Goal: Task Accomplishment & Management: Use online tool/utility

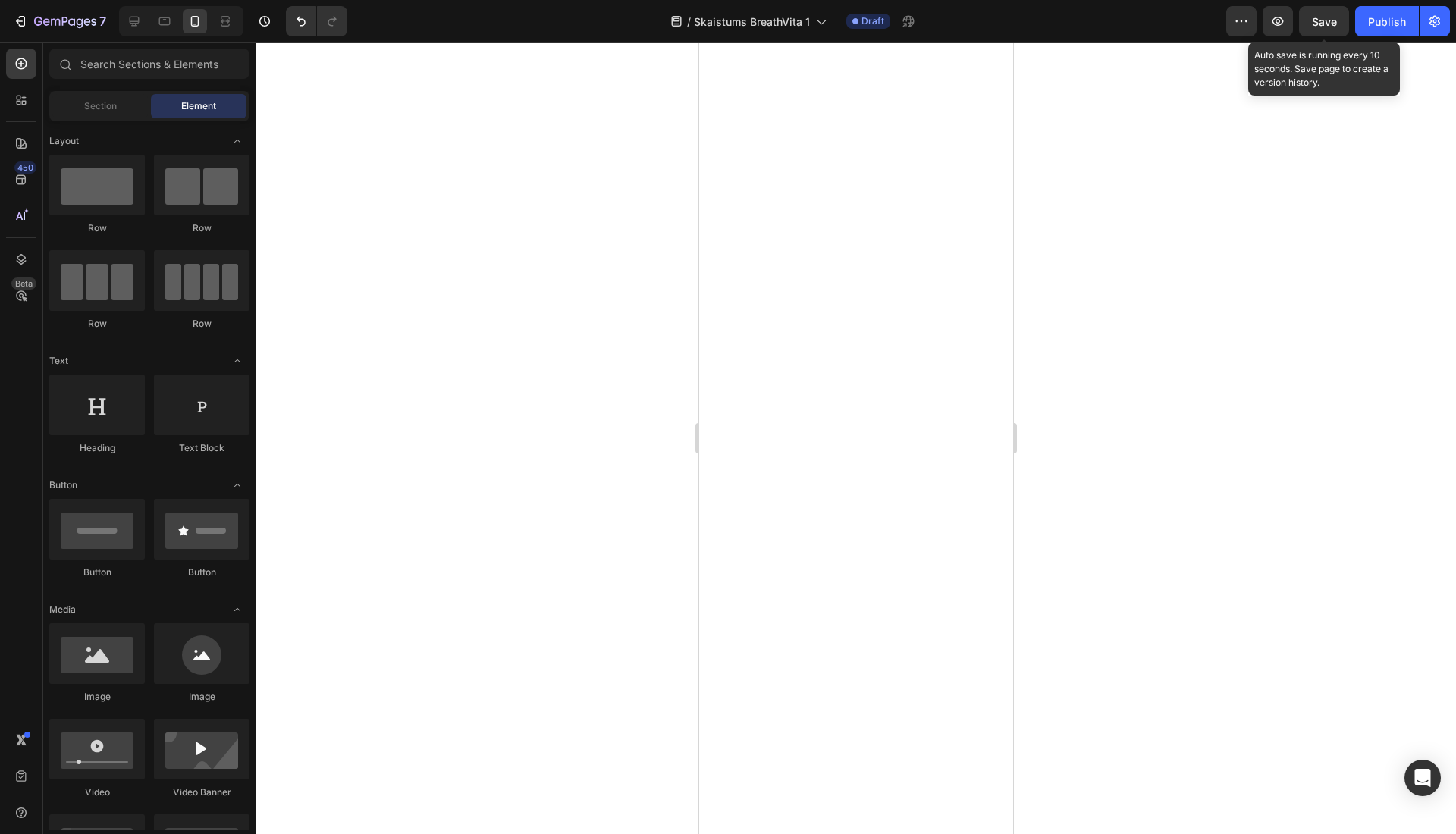
click at [1324, 26] on span "Save" at bounding box center [1325, 21] width 25 height 13
click at [407, 377] on div at bounding box center [855, 438] width 1200 height 792
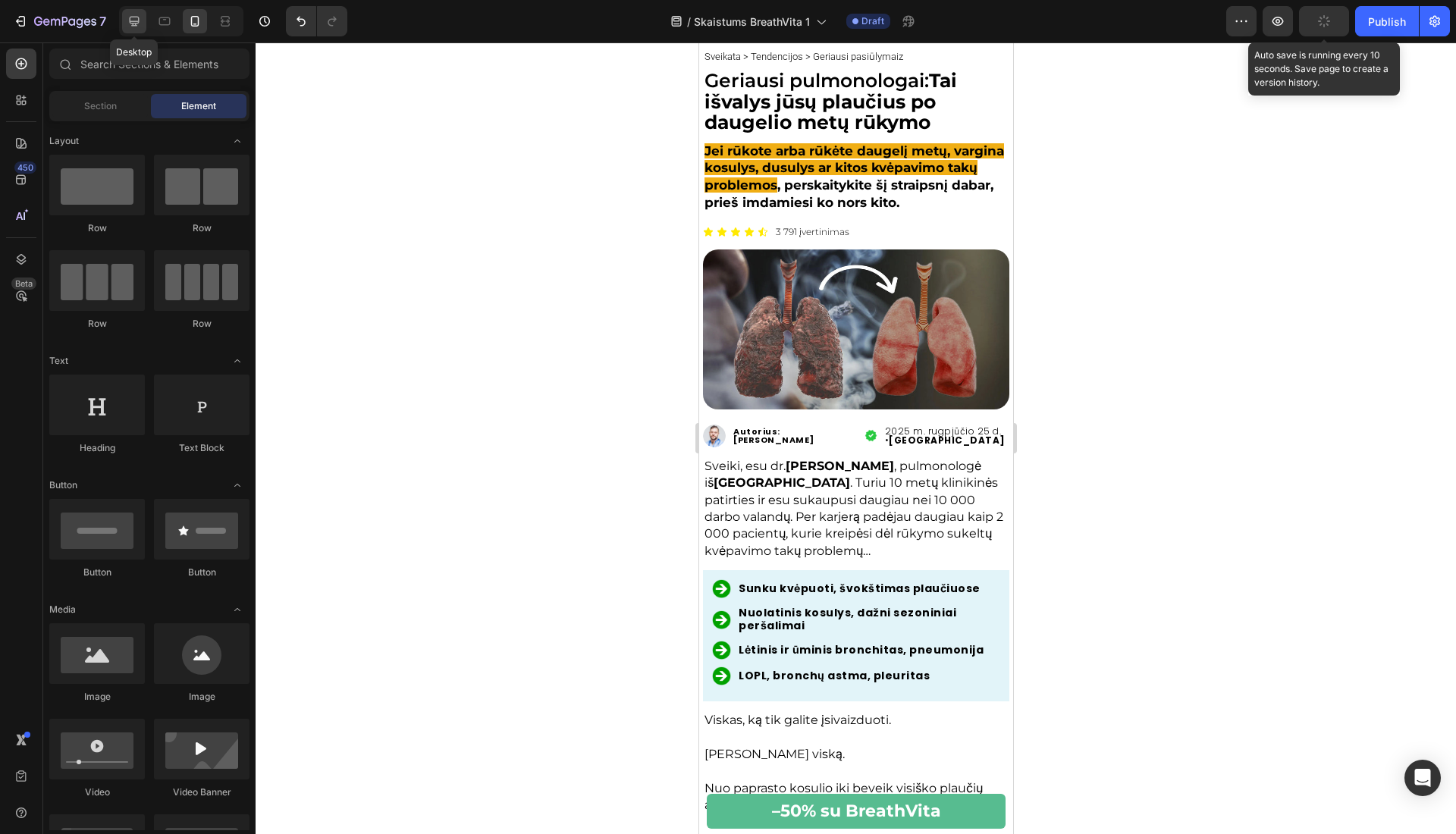
click at [139, 24] on icon at bounding box center [134, 21] width 15 height 15
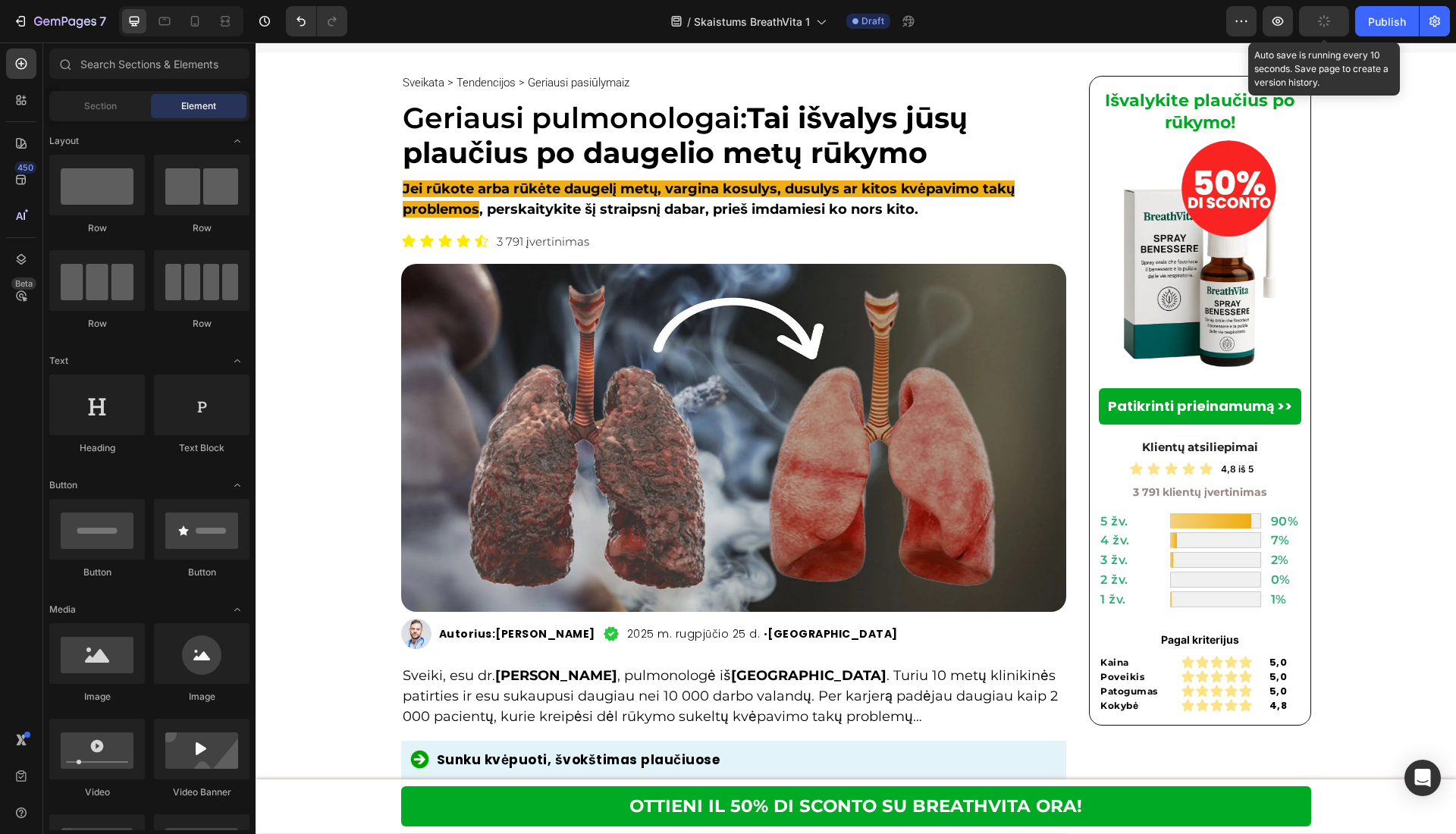
click at [618, 6] on div "/ Skaistums BreathVita 1 Draft" at bounding box center [793, 20] width 867 height 30
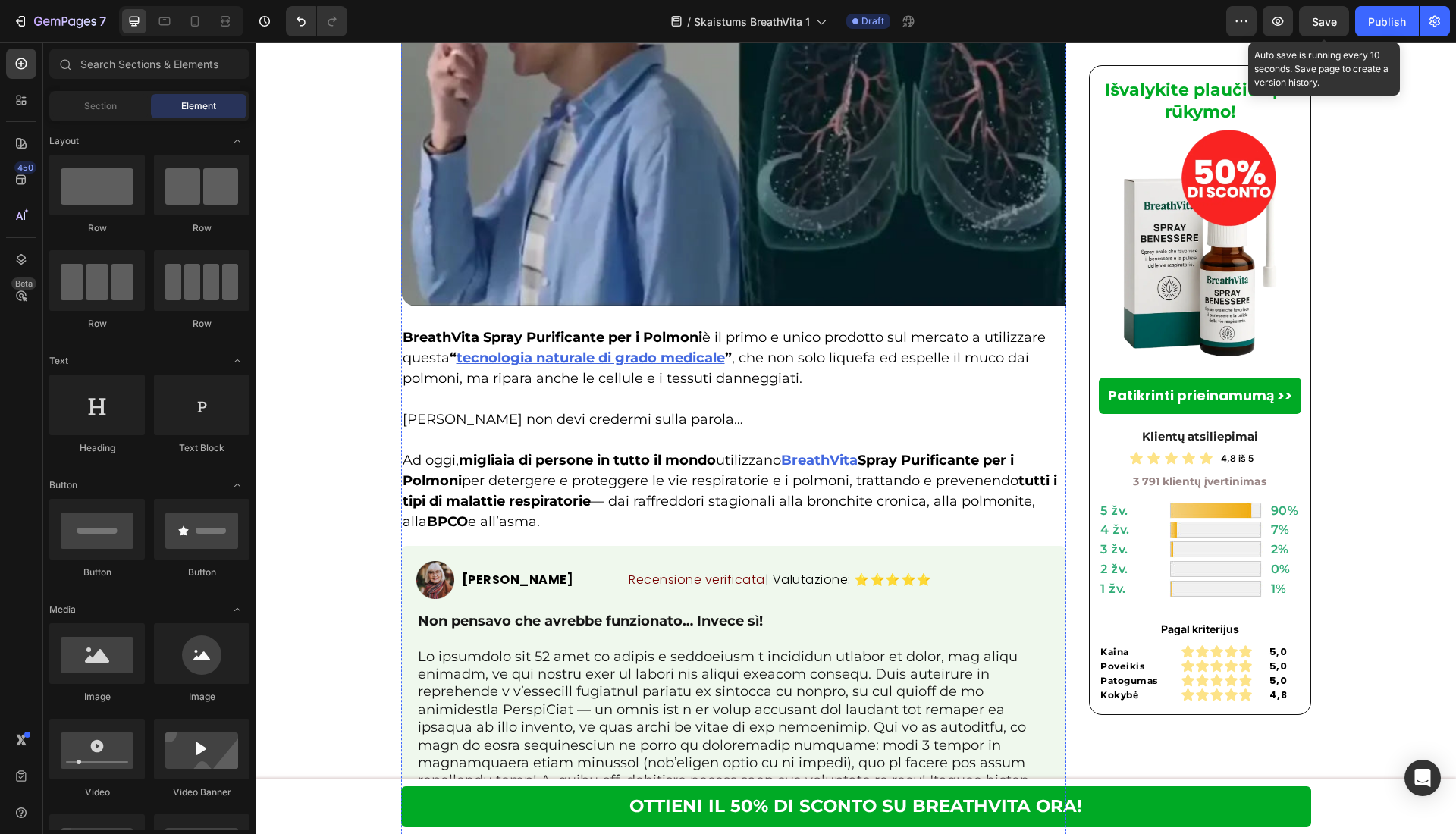
scroll to position [3843, 0]
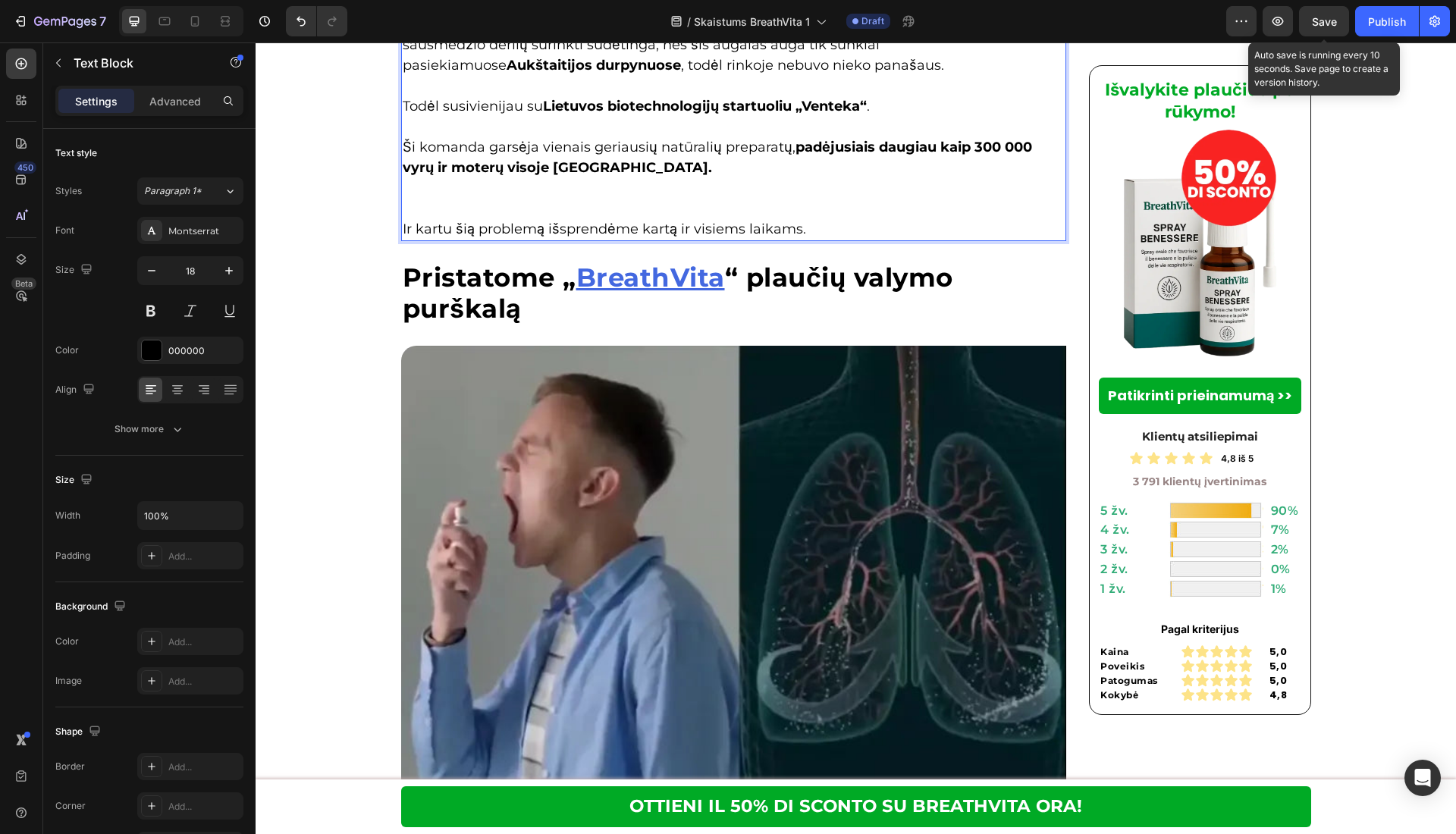
drag, startPoint x: 628, startPoint y: 494, endPoint x: 570, endPoint y: 496, distance: 58.0
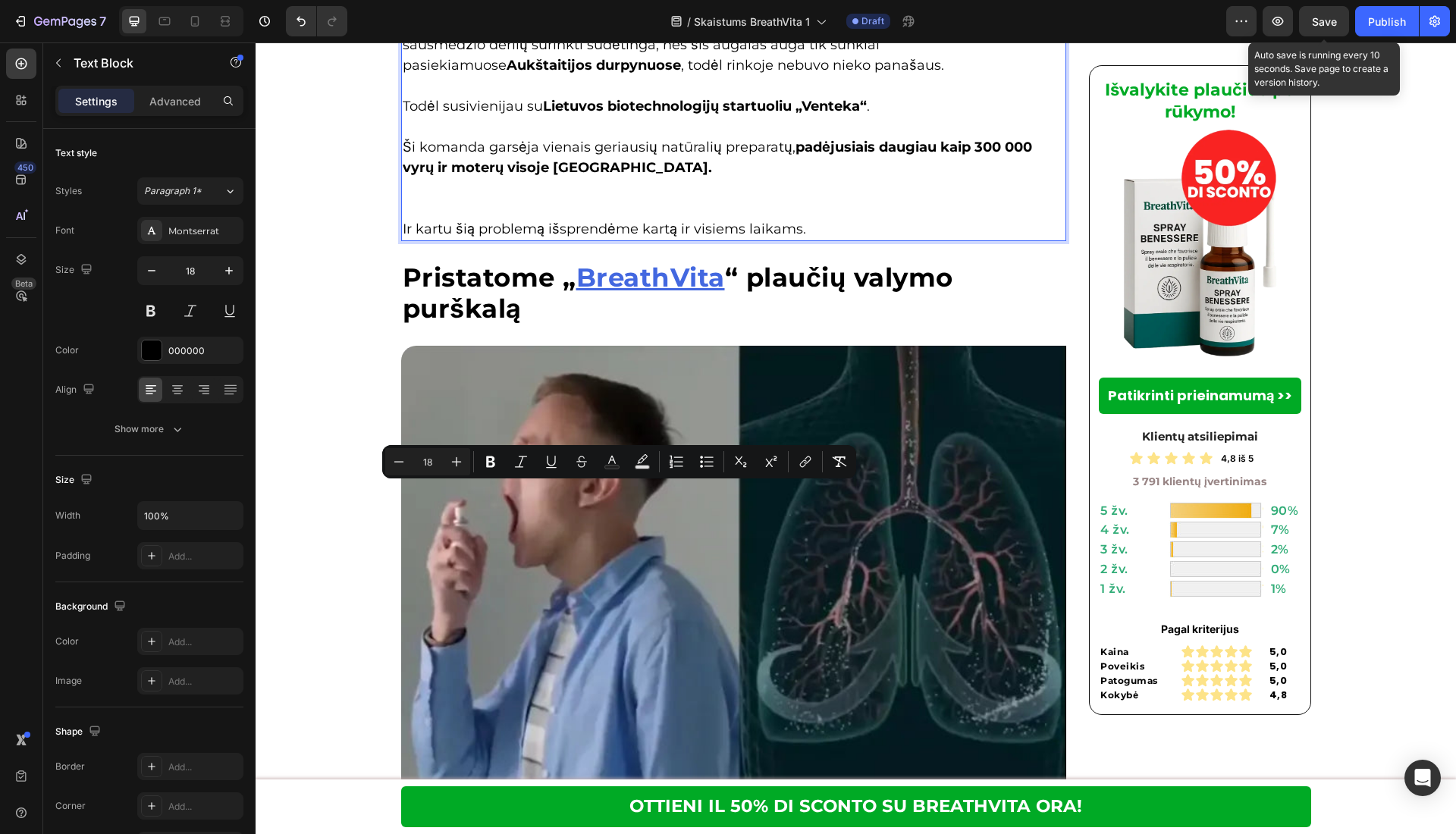
drag, startPoint x: 542, startPoint y: 494, endPoint x: 628, endPoint y: 491, distance: 86.1
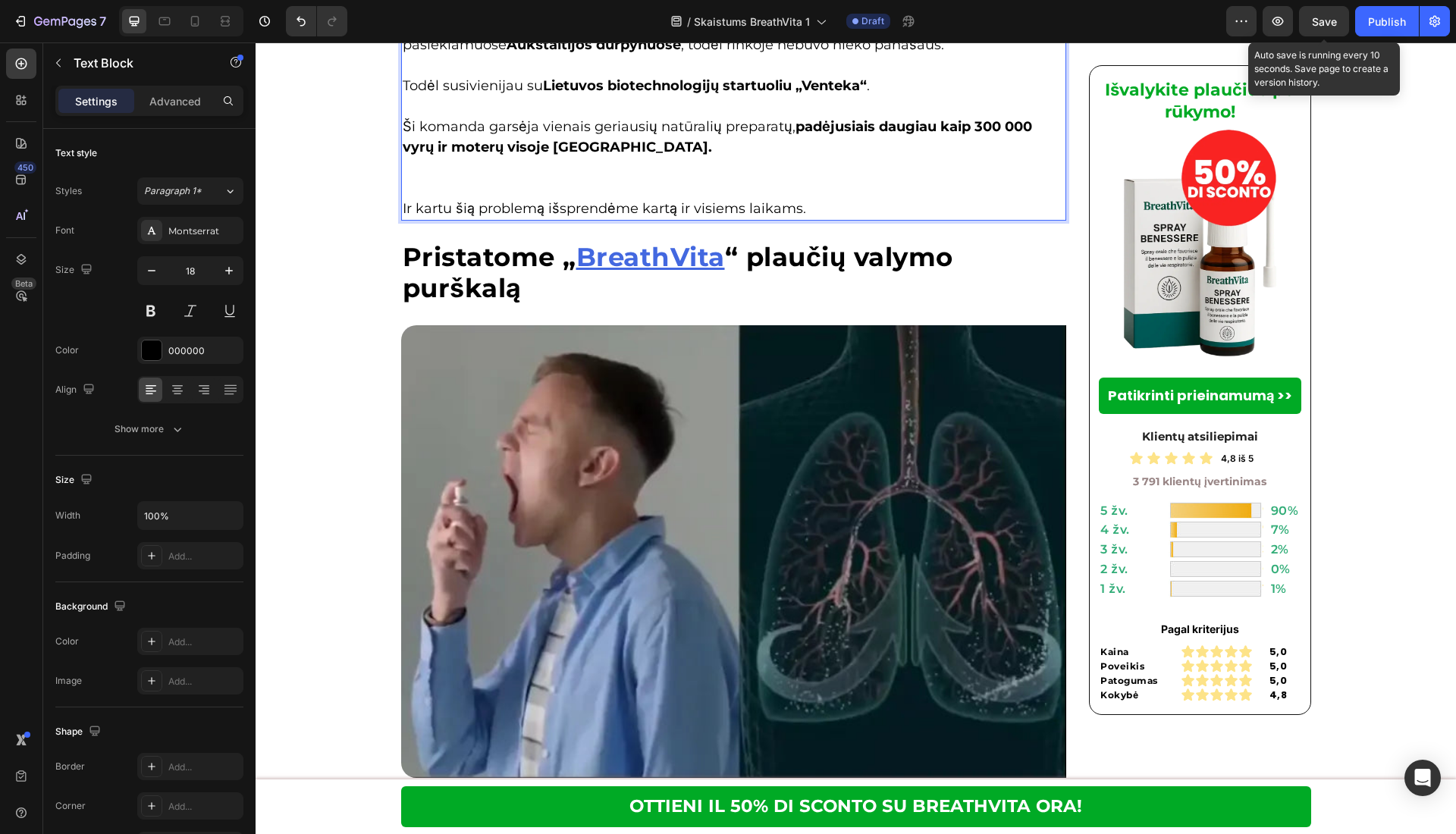
drag, startPoint x: 673, startPoint y: 499, endPoint x: 720, endPoint y: 494, distance: 47.3
drag, startPoint x: 762, startPoint y: 497, endPoint x: 671, endPoint y: 496, distance: 91.0
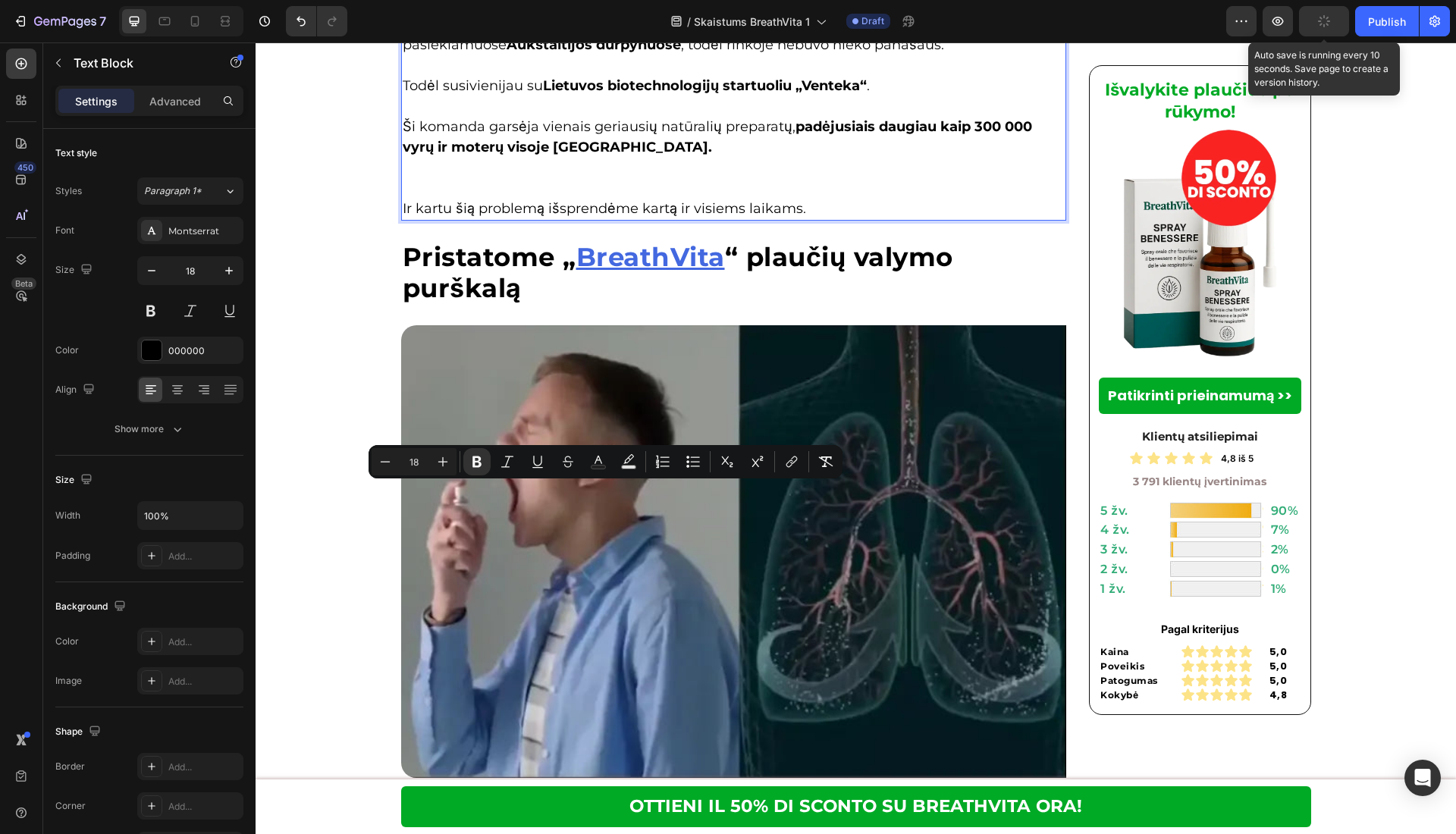
drag, startPoint x: 545, startPoint y: 493, endPoint x: 667, endPoint y: 499, distance: 122.1
click at [602, 459] on icon "Editor contextual toolbar" at bounding box center [599, 461] width 15 height 15
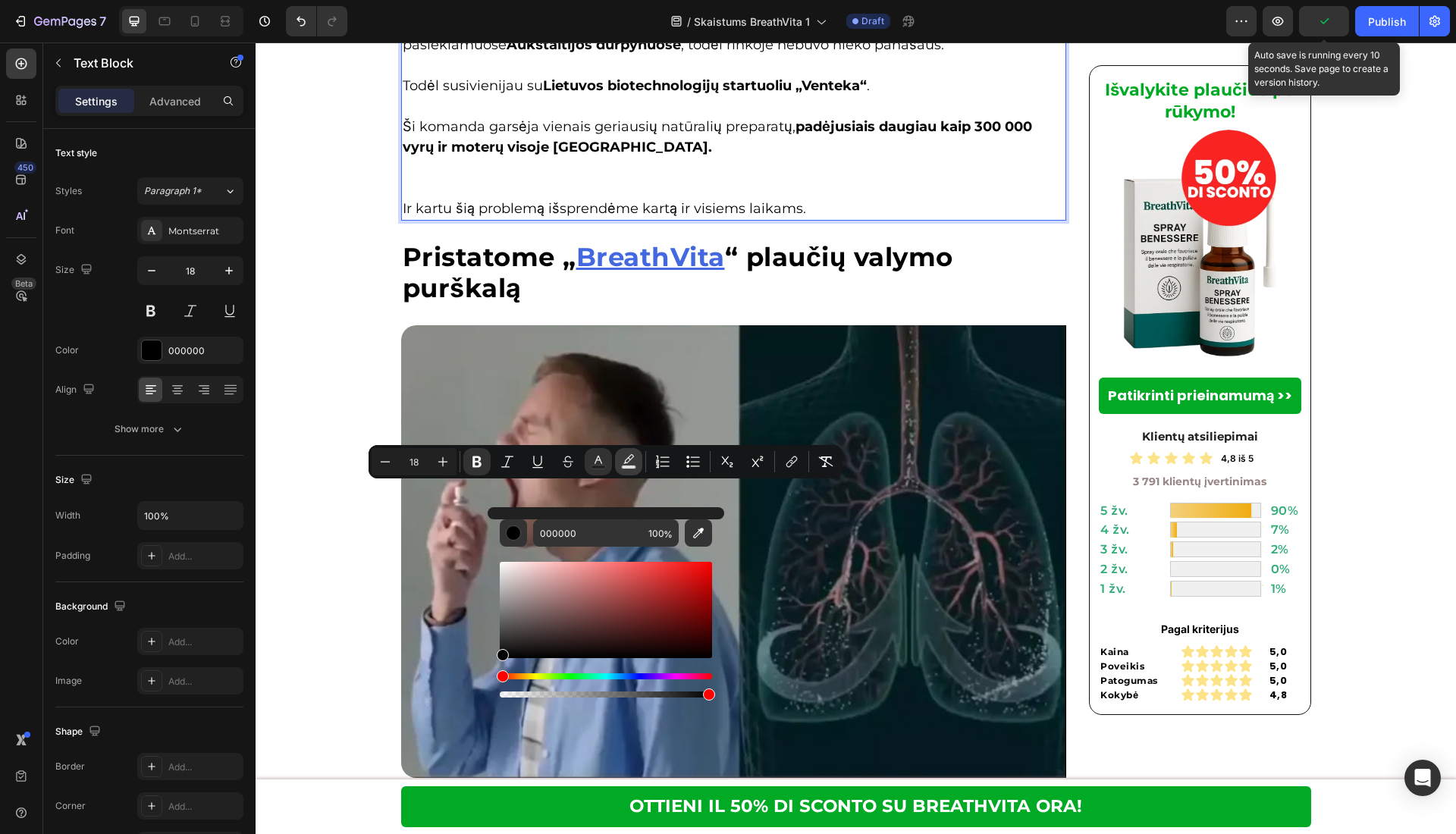
click at [628, 462] on icon "Editor contextual toolbar" at bounding box center [629, 461] width 15 height 15
type input "000000"
type input "77"
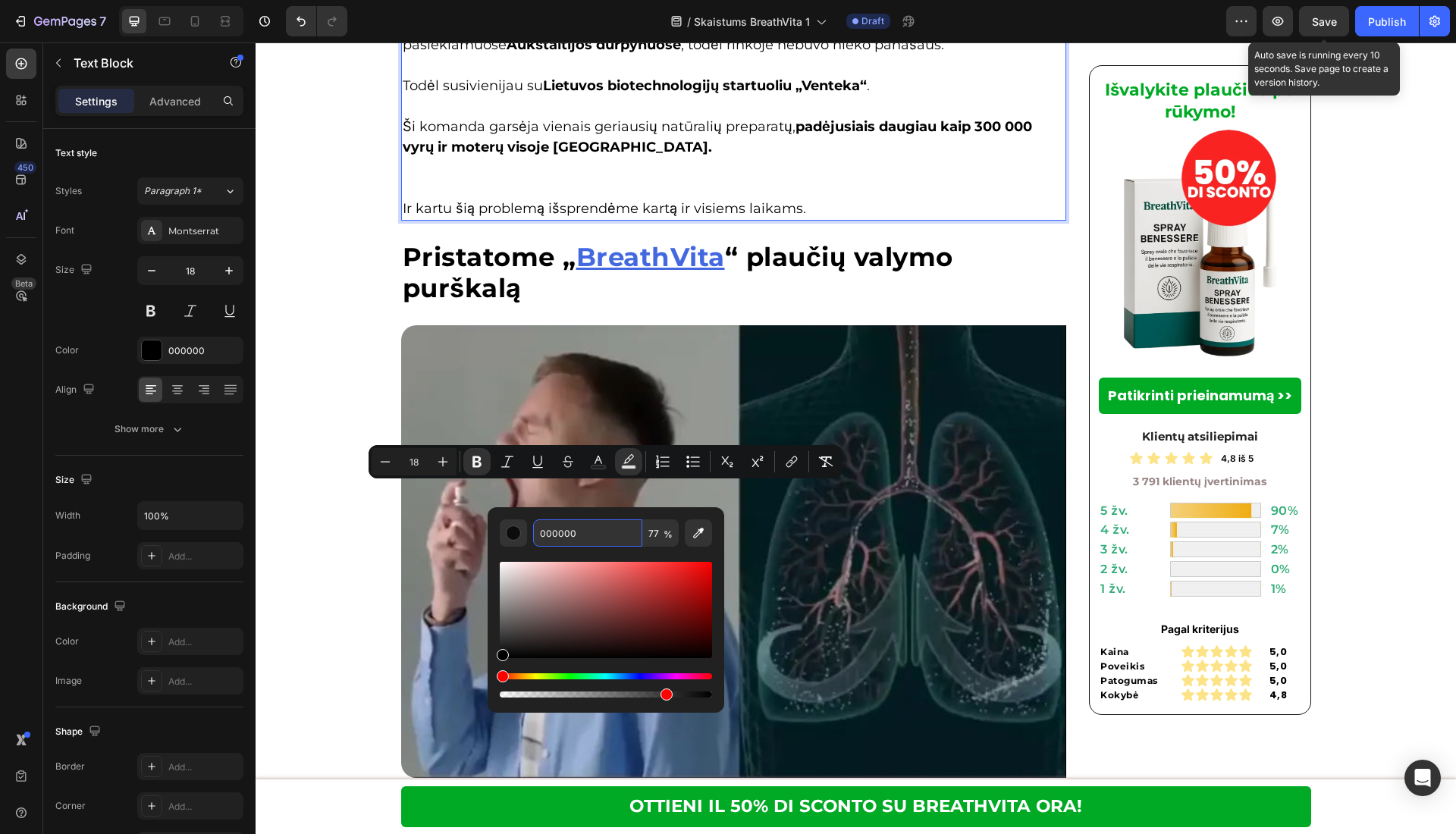
click at [582, 520] on input "000000" at bounding box center [587, 533] width 109 height 27
paste input "#FFBF"
type input "FFBF00"
type input "100"
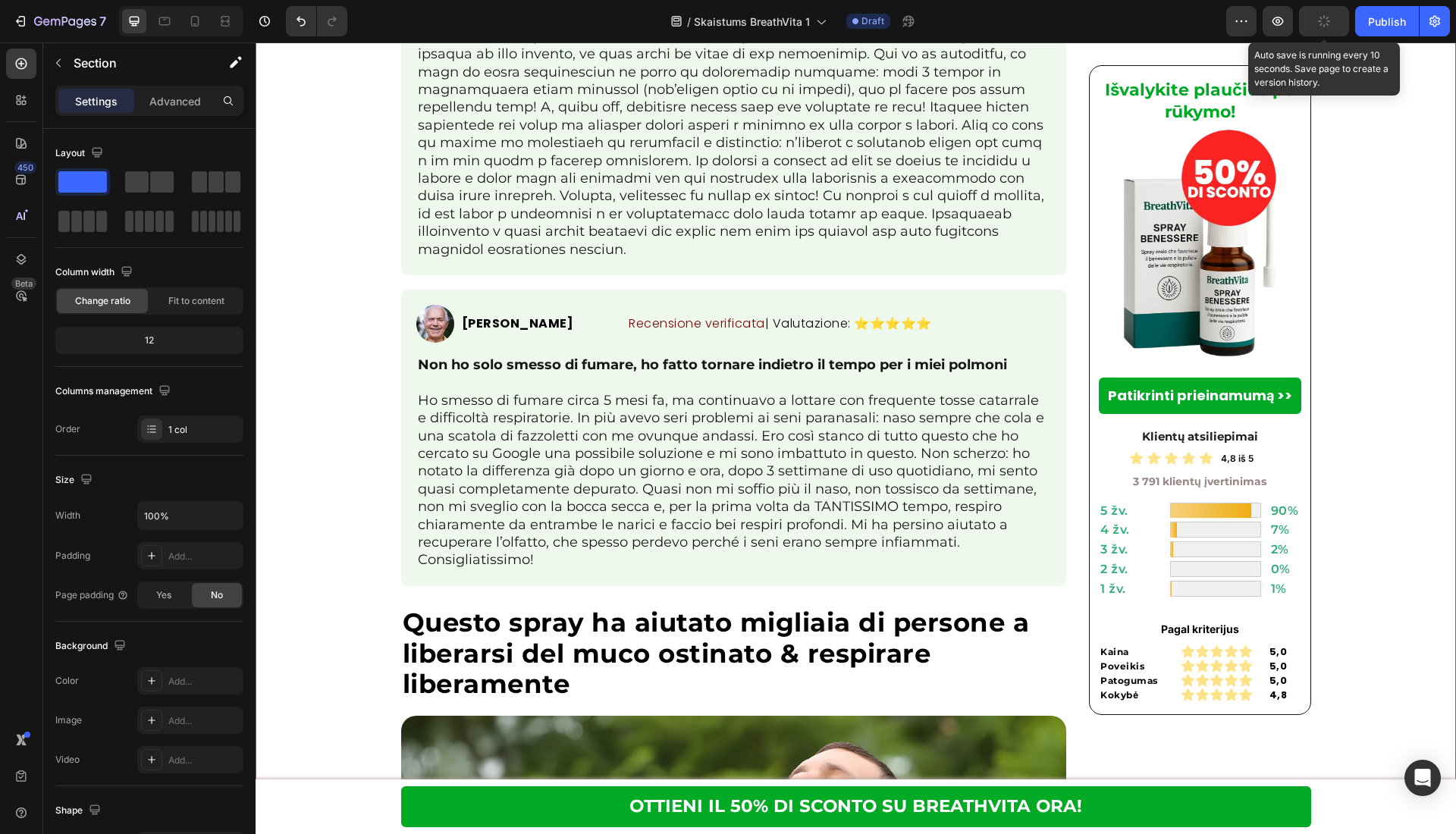
drag, startPoint x: 354, startPoint y: 268, endPoint x: 379, endPoint y: 400, distance: 134.3
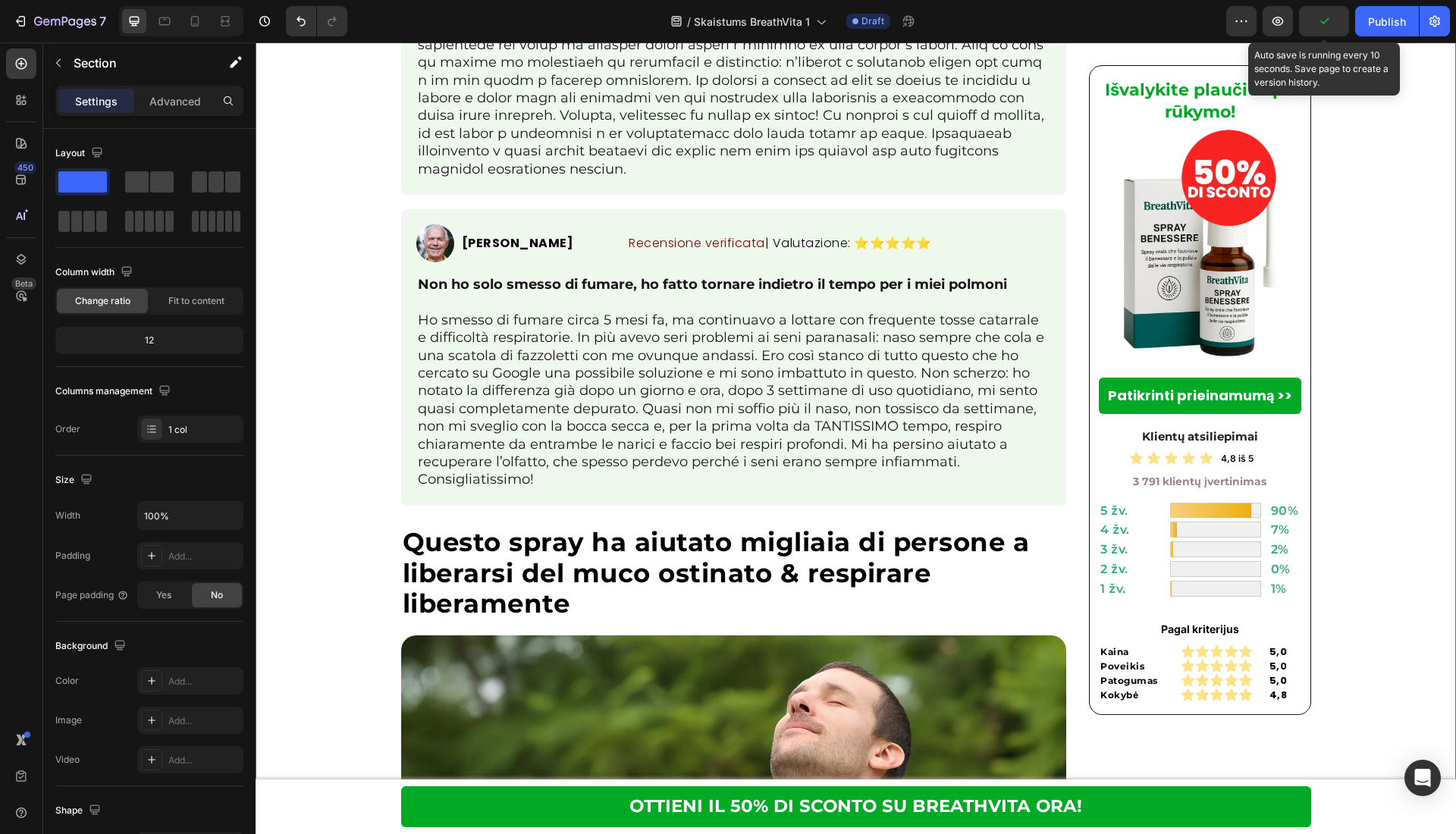
drag, startPoint x: 341, startPoint y: 370, endPoint x: 335, endPoint y: 446, distance: 76.2
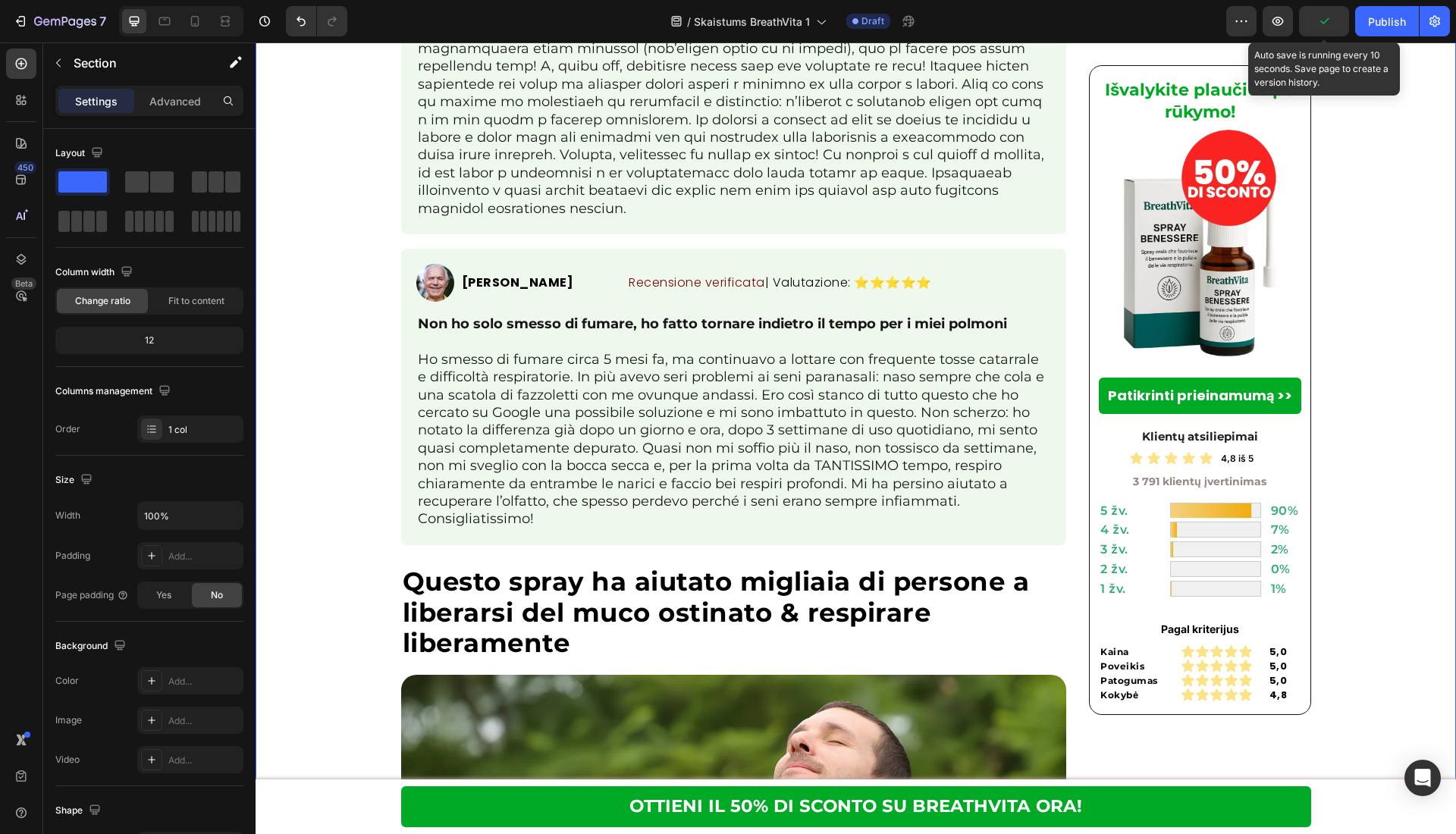
drag, startPoint x: 335, startPoint y: 444, endPoint x: 963, endPoint y: 215, distance: 668.4
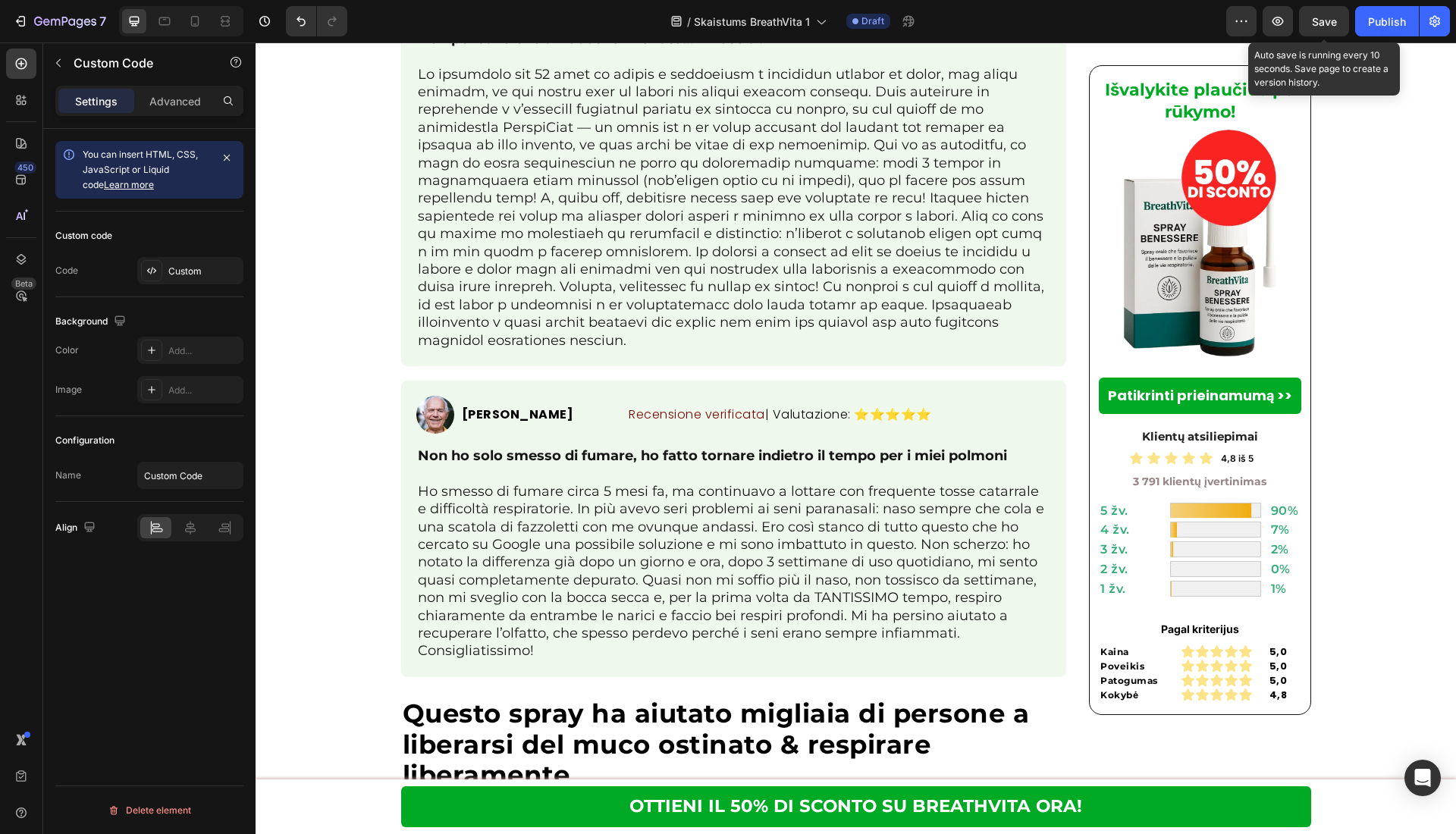
scroll to position [4405, 0]
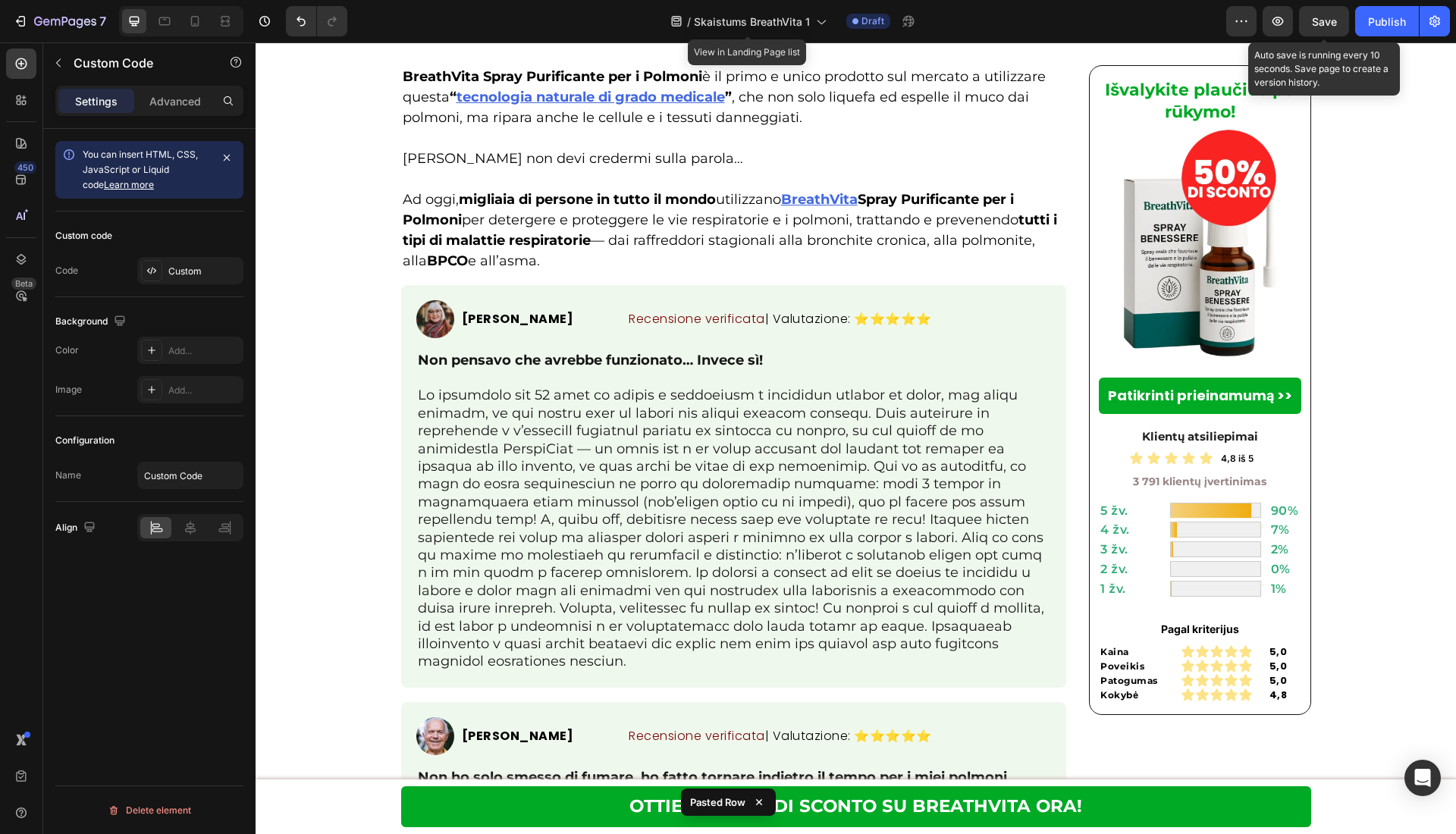
scroll to position [4581, 0]
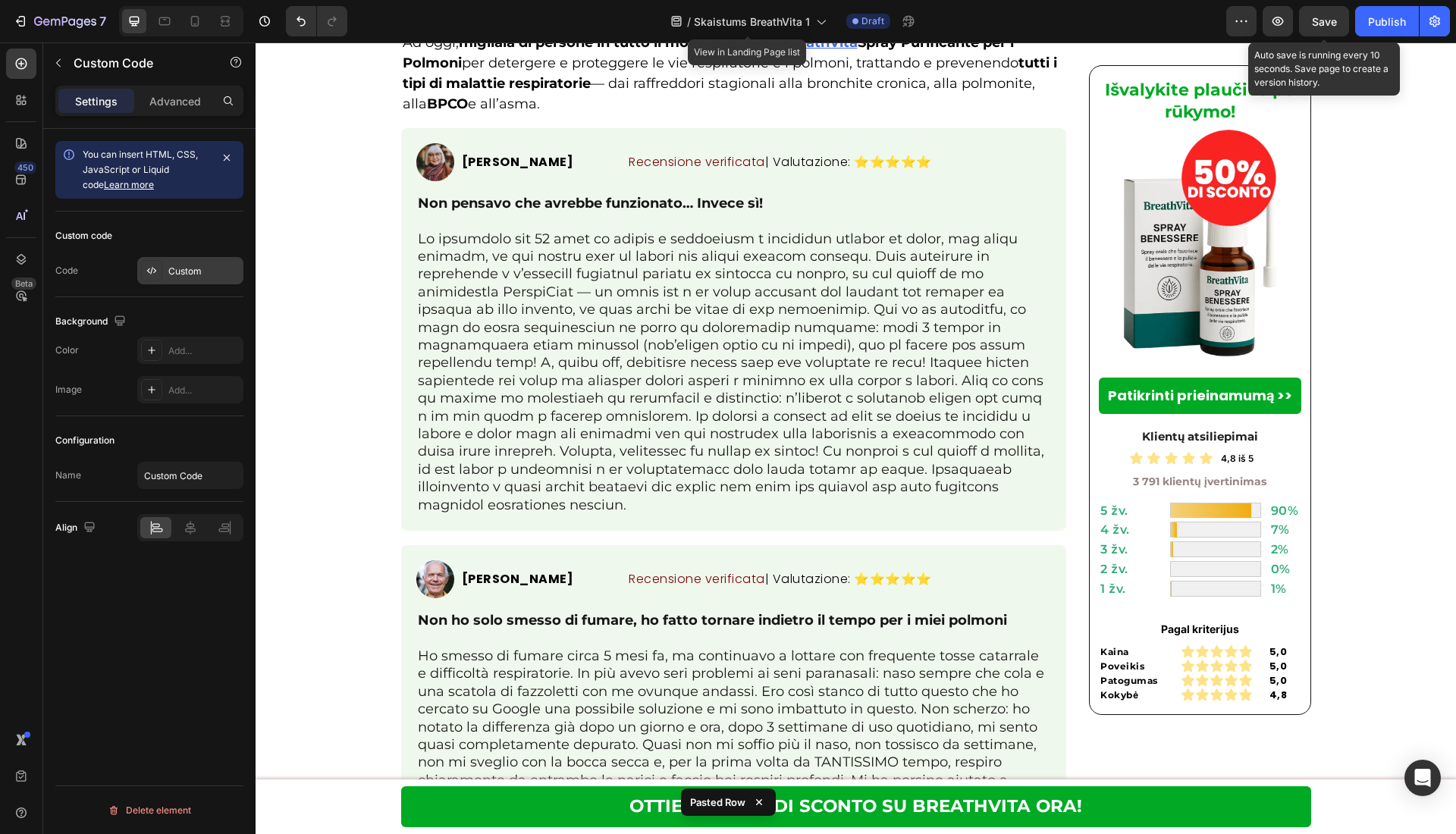
click at [182, 268] on div "Custom" at bounding box center [204, 271] width 71 height 14
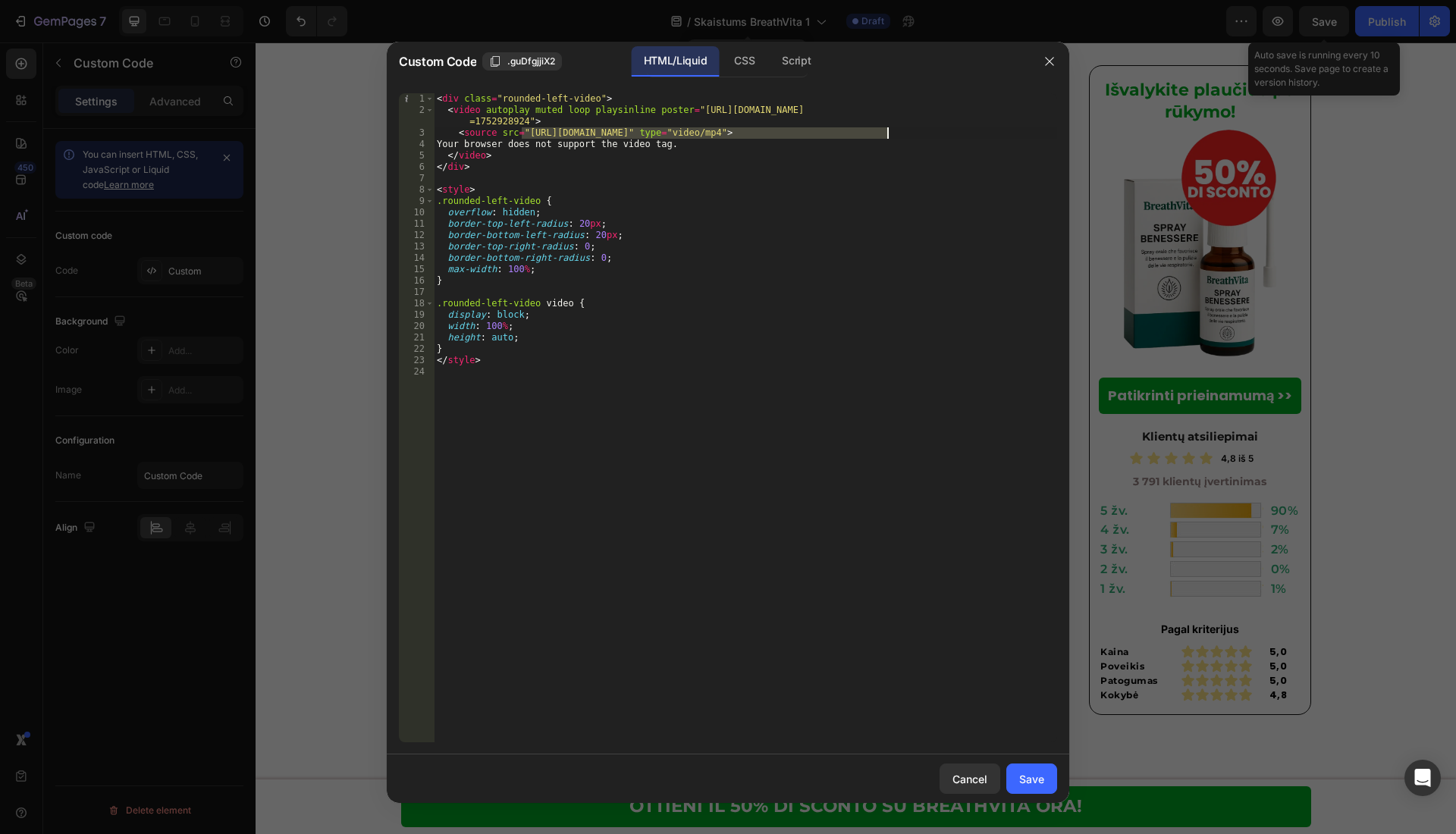
drag, startPoint x: 521, startPoint y: 129, endPoint x: 886, endPoint y: 138, distance: 365.1
click at [886, 138] on div "< div class = "rounded-left-video" > < video autoplay muted loop playsinline po…" at bounding box center [745, 430] width 624 height 672
drag, startPoint x: 682, startPoint y: 109, endPoint x: 1031, endPoint y: 104, distance: 349.0
click at [1031, 104] on div "< div class = "rounded-left-video" > < video autoplay muted loop playsinline po…" at bounding box center [745, 430] width 624 height 672
click at [1022, 112] on div "< div class = "rounded-left-video" > < video autoplay muted loop playsinline po…" at bounding box center [745, 418] width 624 height 649
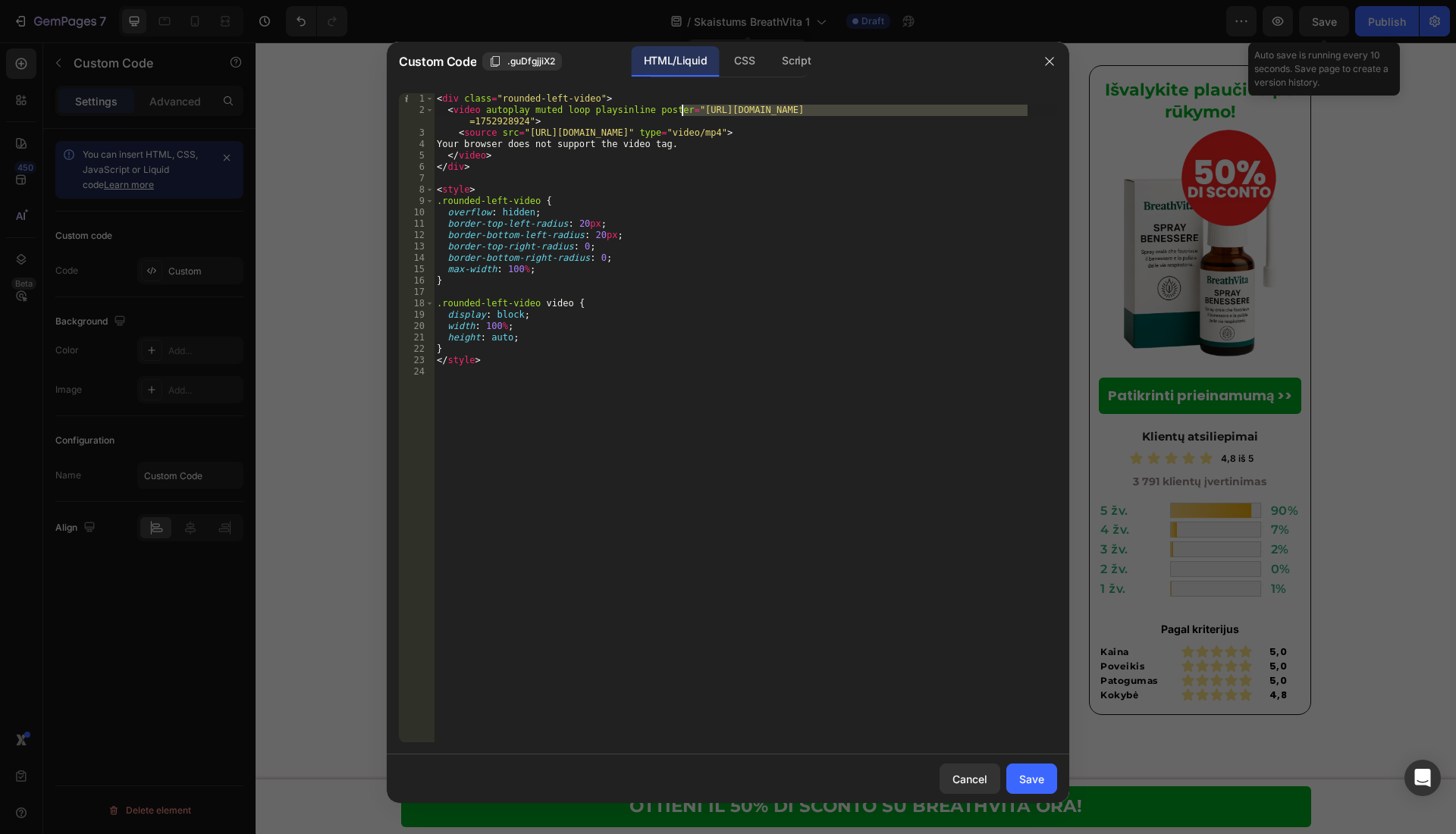
drag, startPoint x: 1026, startPoint y: 111, endPoint x: 683, endPoint y: 113, distance: 343.0
click at [683, 113] on div "< div class = "rounded-left-video" > < video autoplay muted loop playsinline po…" at bounding box center [745, 430] width 624 height 672
click at [681, 108] on div "< div class = "rounded-left-video" > < video autoplay muted loop playsinline po…" at bounding box center [745, 430] width 624 height 672
click at [692, 111] on div "< div class = "rounded-left-video" > < video autoplay muted loop playsinline po…" at bounding box center [745, 418] width 624 height 649
click at [686, 115] on div "< div class = "rounded-left-video" > < video autoplay muted loop playsinline po…" at bounding box center [745, 430] width 624 height 672
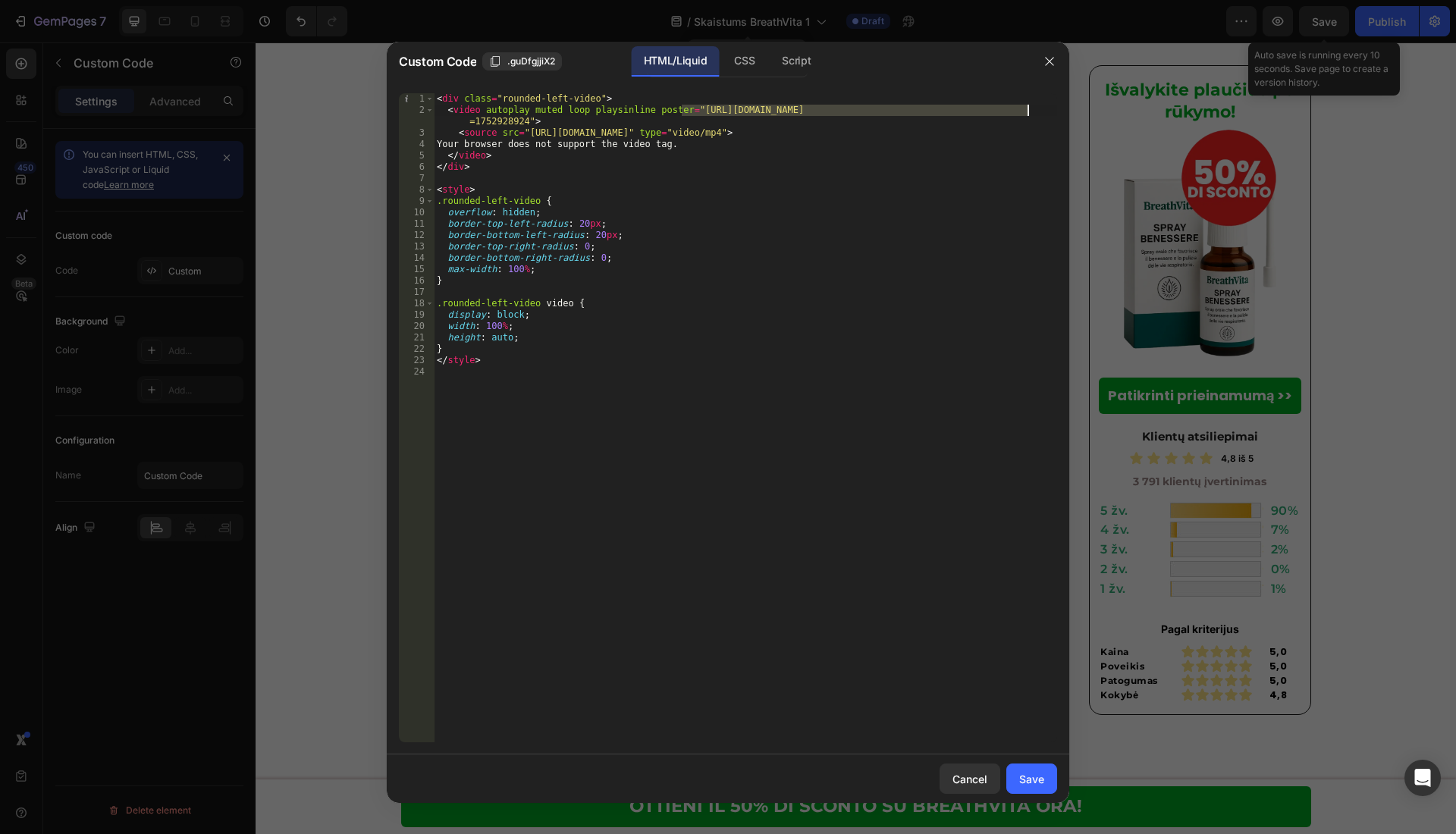
drag, startPoint x: 681, startPoint y: 114, endPoint x: 1028, endPoint y: 114, distance: 347.0
click at [1028, 114] on div "< div class = "rounded-left-video" > < video autoplay muted loop playsinline po…" at bounding box center [745, 430] width 624 height 672
drag, startPoint x: 886, startPoint y: 129, endPoint x: 526, endPoint y: 133, distance: 360.0
click at [521, 135] on div "< div class = "rounded-left-video" > < video autoplay muted loop playsinline po…" at bounding box center [745, 430] width 624 height 672
paste textarea "s/files/1/0657/6783/3683/files/123123123.webp?v=175630638"
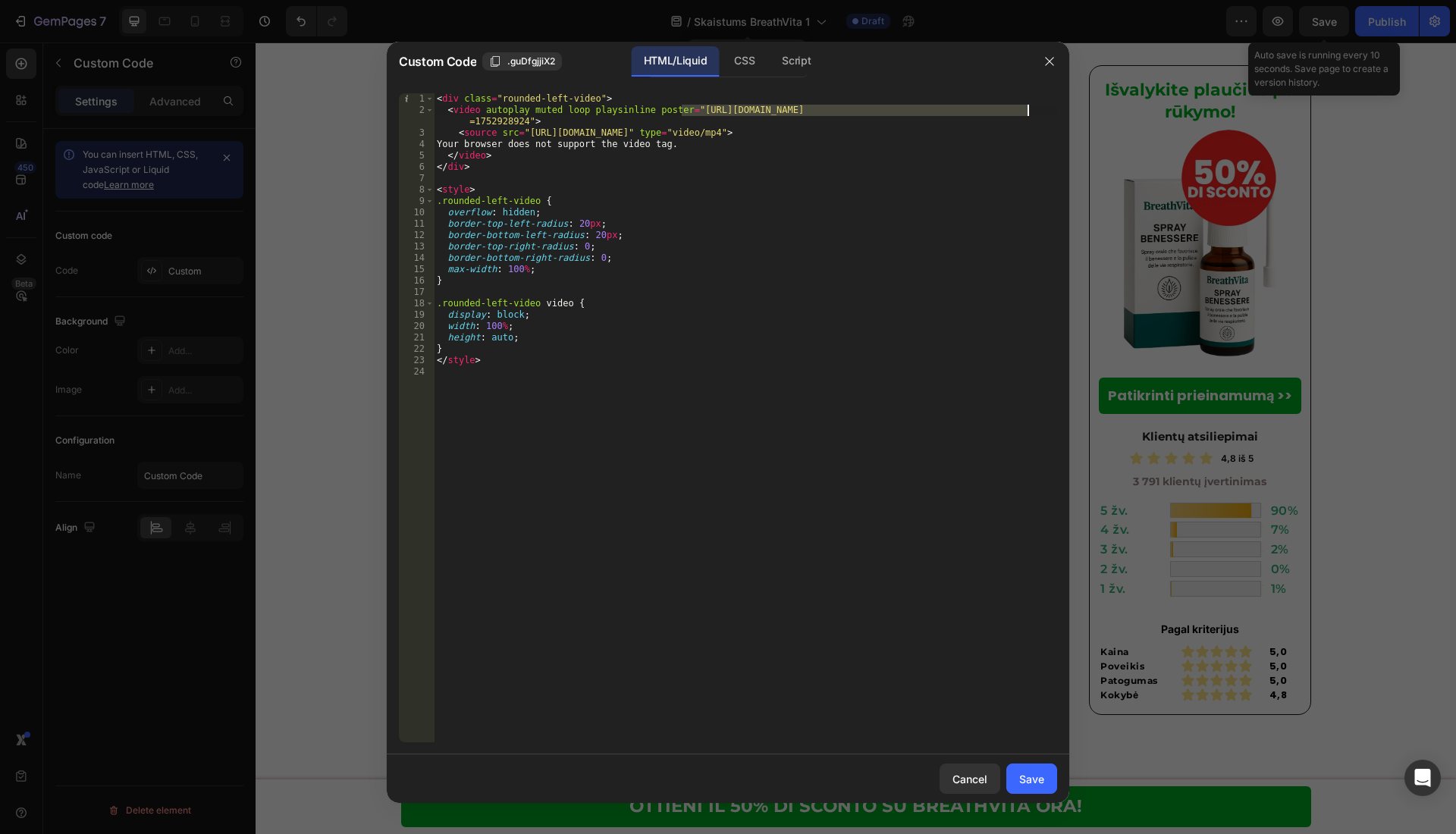
drag, startPoint x: 683, startPoint y: 115, endPoint x: 1023, endPoint y: 109, distance: 340.1
click at [1023, 109] on div "< div class = "rounded-left-video" > < video autoplay muted loop playsinline po…" at bounding box center [745, 430] width 624 height 672
paste textarea "57/6783/3683/files/123123123.webp?v=1756306384"
drag, startPoint x: 1069, startPoint y: 157, endPoint x: 1012, endPoint y: 139, distance: 59.8
click at [1067, 156] on div "<video autoplay muted loop playsinline poster="[URL][DOMAIN_NAME]"> 1 2 3 4 5 6…" at bounding box center [728, 417] width 683 height 673
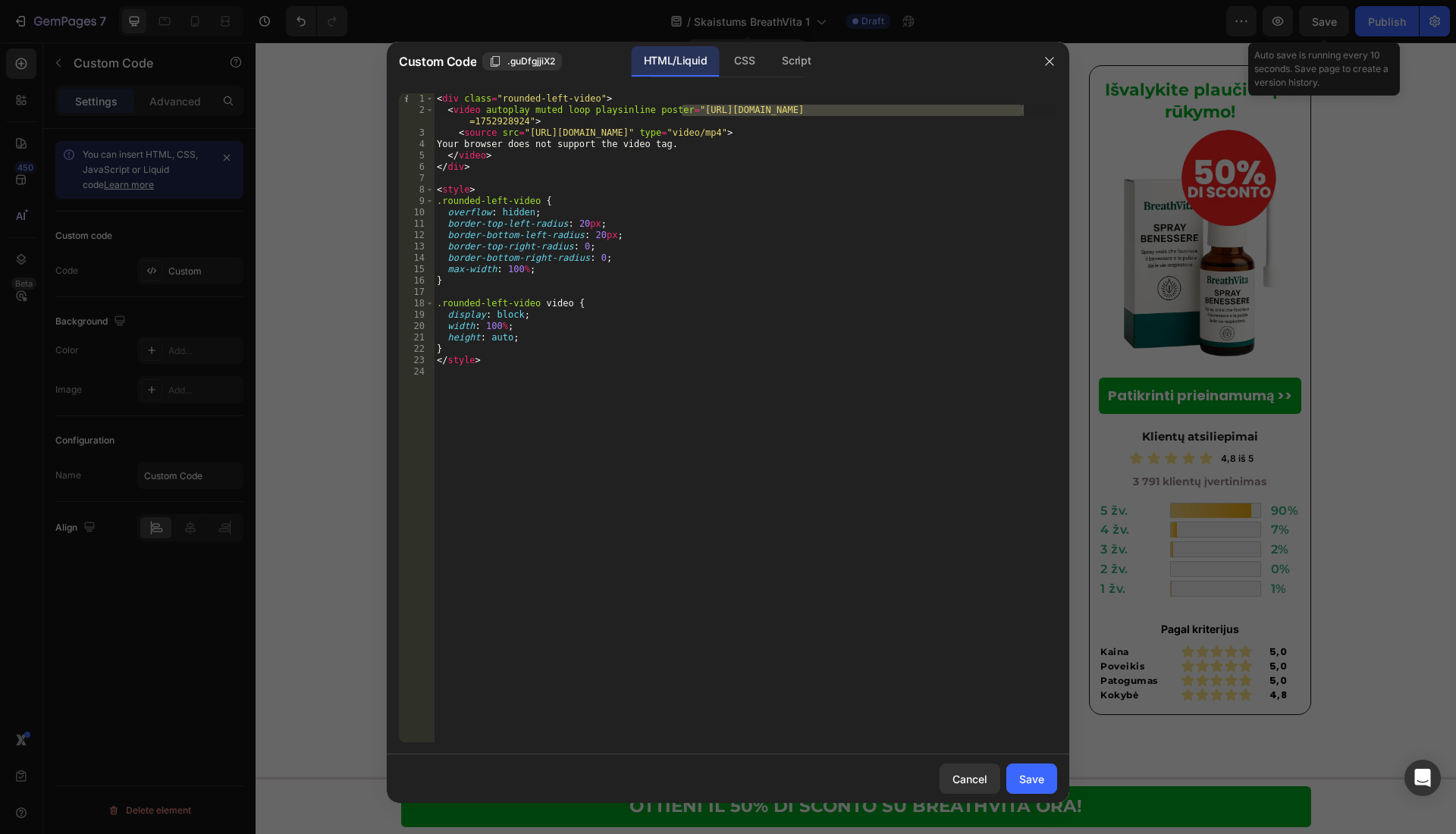
click at [527, 125] on div "< div class = "rounded-left-video" > < video autoplay muted loop playsinline po…" at bounding box center [745, 430] width 624 height 672
drag, startPoint x: 521, startPoint y: 124, endPoint x: 684, endPoint y: 111, distance: 163.5
click at [684, 111] on div "< div class = "rounded-left-video" > < video autoplay muted loop playsinline po…" at bounding box center [745, 430] width 624 height 672
paste textarea "57/6783/3683/files/123123123.webp?v=175630638"
drag, startPoint x: 520, startPoint y: 138, endPoint x: 885, endPoint y: 130, distance: 365.1
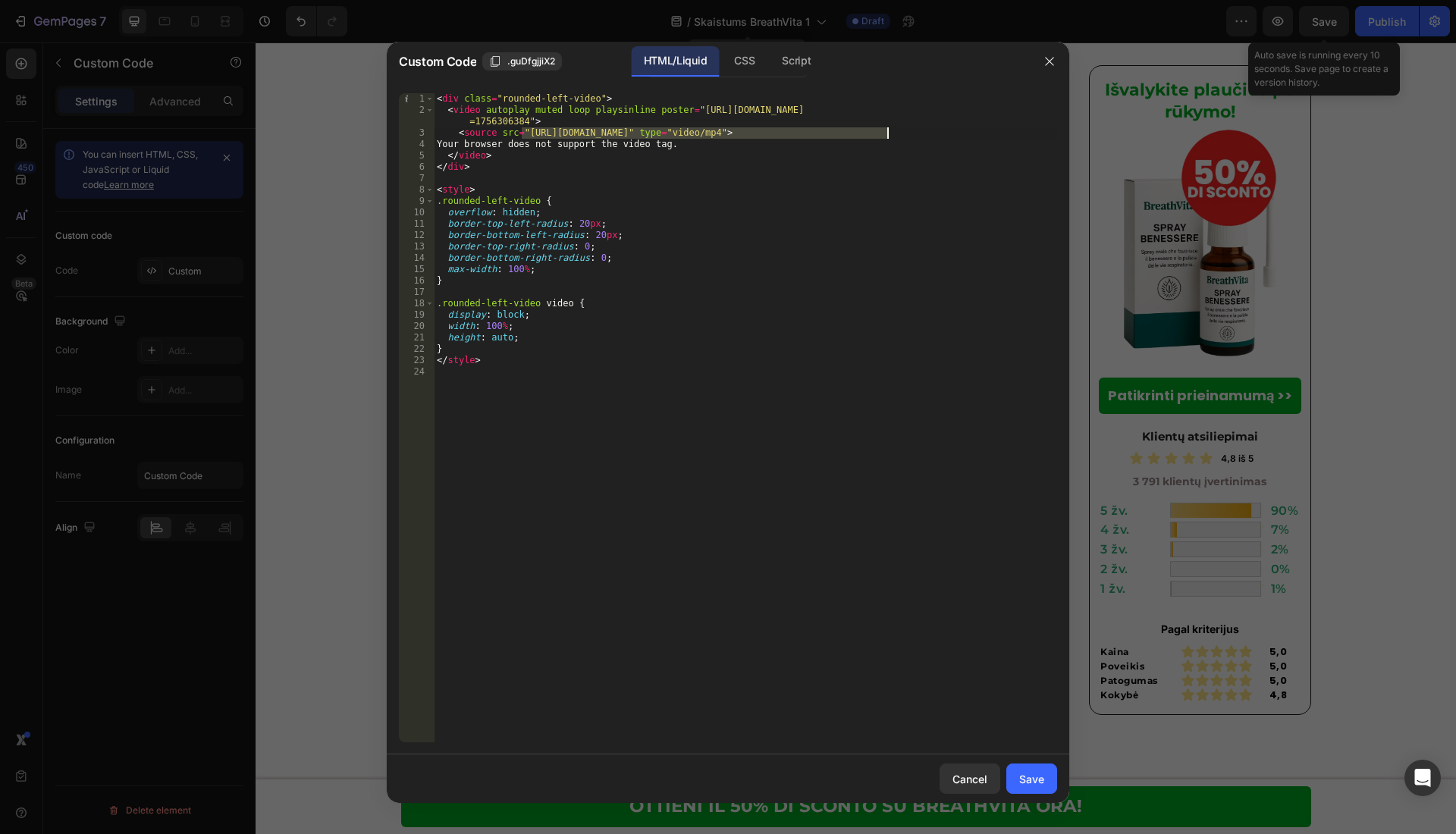
click at [885, 130] on div "< div class = "rounded-left-video" > < video autoplay muted loop playsinline po…" at bounding box center [745, 430] width 624 height 672
paste textarea "fd27e46cbbb748019cad3b9f260d1bb8"
type textarea "<source src="[URL][DOMAIN_NAME]" type="video/mp4">"
click at [1033, 778] on div "Save" at bounding box center [1032, 779] width 25 height 15
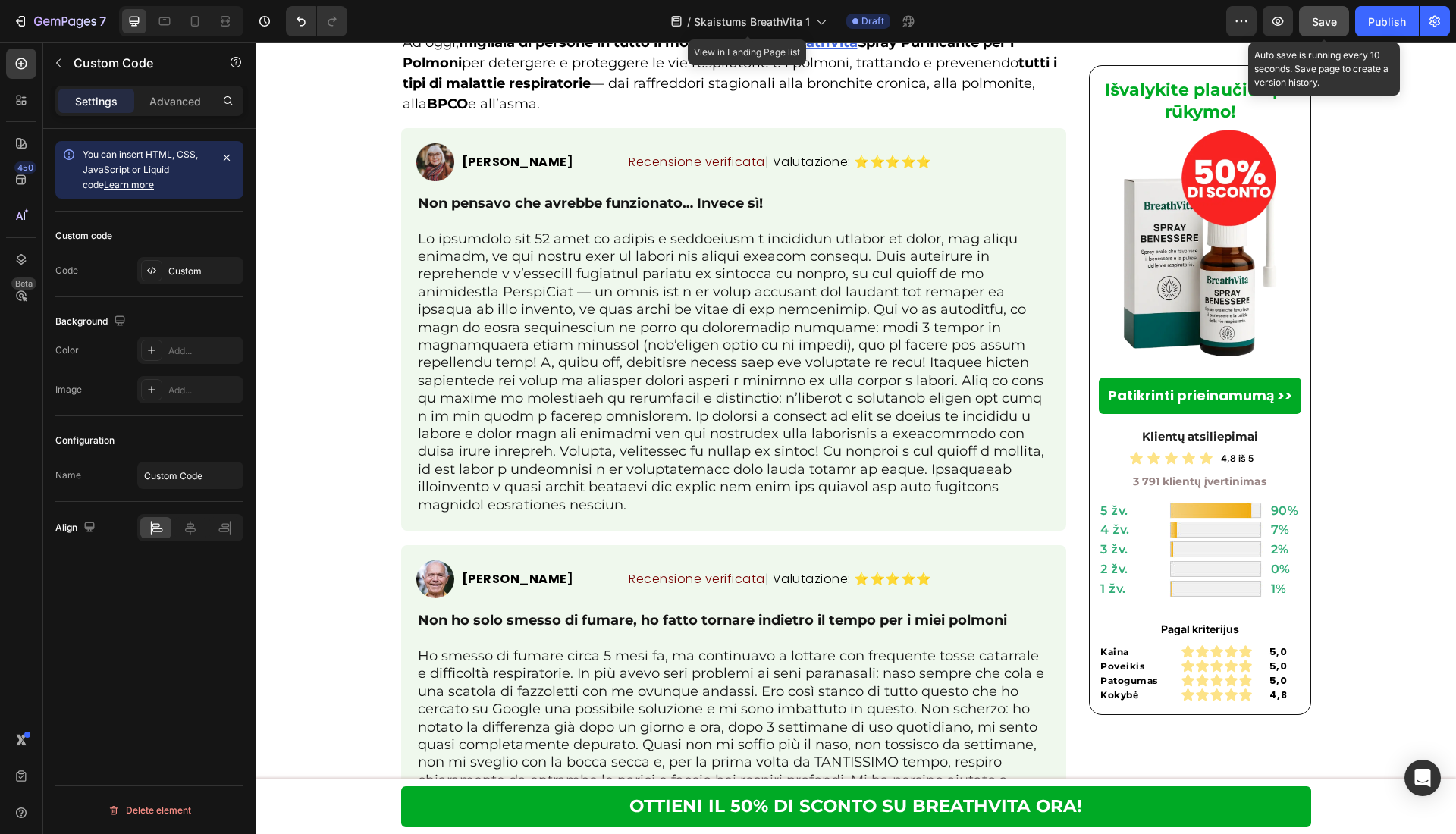
click at [1330, 19] on span "Save" at bounding box center [1325, 21] width 25 height 13
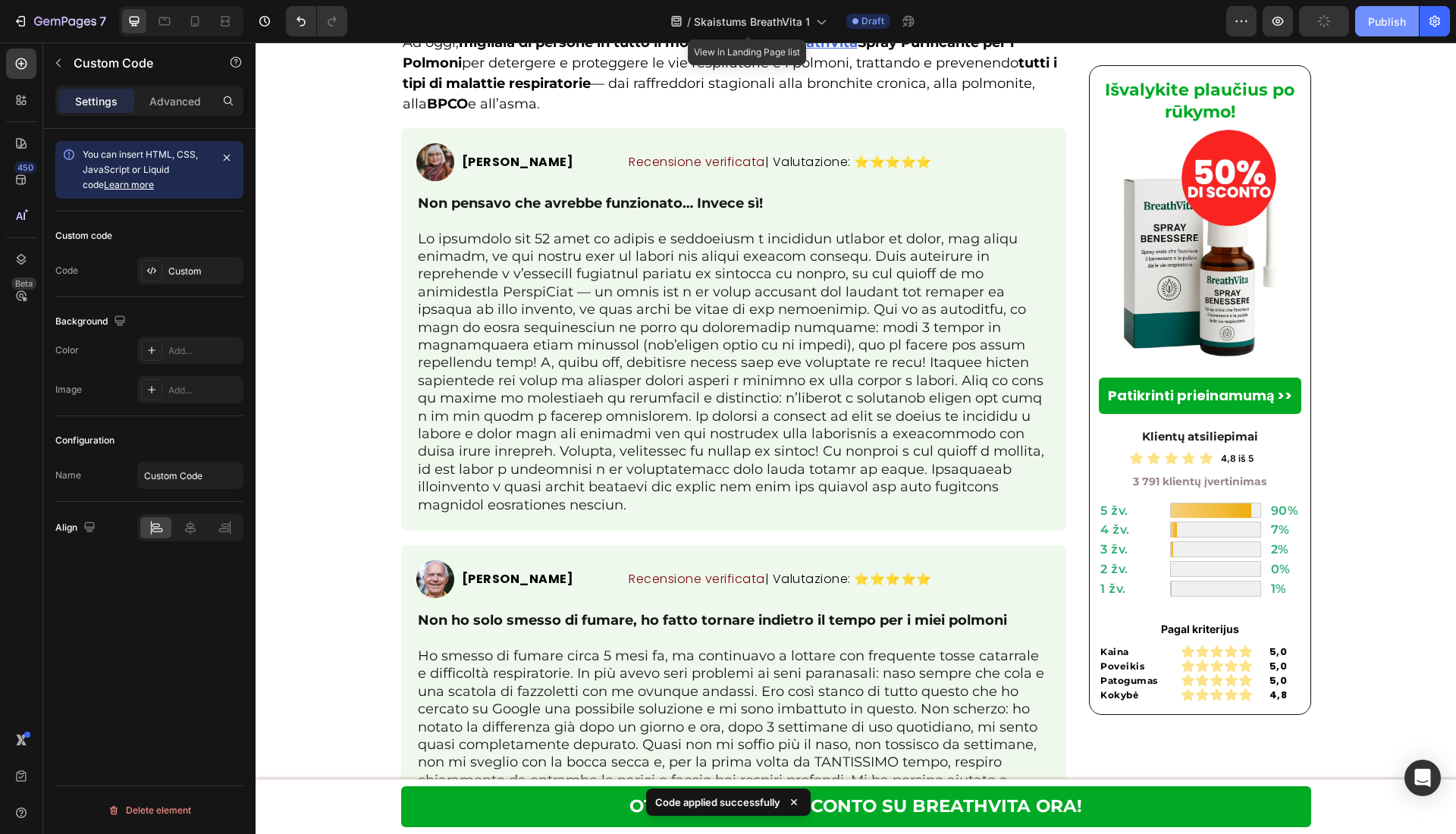
click at [1382, 21] on div "Publish" at bounding box center [1386, 21] width 38 height 15
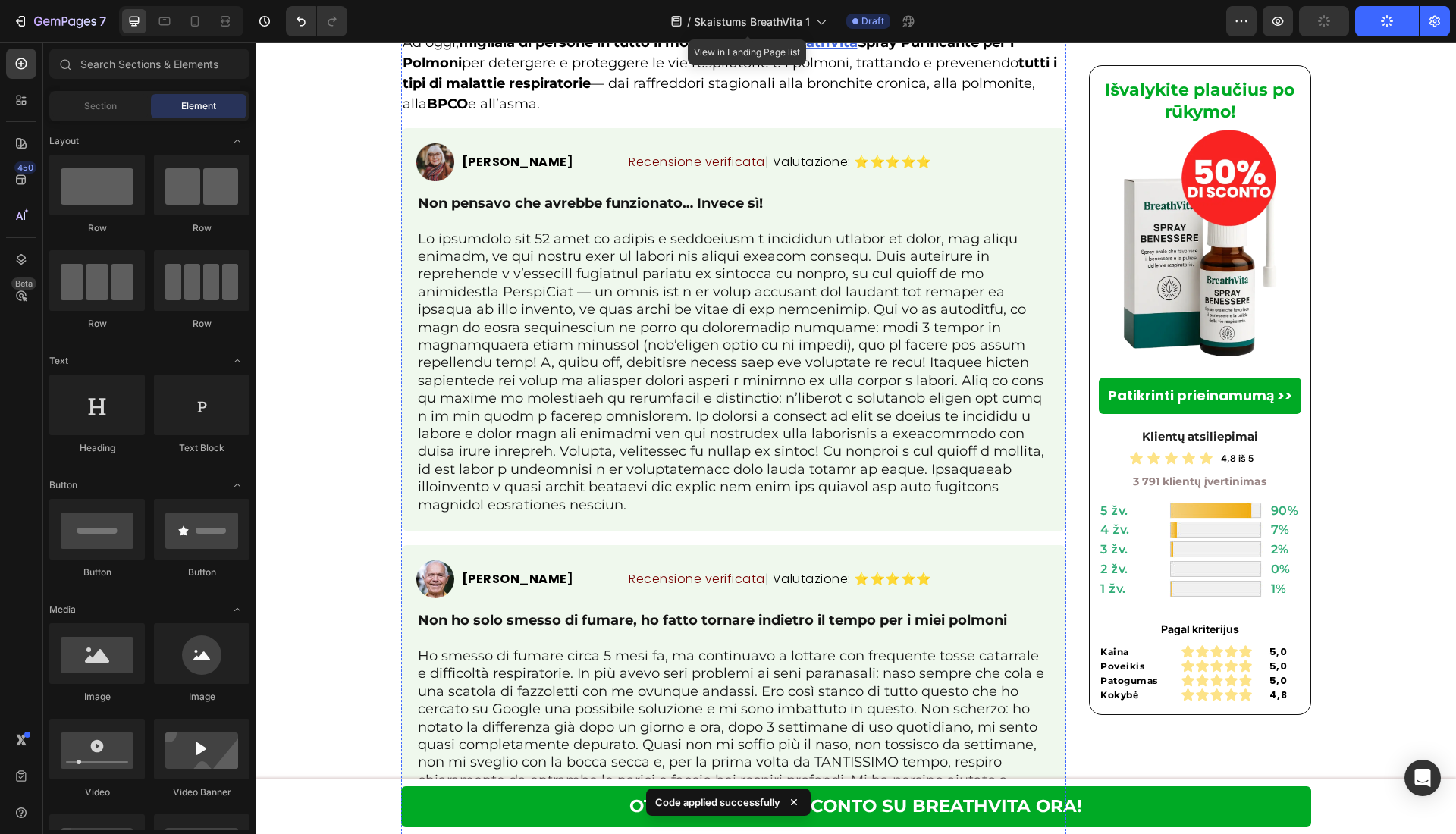
click at [1236, 298] on img at bounding box center [1199, 246] width 161 height 238
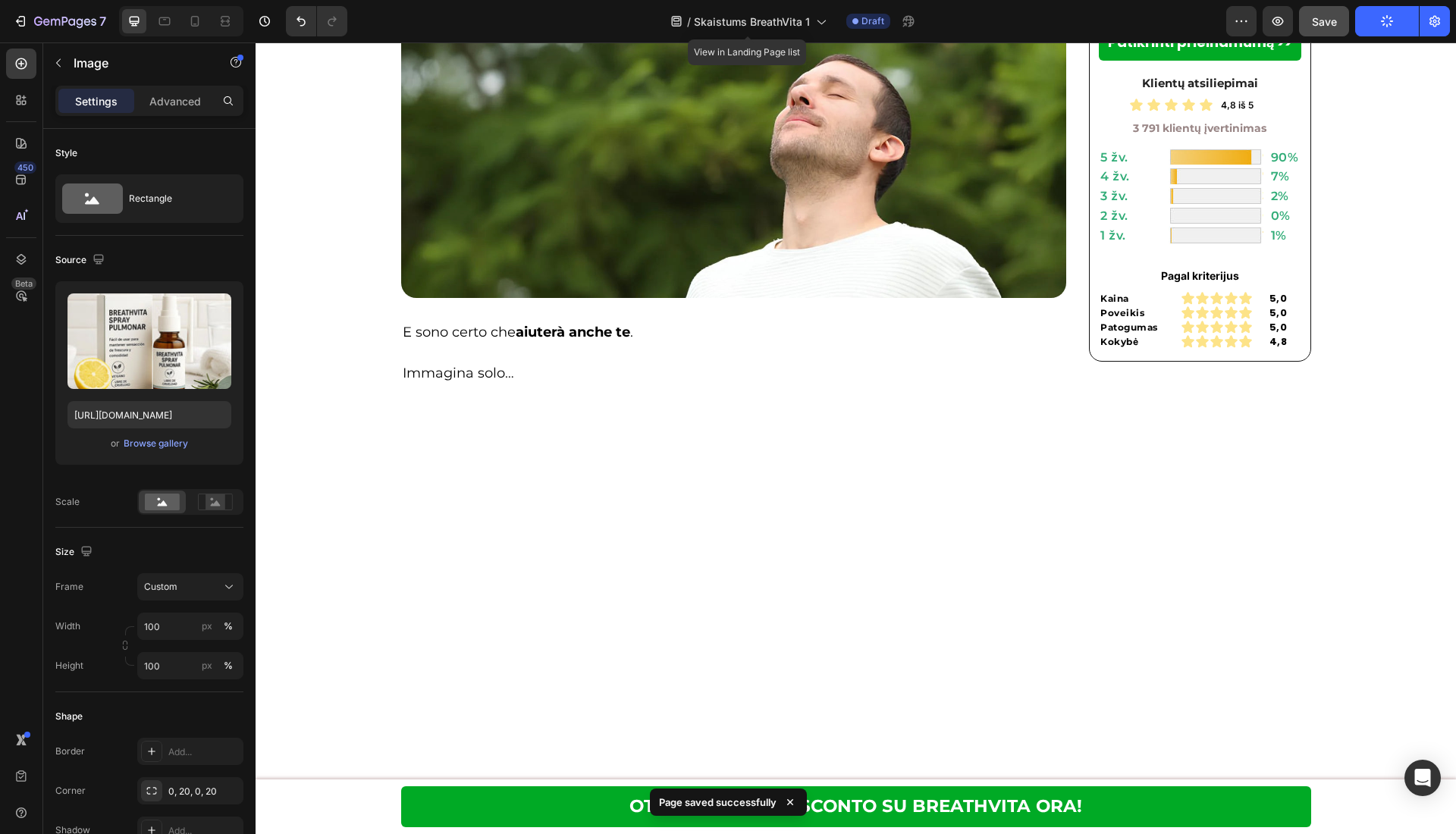
scroll to position [5052, 0]
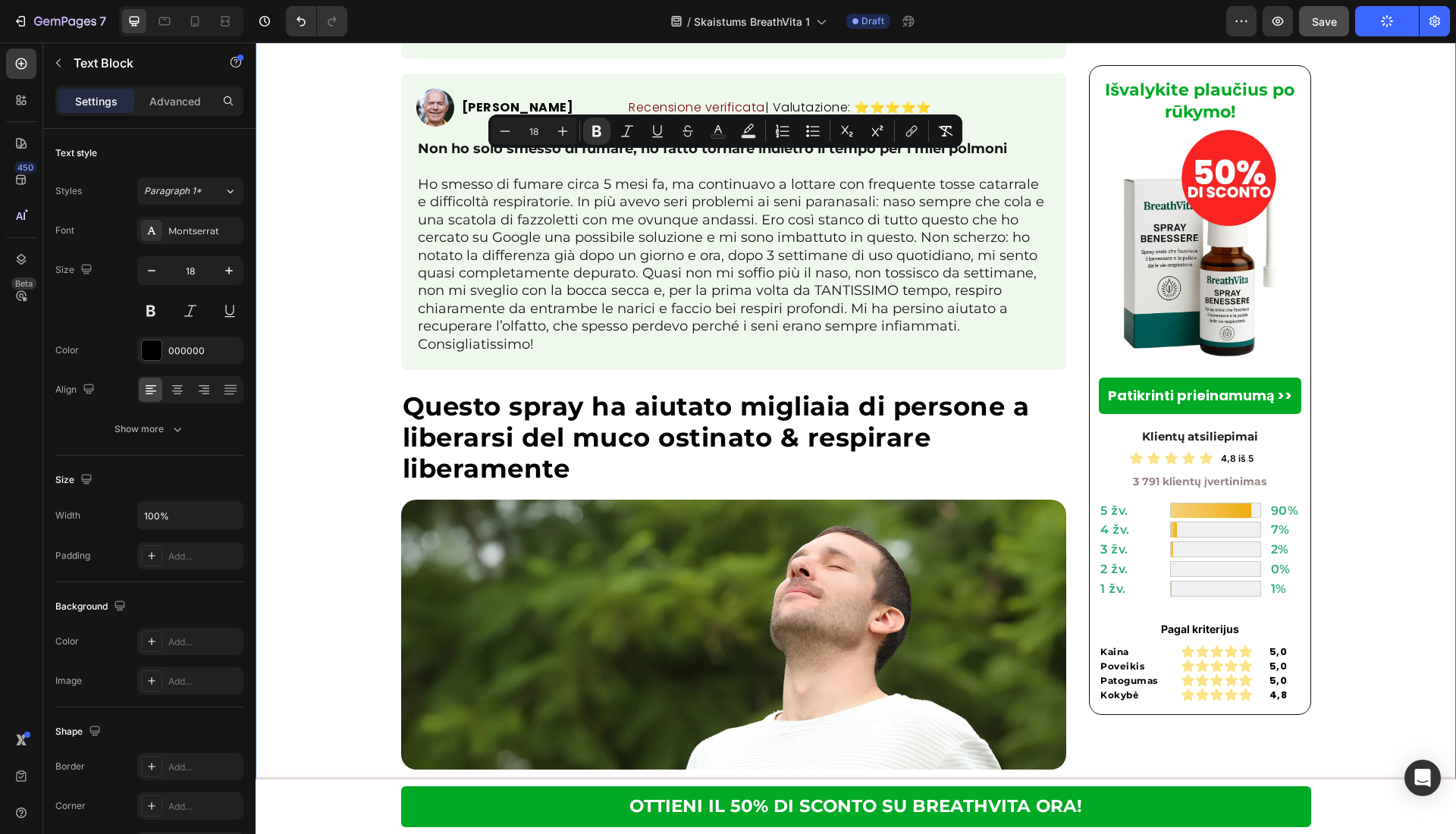
drag, startPoint x: 647, startPoint y: 247, endPoint x: 332, endPoint y: 161, distance: 326.5
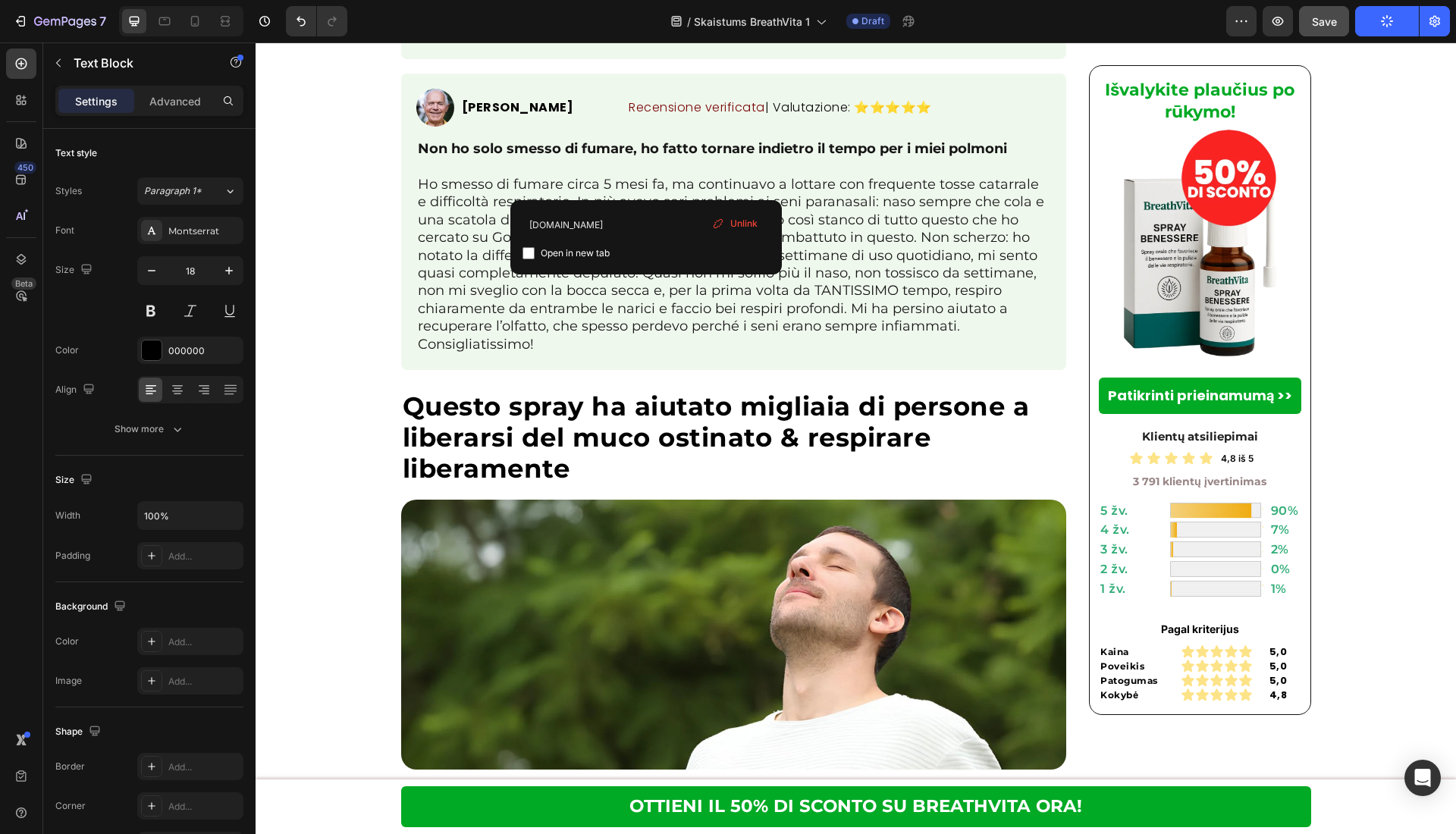
drag, startPoint x: 725, startPoint y: 244, endPoint x: 705, endPoint y: 217, distance: 33.6
click at [724, 244] on div "Open in new tab" at bounding box center [646, 253] width 247 height 18
checkbox input "true"
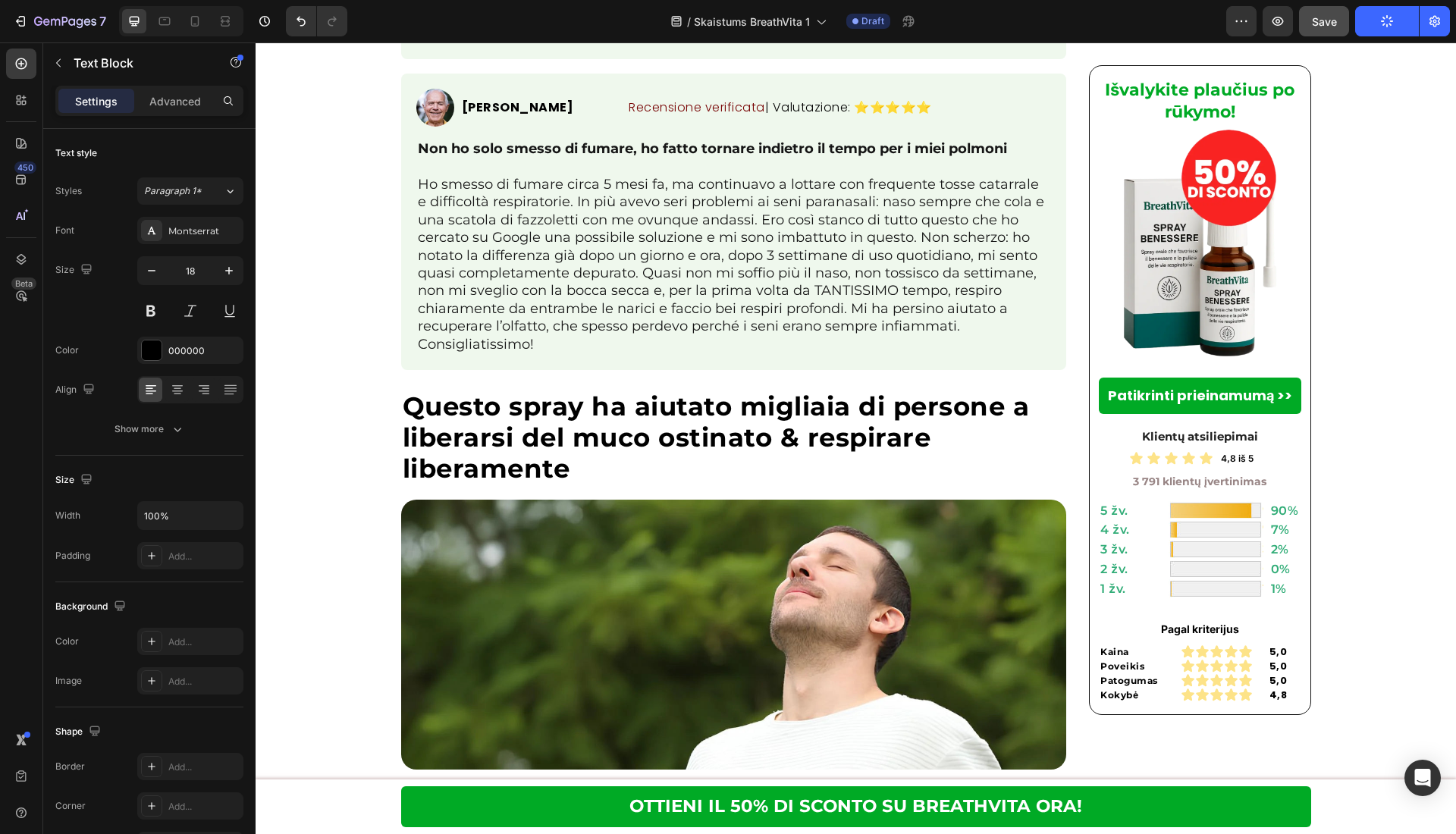
drag, startPoint x: 701, startPoint y: 243, endPoint x: 312, endPoint y: 157, distance: 398.4
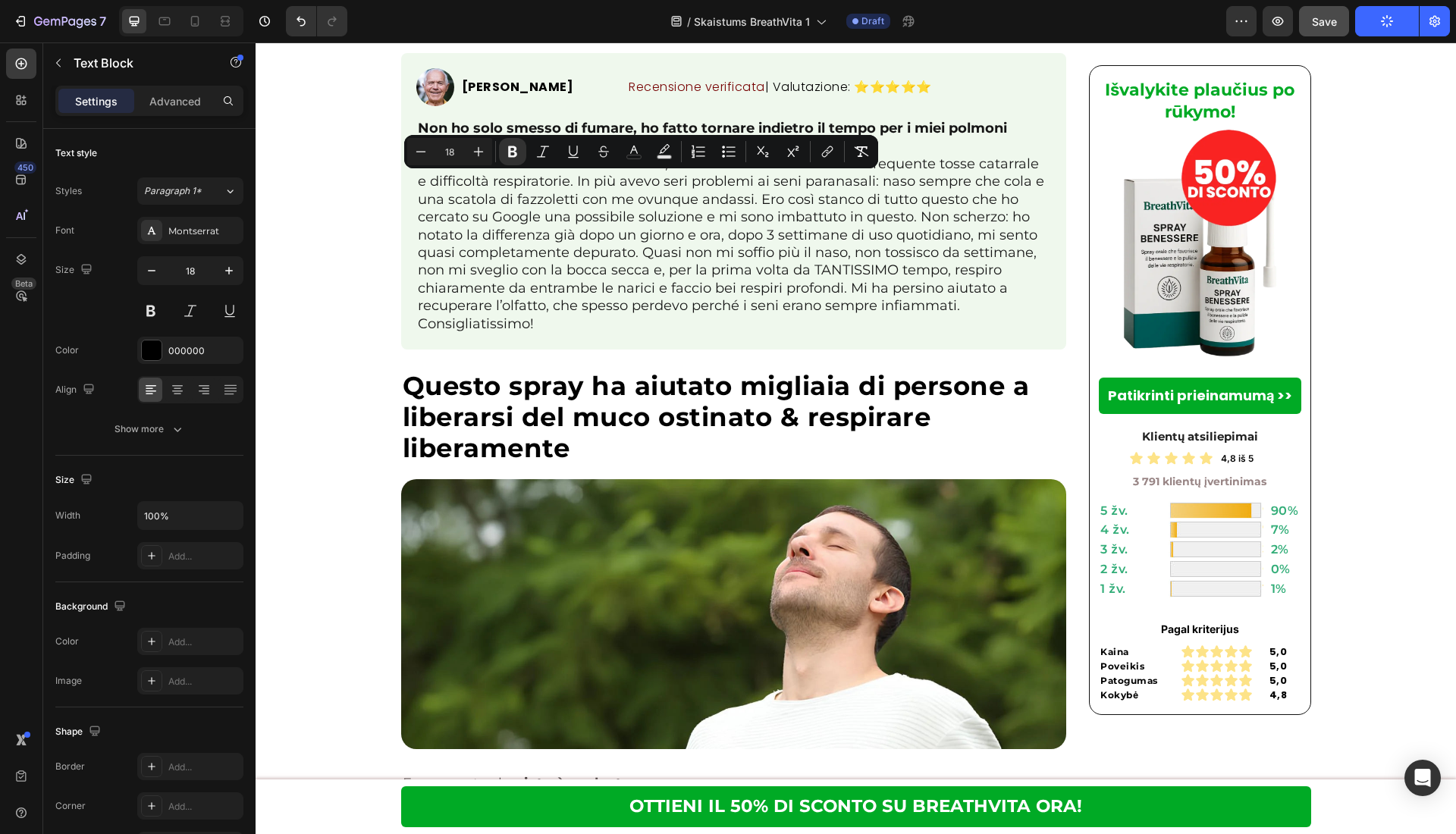
drag, startPoint x: 783, startPoint y: 181, endPoint x: 500, endPoint y: 180, distance: 283.0
click at [633, 155] on rect "Editor contextual toolbar" at bounding box center [634, 157] width 14 height 4
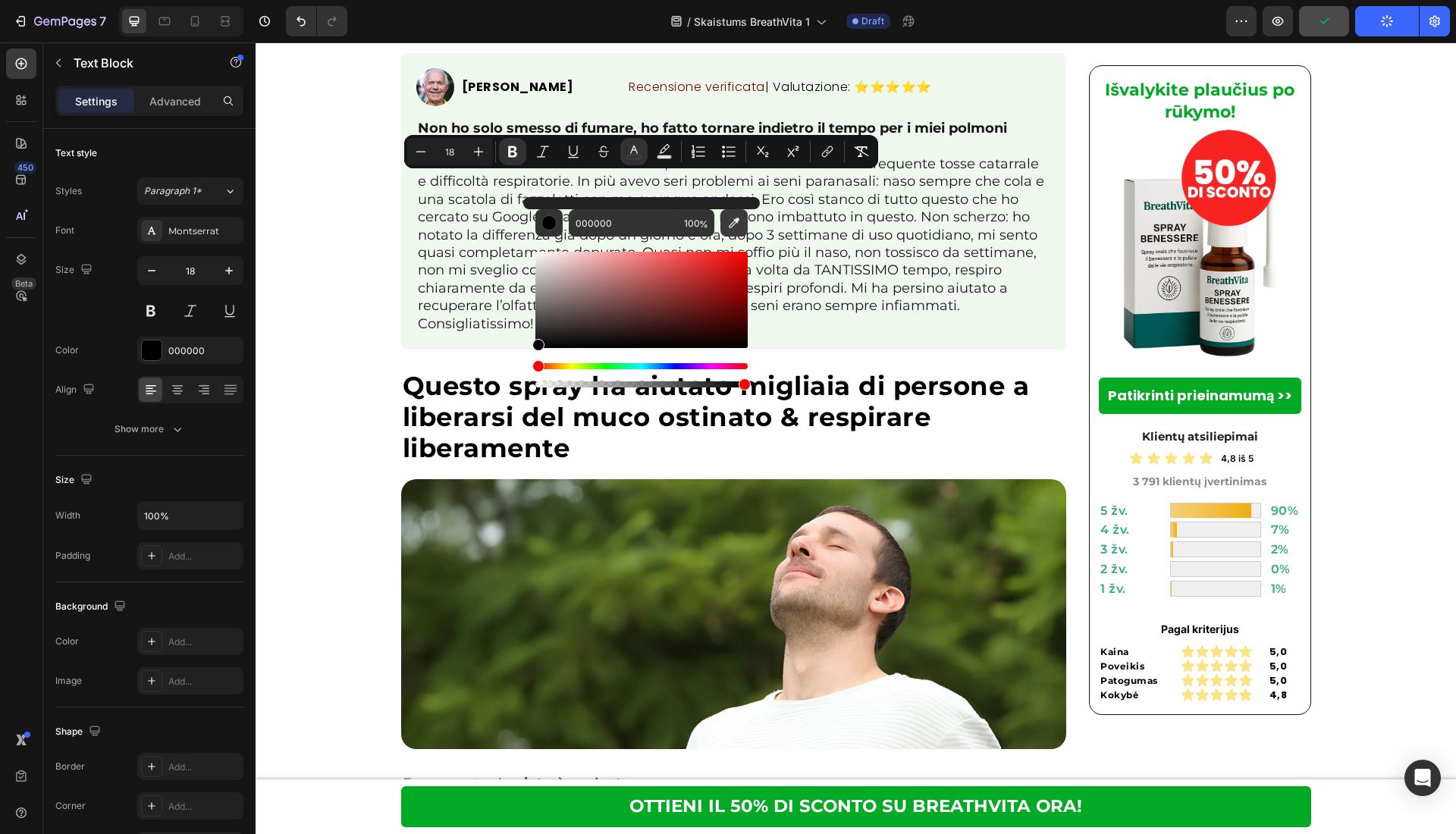
click at [730, 217] on icon "Editor contextual toolbar" at bounding box center [734, 223] width 15 height 15
type input "4368E0"
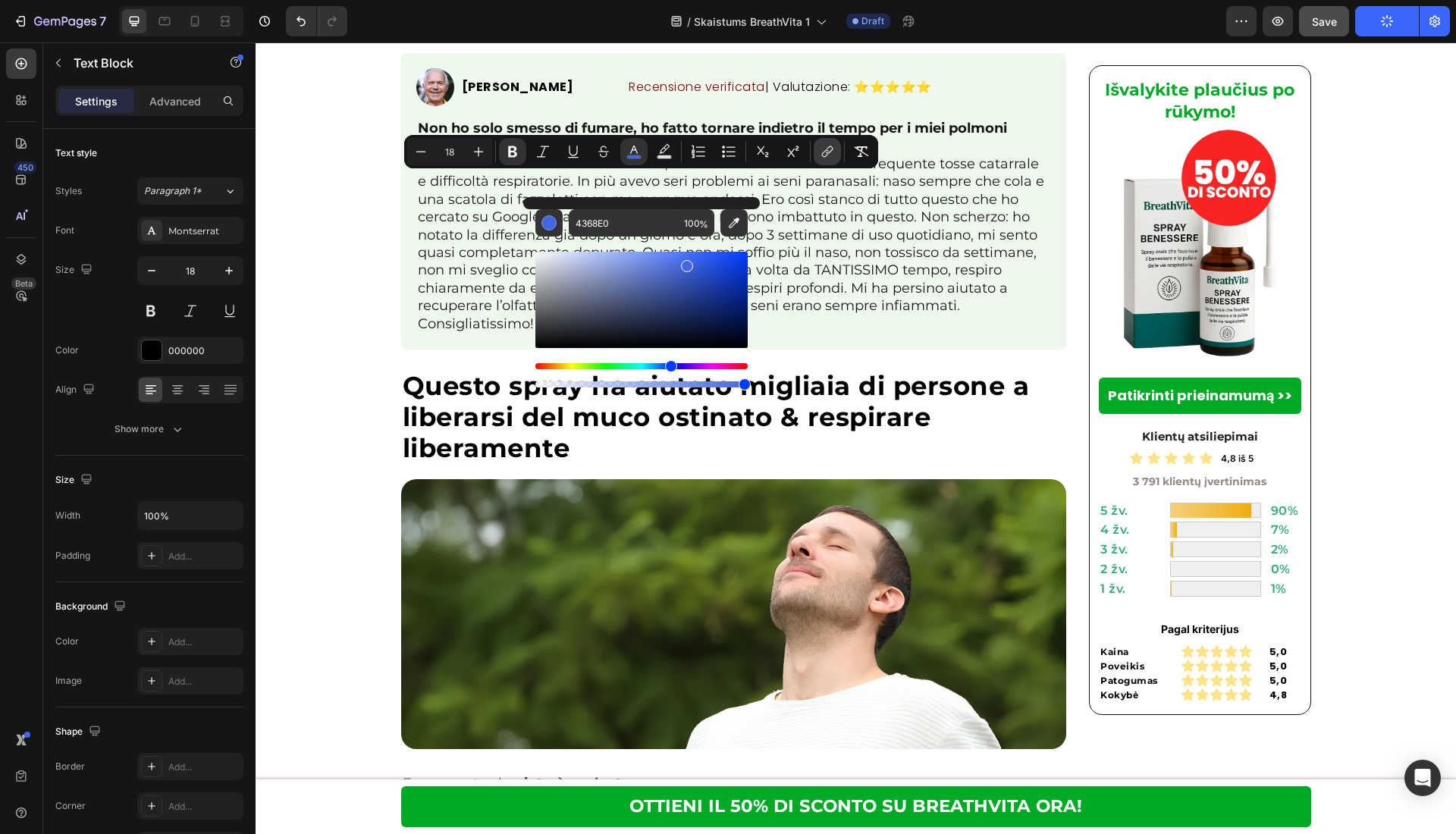
click at [832, 147] on icon "Editor contextual toolbar" at bounding box center [827, 152] width 15 height 15
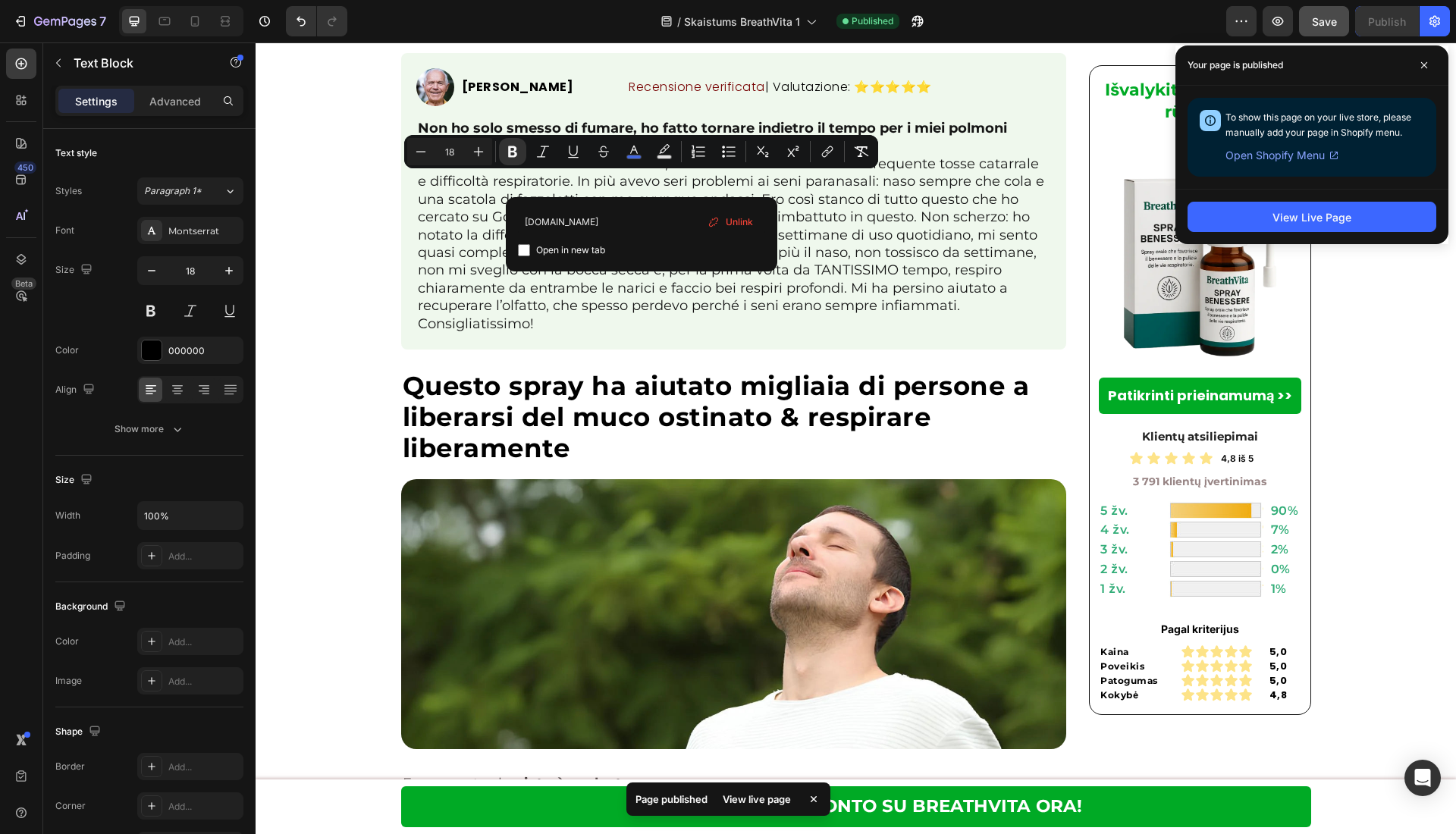
type input "[DOMAIN_NAME]"
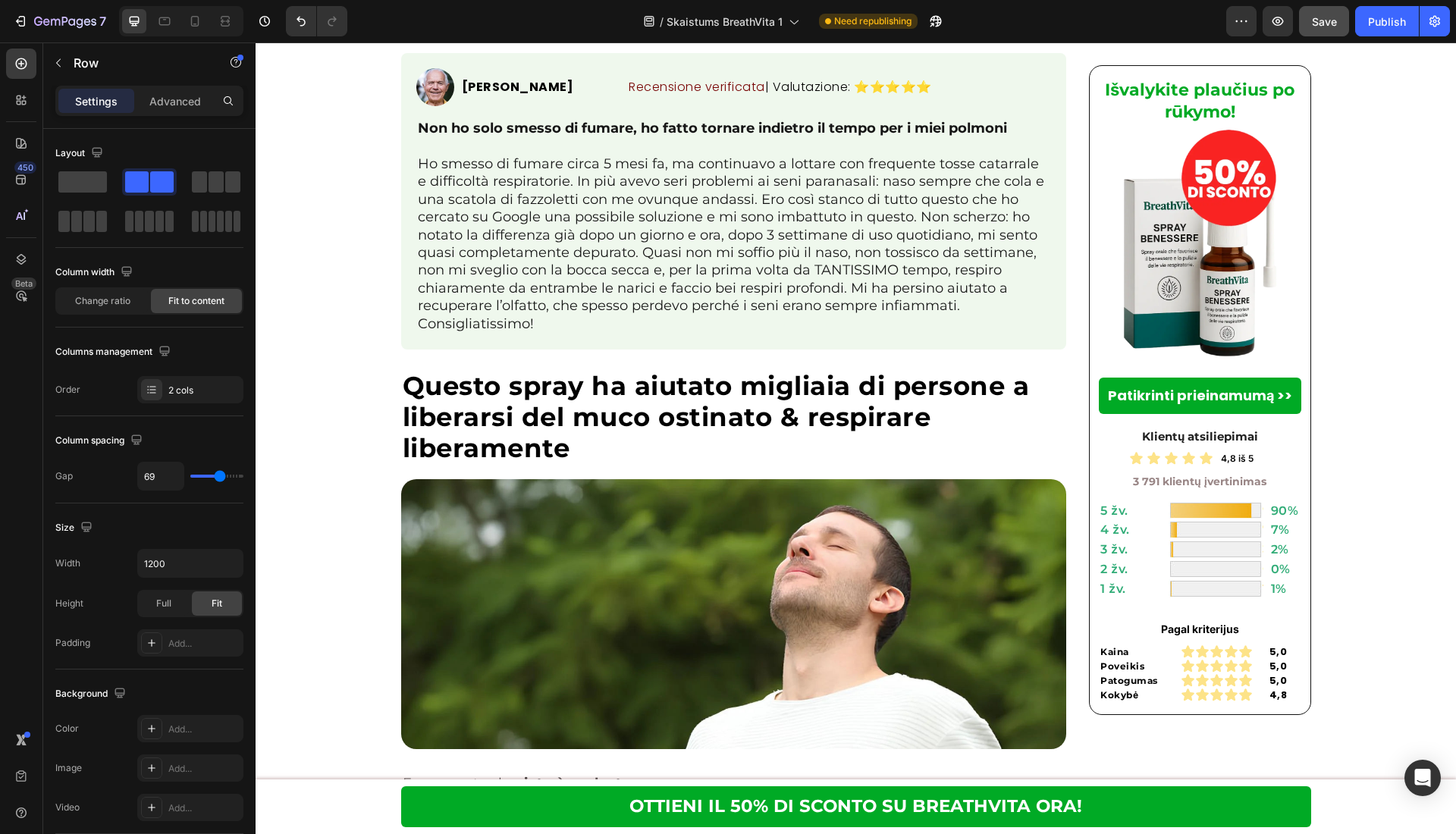
drag, startPoint x: 550, startPoint y: 387, endPoint x: 563, endPoint y: 387, distance: 13.0
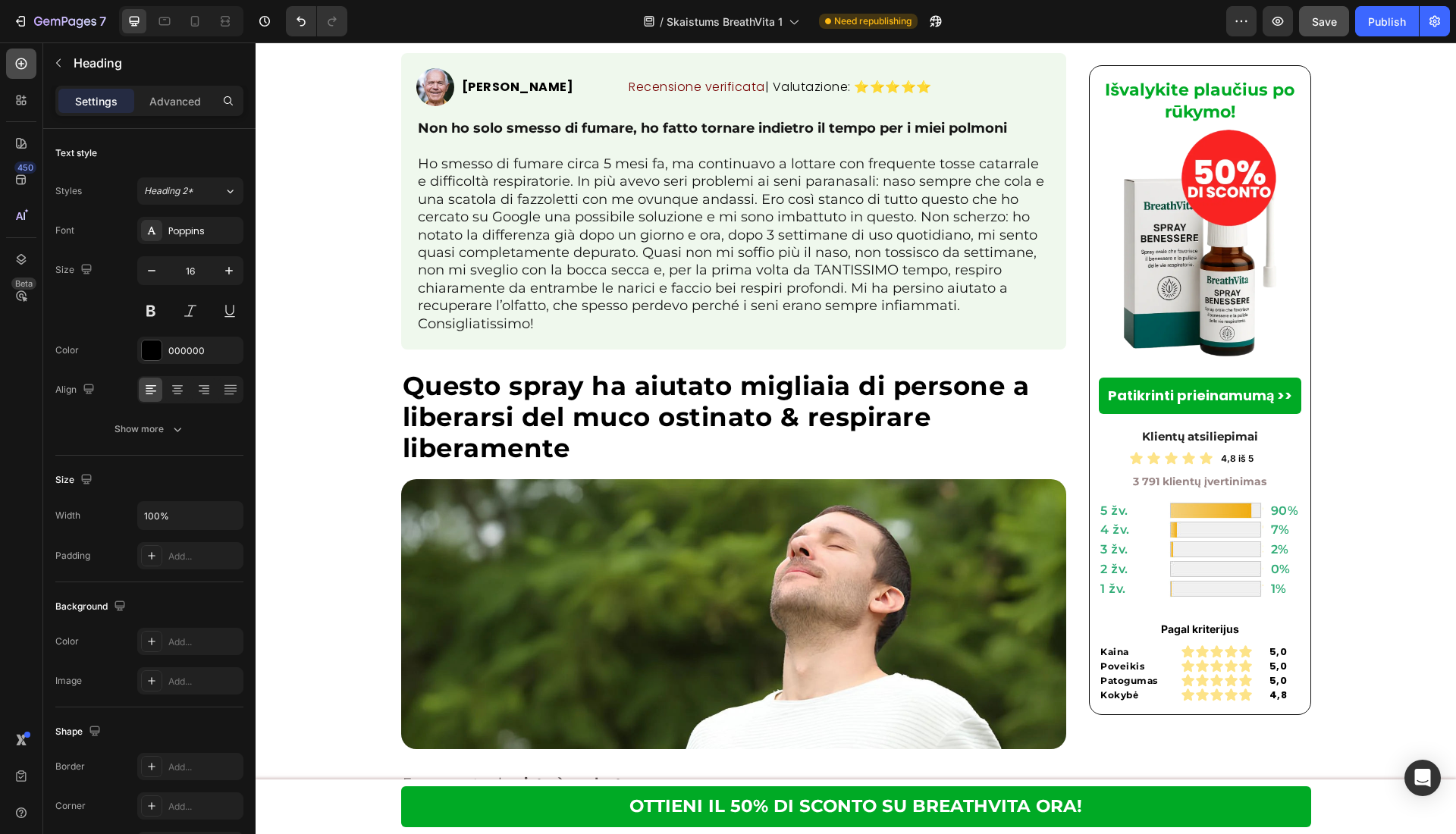
click at [16, 73] on div at bounding box center [20, 63] width 30 height 30
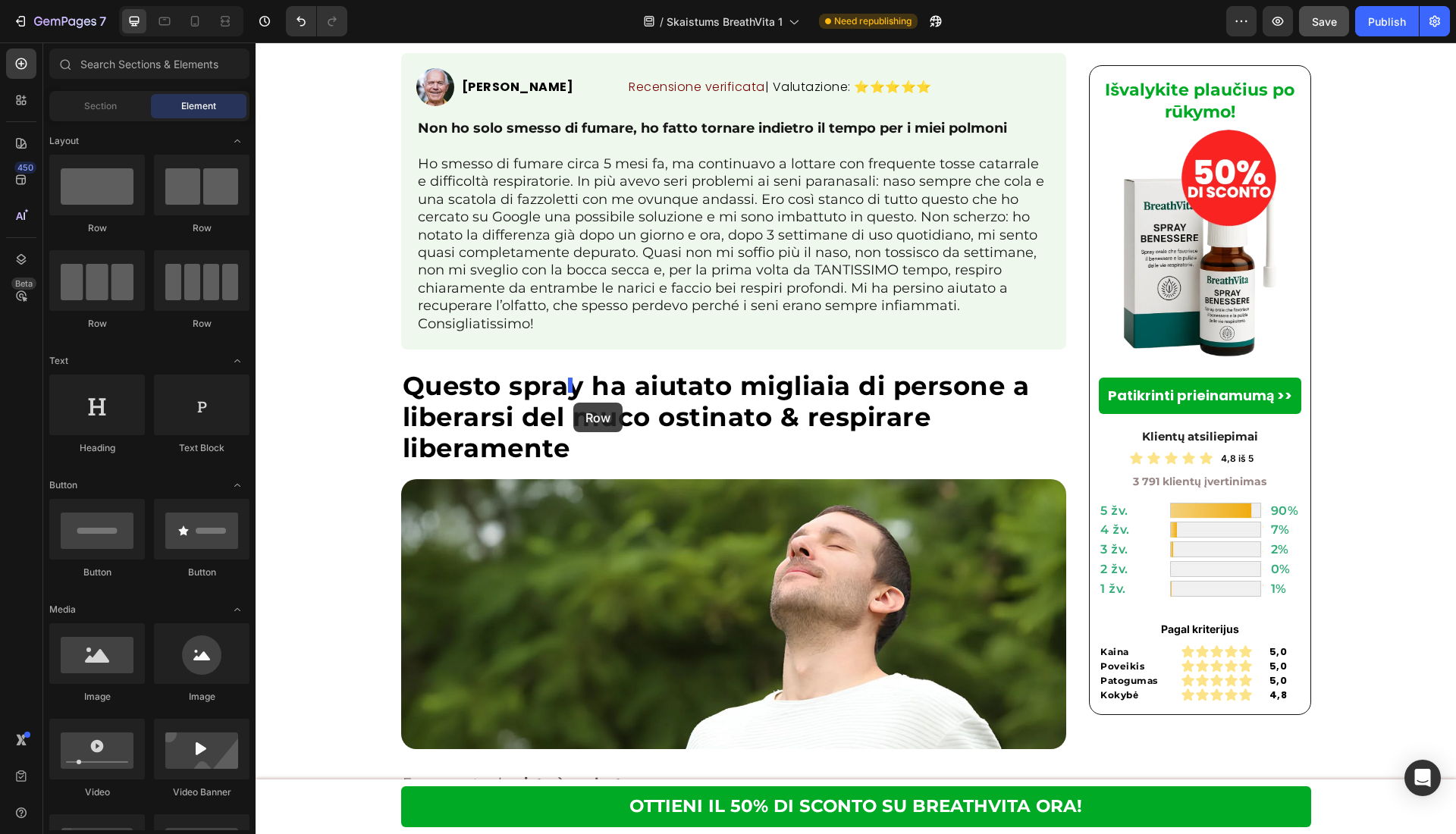
drag, startPoint x: 448, startPoint y: 228, endPoint x: 574, endPoint y: 403, distance: 215.6
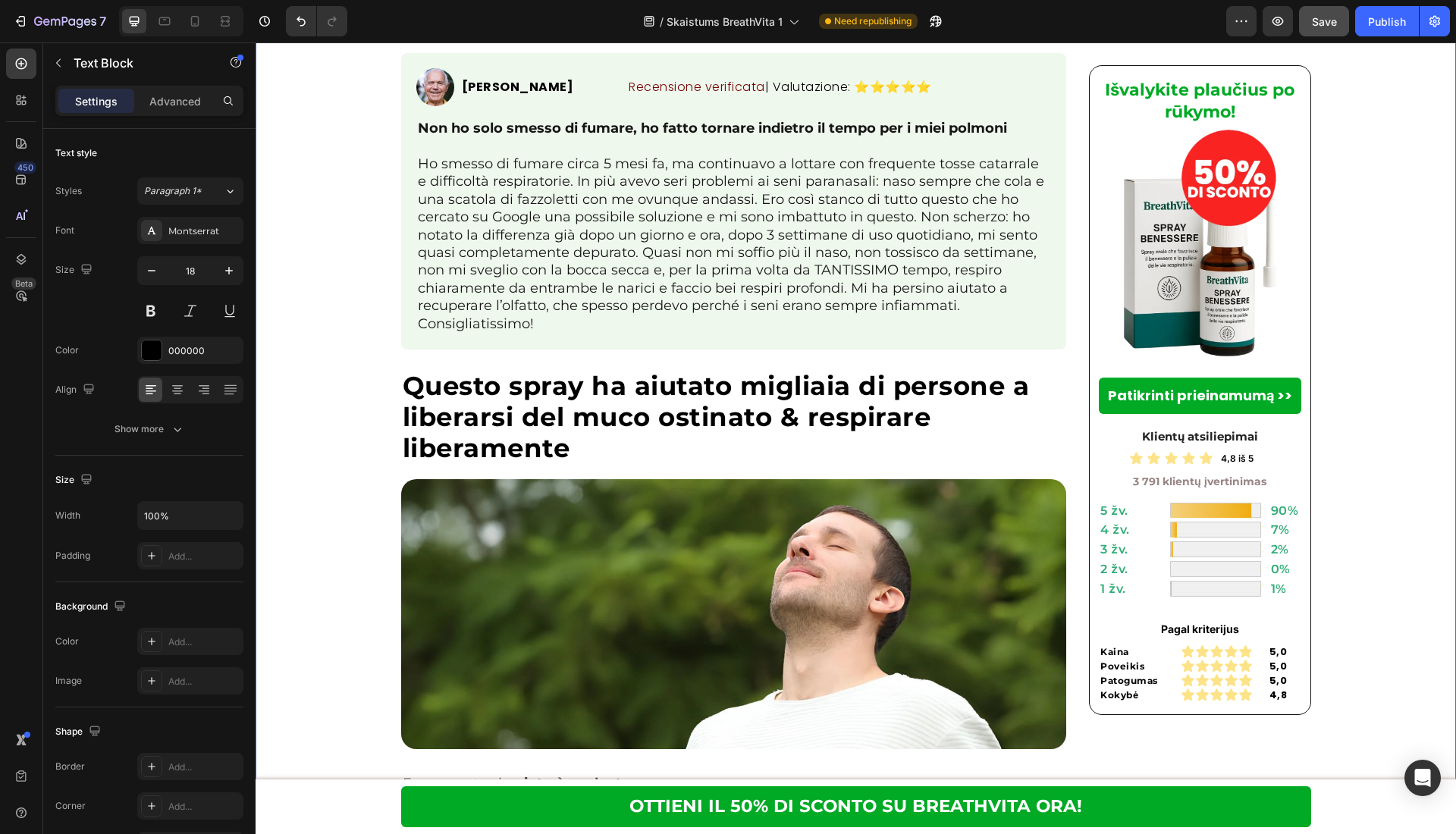
drag, startPoint x: 282, startPoint y: 192, endPoint x: 629, endPoint y: 294, distance: 361.7
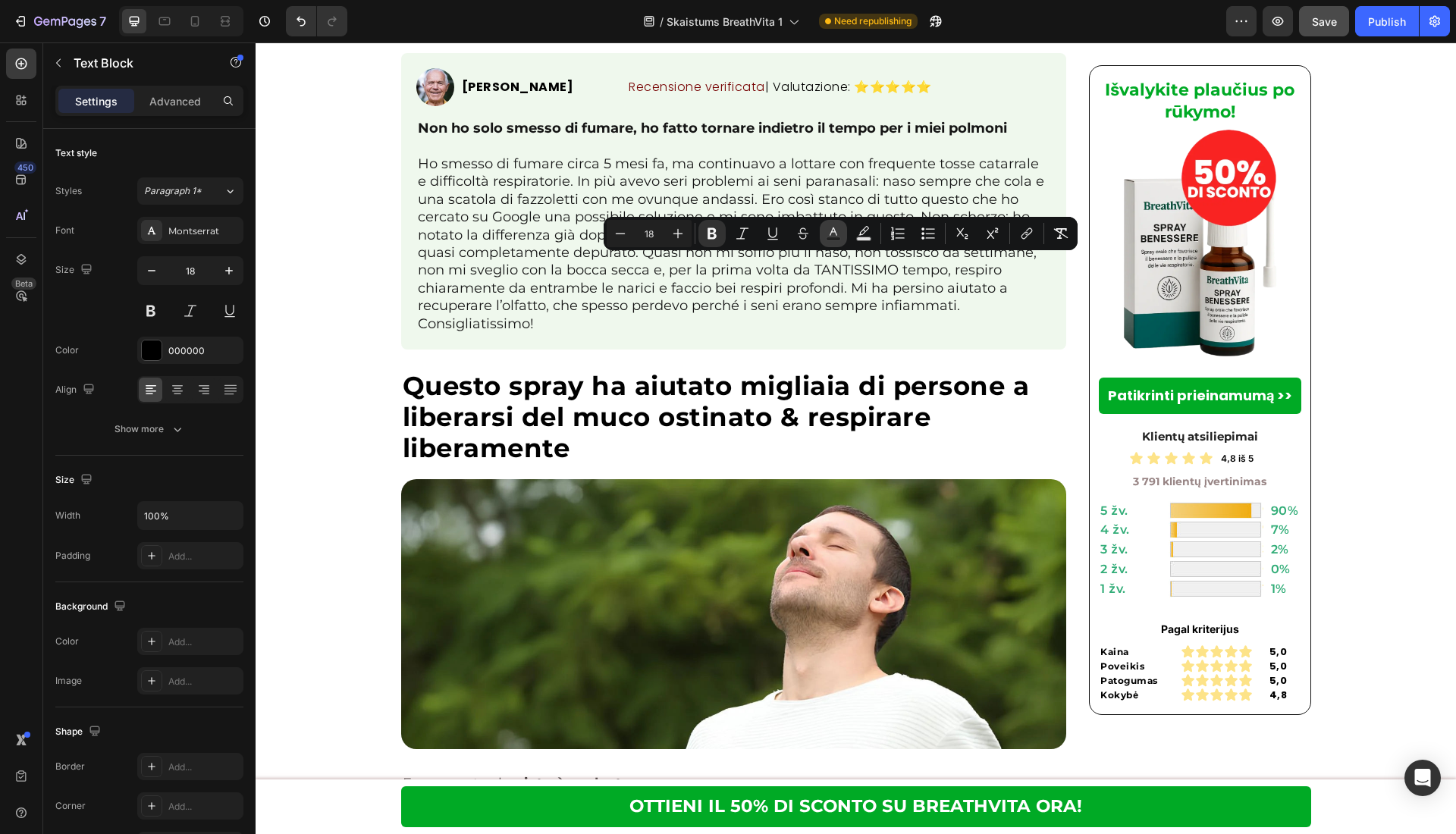
click at [826, 238] on icon "Editor contextual toolbar" at bounding box center [833, 234] width 15 height 15
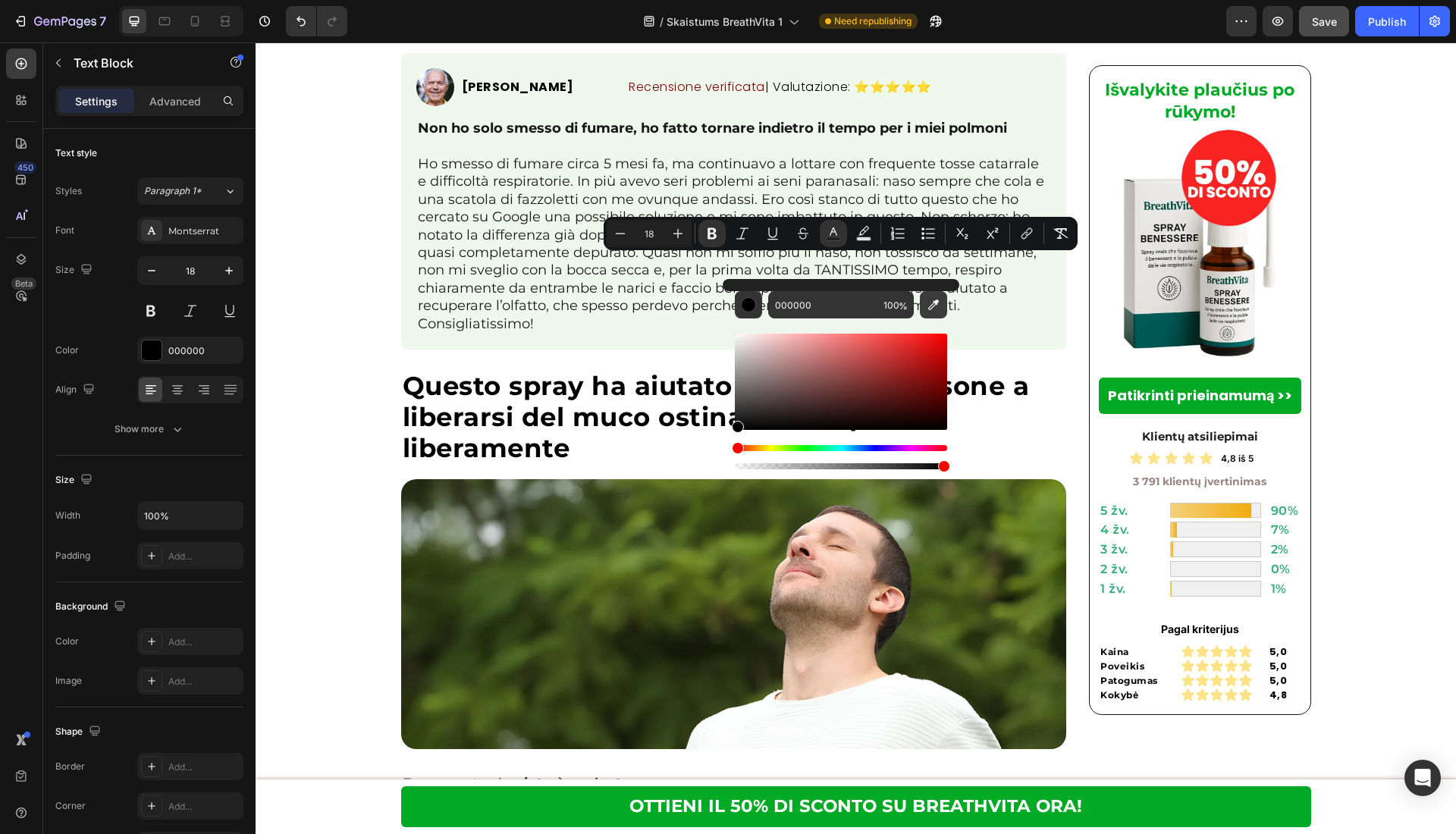
click at [924, 309] on button "Editor contextual toolbar" at bounding box center [934, 305] width 27 height 27
type input "4368E0"
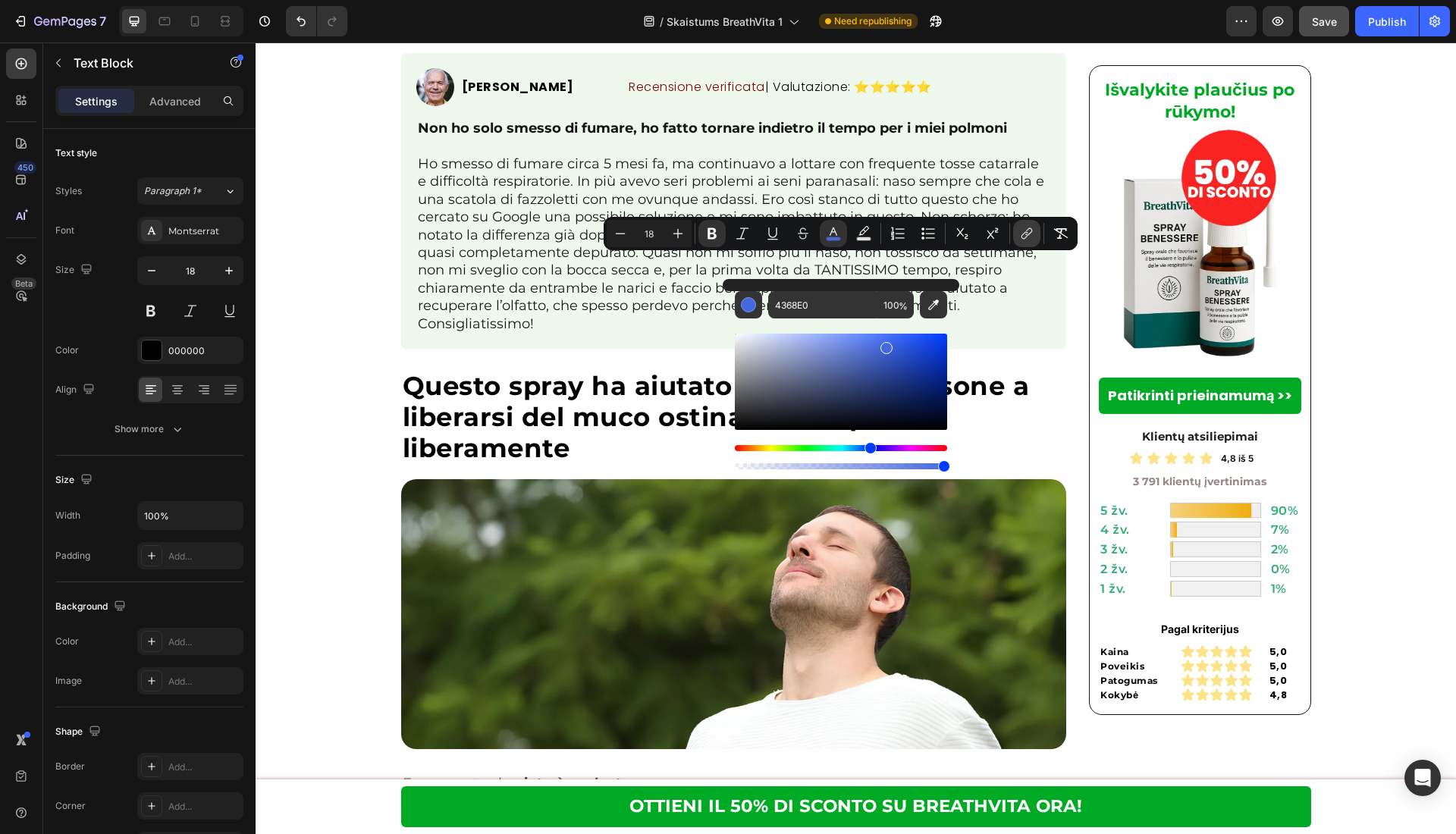
click at [1020, 236] on icon "Editor contextual toolbar" at bounding box center [1027, 234] width 15 height 15
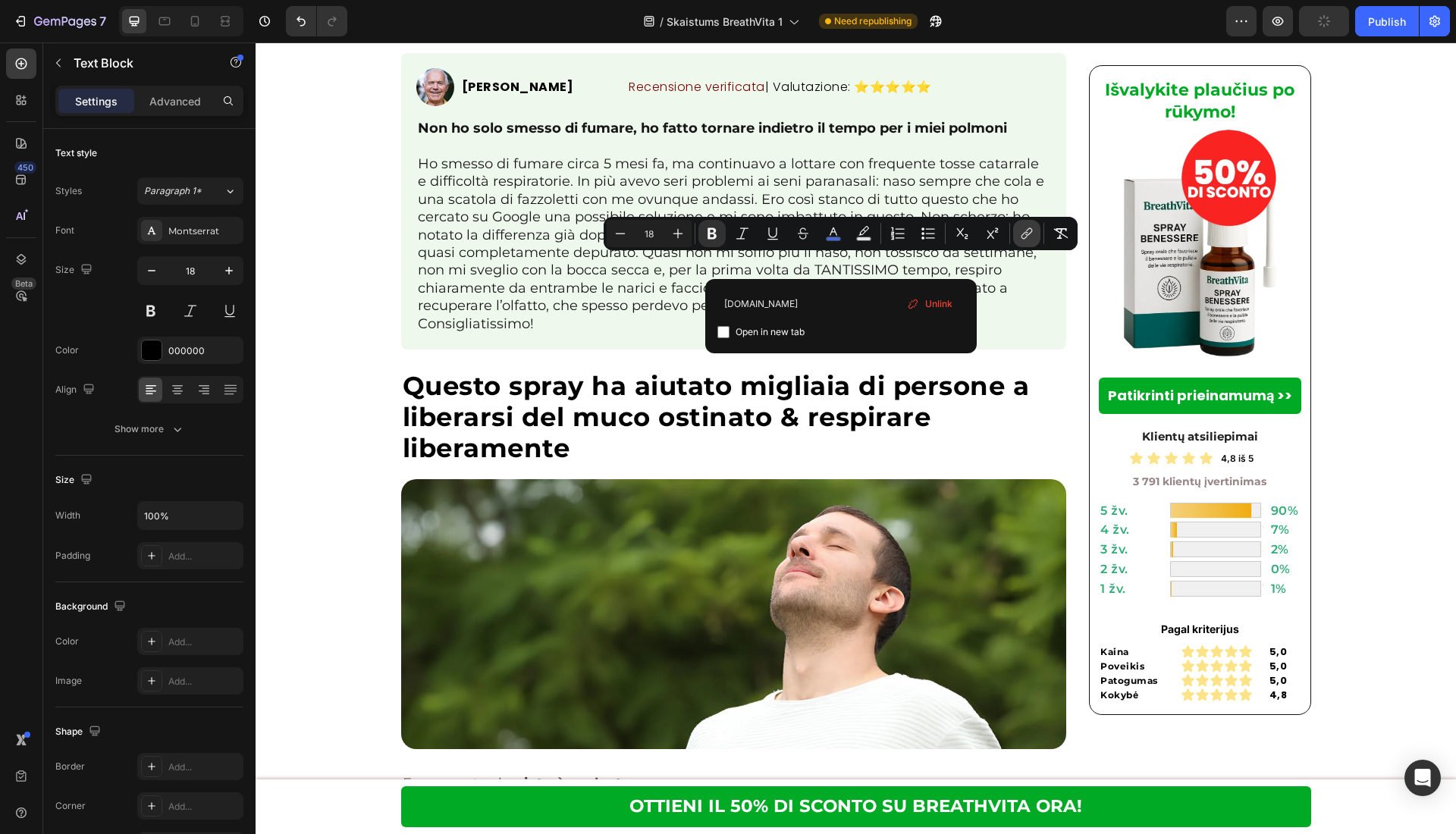
type input "[DOMAIN_NAME]"
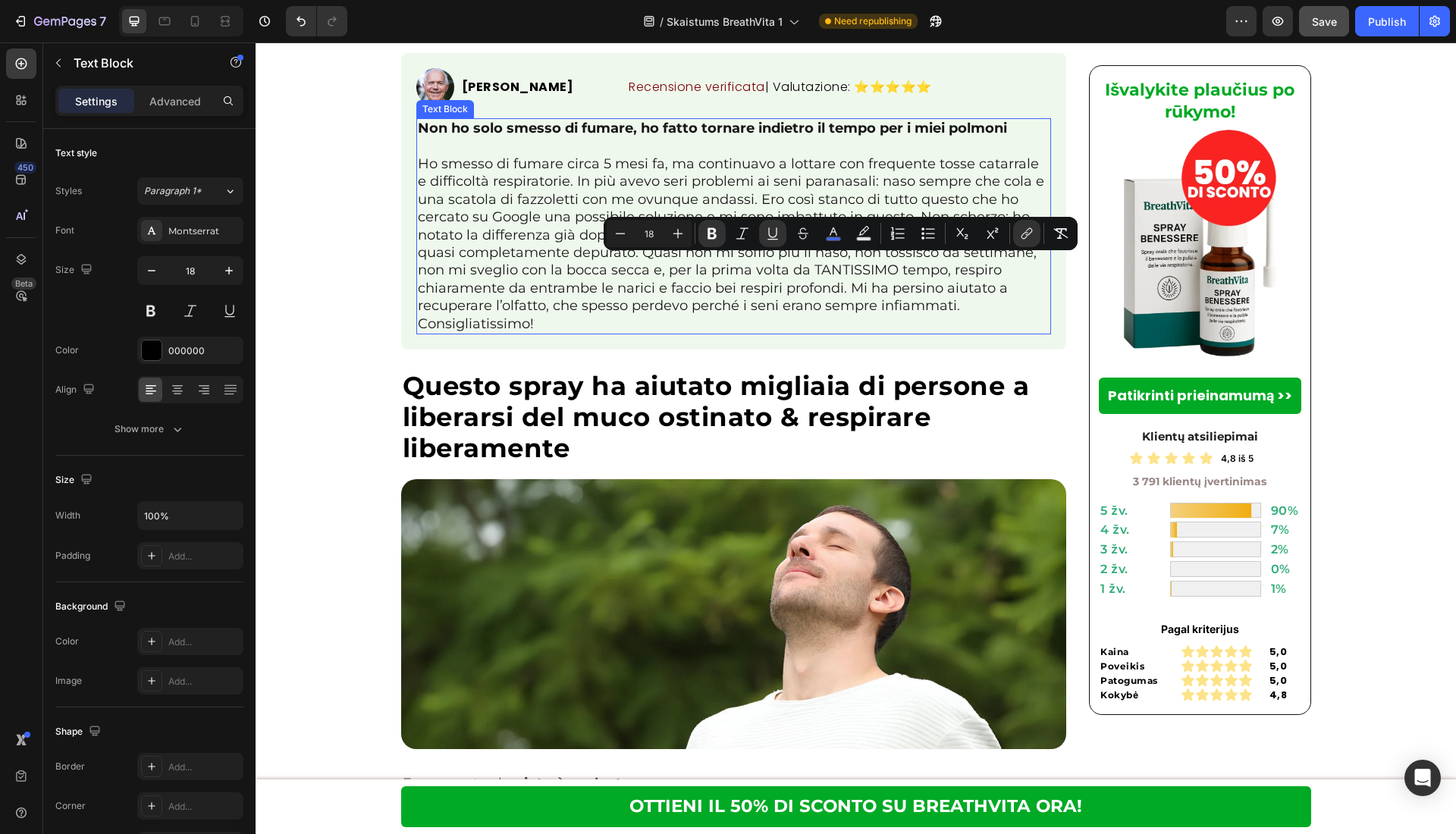
scroll to position [5524, 0]
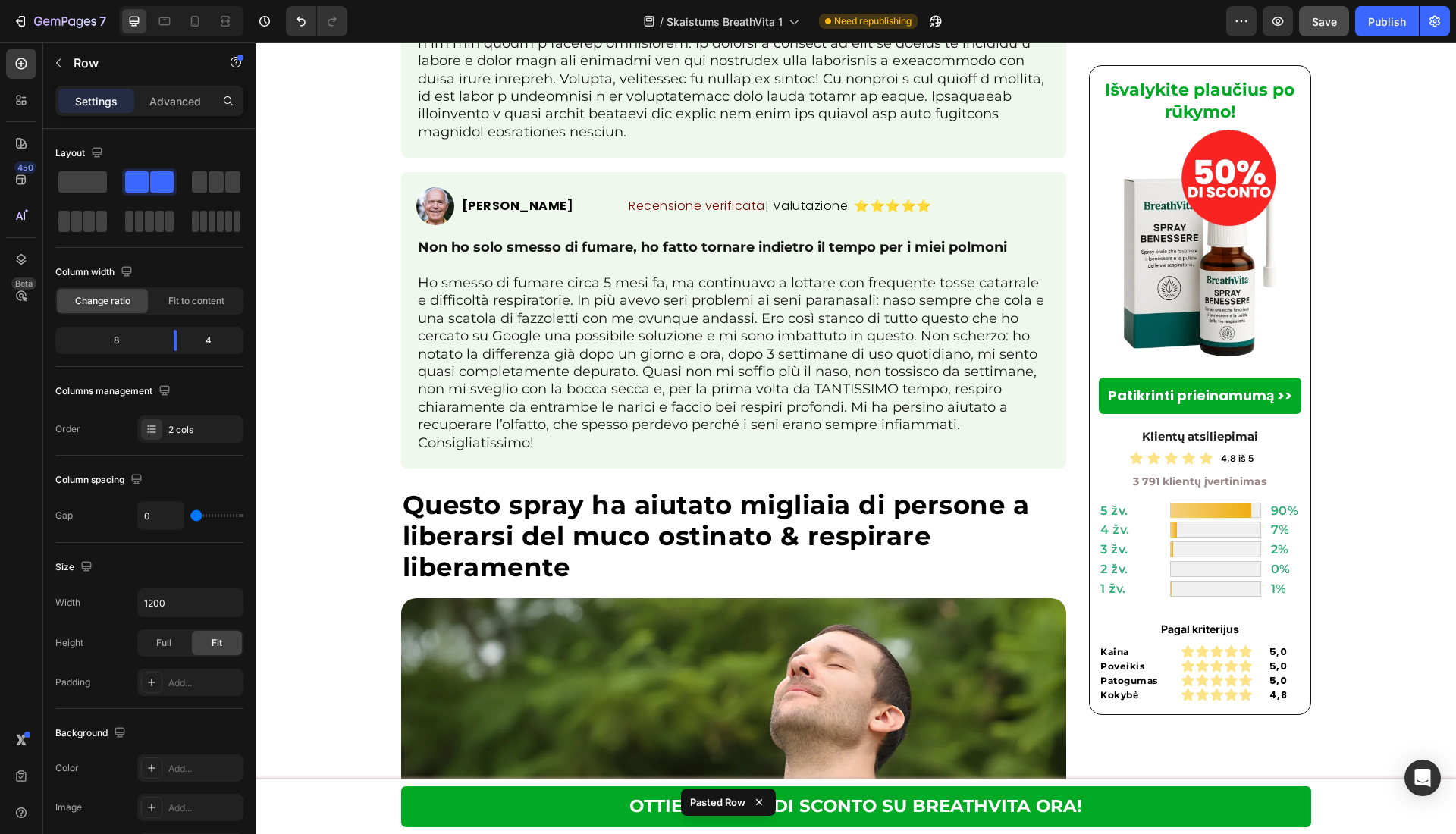
scroll to position [5041, 0]
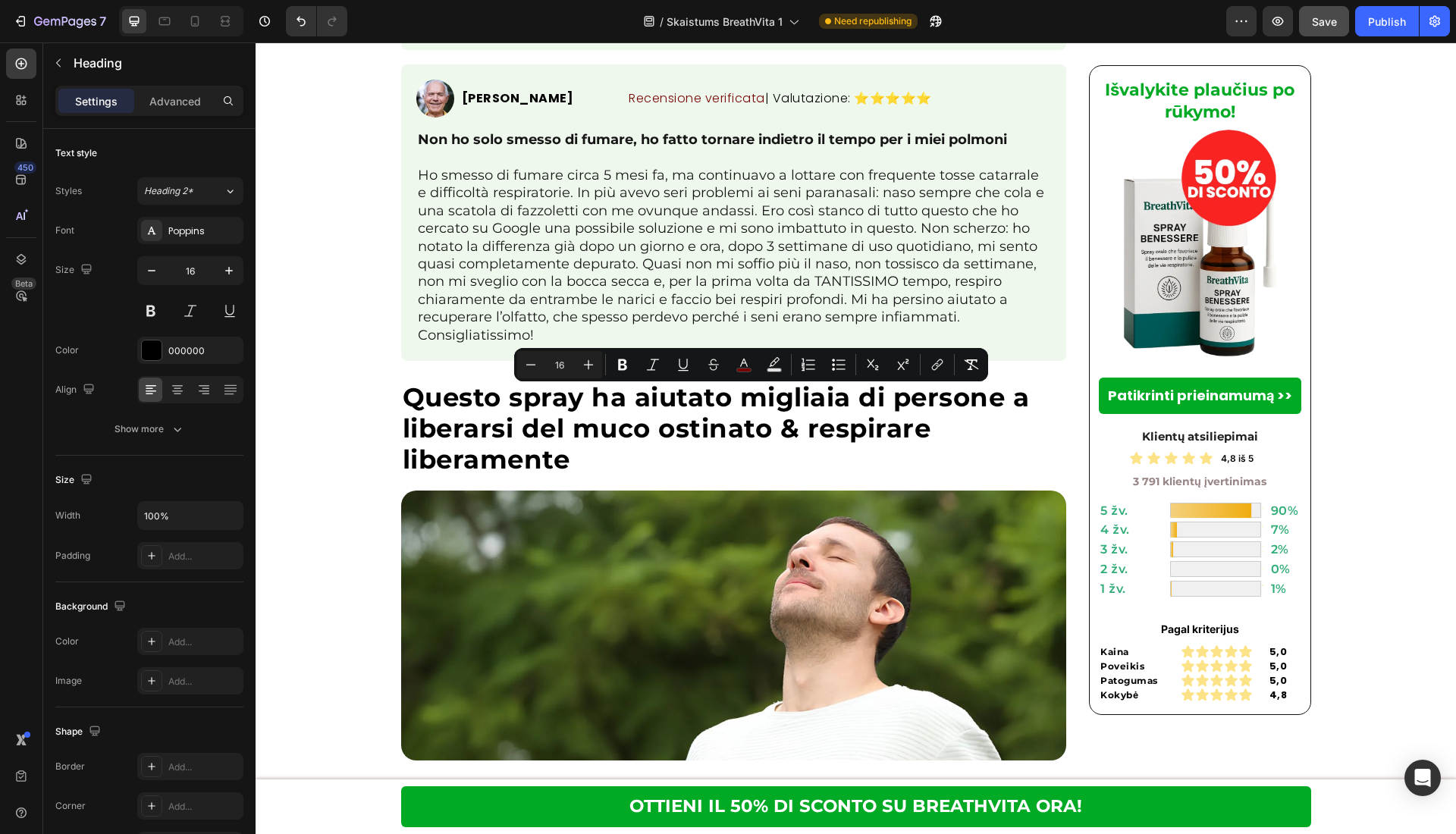
drag, startPoint x: 804, startPoint y: 390, endPoint x: 826, endPoint y: 394, distance: 22.4
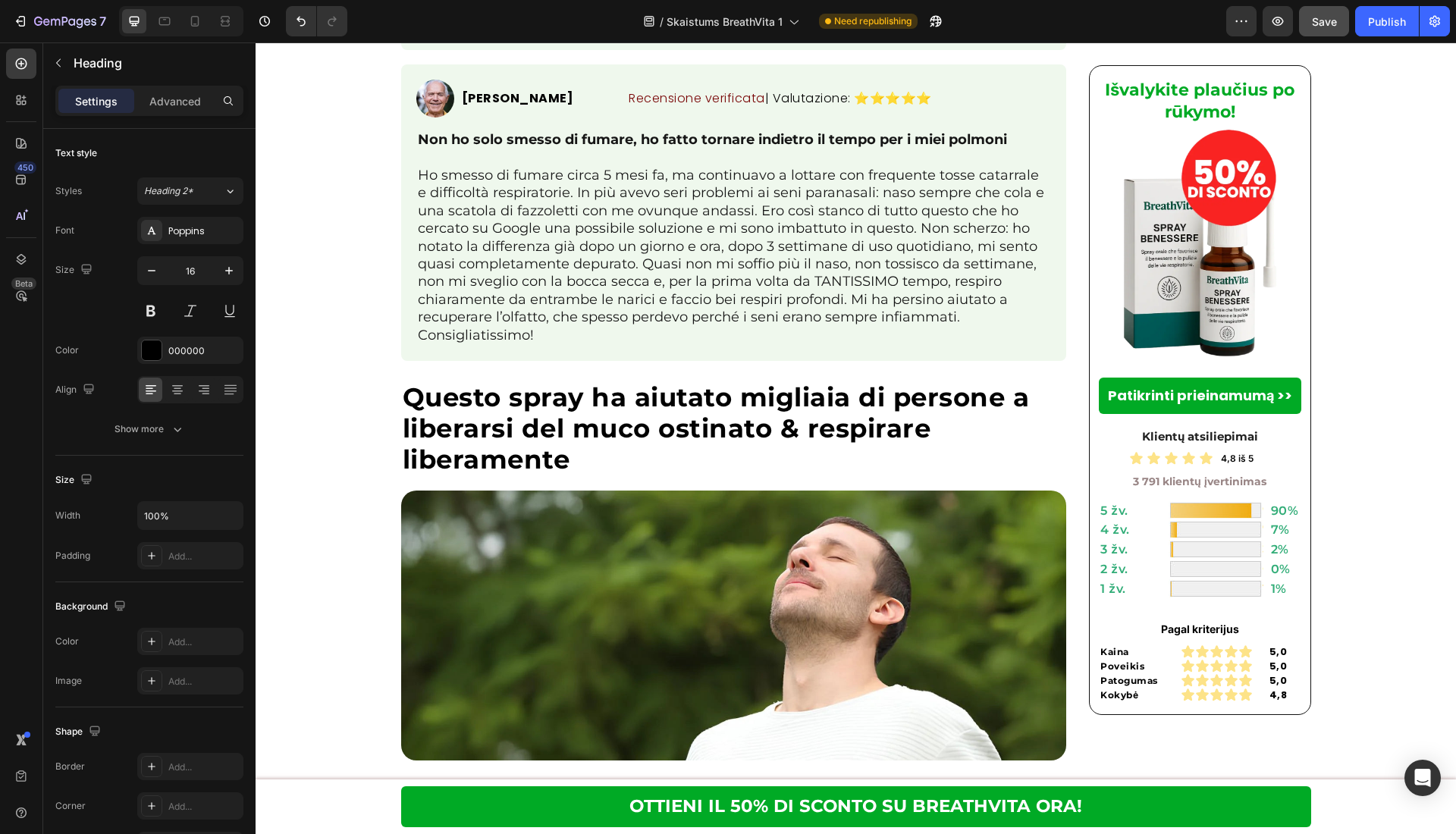
drag, startPoint x: 819, startPoint y: 396, endPoint x: 462, endPoint y: 402, distance: 357.1
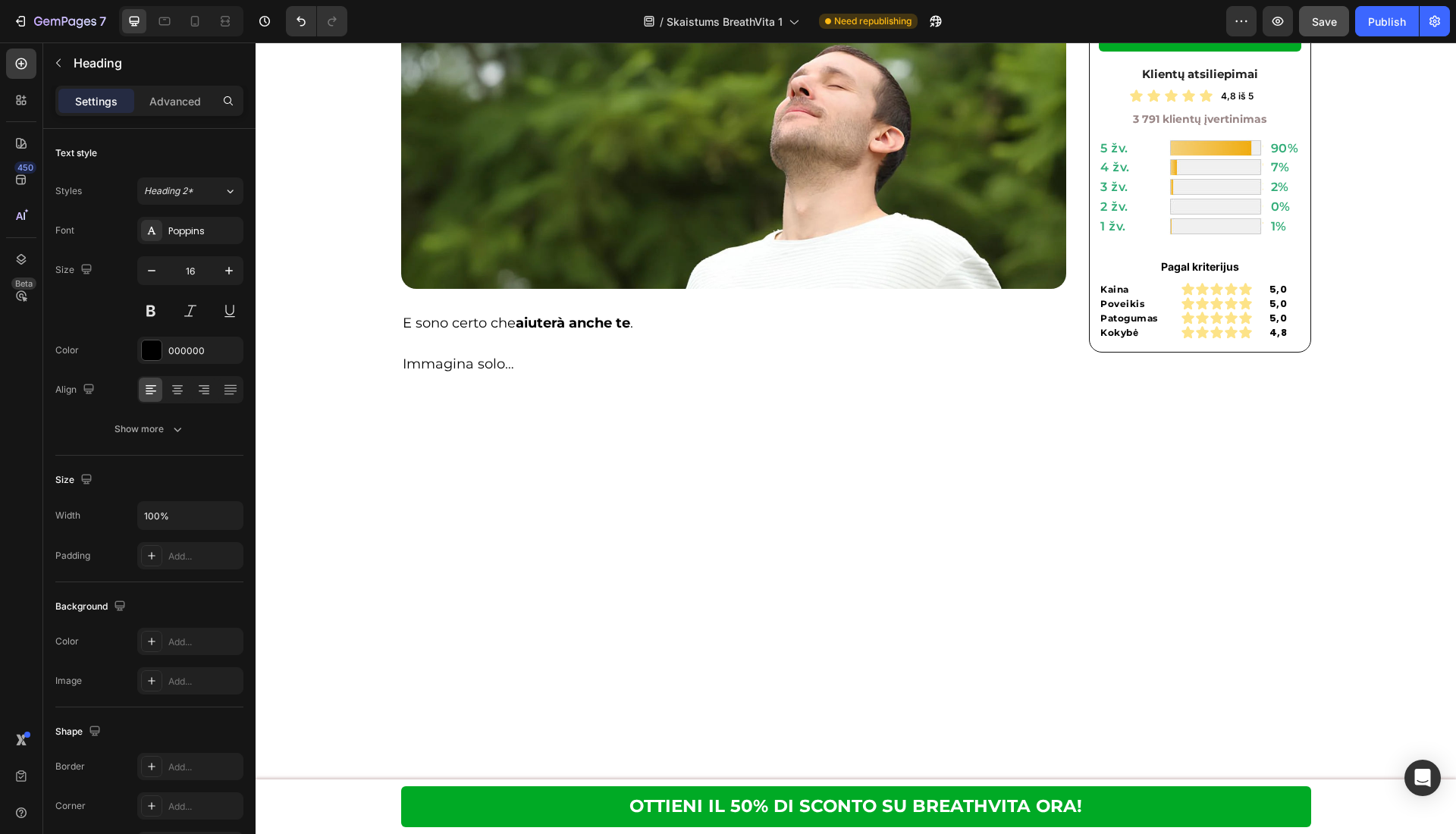
drag, startPoint x: 824, startPoint y: 333, endPoint x: 868, endPoint y: 323, distance: 45.1
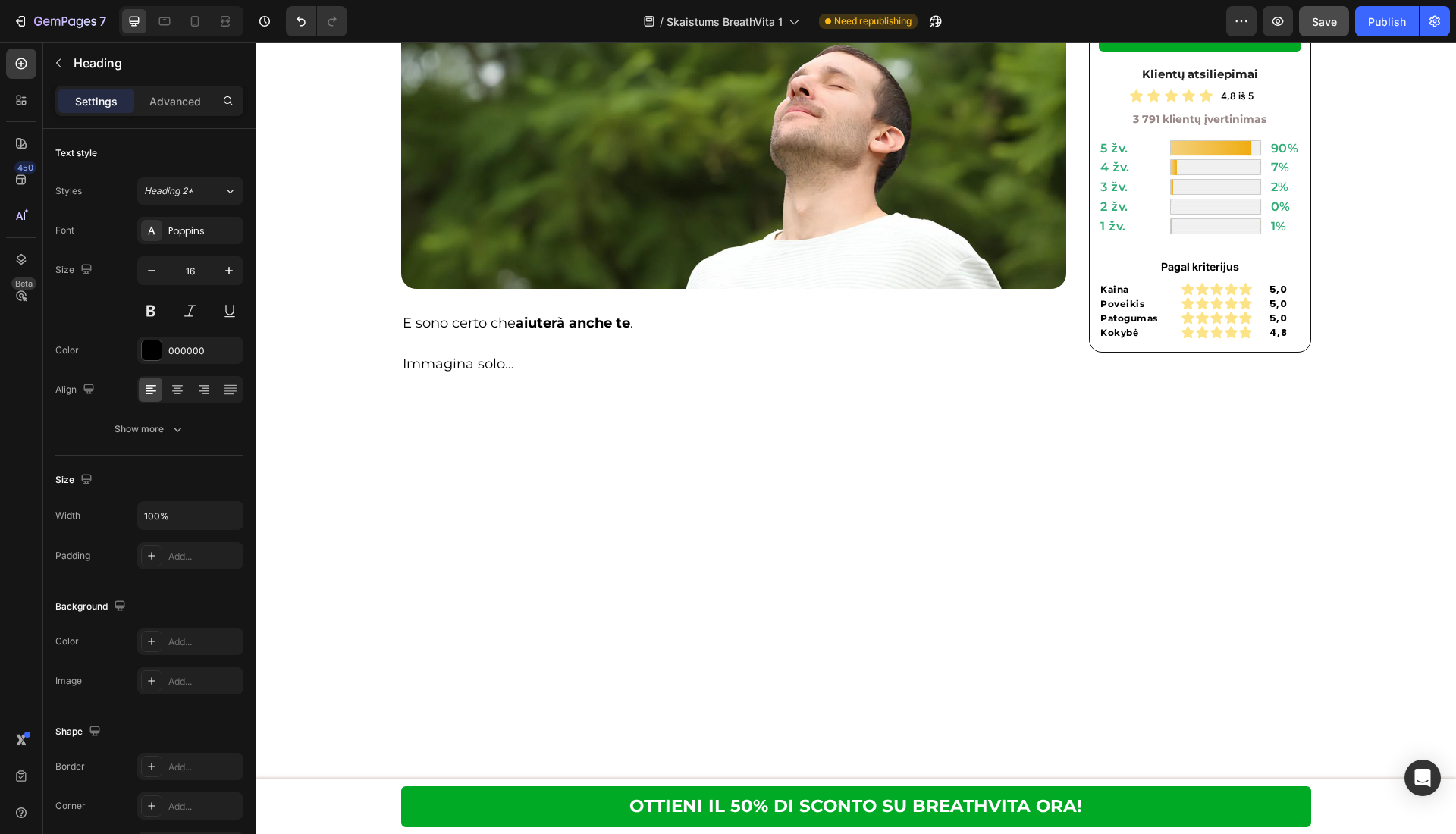
drag, startPoint x: 878, startPoint y: 322, endPoint x: 580, endPoint y: 322, distance: 298.0
click at [192, 24] on icon at bounding box center [195, 20] width 9 height 11
type input "13"
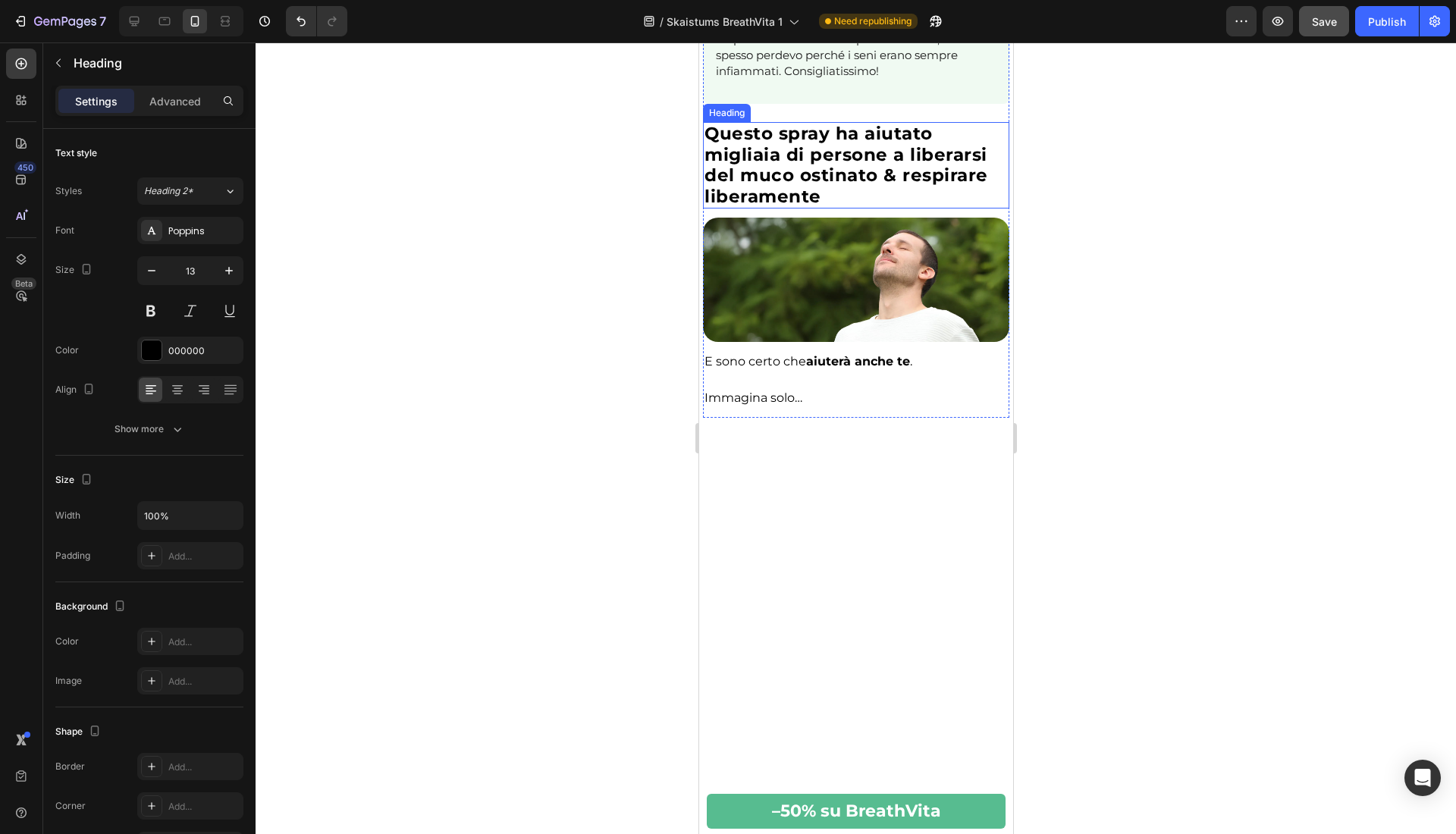
scroll to position [5204, 0]
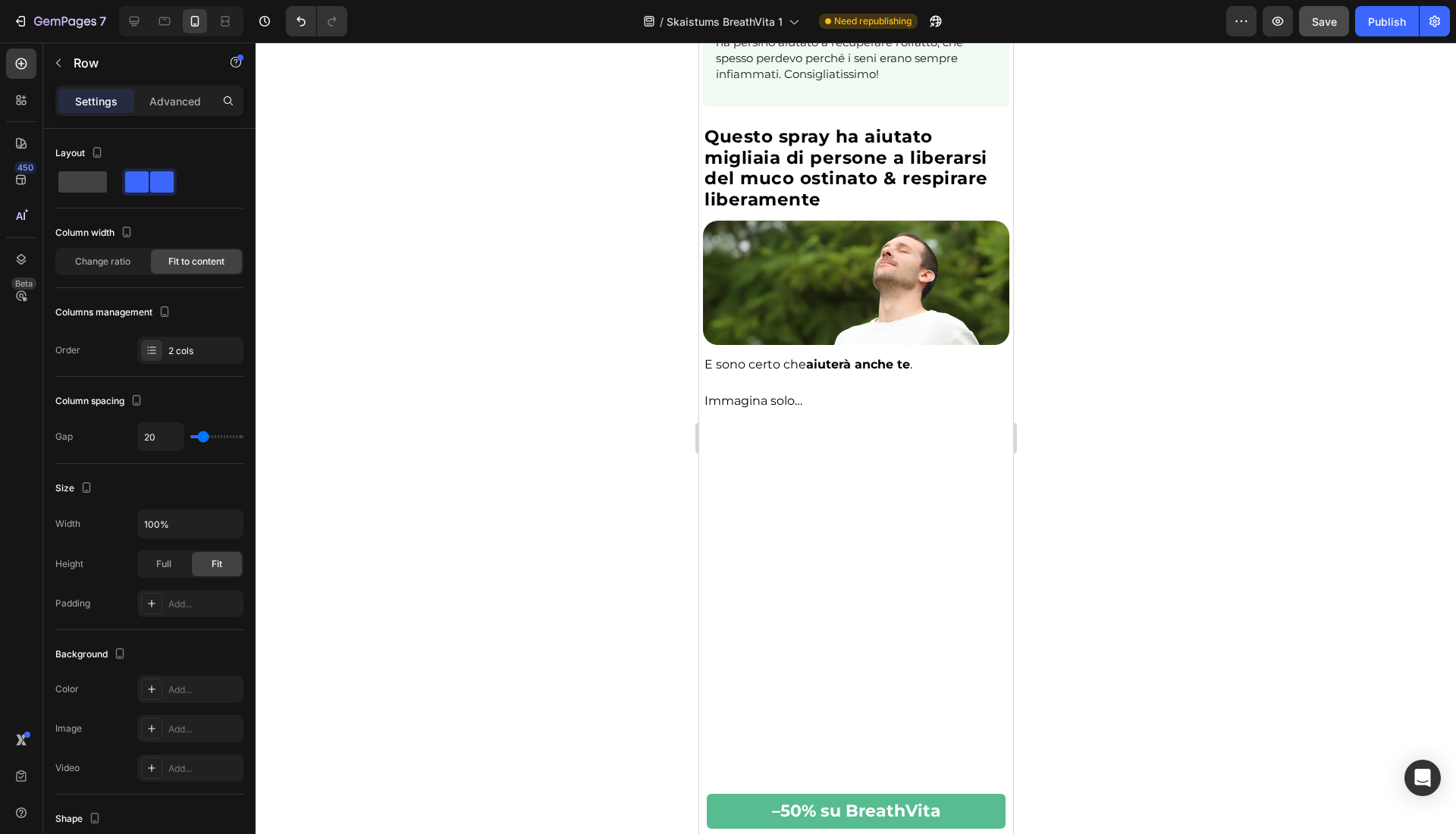
type input "11"
type input "10"
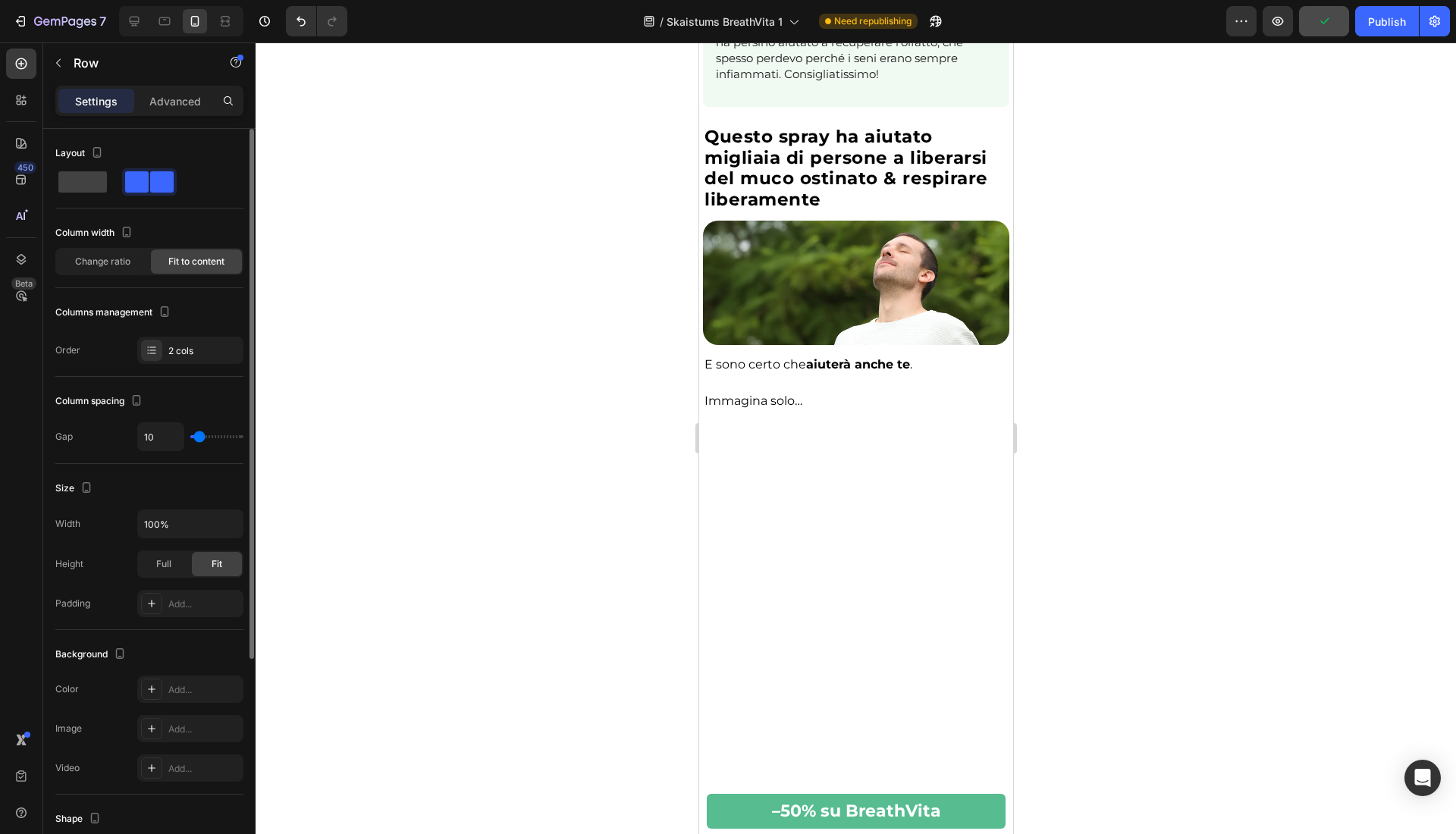
type input "8"
type input "5"
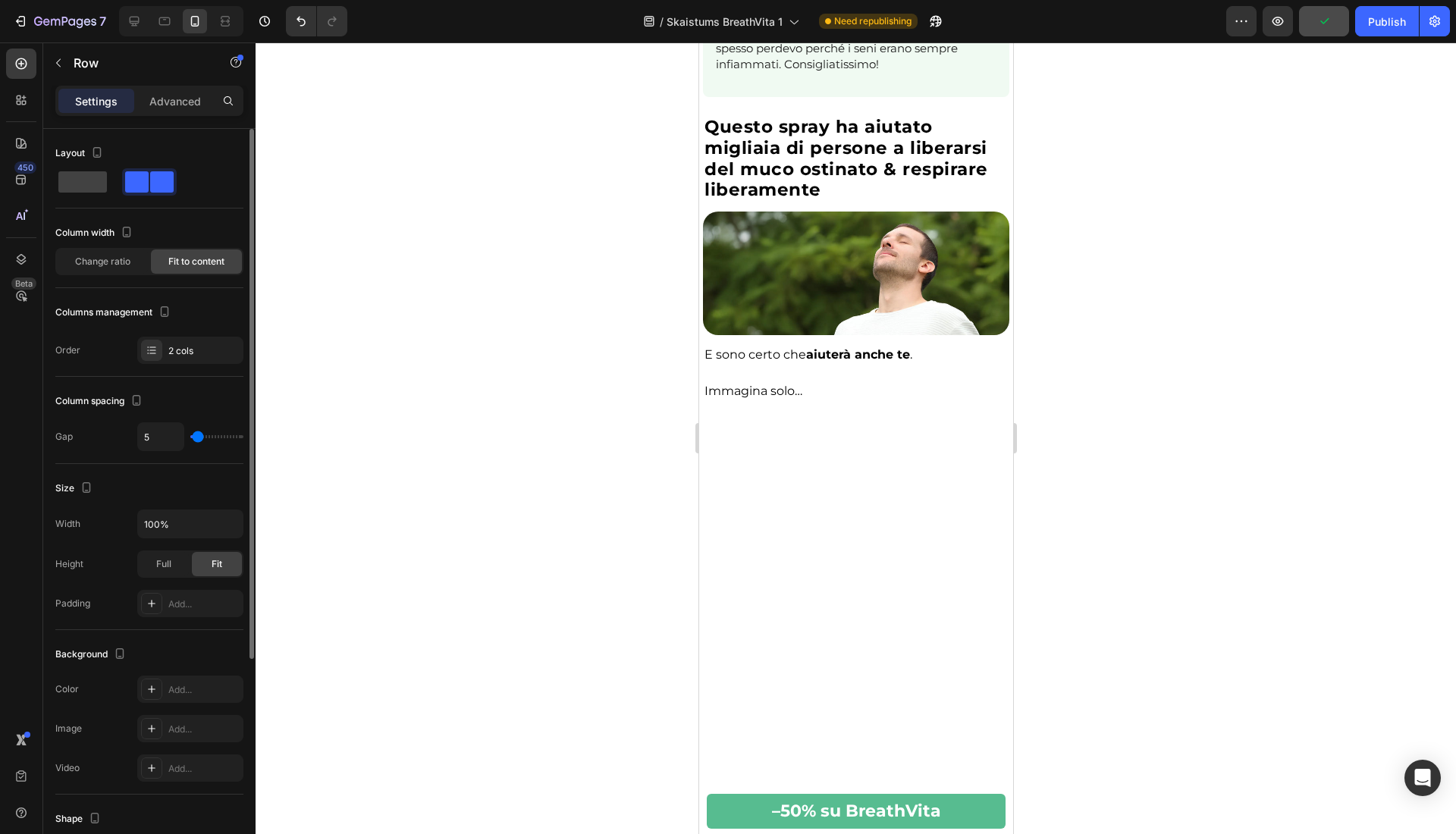
type input "1"
type input "0"
drag, startPoint x: 203, startPoint y: 436, endPoint x: 686, endPoint y: 74, distance: 603.6
type input "0"
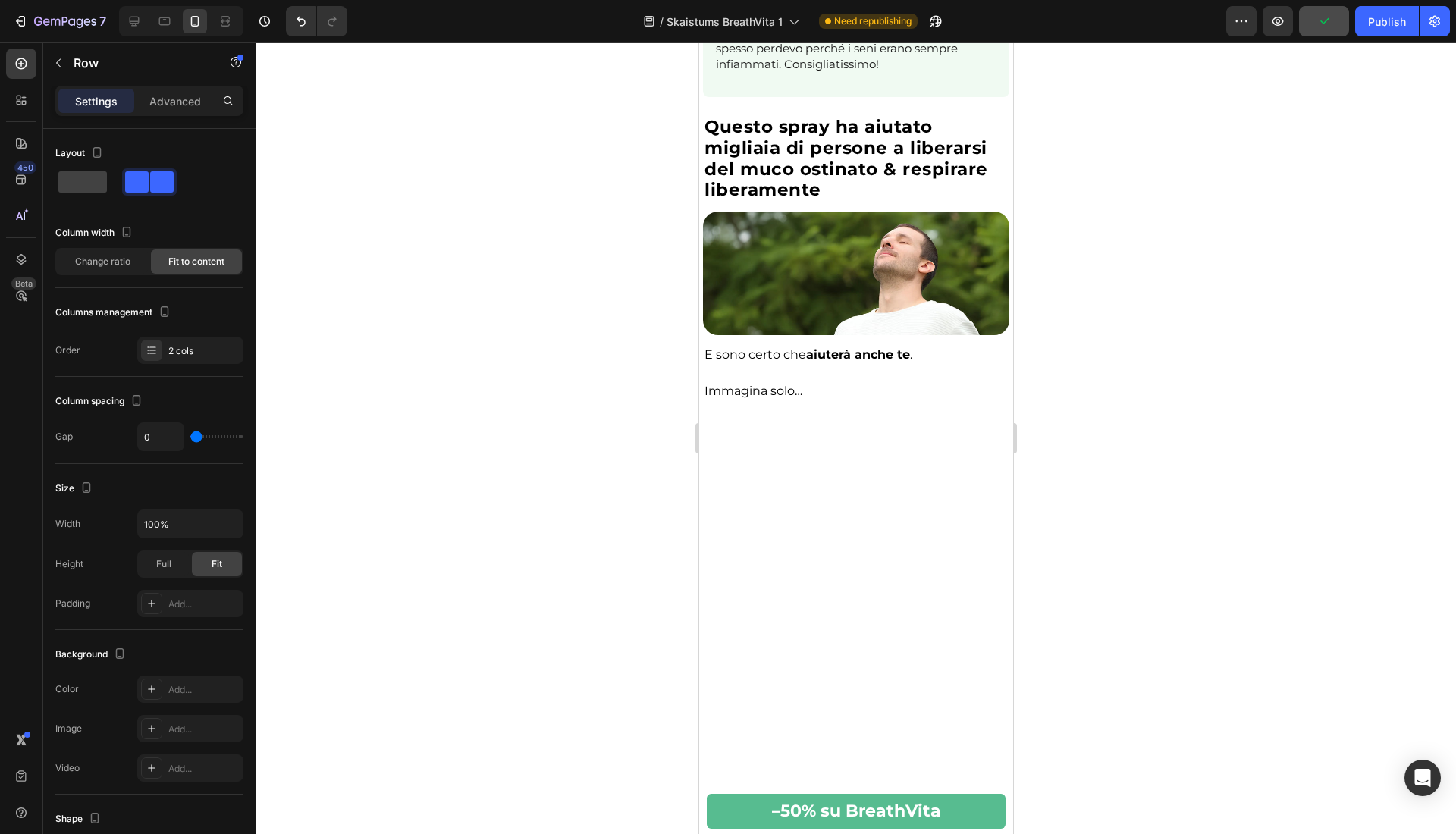
click at [190, 435] on input "range" at bounding box center [216, 436] width 53 height 3
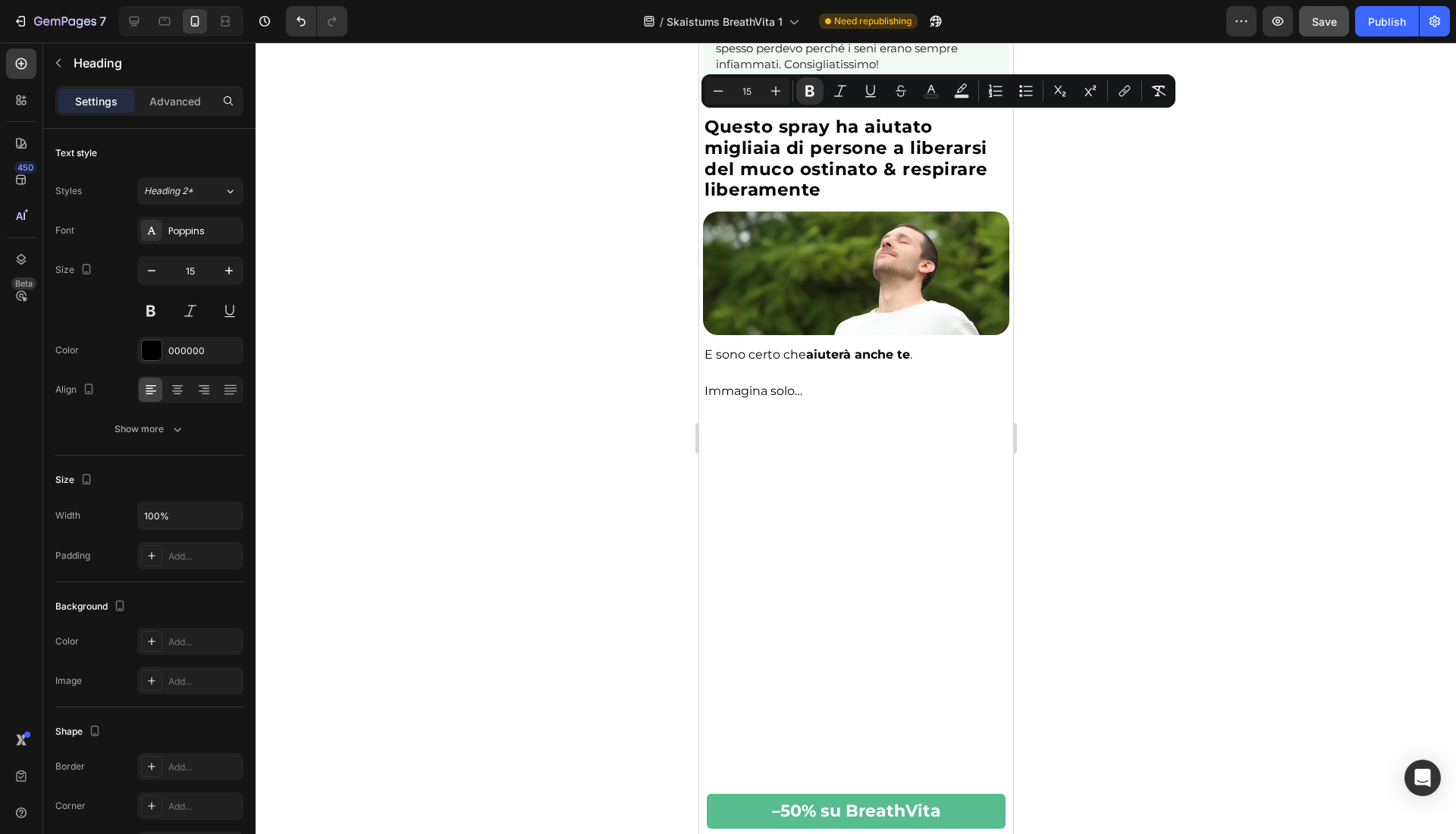
drag, startPoint x: 836, startPoint y: 125, endPoint x: 764, endPoint y: 123, distance: 72.0
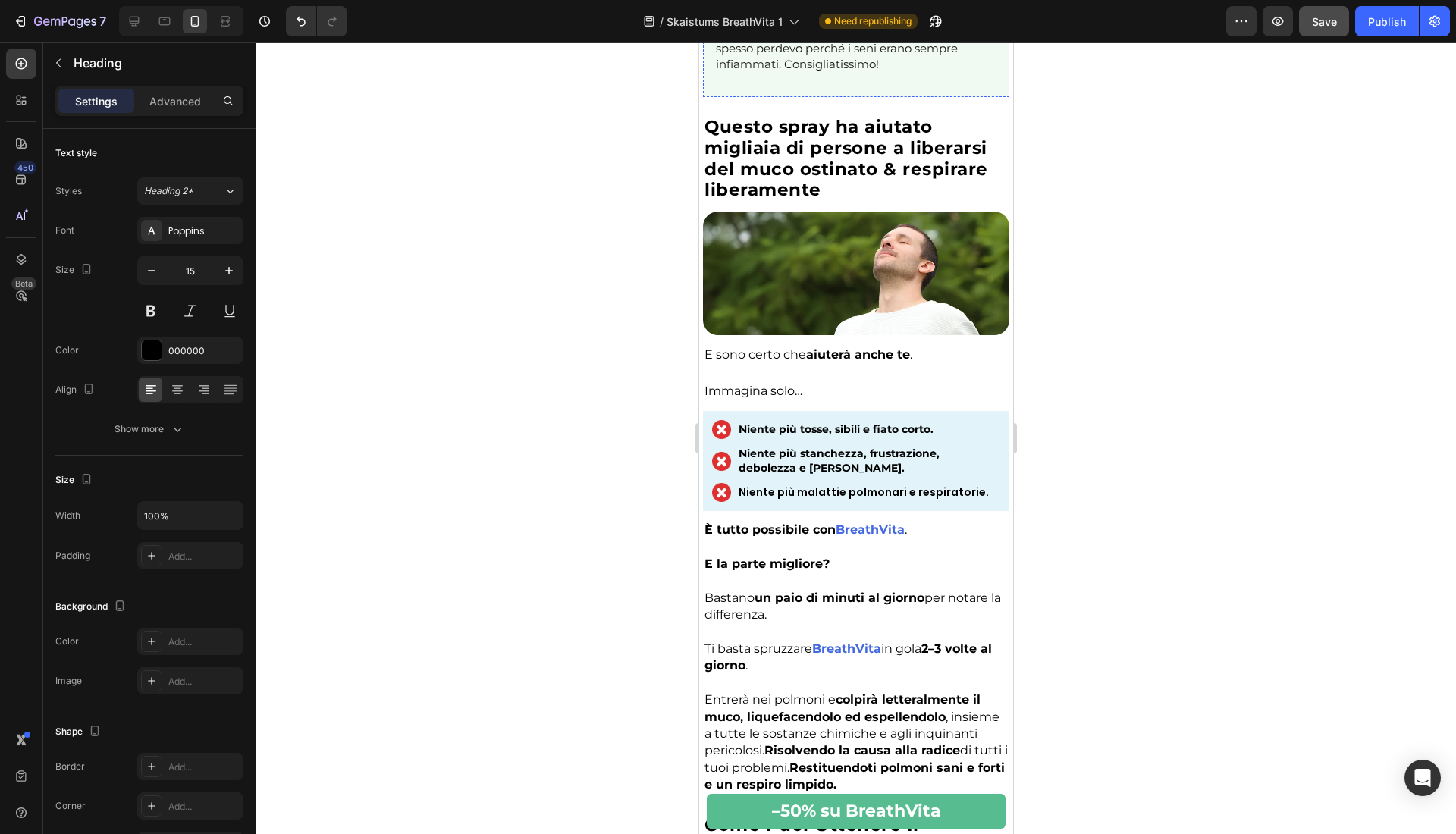
scroll to position [5207, 0]
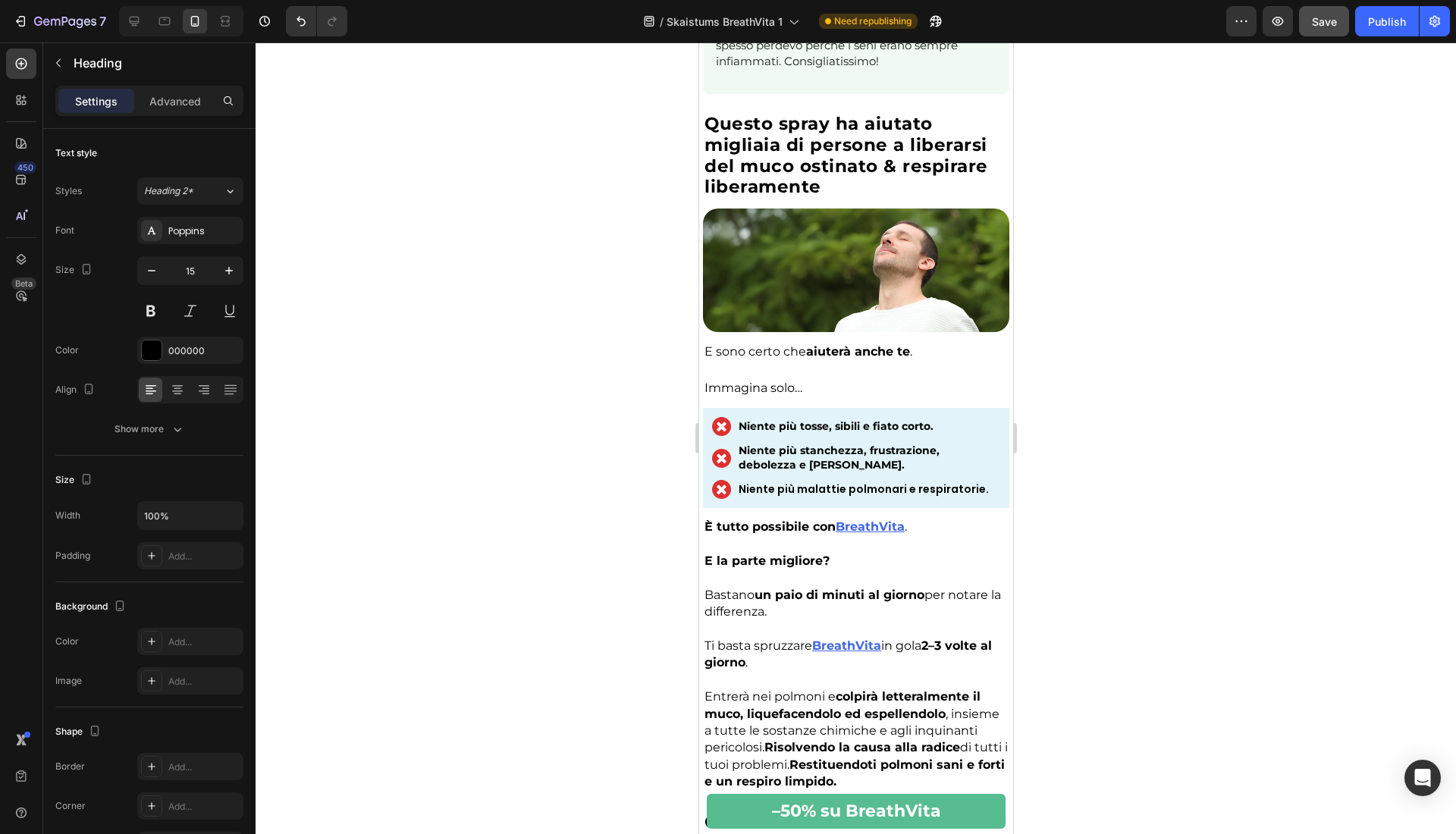
click at [1257, 115] on div at bounding box center [855, 438] width 1200 height 792
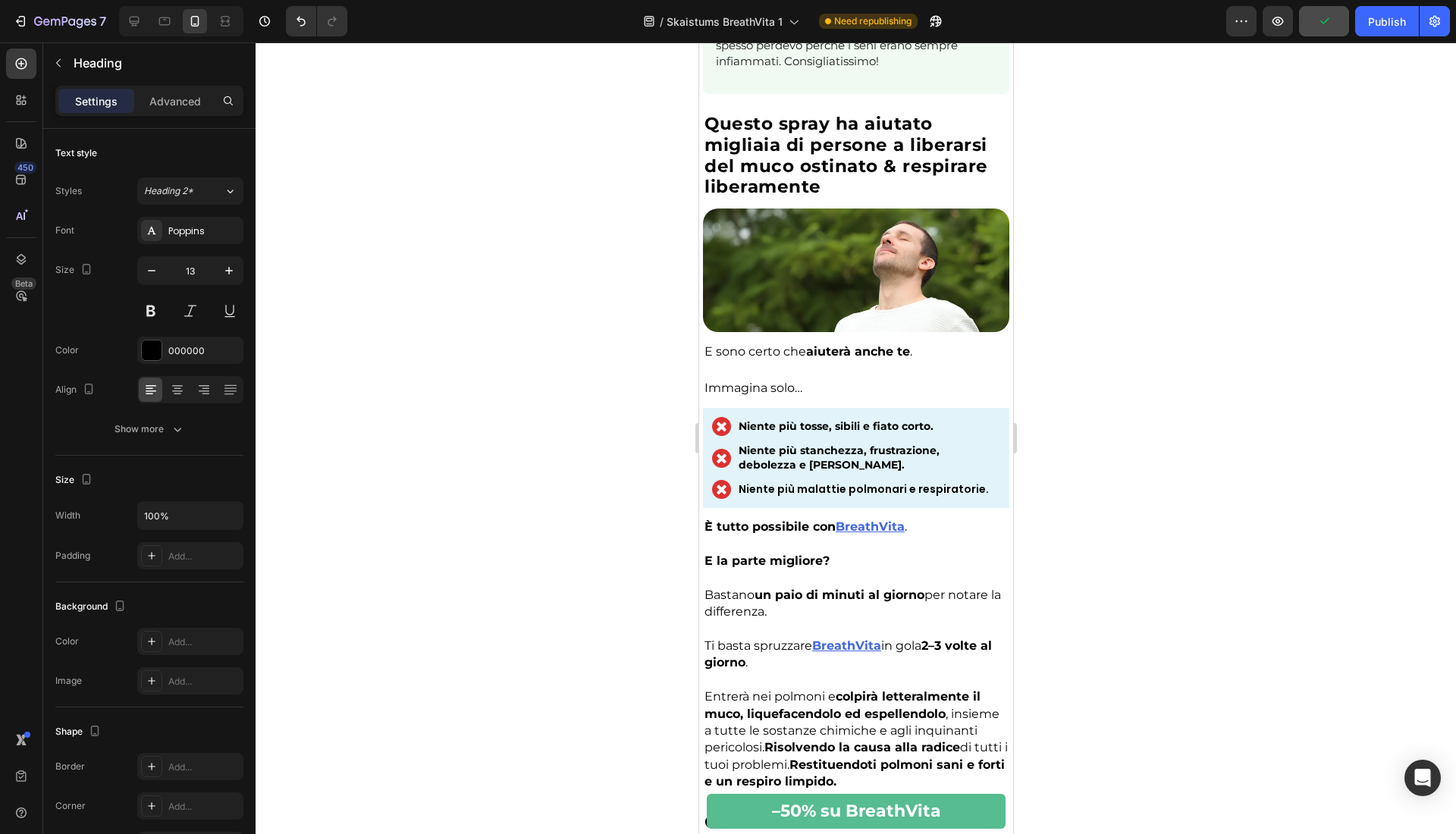
click at [590, 101] on div at bounding box center [855, 438] width 1200 height 792
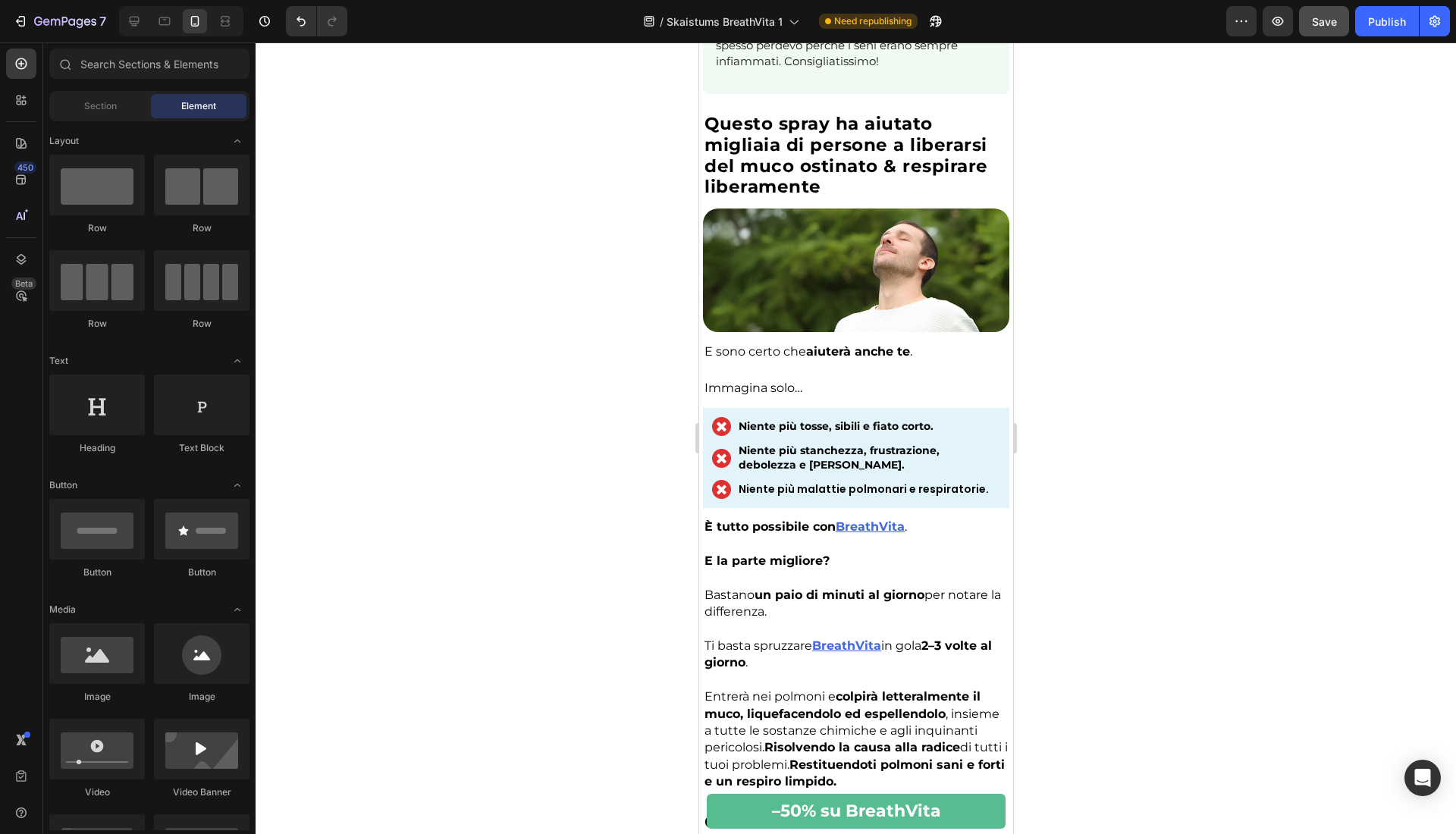
click at [114, 37] on div "7 Version history / Skaistums BreathVita 1 Need republishing Preview Save Publi…" at bounding box center [728, 21] width 1456 height 43
click at [127, 23] on icon at bounding box center [134, 21] width 15 height 15
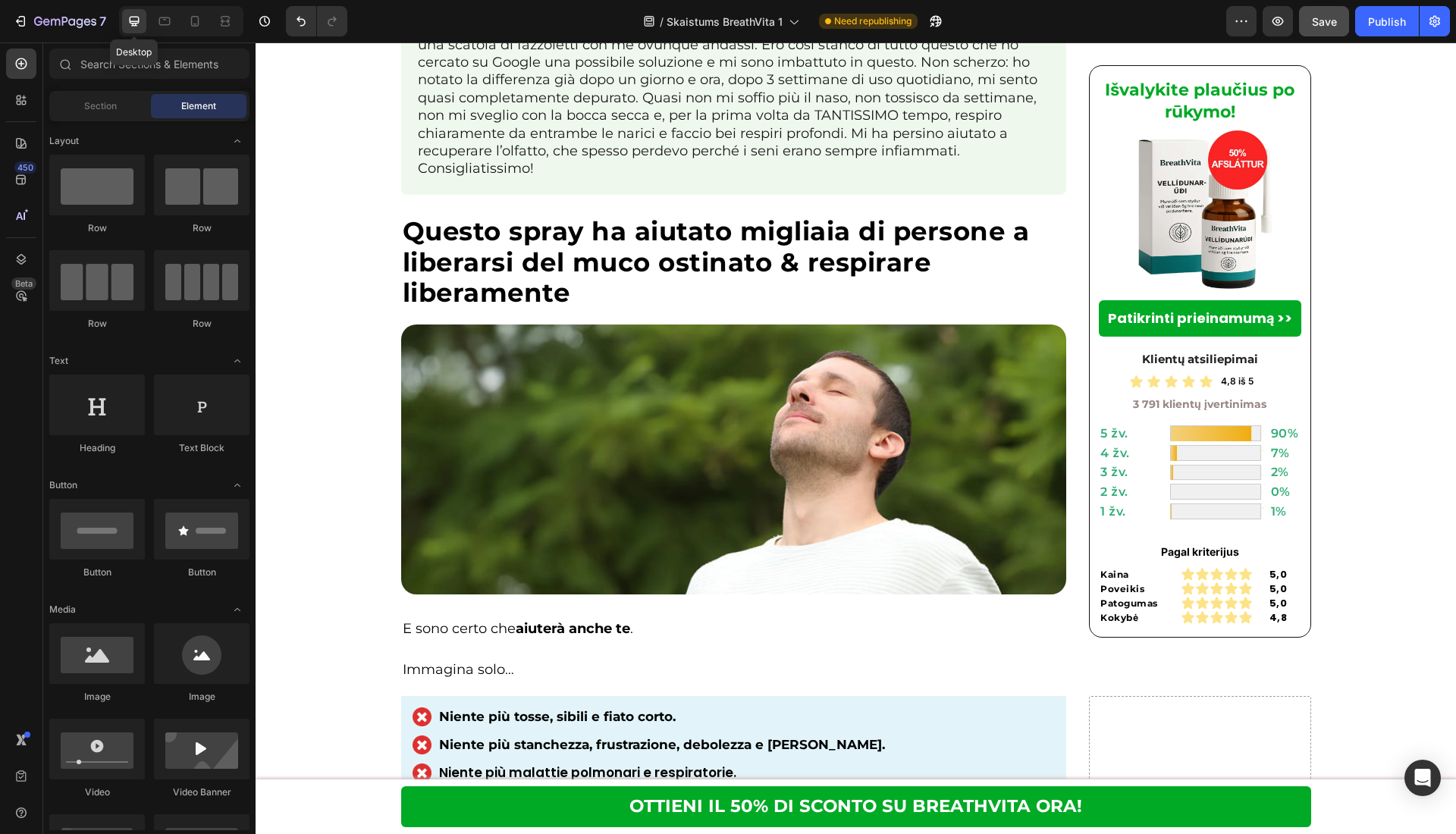
click at [139, 21] on icon at bounding box center [134, 21] width 15 height 15
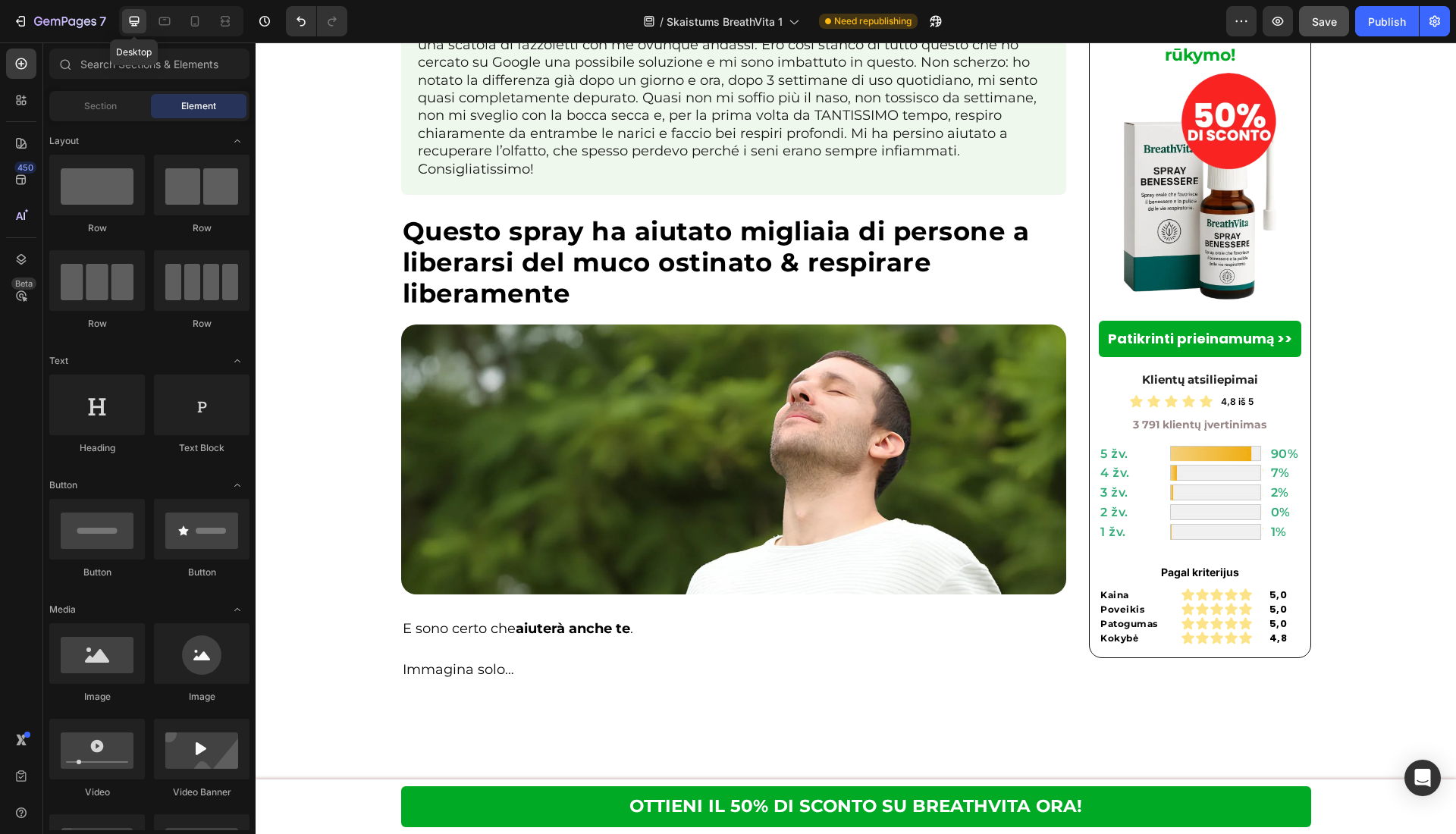
scroll to position [5207, 0]
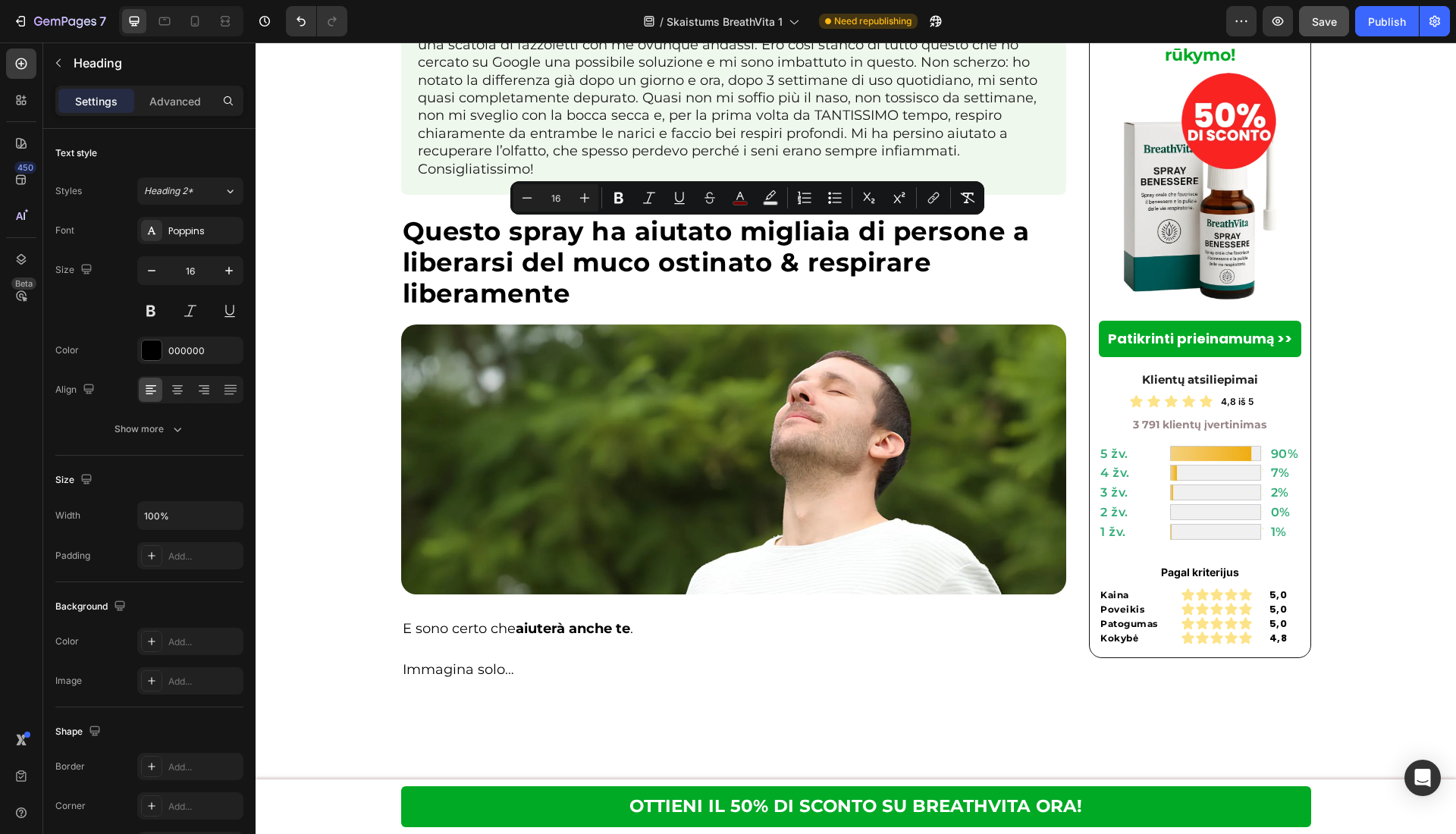
drag, startPoint x: 722, startPoint y: 231, endPoint x: 561, endPoint y: 228, distance: 161.0
click at [678, 208] on button "Text Background Color" at bounding box center [680, 198] width 27 height 27
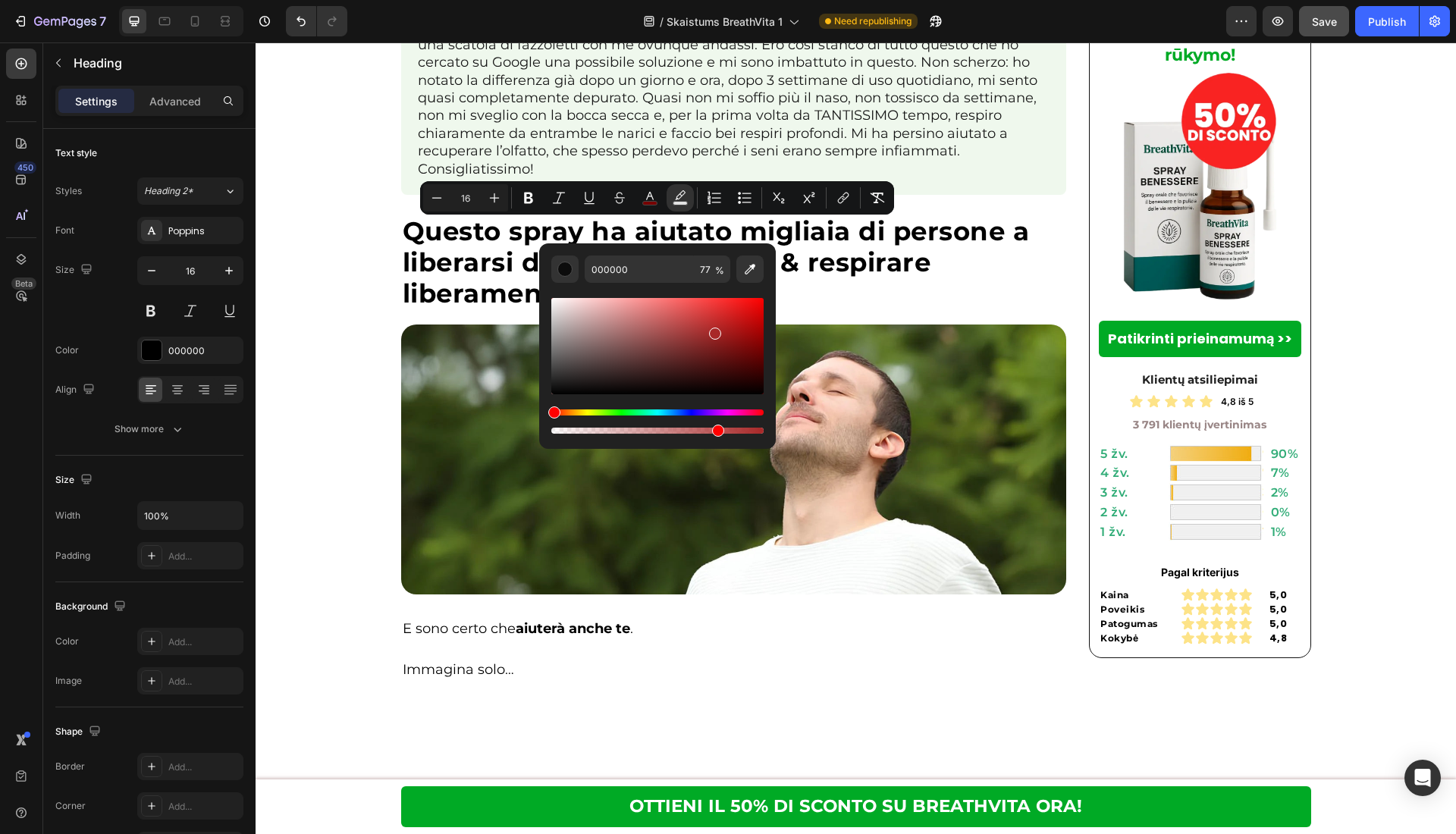
click at [714, 330] on div "Editor contextual toolbar" at bounding box center [658, 347] width 212 height 97
type input "A82828"
click at [648, 266] on input "A82828" at bounding box center [639, 269] width 109 height 27
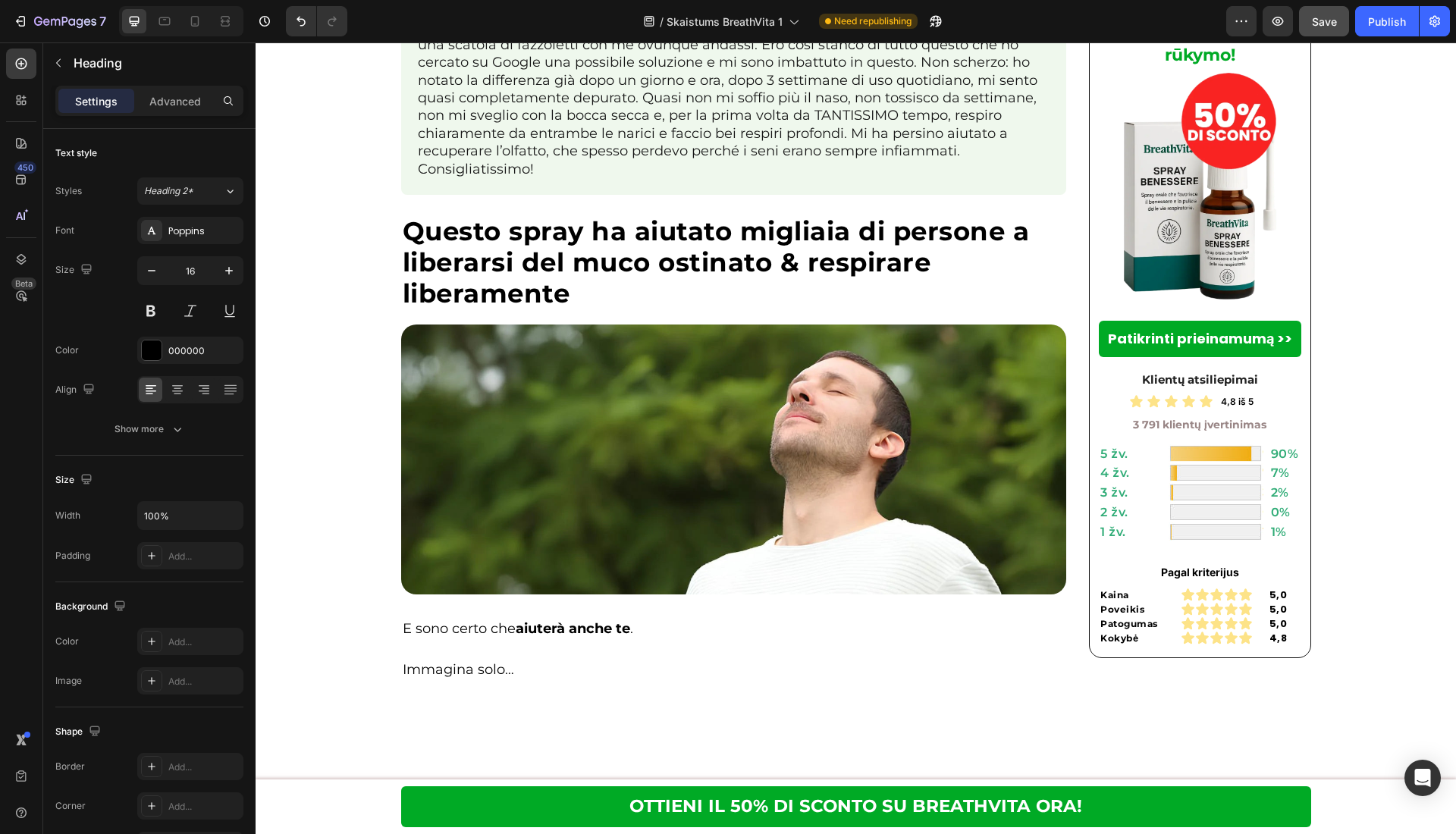
drag, startPoint x: 718, startPoint y: 232, endPoint x: 614, endPoint y: 221, distance: 104.6
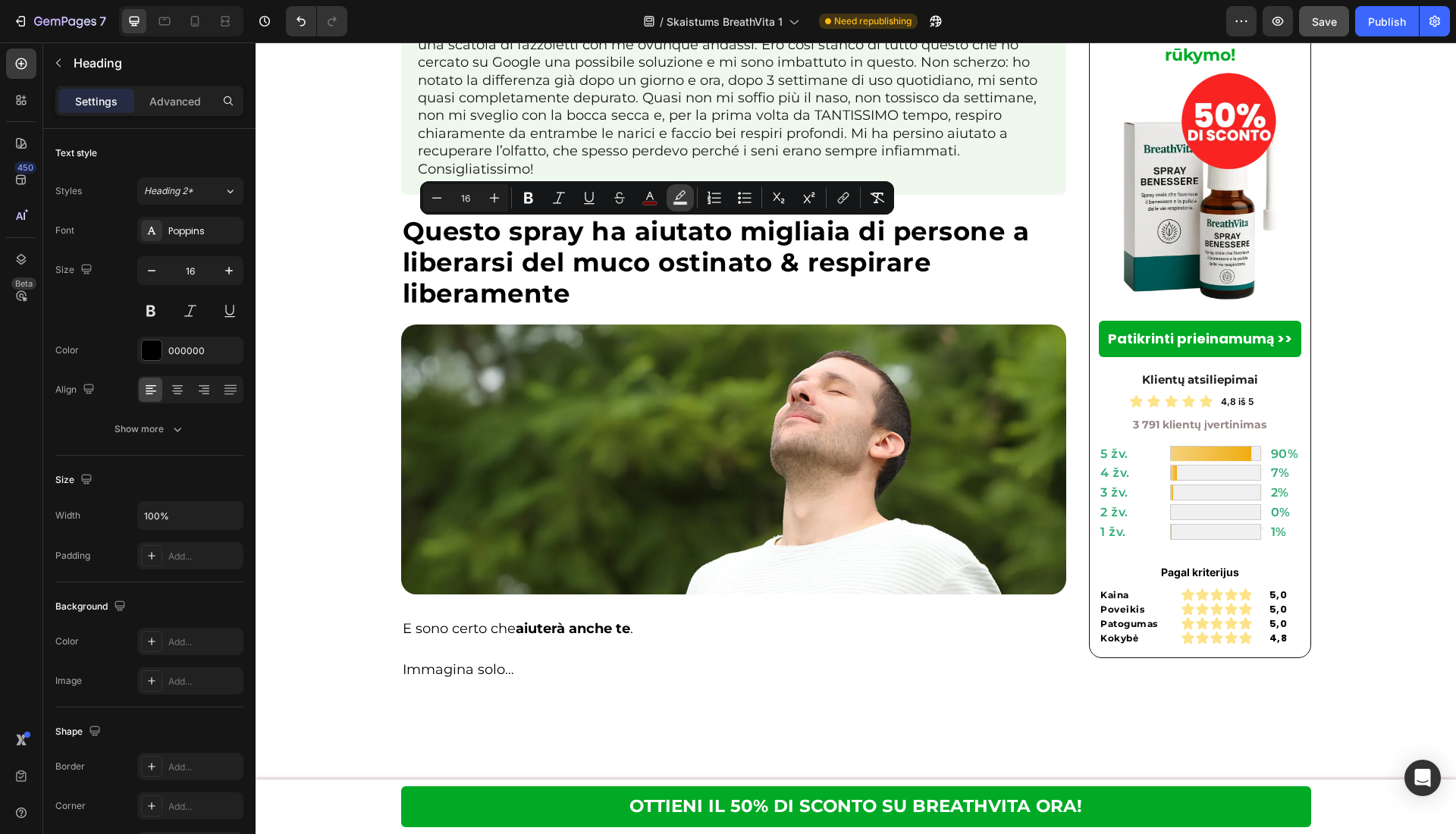
click at [678, 192] on icon "Editor contextual toolbar" at bounding box center [681, 198] width 15 height 15
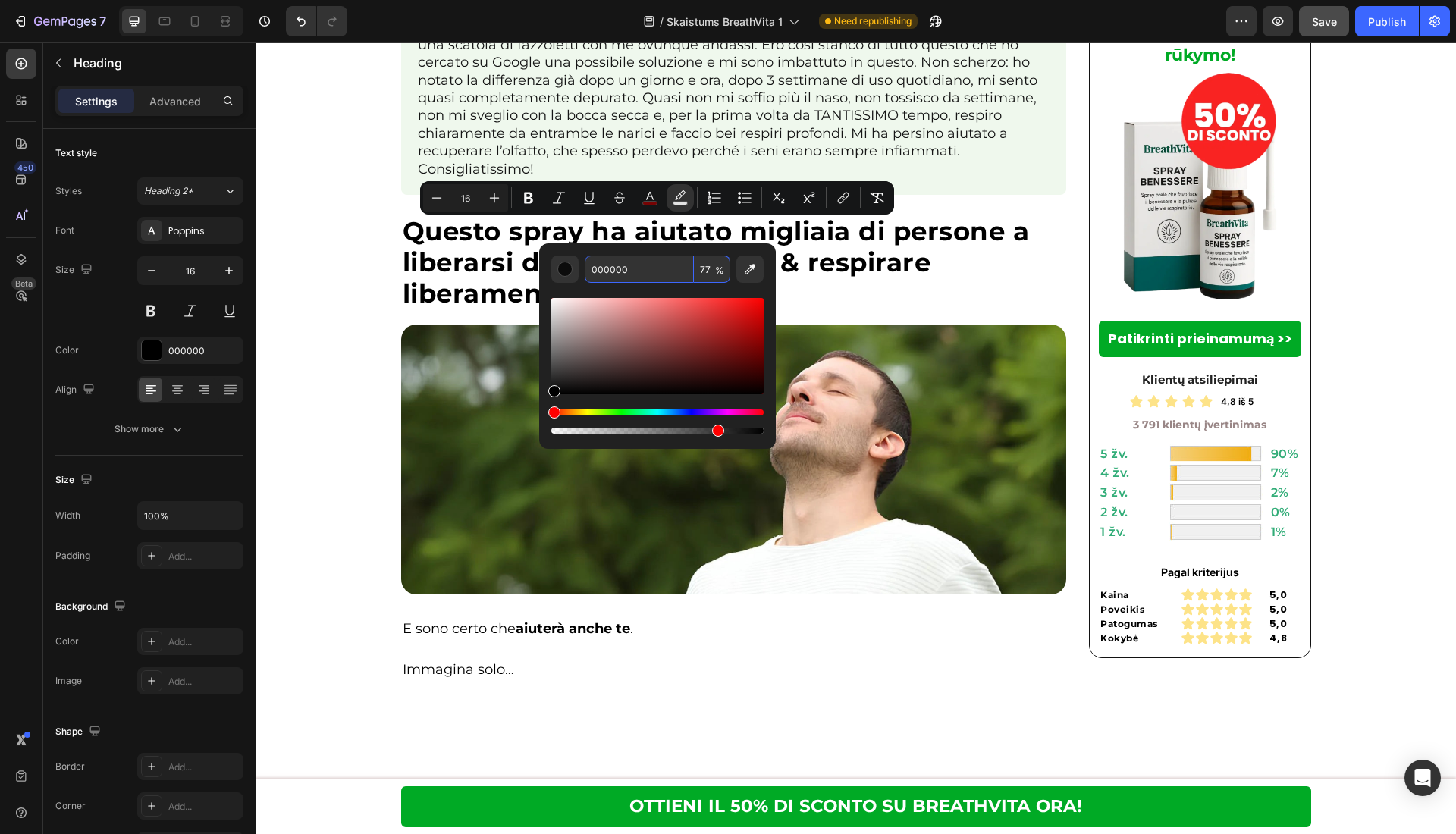
click at [715, 276] on span "%" at bounding box center [719, 270] width 9 height 16
click at [709, 277] on input "77" at bounding box center [713, 269] width 37 height 27
type input "0"
click at [650, 207] on button "color" at bounding box center [650, 198] width 27 height 27
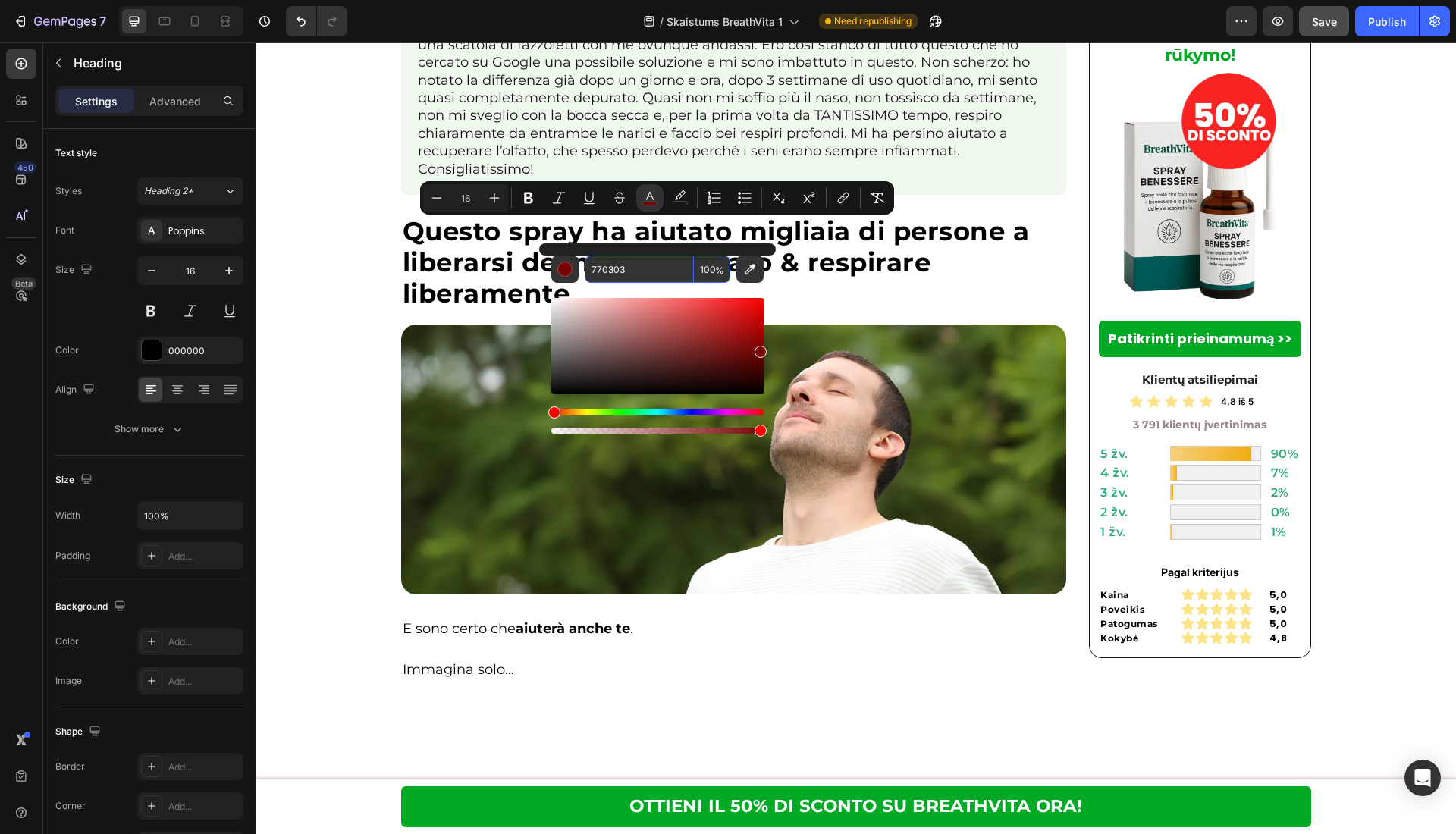
click at [651, 263] on input "770303" at bounding box center [639, 269] width 109 height 27
drag, startPoint x: 750, startPoint y: 343, endPoint x: 745, endPoint y: 320, distance: 23.5
click at [745, 320] on div "Editor contextual toolbar" at bounding box center [658, 347] width 212 height 97
type input "C41111"
click at [659, 266] on input "C41111" at bounding box center [639, 269] width 109 height 27
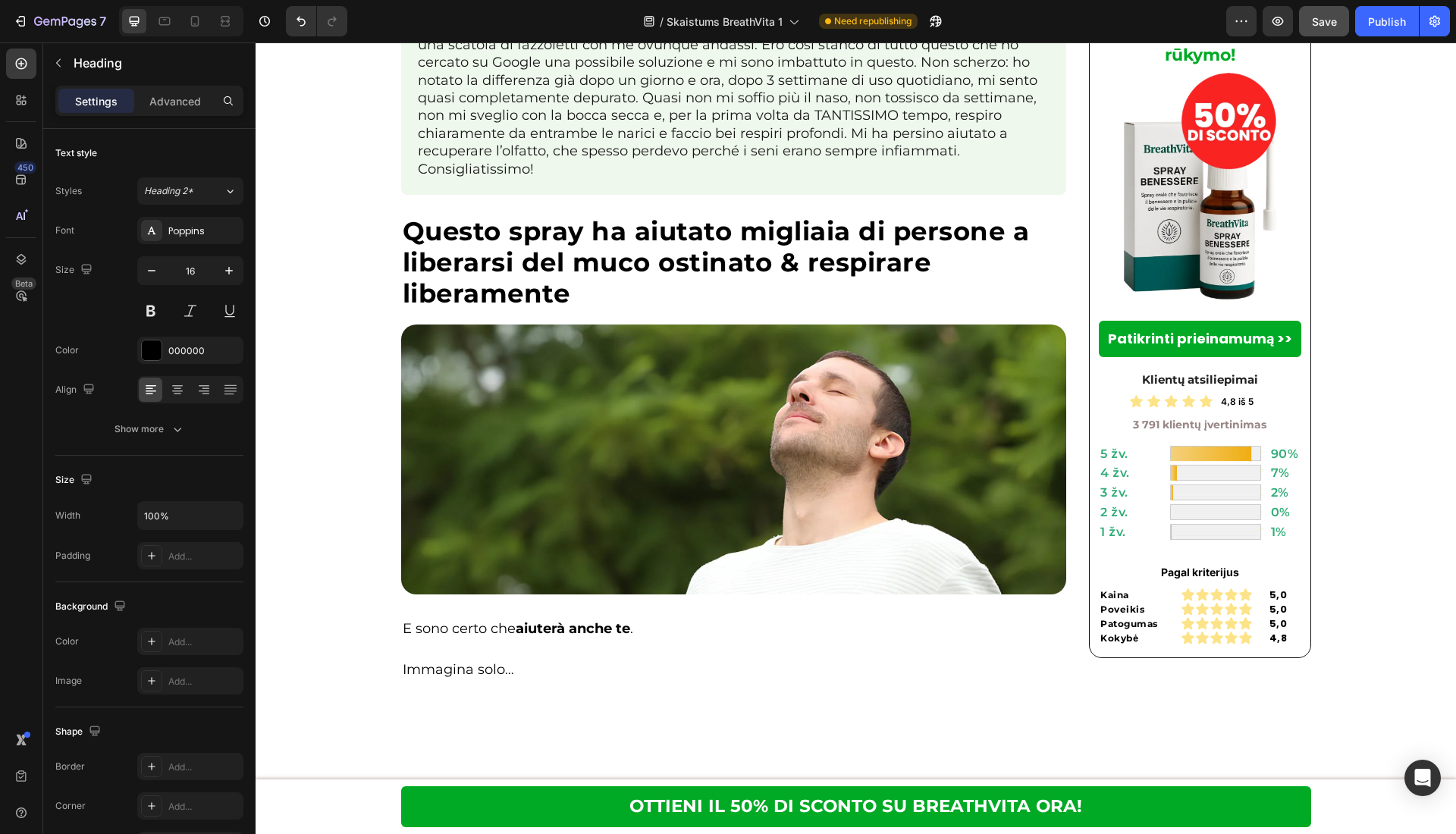
drag, startPoint x: 712, startPoint y: 631, endPoint x: 549, endPoint y: 616, distance: 163.7
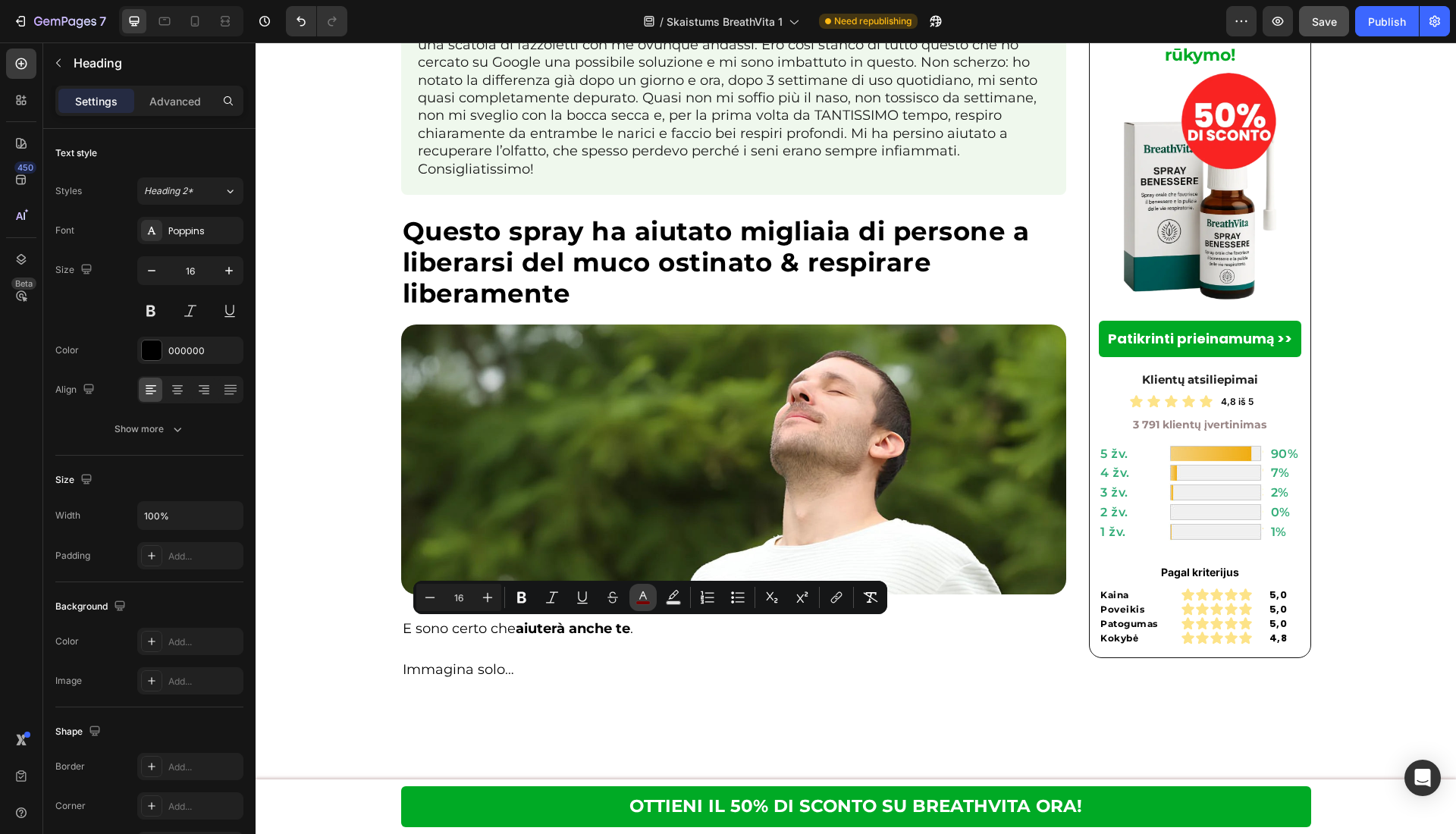
click at [644, 596] on icon "Editor contextual toolbar" at bounding box center [643, 598] width 15 height 15
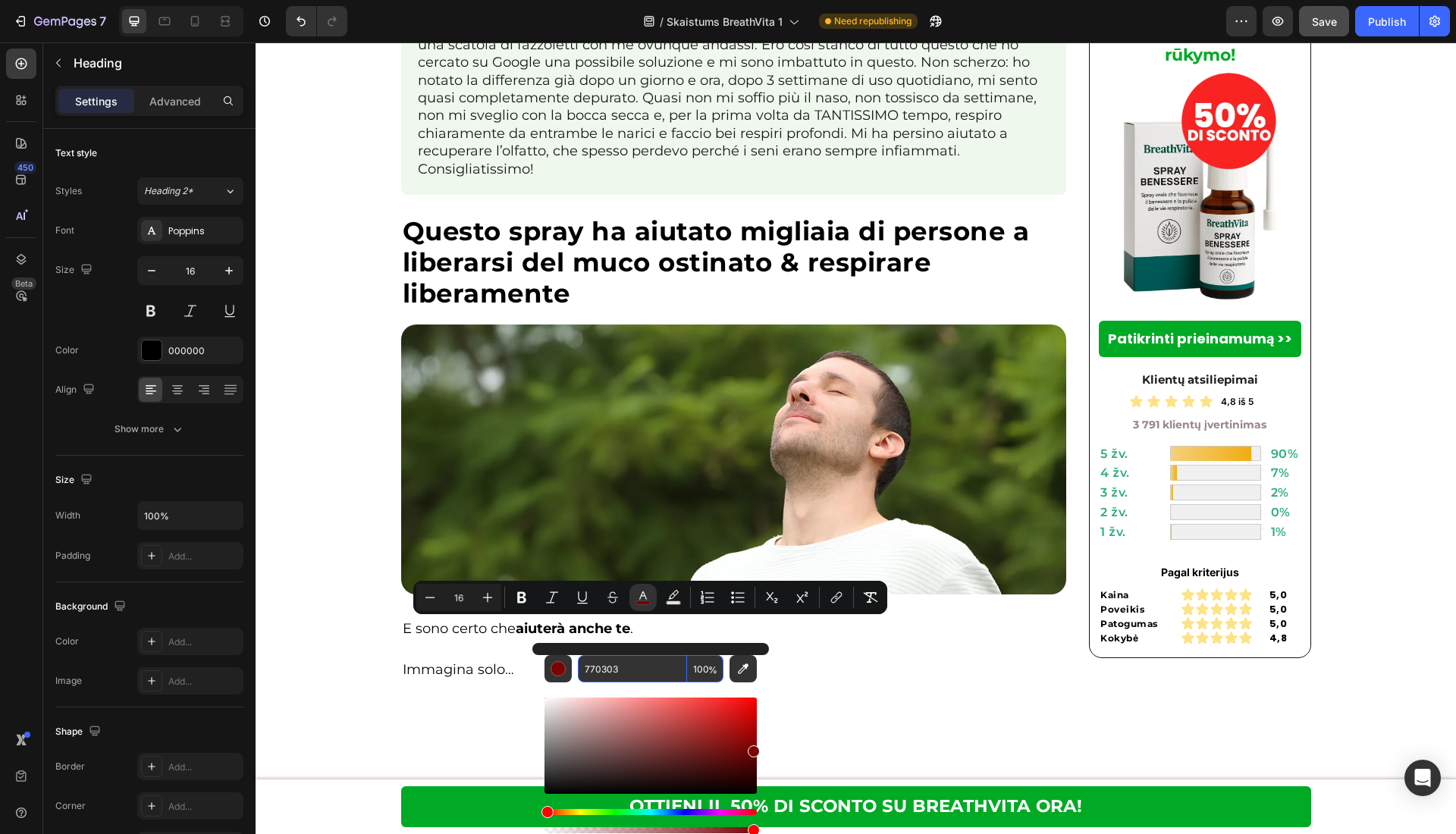
paste input "C41111"
type input "C41111"
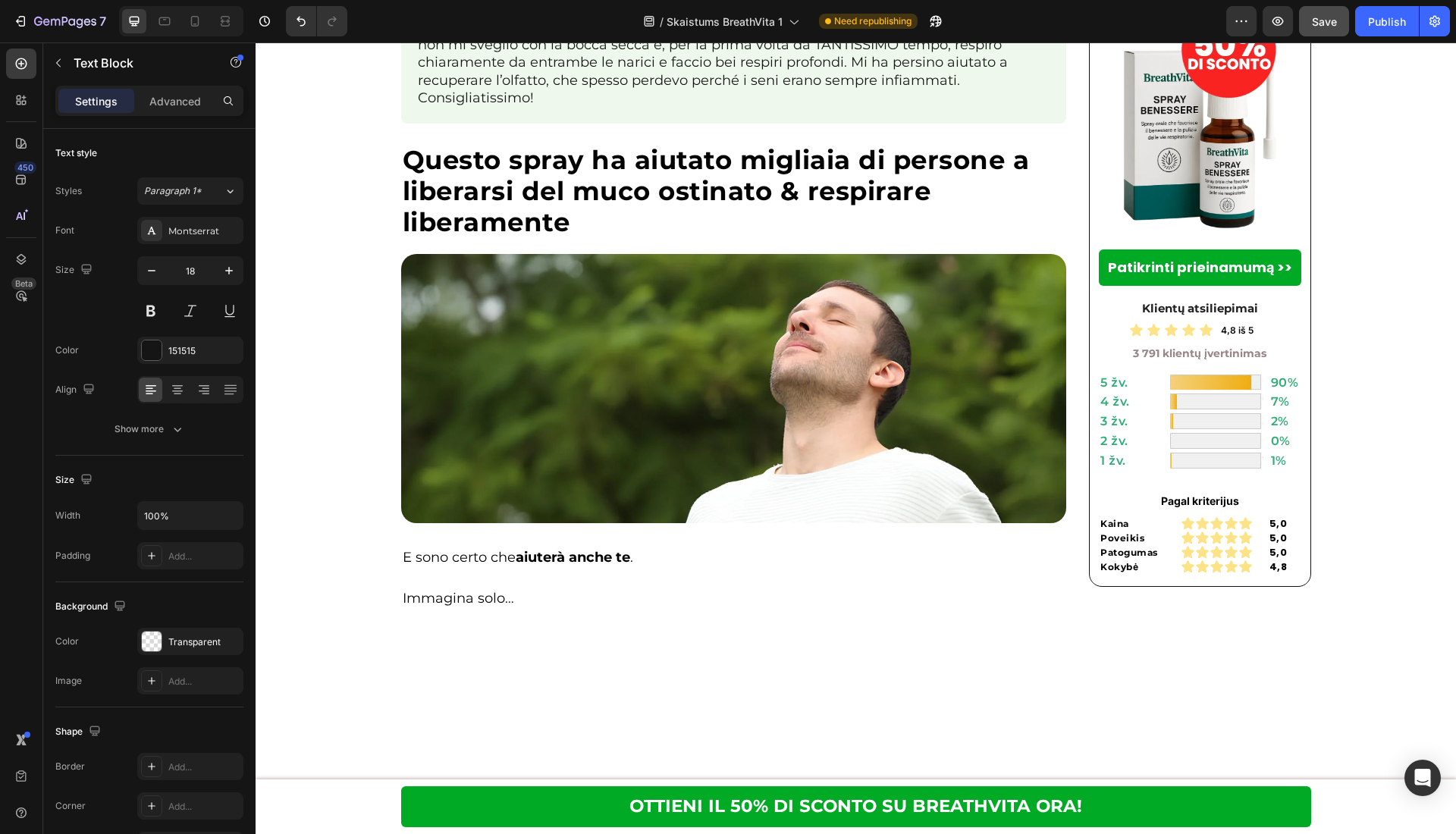
scroll to position [5679, 0]
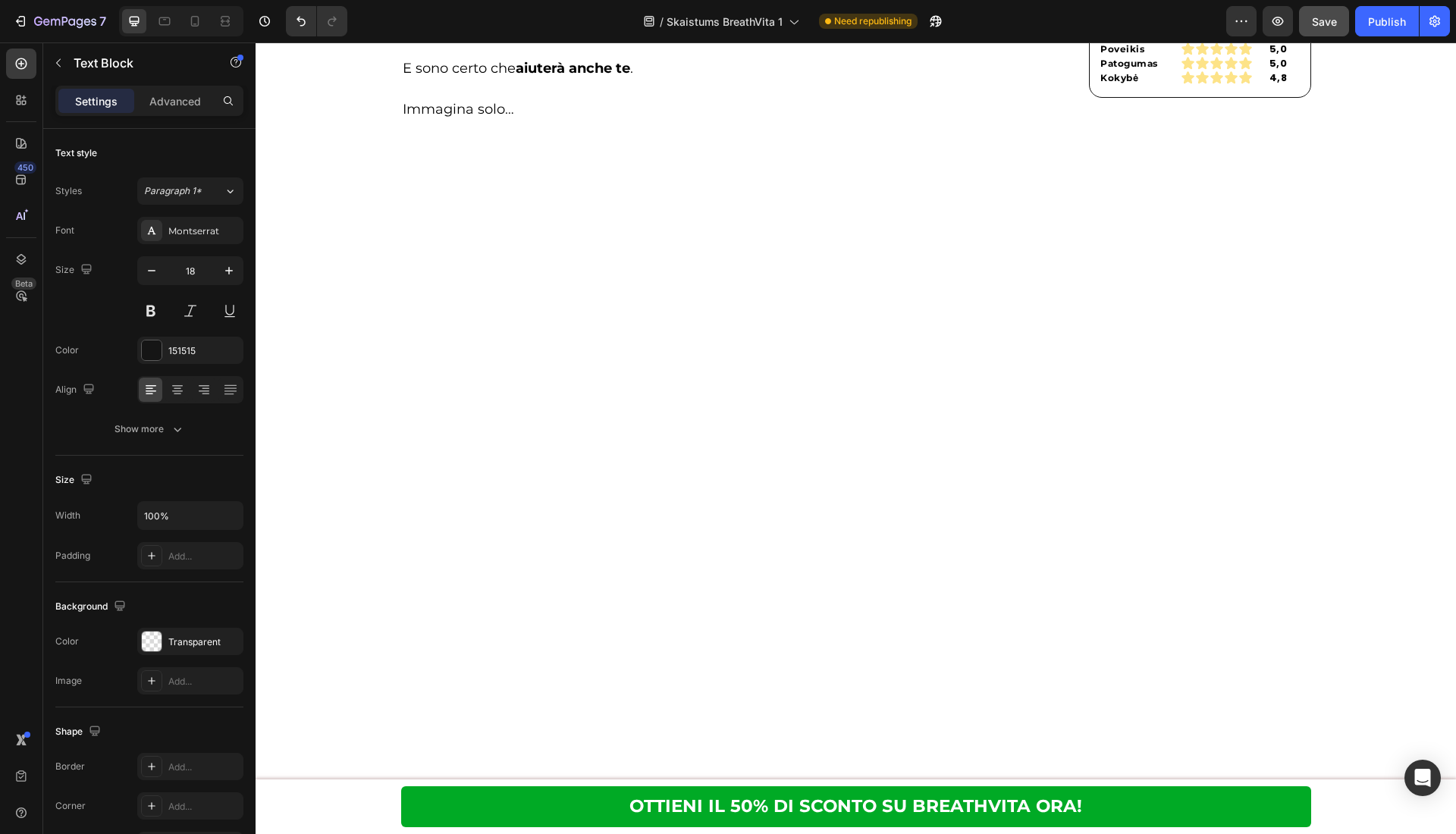
drag, startPoint x: 849, startPoint y: 109, endPoint x: 847, endPoint y: 129, distance: 20.1
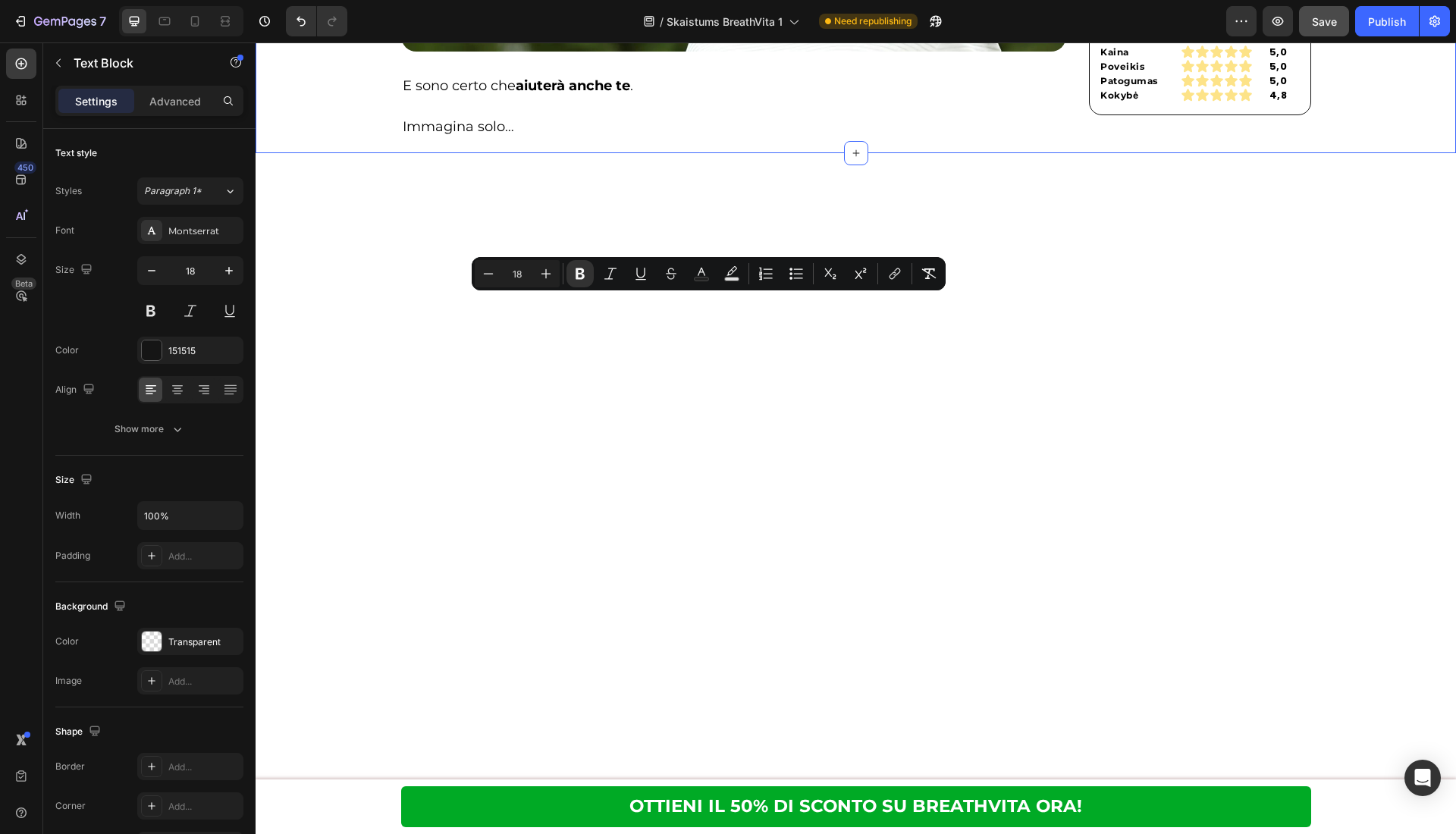
drag, startPoint x: 505, startPoint y: 323, endPoint x: 373, endPoint y: 309, distance: 132.7
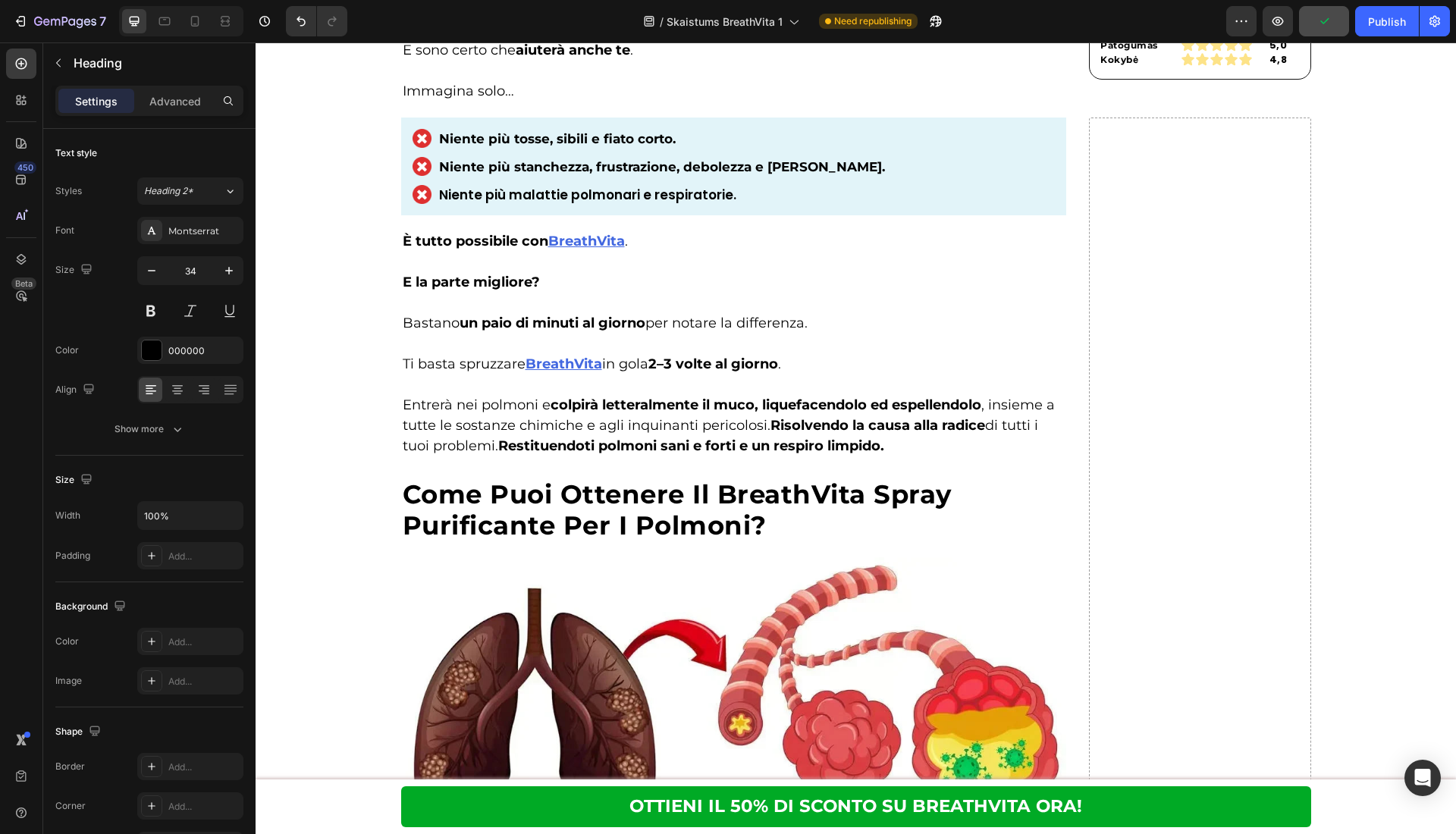
scroll to position [6151, 0]
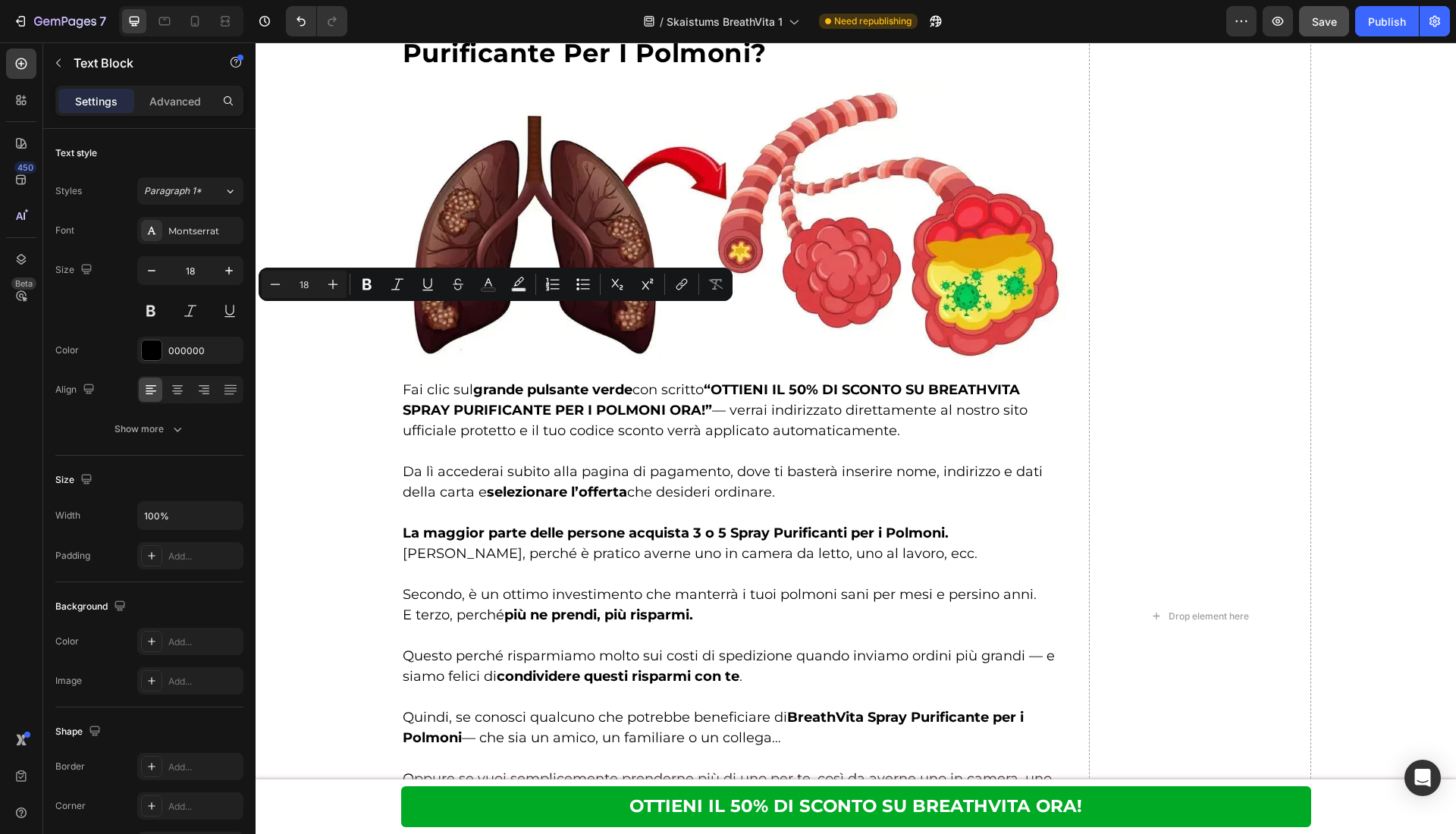
click at [496, 283] on button "Text Color" at bounding box center [489, 284] width 27 height 27
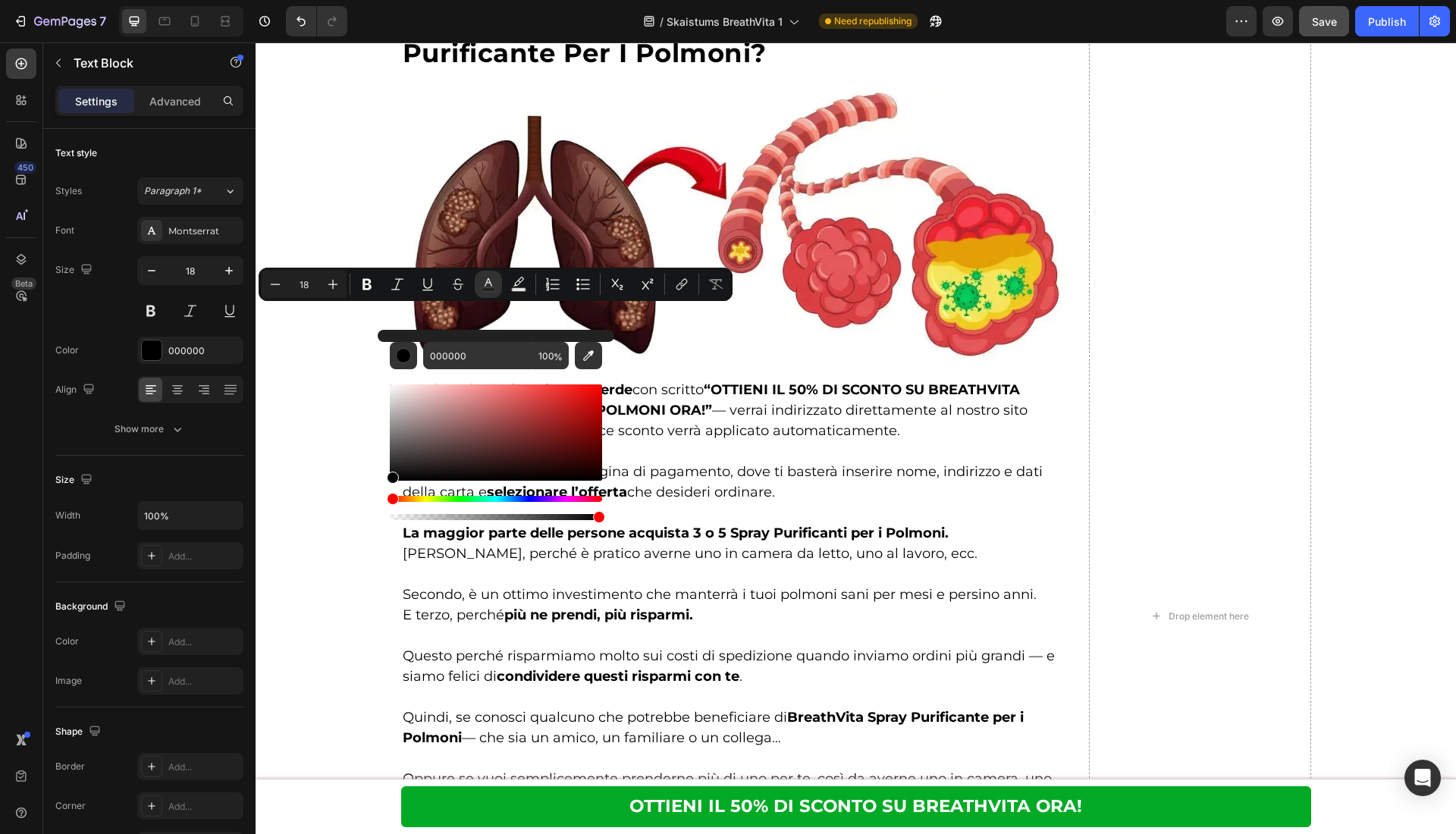
click at [496, 283] on button "Text Color" at bounding box center [489, 284] width 27 height 27
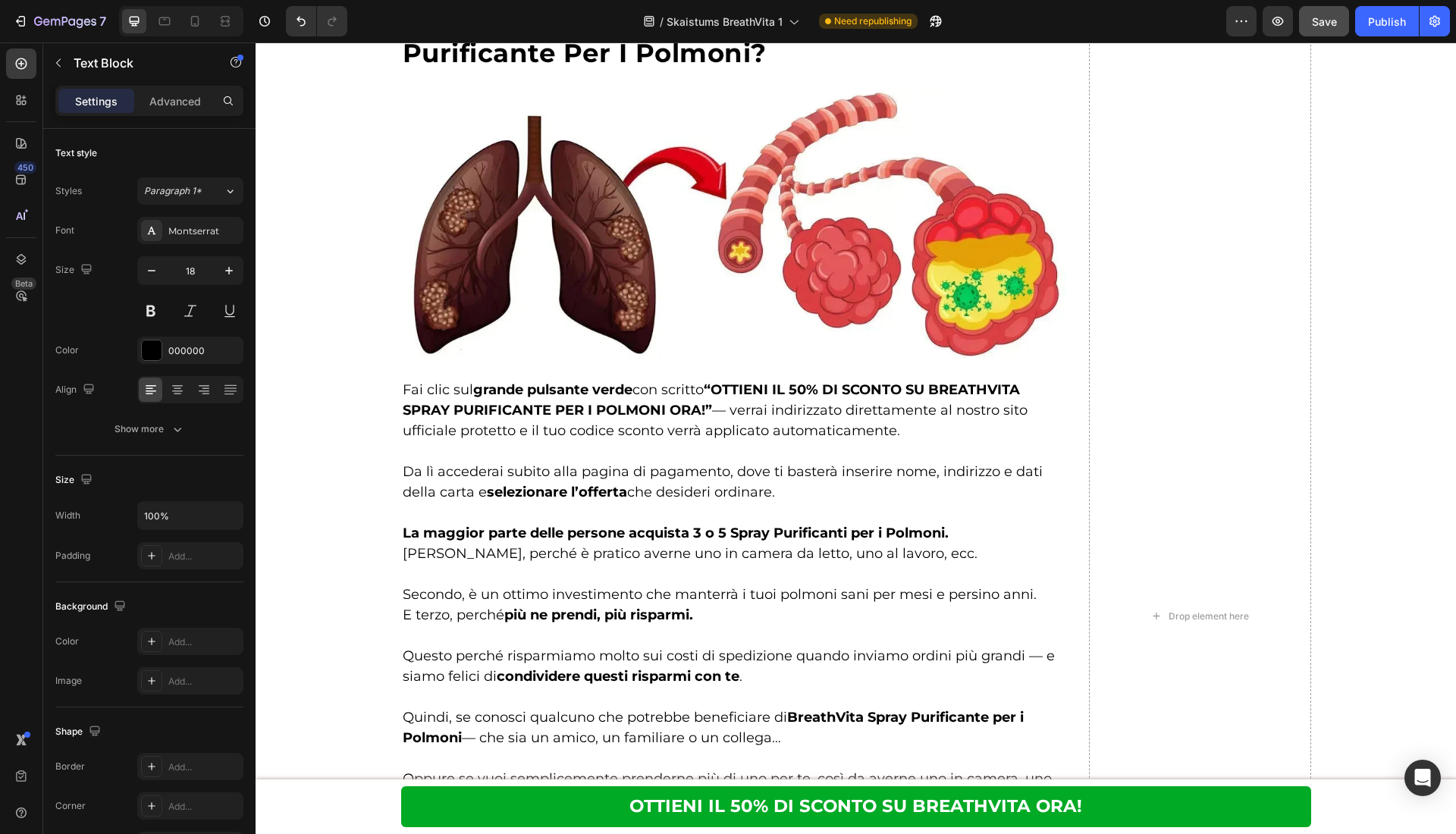
drag, startPoint x: 646, startPoint y: 273, endPoint x: 494, endPoint y: 277, distance: 152.1
drag, startPoint x: 412, startPoint y: 317, endPoint x: 385, endPoint y: 318, distance: 27.0
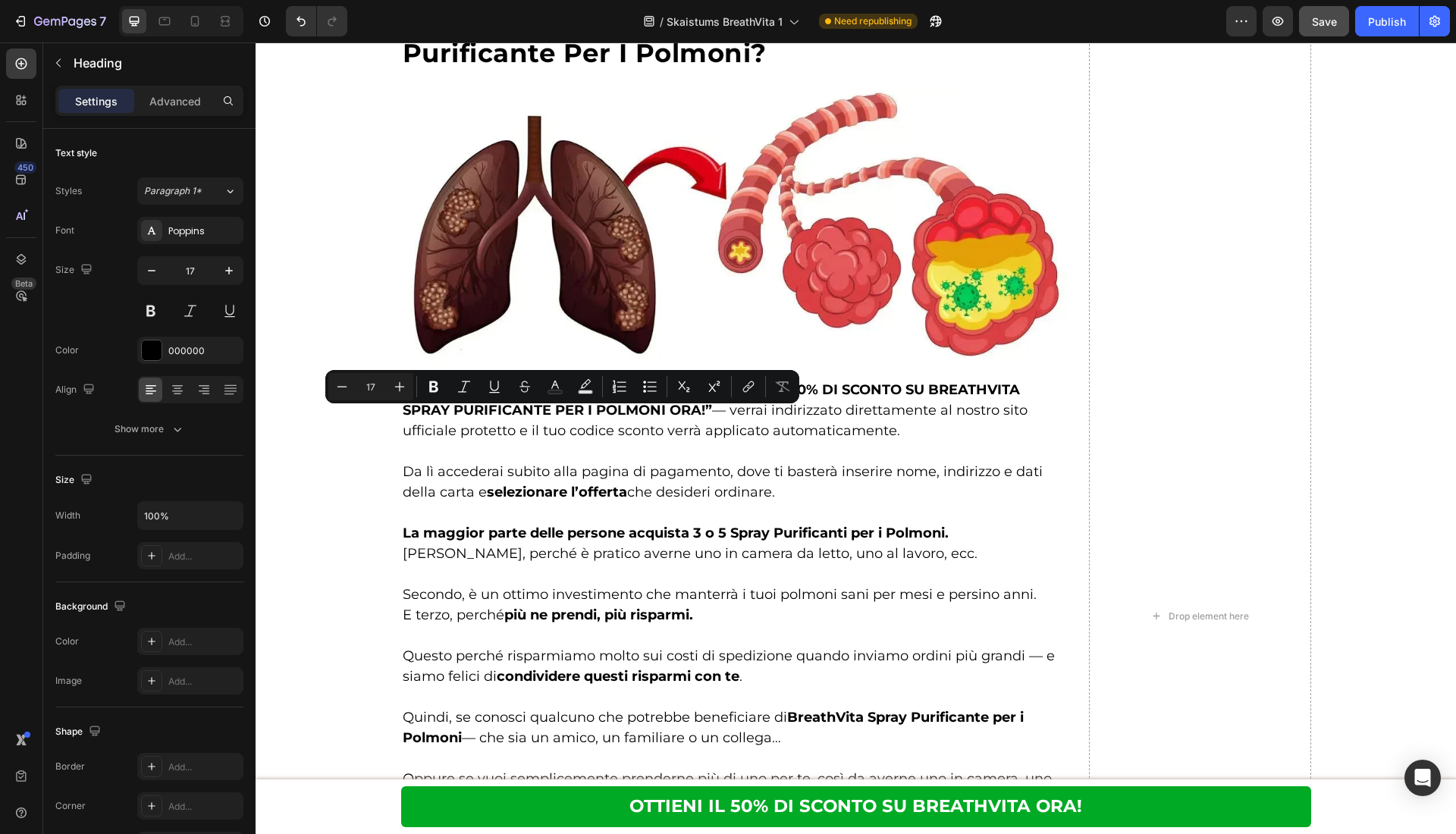
drag, startPoint x: 927, startPoint y: 411, endPoint x: 872, endPoint y: 402, distance: 55.7
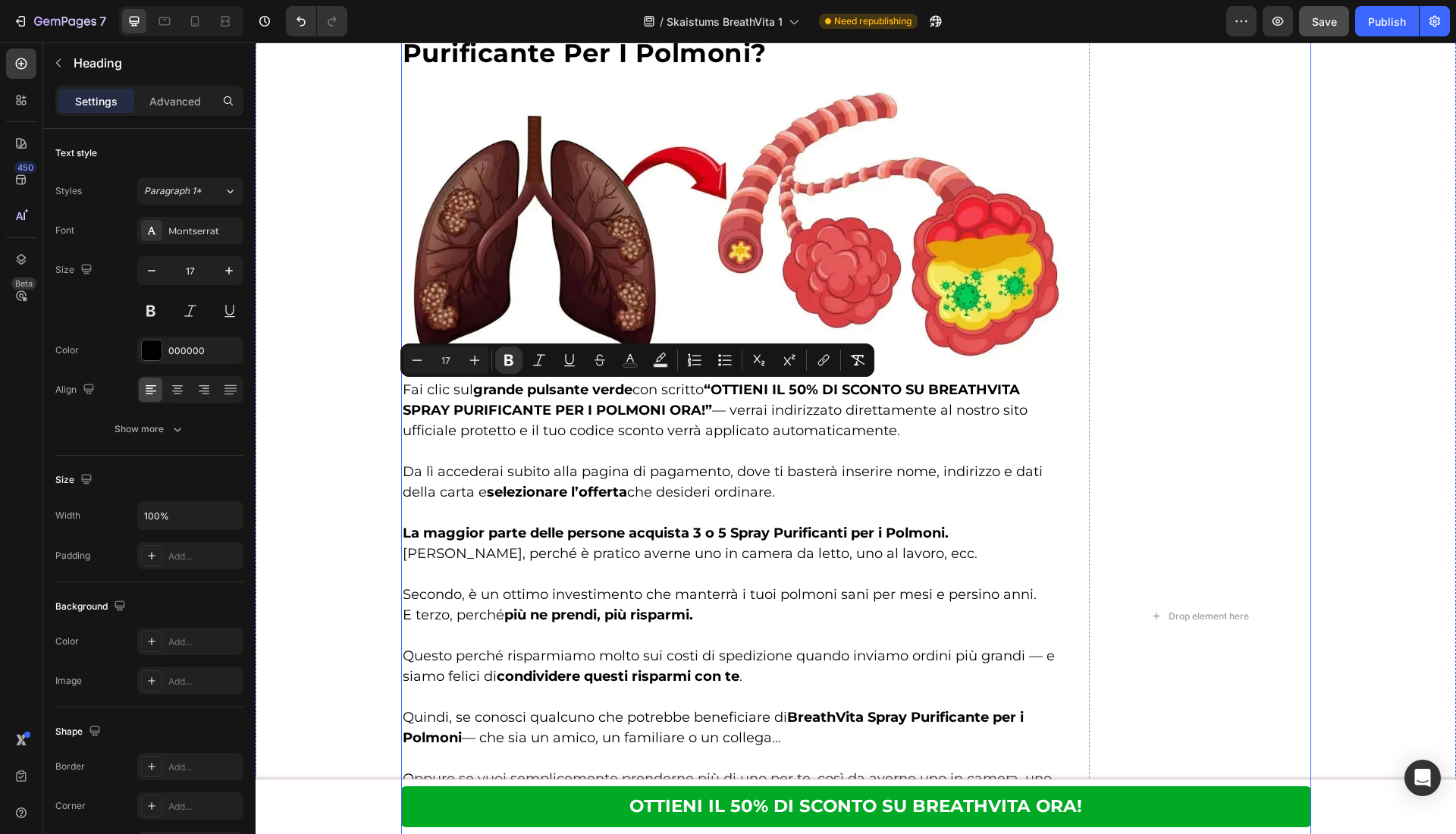
click at [1101, 431] on div "Drop element here" at bounding box center [1200, 615] width 222 height 1941
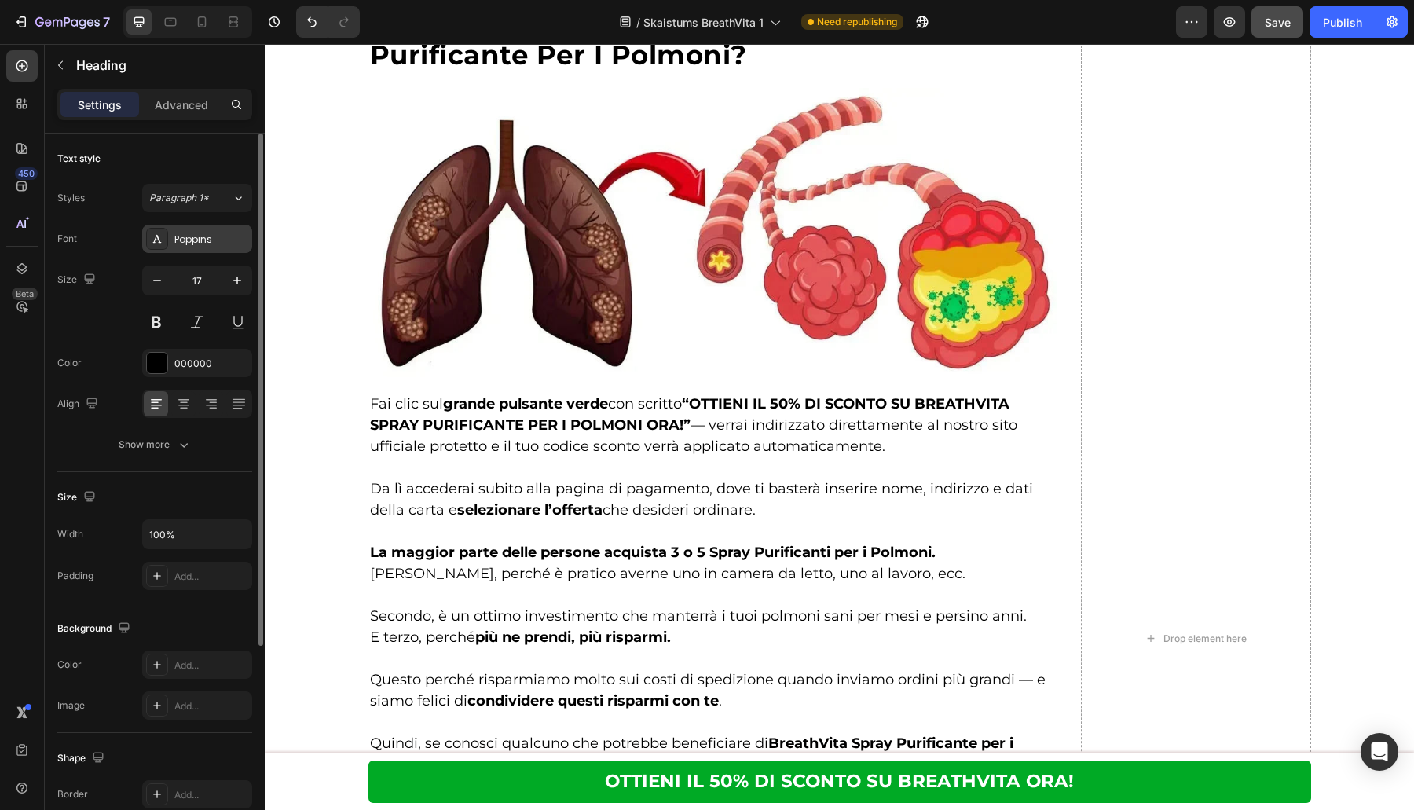
click at [204, 242] on div "Poppins" at bounding box center [211, 239] width 74 height 14
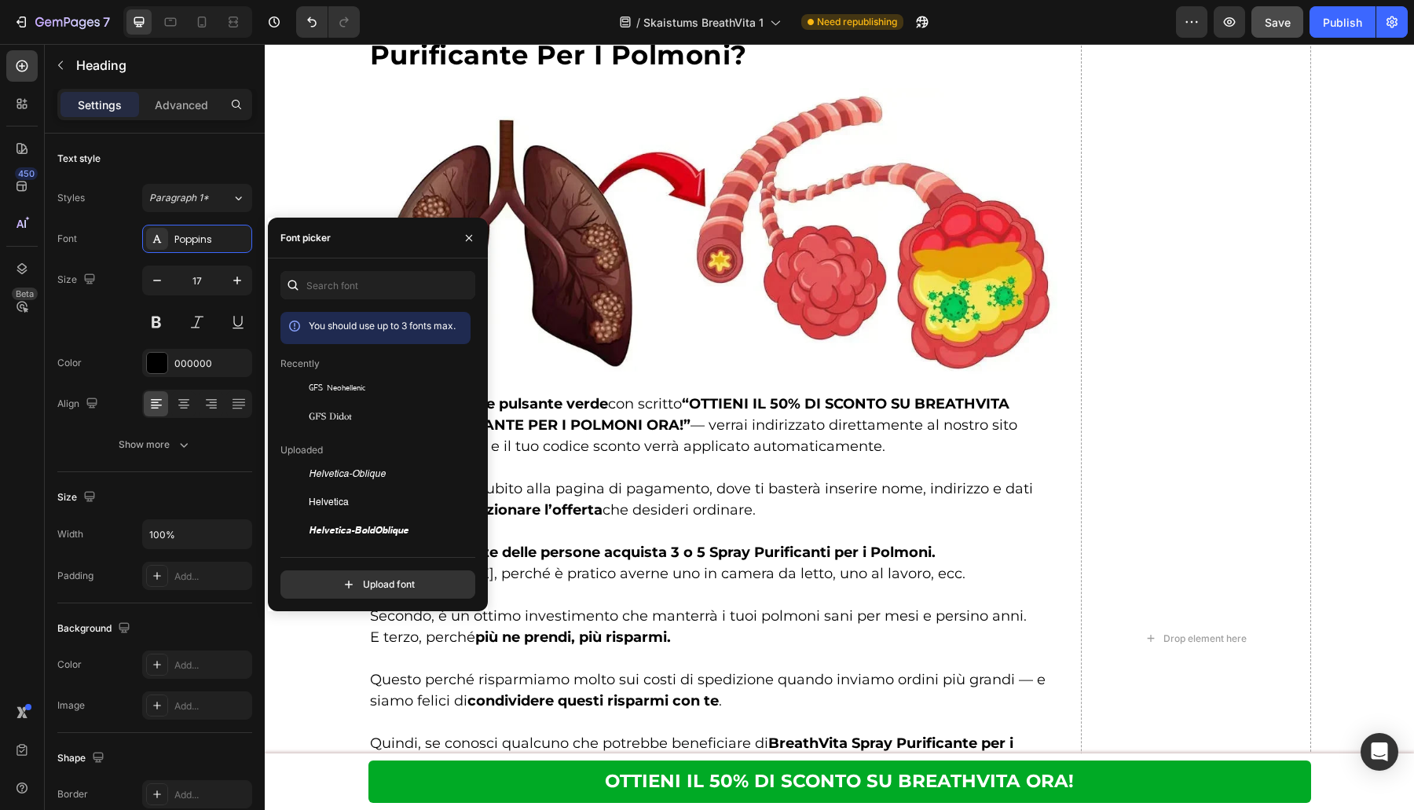
click at [339, 307] on div "You should use up to 3 fonts max. Recently GFS Neohellenic GFS Didot Uploaded H…" at bounding box center [377, 435] width 195 height 328
click at [342, 291] on input "text" at bounding box center [377, 285] width 195 height 28
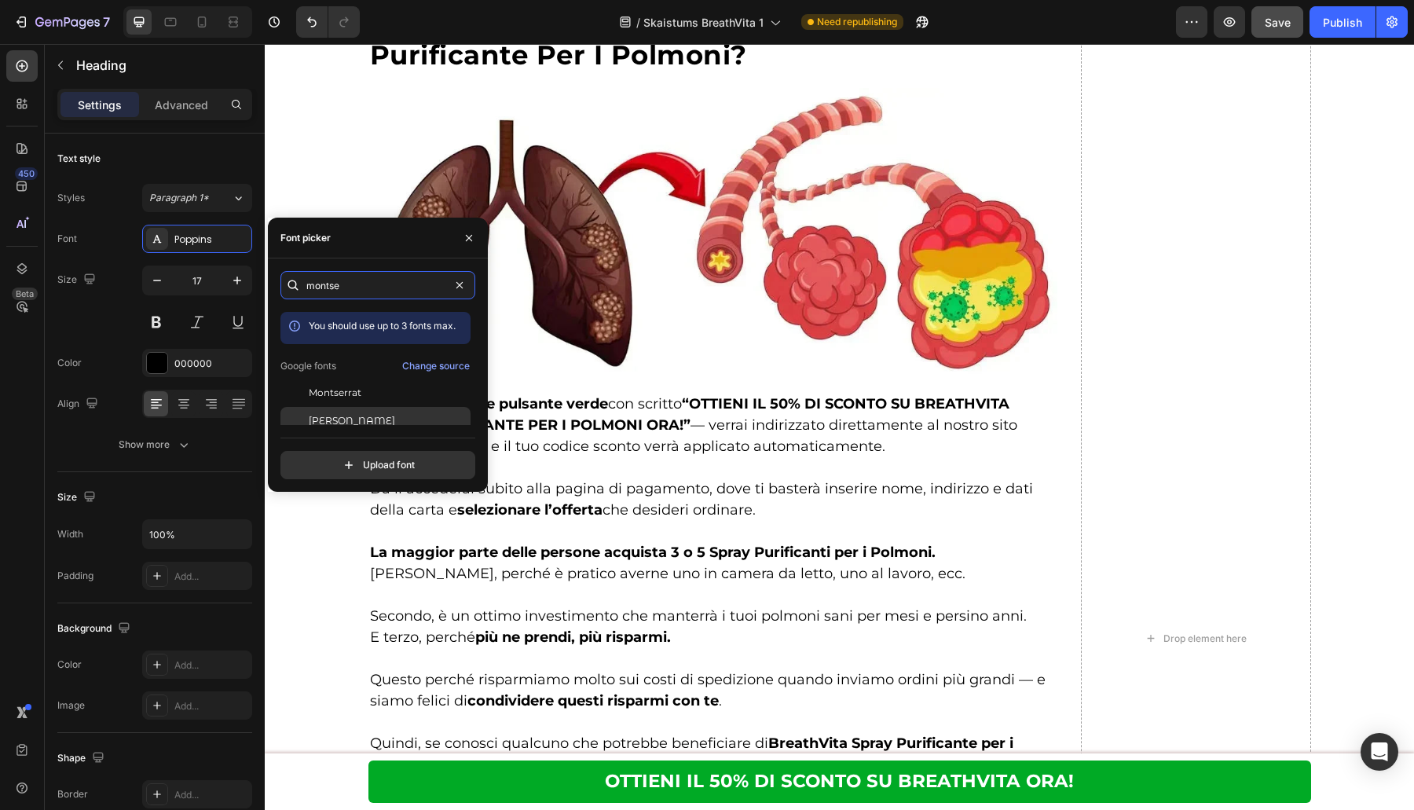
type input "montse"
click at [342, 407] on div "[PERSON_NAME]" at bounding box center [375, 421] width 190 height 28
click at [343, 397] on span "Montserrat" at bounding box center [335, 393] width 53 height 14
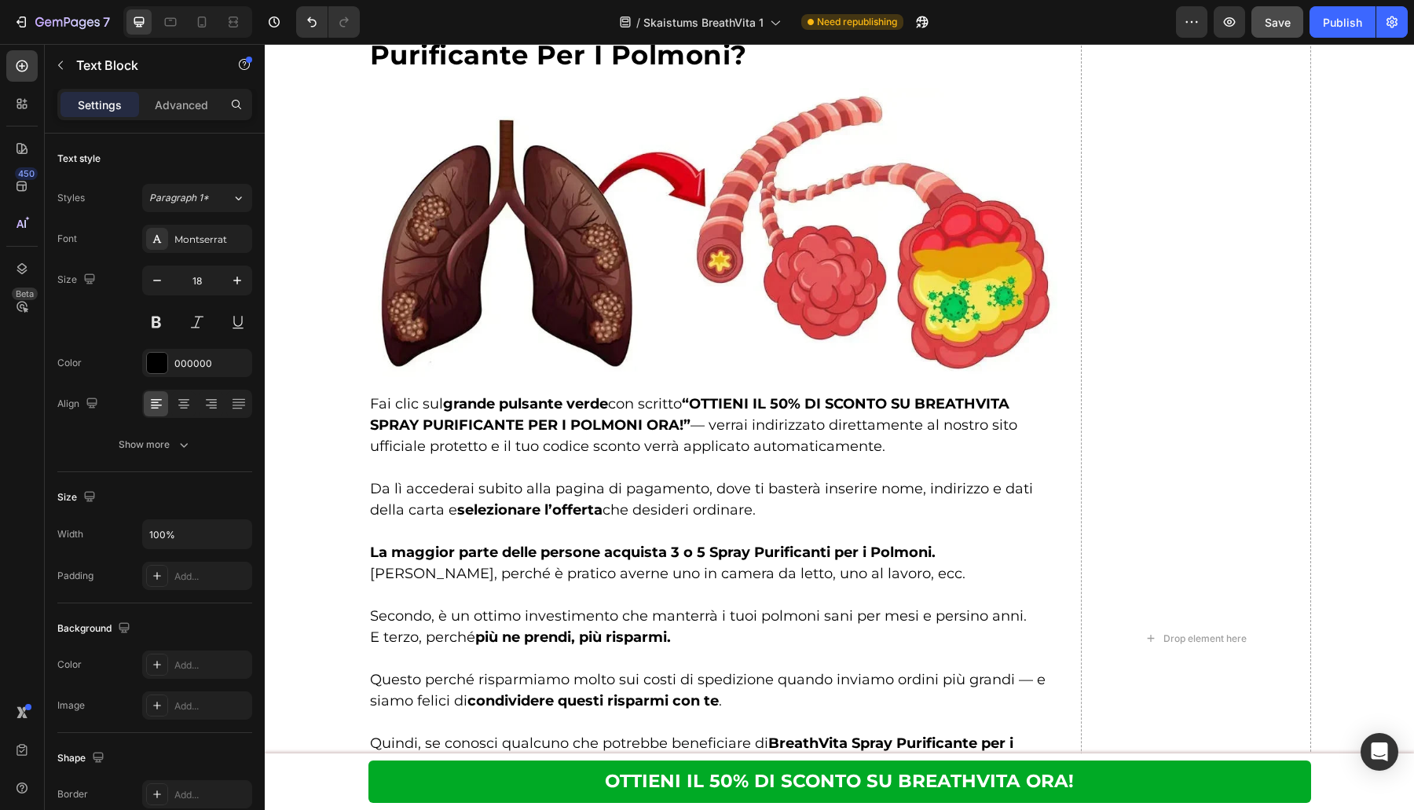
scroll to position [6830, 0]
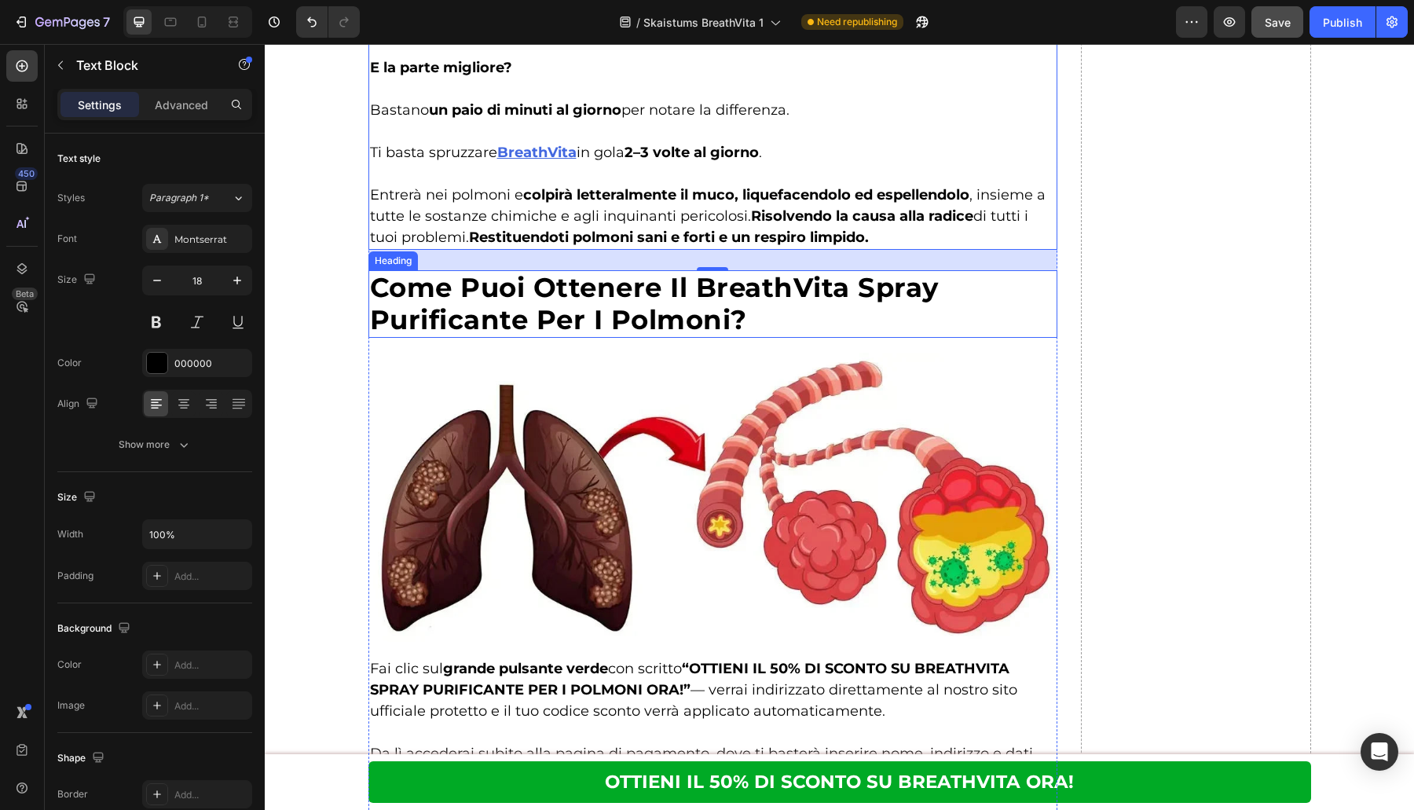
click at [525, 279] on h2 "Come Puoi Ottenere Il BreathVita Spray Purificante Per I Polmoni?" at bounding box center [713, 304] width 690 height 68
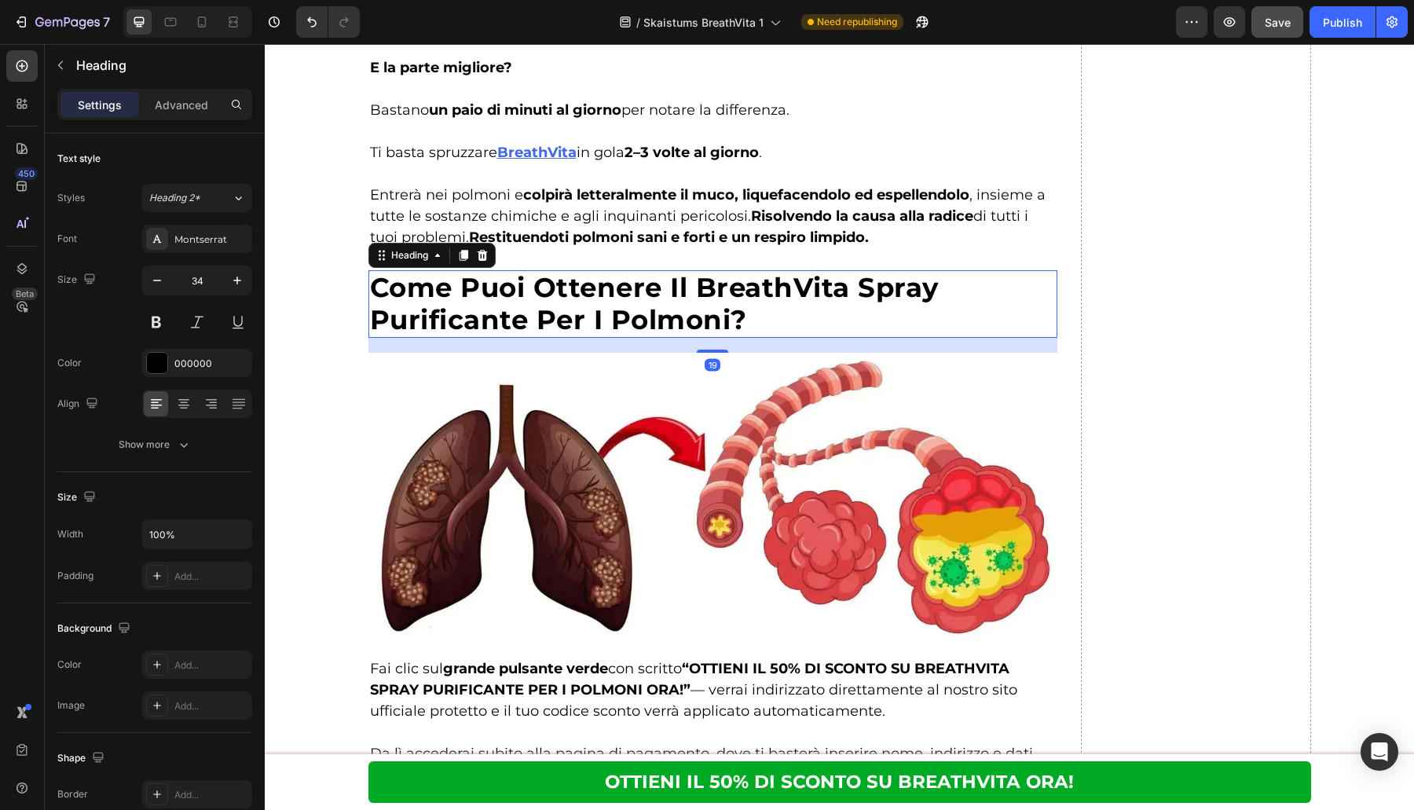
click at [554, 119] on strong "un paio di minuti al giorno" at bounding box center [525, 109] width 192 height 17
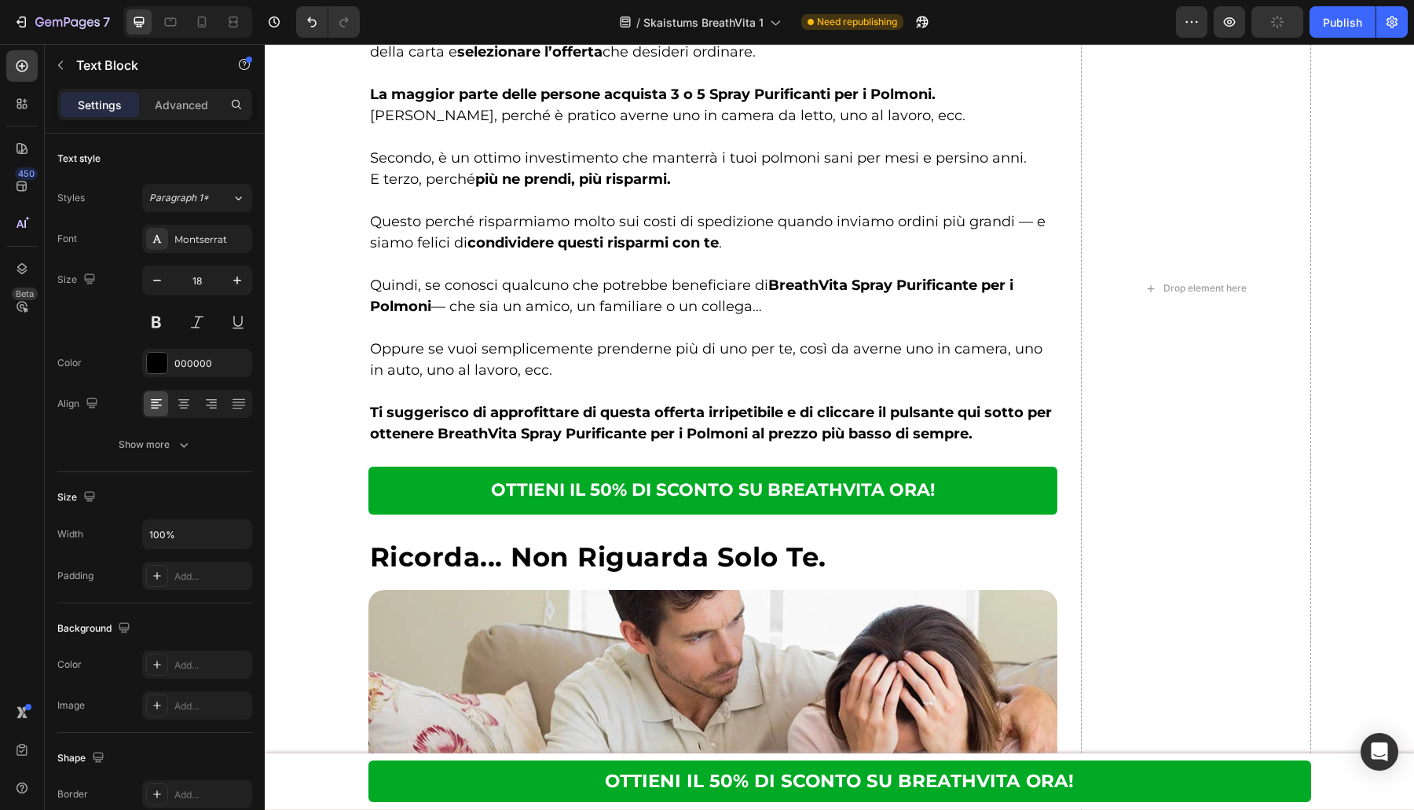
scroll to position [6372, 0]
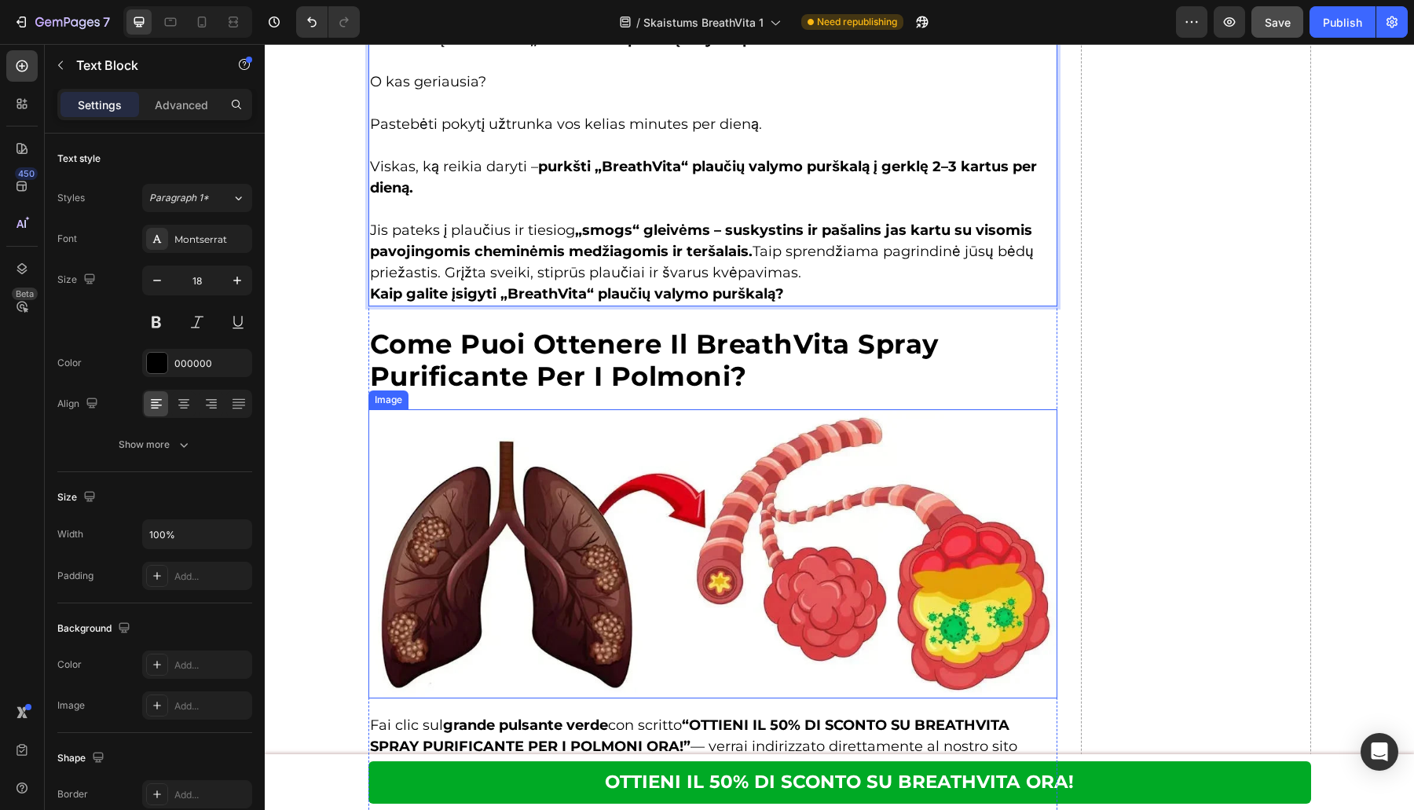
scroll to position [6830, 0]
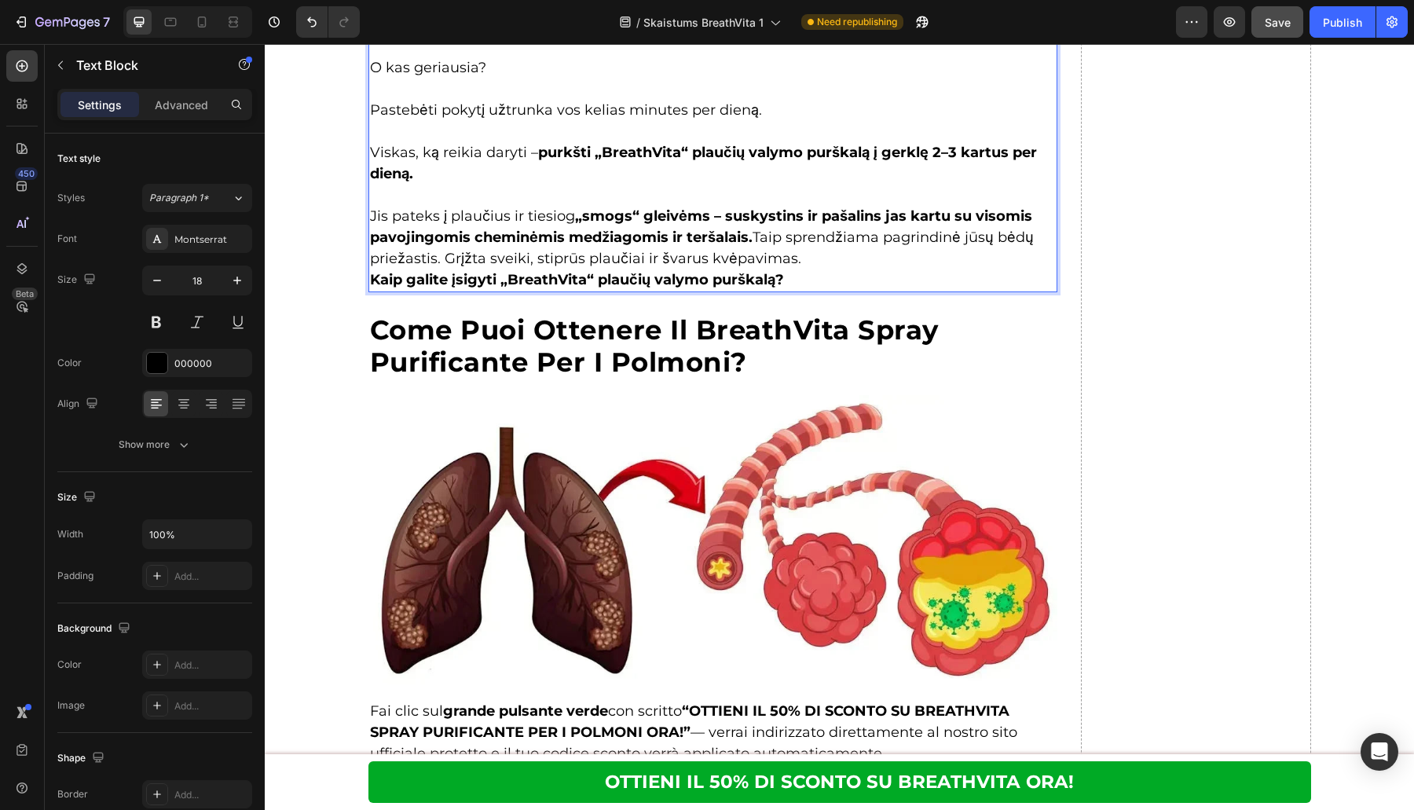
click at [832, 263] on p "Jis pateks į plaučius ir tiesiog „smogs“ gleivėms – suskystins ir pašalins jas …" at bounding box center [713, 238] width 686 height 64
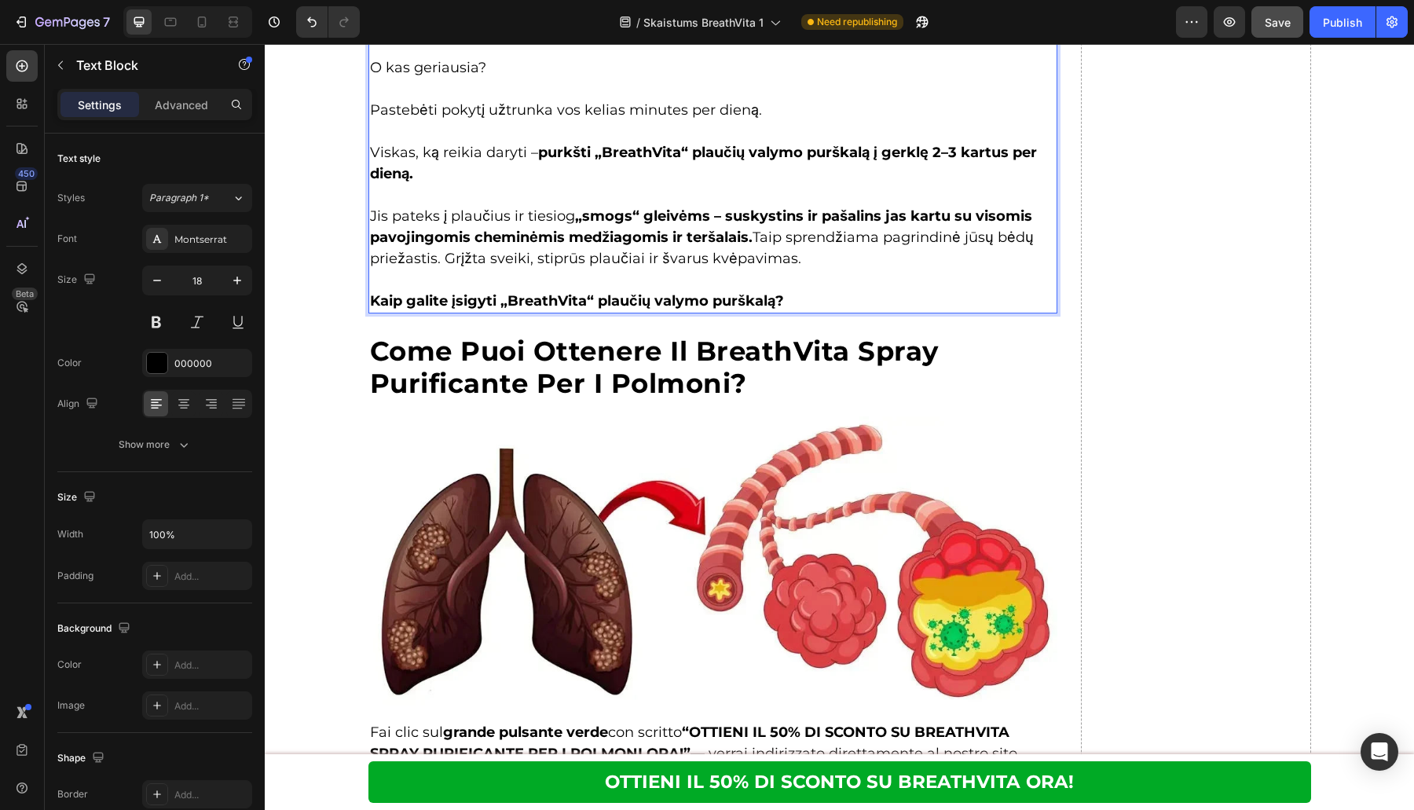
click at [1027, 339] on h2 "Come Puoi Ottenere Il BreathVita Spray Purificante Per I Polmoni?" at bounding box center [713, 368] width 690 height 68
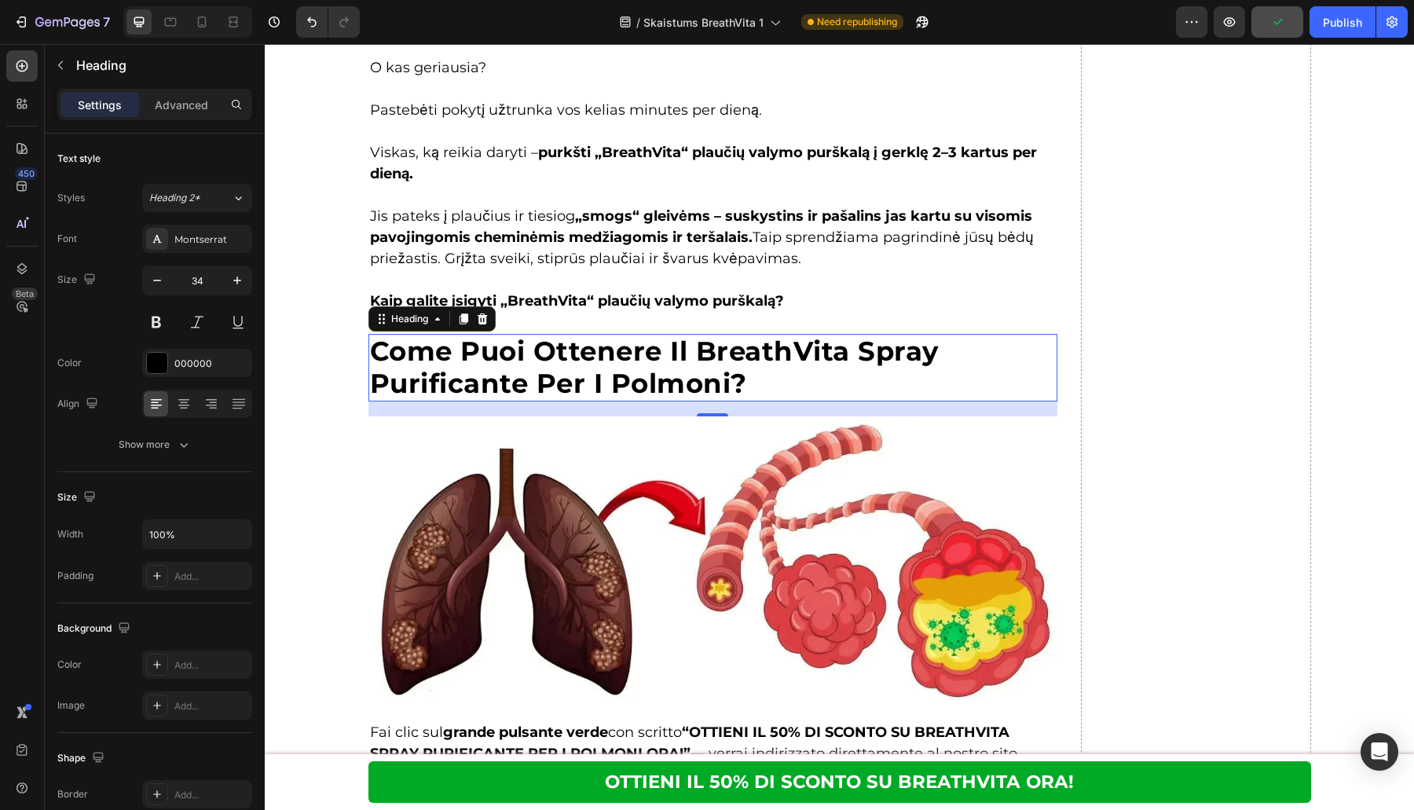
click at [672, 345] on h2 "Come Puoi Ottenere Il BreathVita Spray Purificante Per I Polmoni?" at bounding box center [713, 368] width 690 height 68
click at [672, 345] on p "Come Puoi Ottenere Il BreathVita Spray Purificante Per I Polmoni?" at bounding box center [713, 367] width 686 height 64
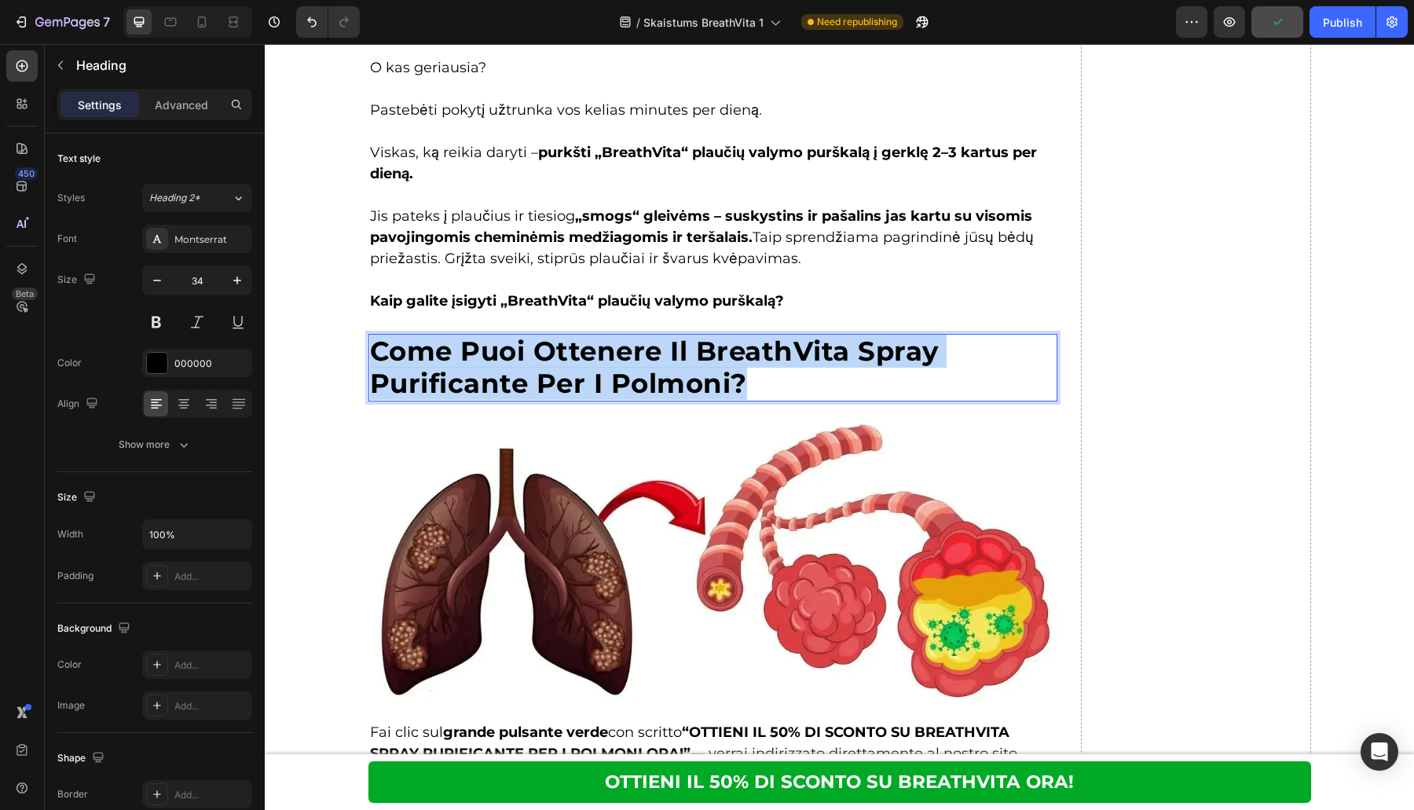
click at [672, 345] on p "Come Puoi Ottenere Il BreathVita Spray Purificante Per I Polmoni?" at bounding box center [713, 367] width 686 height 64
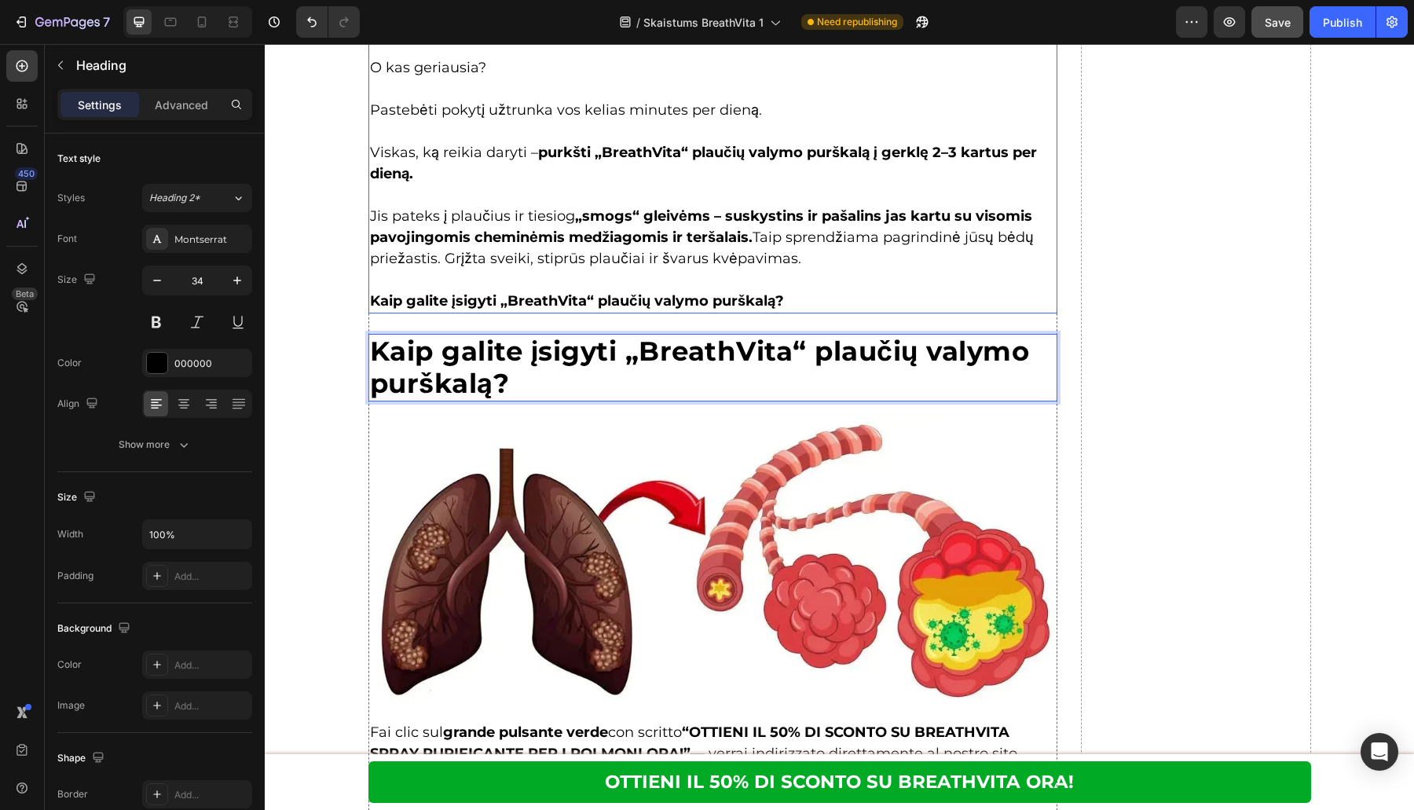
click at [571, 292] on strong "Kaip galite įsigyti „BreathVita“ plaučių valymo purškalą?" at bounding box center [577, 300] width 414 height 17
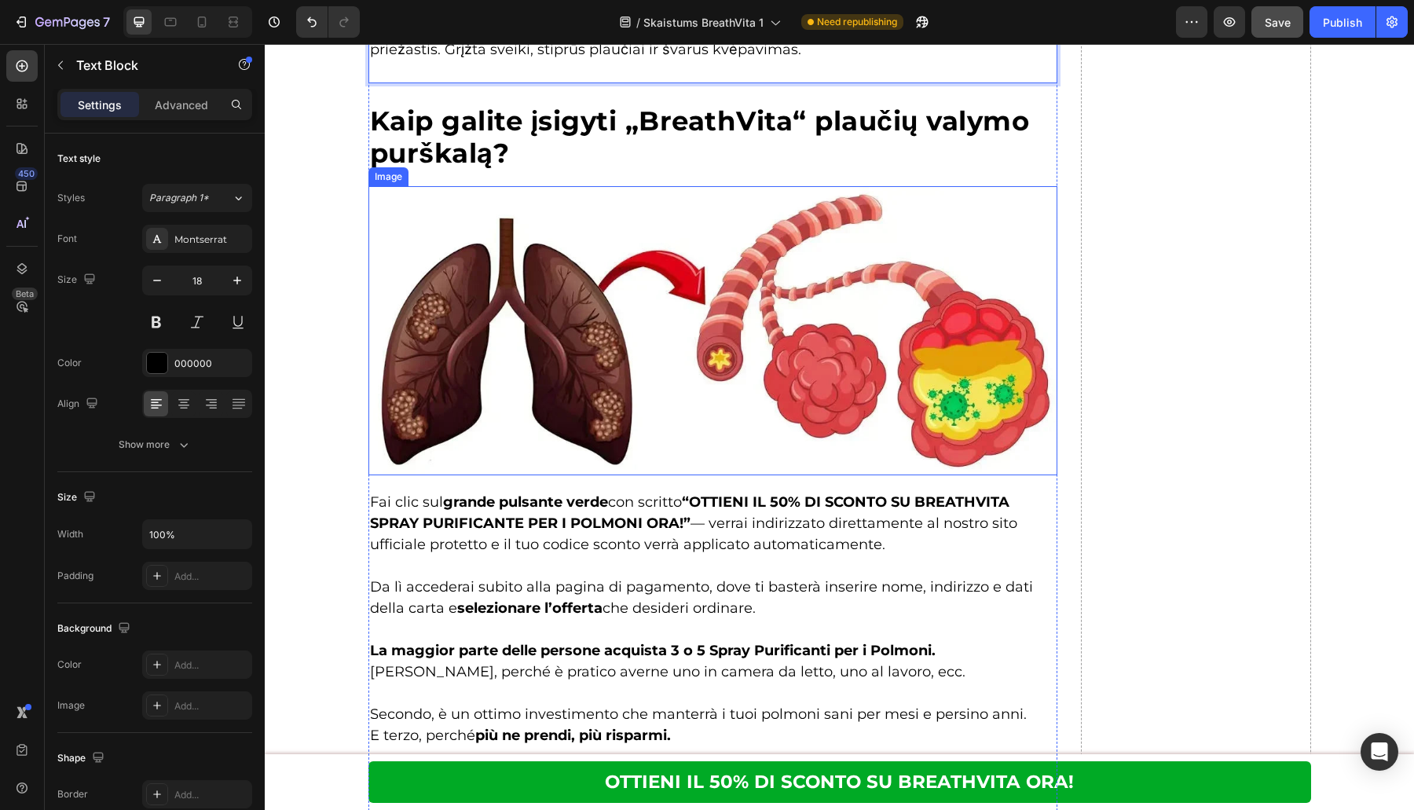
scroll to position [7012, 0]
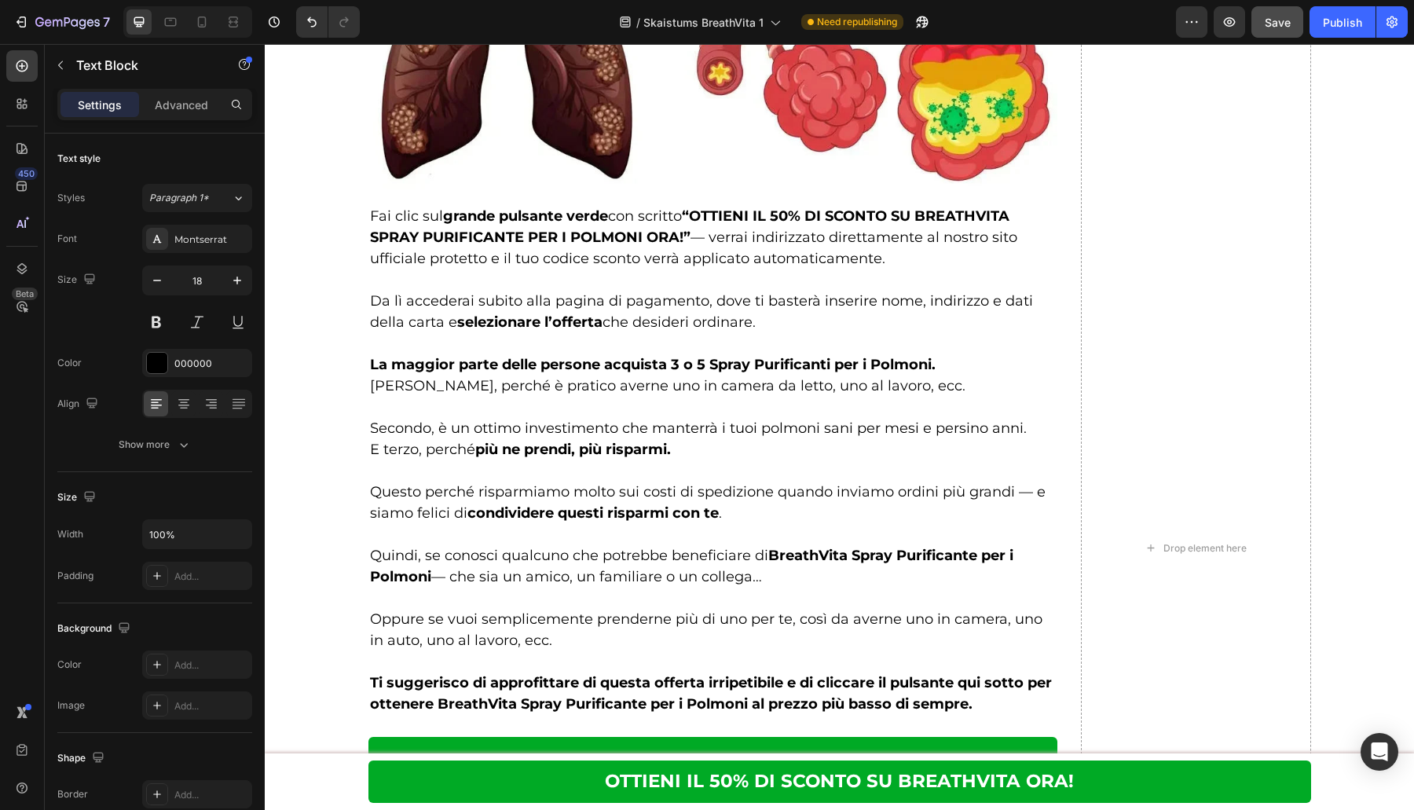
drag, startPoint x: 764, startPoint y: 509, endPoint x: 753, endPoint y: 497, distance: 16.1
click at [318, 375] on div "Image Nebebus kosulio, švokštimo ir dusulio. Heading Row Image ⁠⁠⁠⁠⁠⁠⁠ Nebebus …" at bounding box center [839, 547] width 1149 height 2249
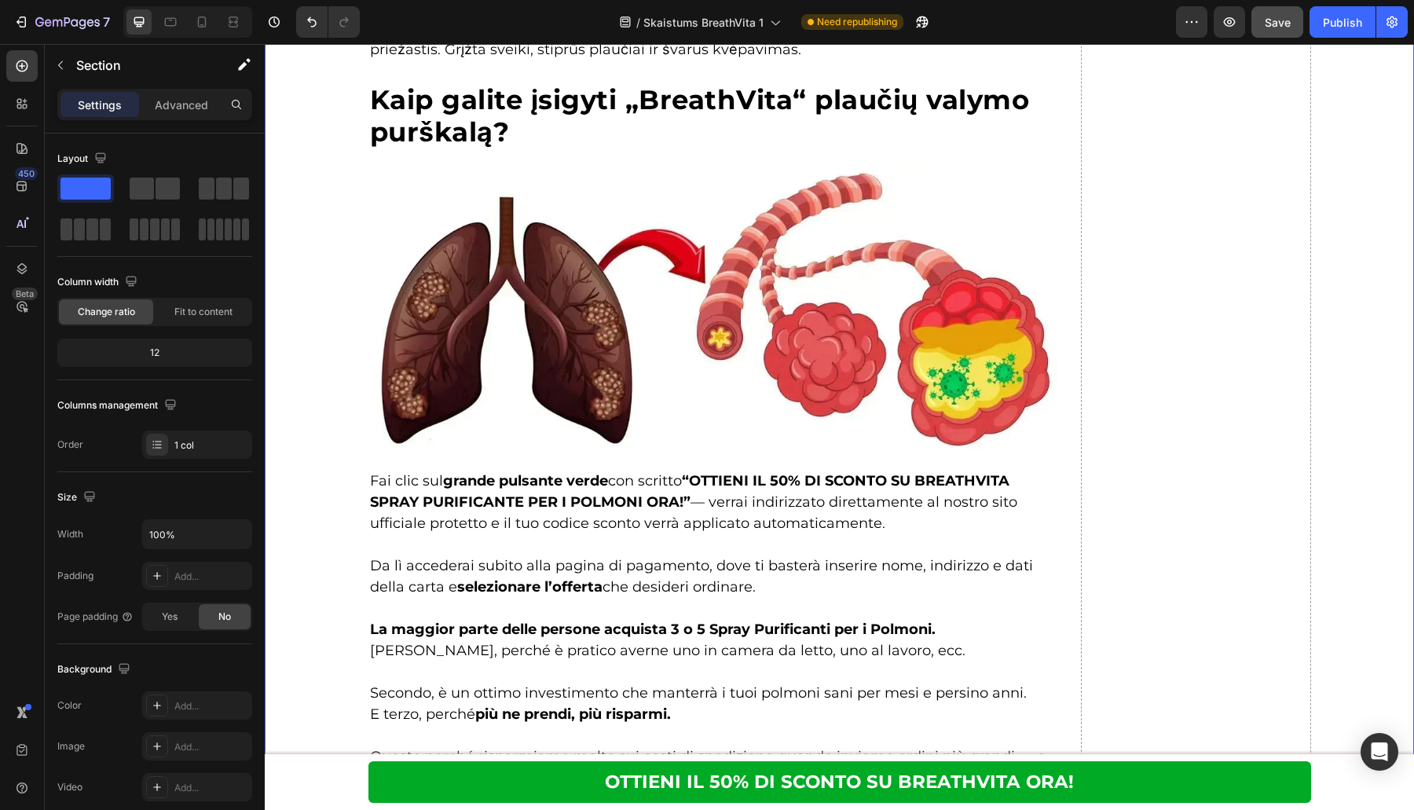
scroll to position [7497, 0]
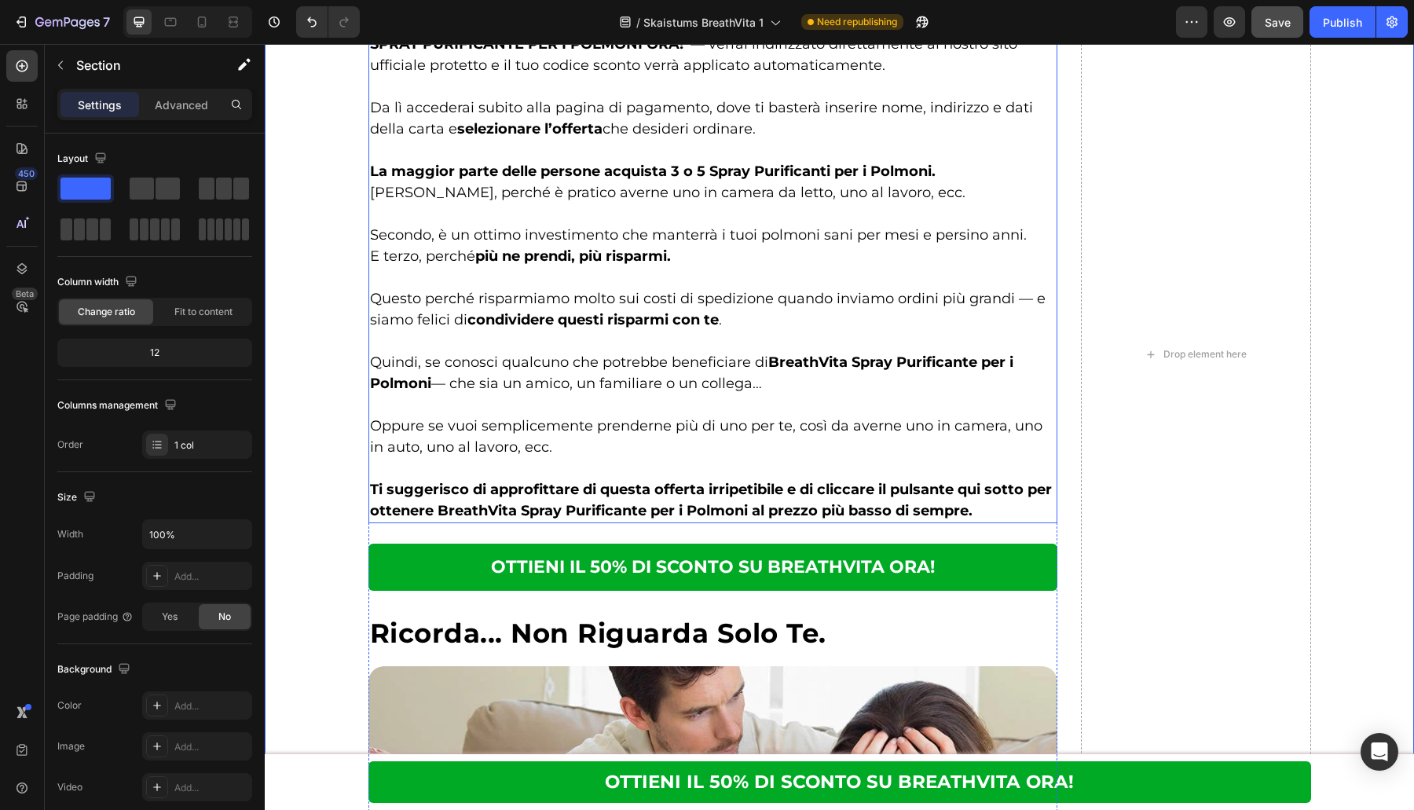
click at [584, 373] on p "Quindi, se conosci qualcuno che potrebbe beneficiare di BreathVita Spray Purifi…" at bounding box center [713, 373] width 686 height 42
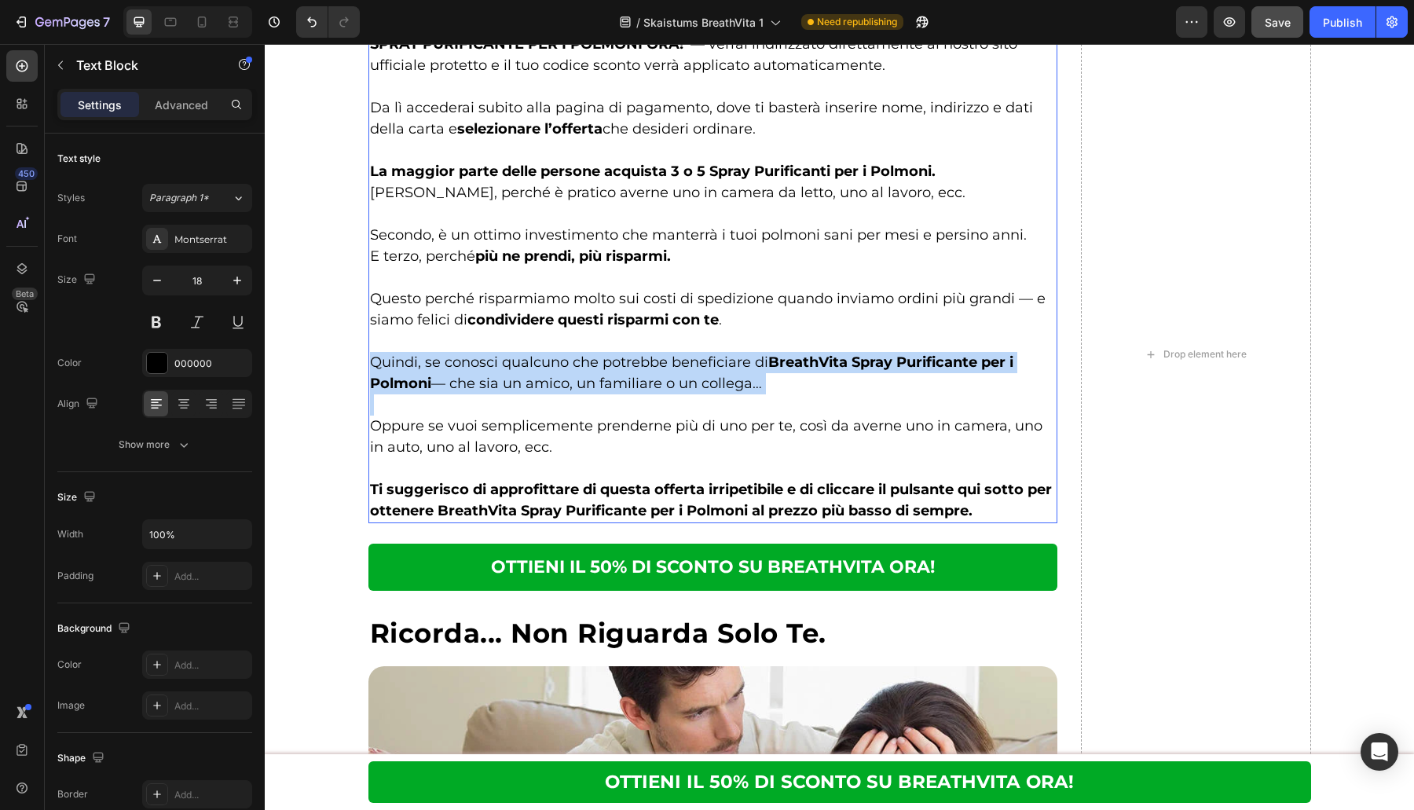
click at [584, 373] on p "Quindi, se conosci qualcuno che potrebbe beneficiare di BreathVita Spray Purifi…" at bounding box center [713, 373] width 686 height 42
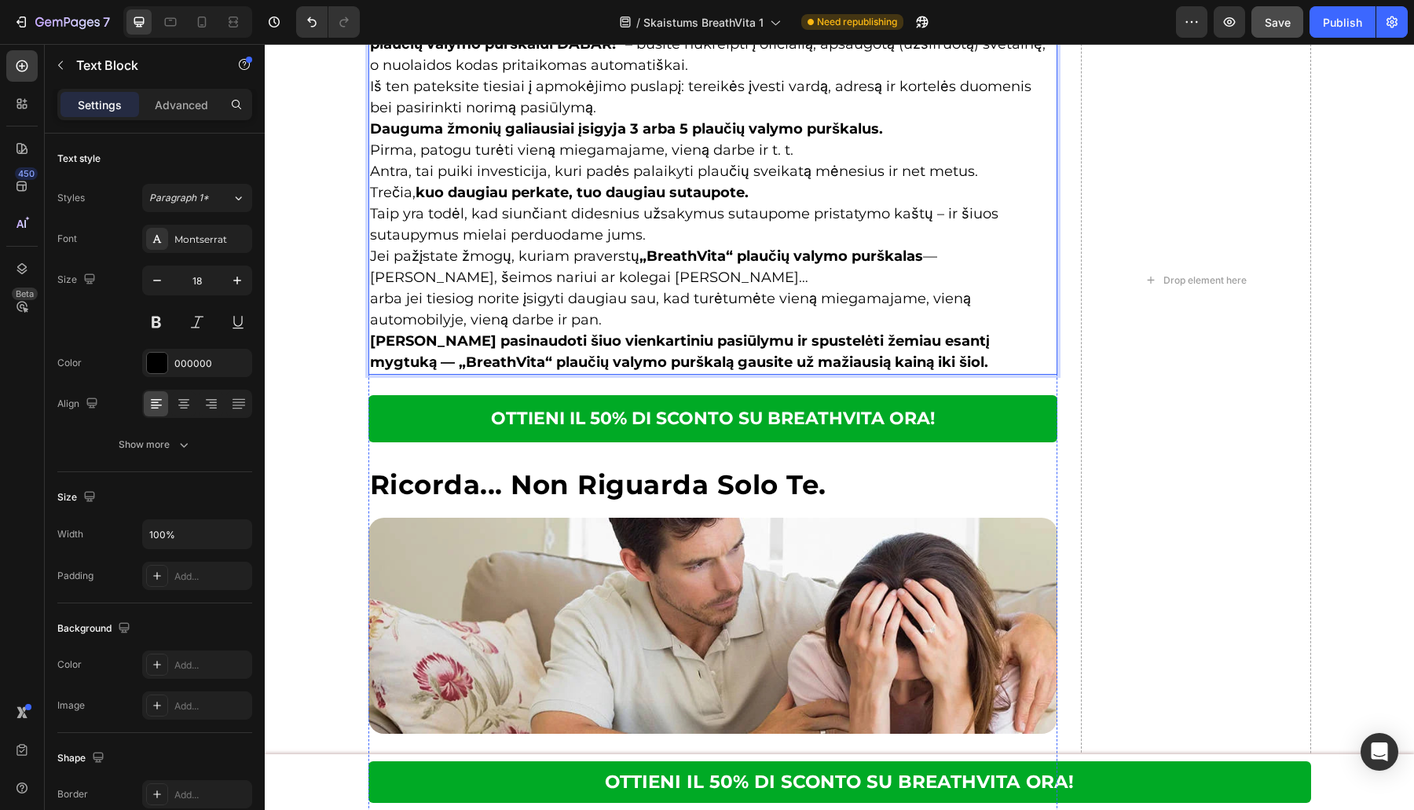
scroll to position [7039, 0]
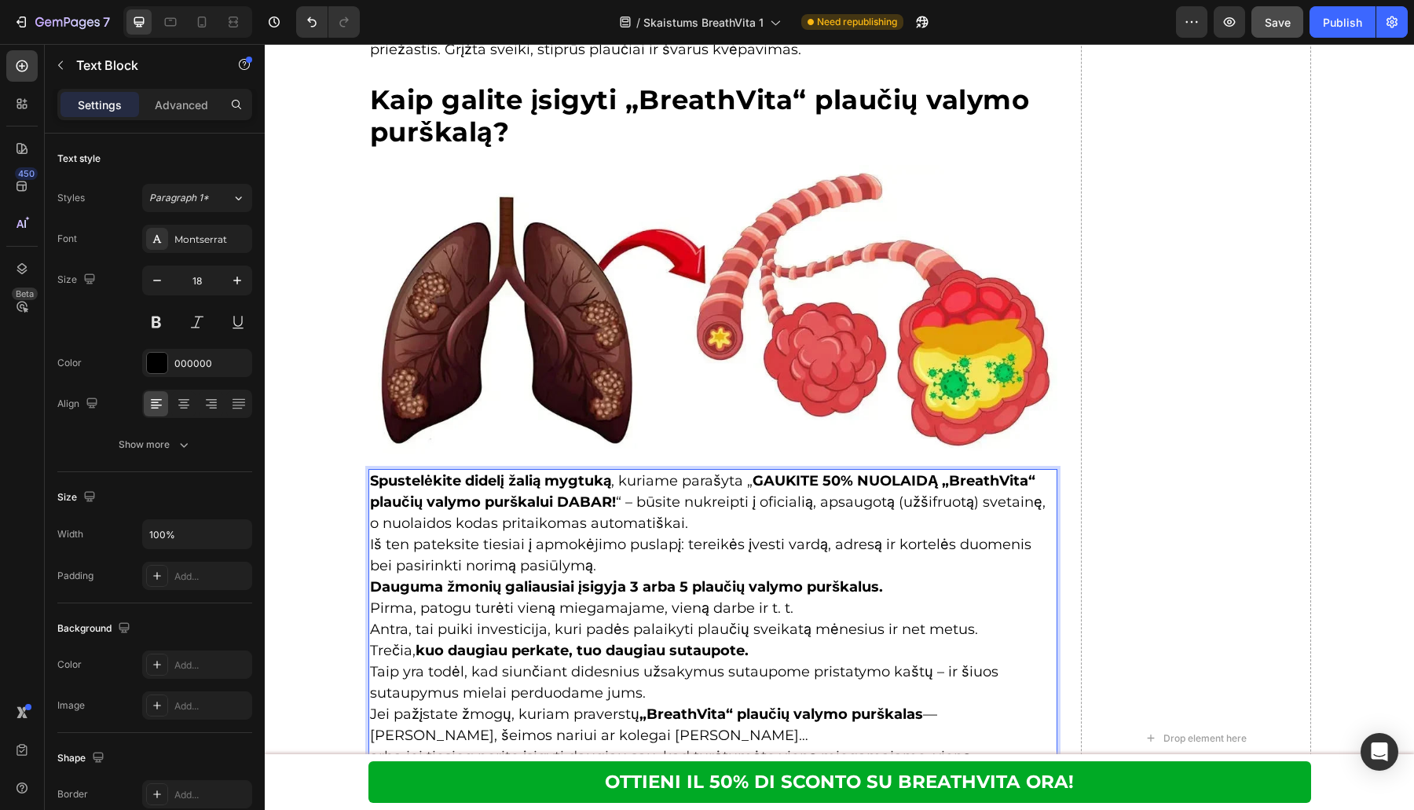
click at [738, 507] on p "Spustelėkite didelį žalią mygtuką , kuriame parašyta „ GAUKITE 50% NUOLAIDĄ „Br…" at bounding box center [713, 502] width 686 height 64
click at [727, 523] on p "Spustelėkite didelį žalią mygtuką , kuriame parašyta „ GAUKITE 50% NUOLAIDĄ „Br…" at bounding box center [713, 502] width 686 height 64
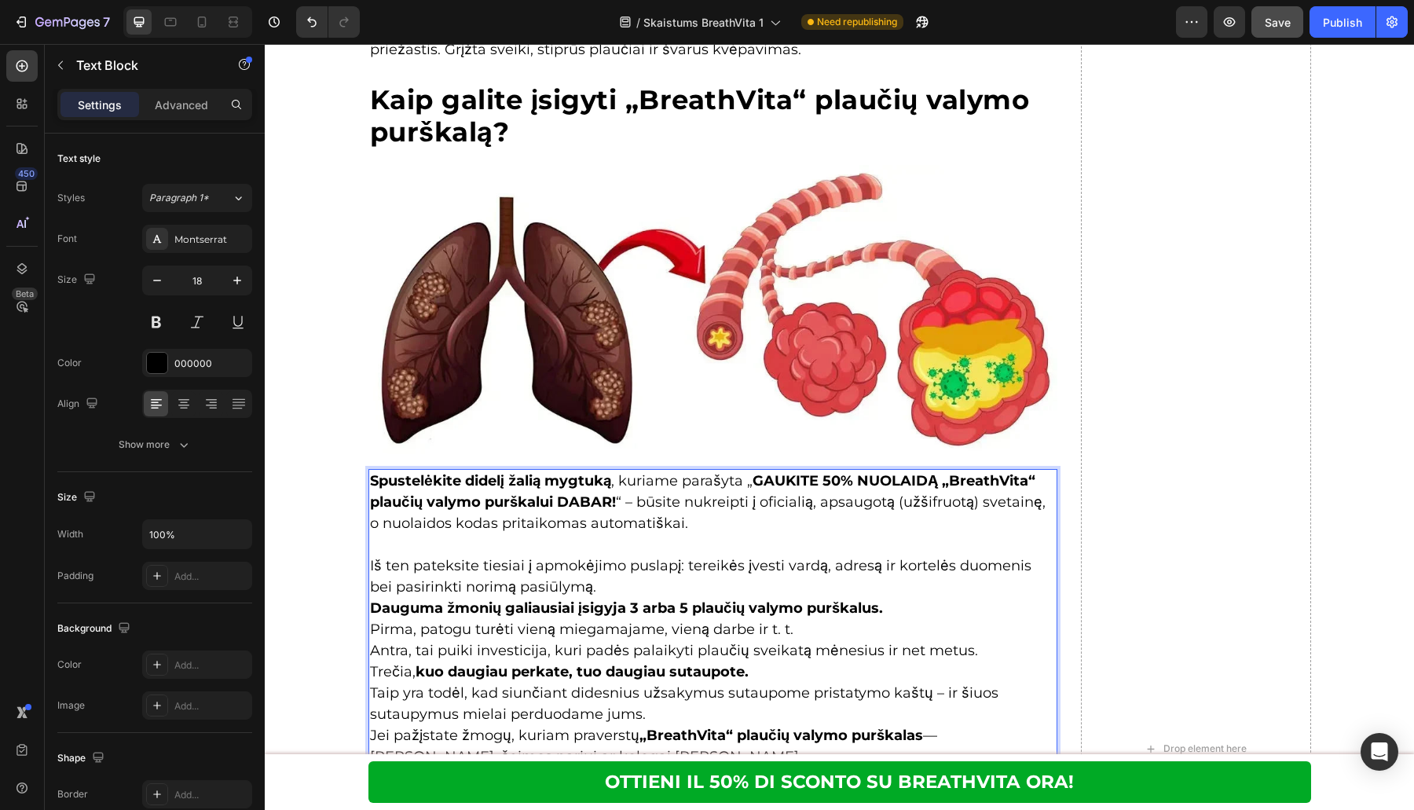
click at [599, 584] on p "Iš ten pateksite tiesiai į apmokėjimo puslapį: tereikės įvesti vardą, adresą ir…" at bounding box center [713, 576] width 686 height 42
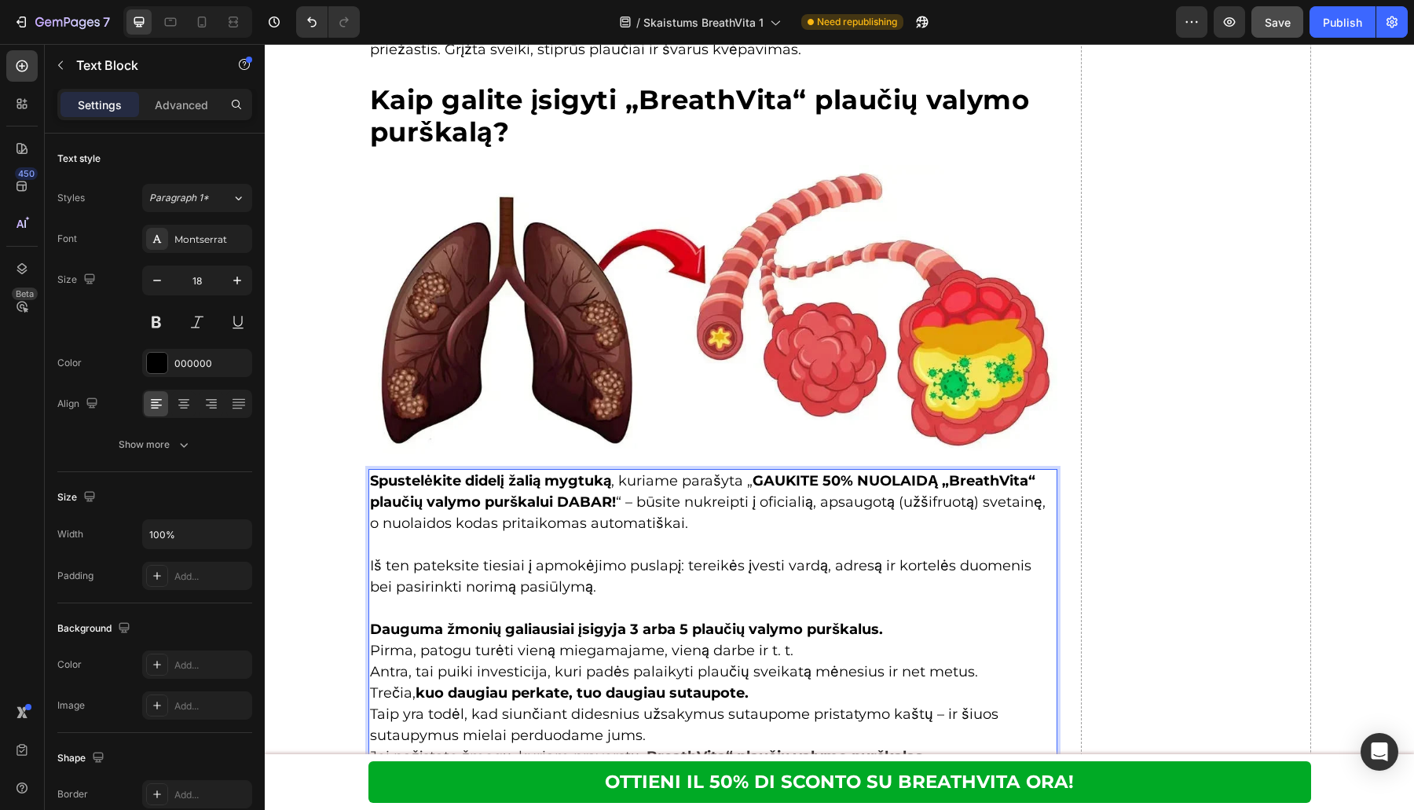
drag, startPoint x: 923, startPoint y: 652, endPoint x: 913, endPoint y: 631, distance: 23.2
click at [923, 651] on p "Pirma, patogu turėti vieną miegamajame, vieną darbe ir [PERSON_NAME], tai puiki…" at bounding box center [713, 672] width 686 height 64
click at [913, 631] on p "Dauguma žmonių galiausiai įsigyja 3 arba 5 plaučių valymo purškalus." at bounding box center [713, 629] width 686 height 21
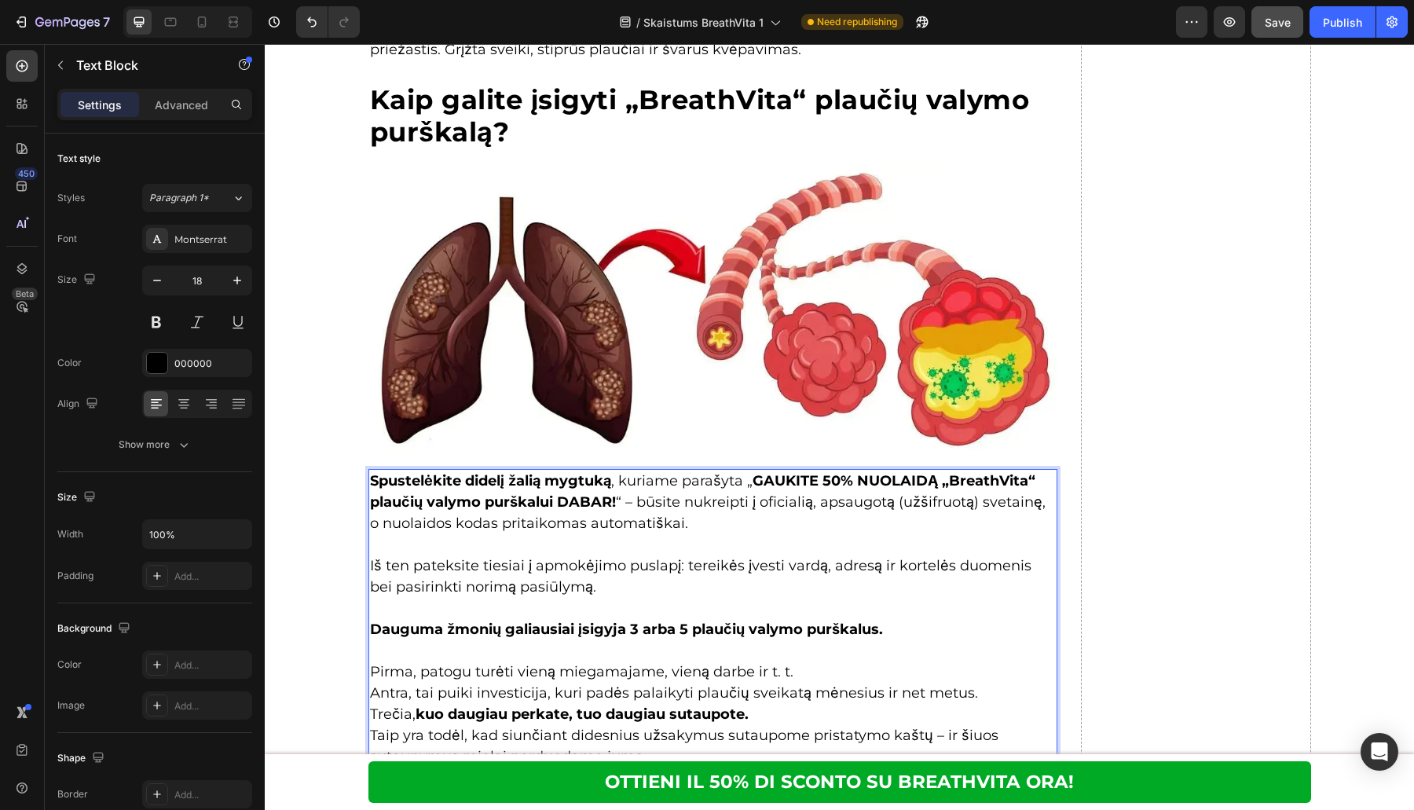
click at [872, 665] on p "Pirma, patogu turėti vieną miegamajame, vieną darbe ir [PERSON_NAME], tai puiki…" at bounding box center [713, 693] width 686 height 64
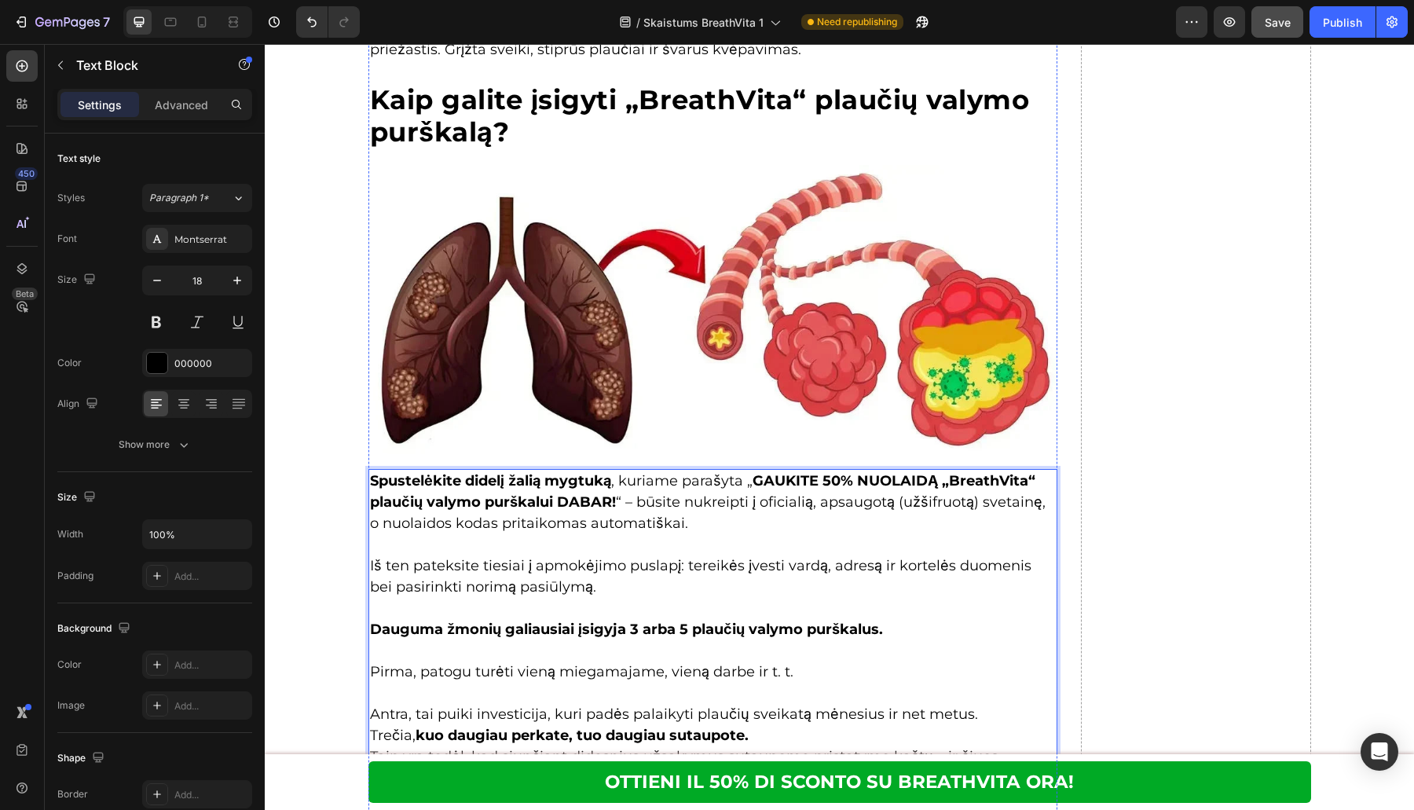
scroll to position [7497, 0]
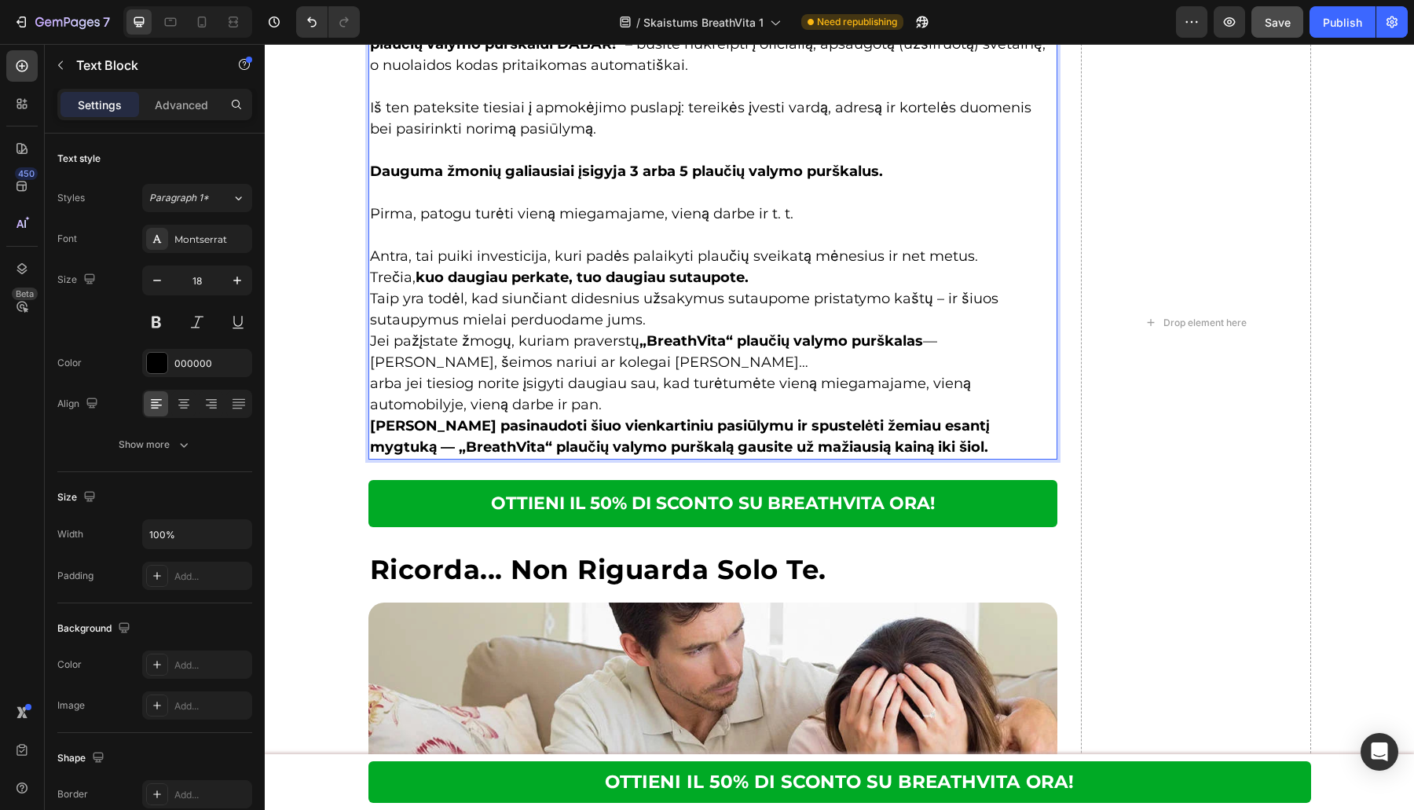
drag, startPoint x: 803, startPoint y: 252, endPoint x: 803, endPoint y: 262, distance: 9.4
click at [803, 252] on p "⁠⁠⁠⁠⁠⁠⁠ Antra, tai puiki investicija, kuri padės palaikyti plaučių sveikatą mėn…" at bounding box center [713, 257] width 686 height 64
click at [800, 268] on p "Antra, tai puiki investicija, kuri padės palaikyti plaučių sveikatą mėnesius ir…" at bounding box center [713, 257] width 686 height 64
click at [995, 248] on p "Antra, tai puiki investicija, kuri padės palaikyti plaučių sveikatą mėnesius ir…" at bounding box center [713, 257] width 686 height 64
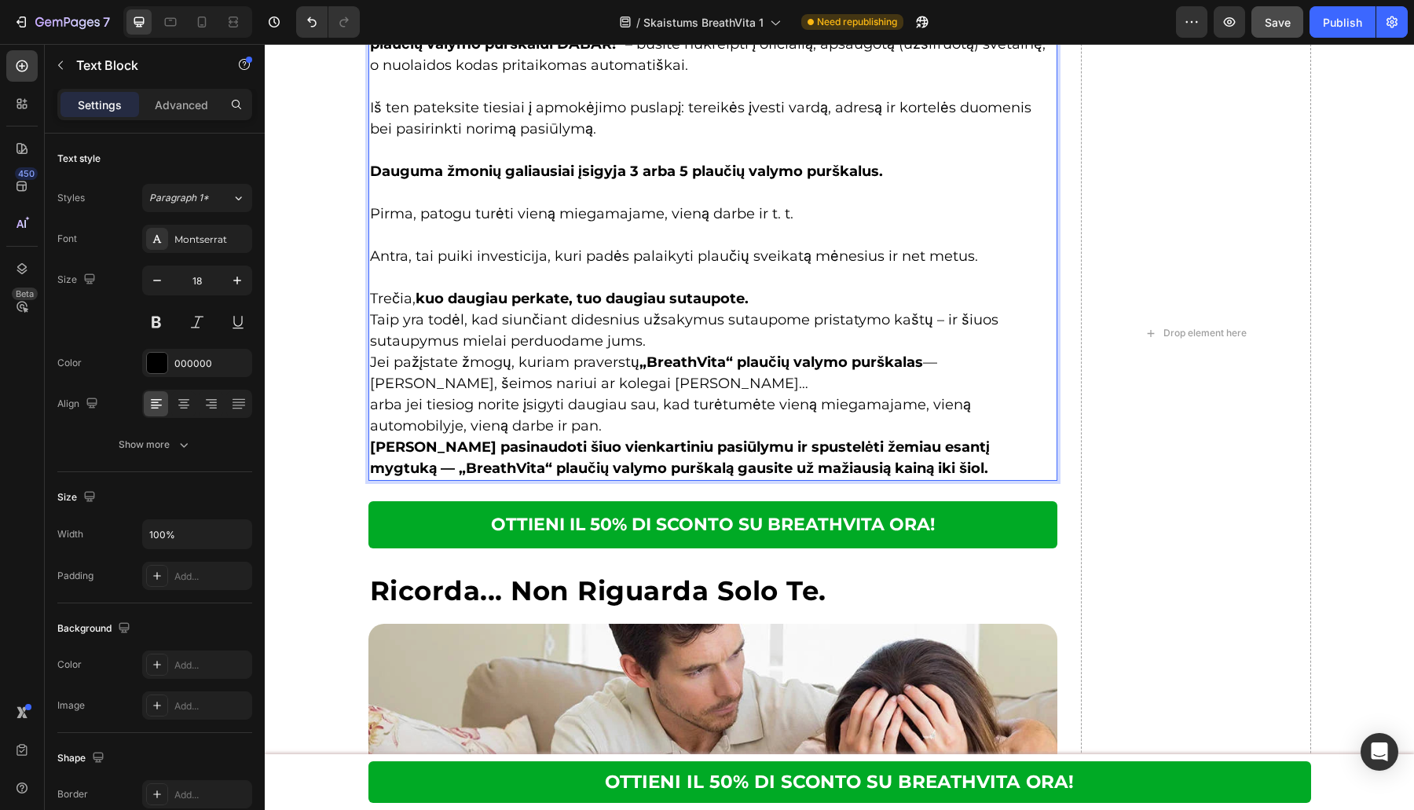
click at [822, 296] on p "⁠⁠⁠⁠⁠⁠⁠ Trečia, kuo daugiau perkate, tuo daugiau sutaupote." at bounding box center [713, 288] width 686 height 42
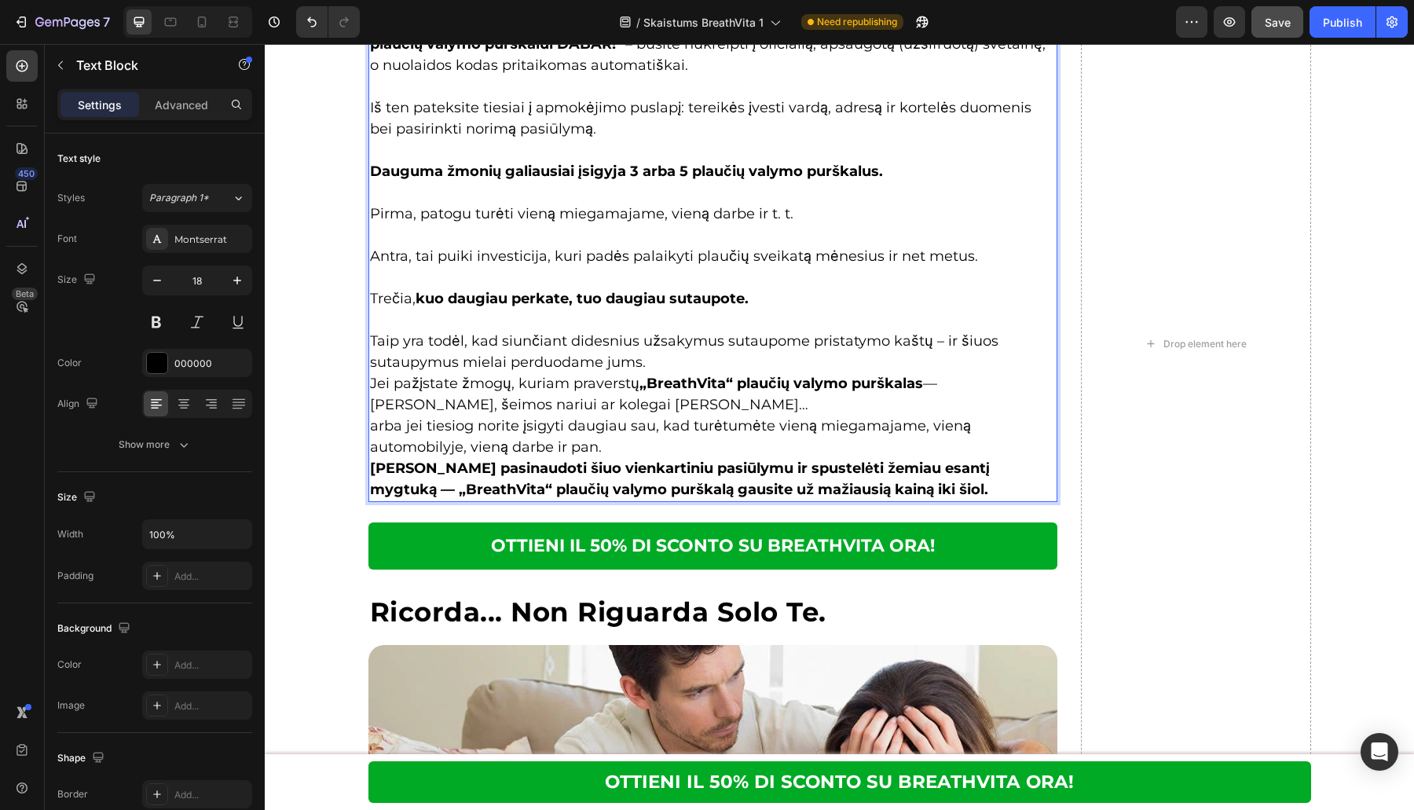
click at [718, 357] on p "Taip yra todėl, kad siunčiant didesnius užsakymus sutaupome pristatymo kaštų – …" at bounding box center [713, 352] width 686 height 42
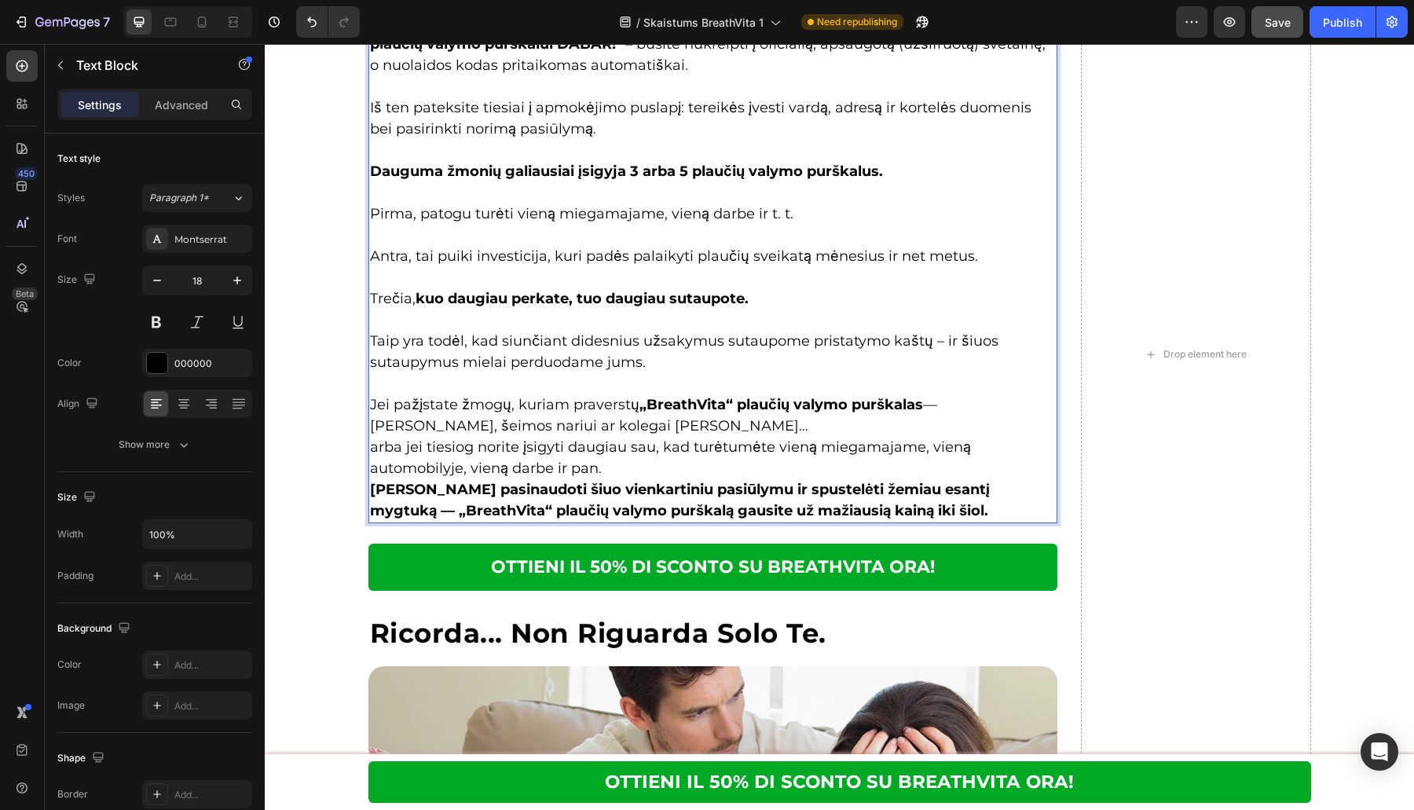
click at [632, 419] on p "Jei pažįstate žmogų, kuriam praverstų „BreathVita“ plaučių valymo purškalas — d…" at bounding box center [713, 436] width 686 height 85
click at [631, 430] on p "Jei pažįstate žmogų, kuriam praverstų „BreathVita“ plaučių valymo purškalas — d…" at bounding box center [713, 436] width 686 height 85
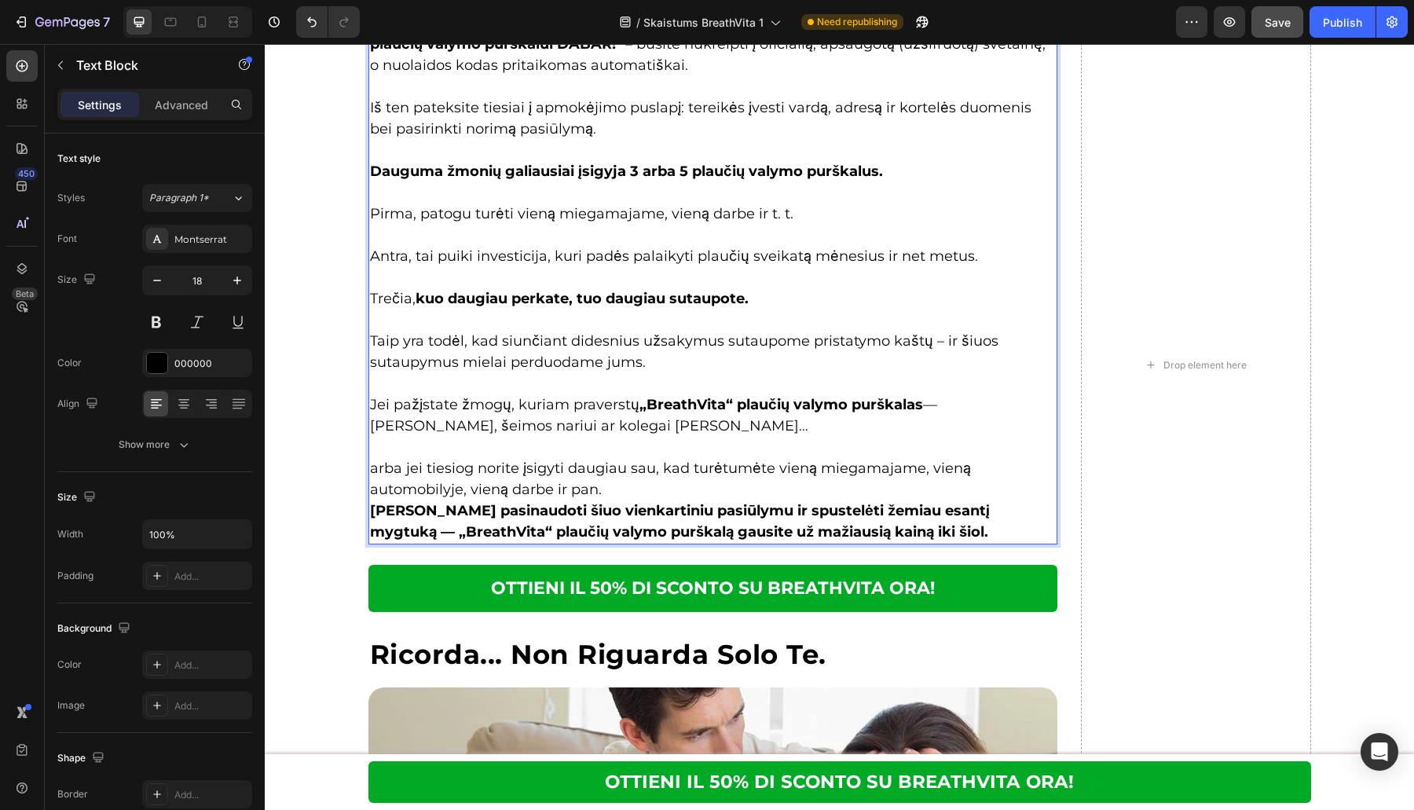
click at [625, 481] on p "⁠⁠⁠⁠⁠⁠⁠ arba jei tiesiog norite įsigyti daugiau sau, kad turėtumėte vieną miega…" at bounding box center [713, 469] width 686 height 64
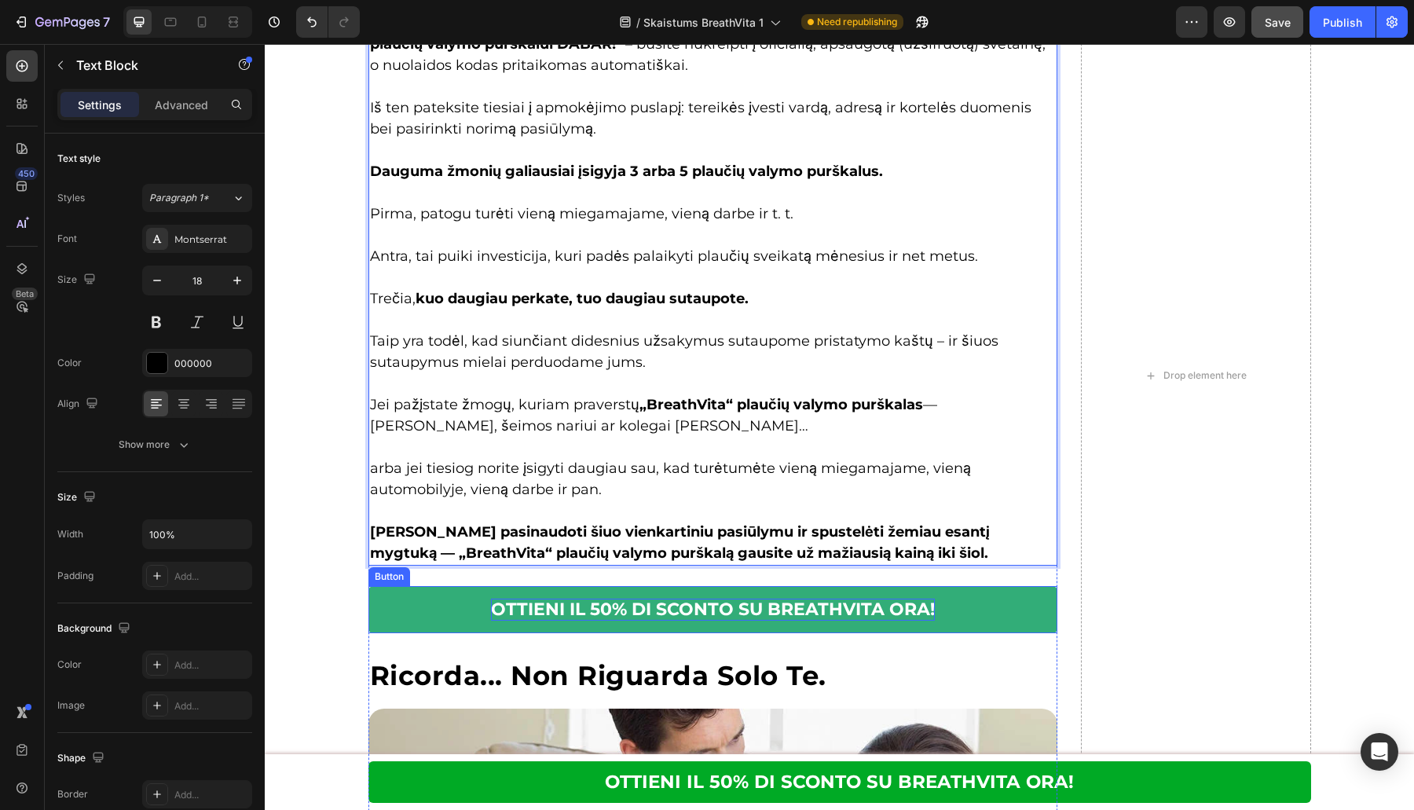
click at [642, 609] on p "OTTIENI IL 50% DI SCONTO SU BREATHVITA ORA!" at bounding box center [713, 609] width 444 height 23
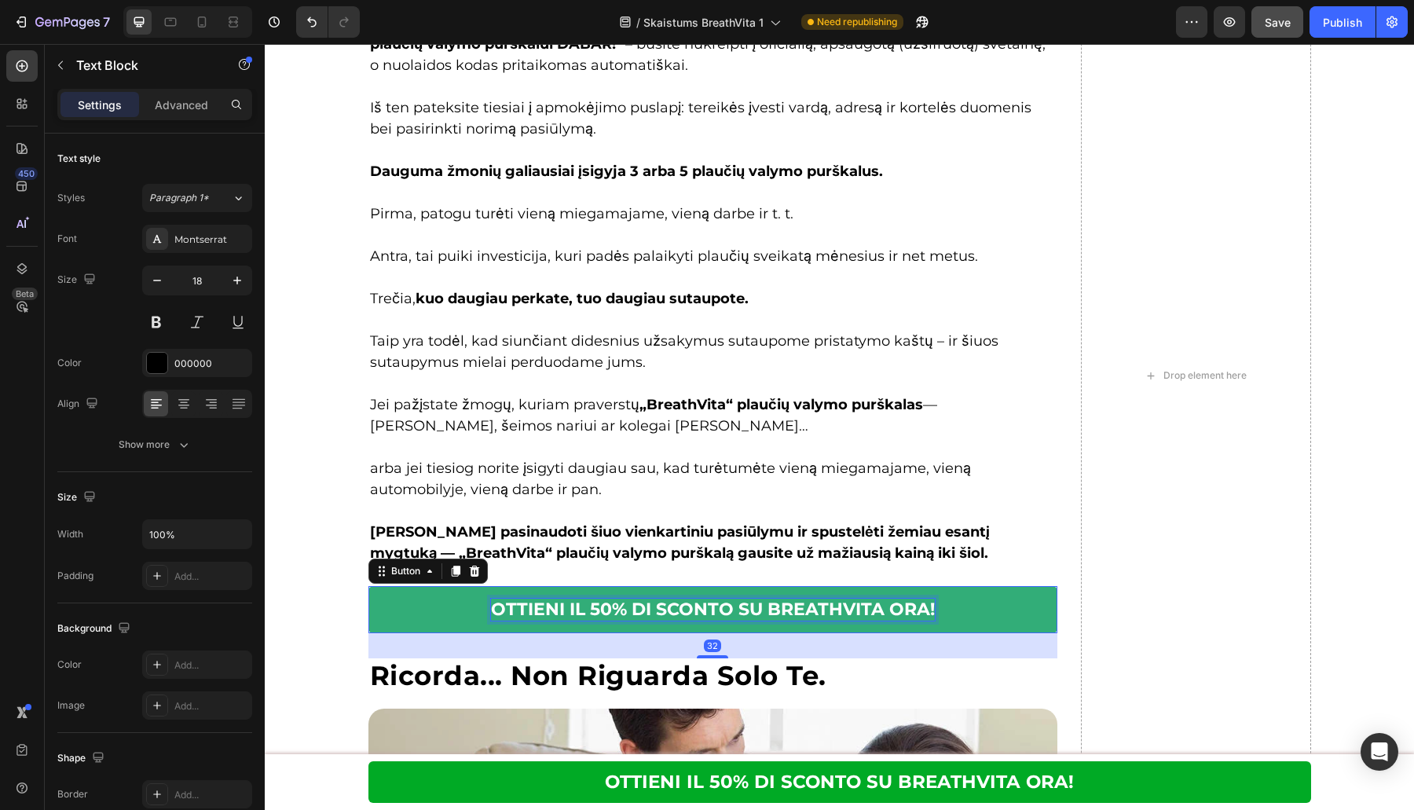
click at [642, 609] on p "OTTIENI IL 50% DI SCONTO SU BREATHVITA ORA!" at bounding box center [713, 609] width 444 height 23
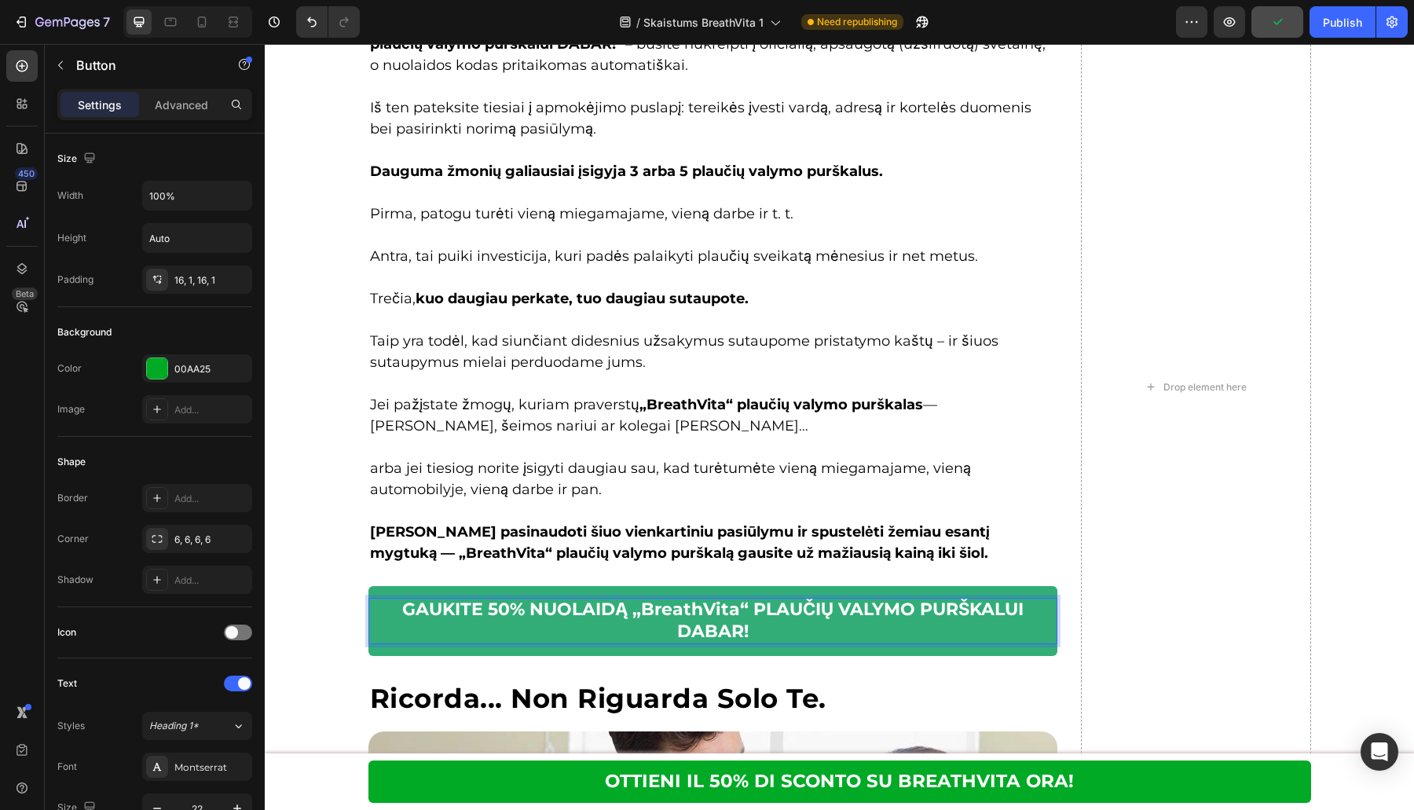
click at [774, 615] on strong "GAUKITE 50% NUOLAIDĄ „BreathVita“ PLAUČIŲ VALYMO PURŠKALUI DABAR!" at bounding box center [712, 620] width 621 height 44
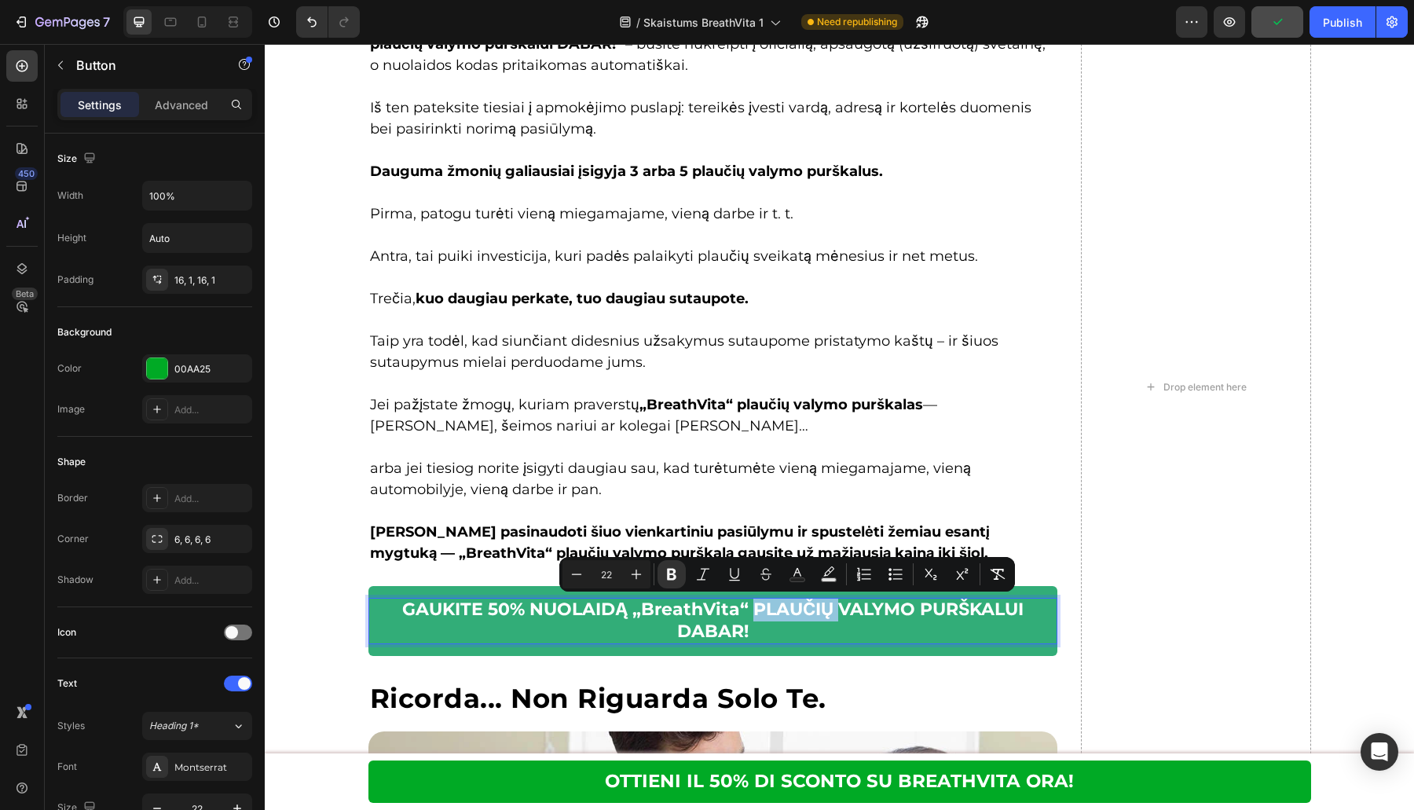
click at [748, 610] on strong "GAUKITE 50% NUOLAIDĄ „BreathVita“ PLAUČIŲ VALYMO PURŠKALUI DABAR!" at bounding box center [712, 620] width 621 height 44
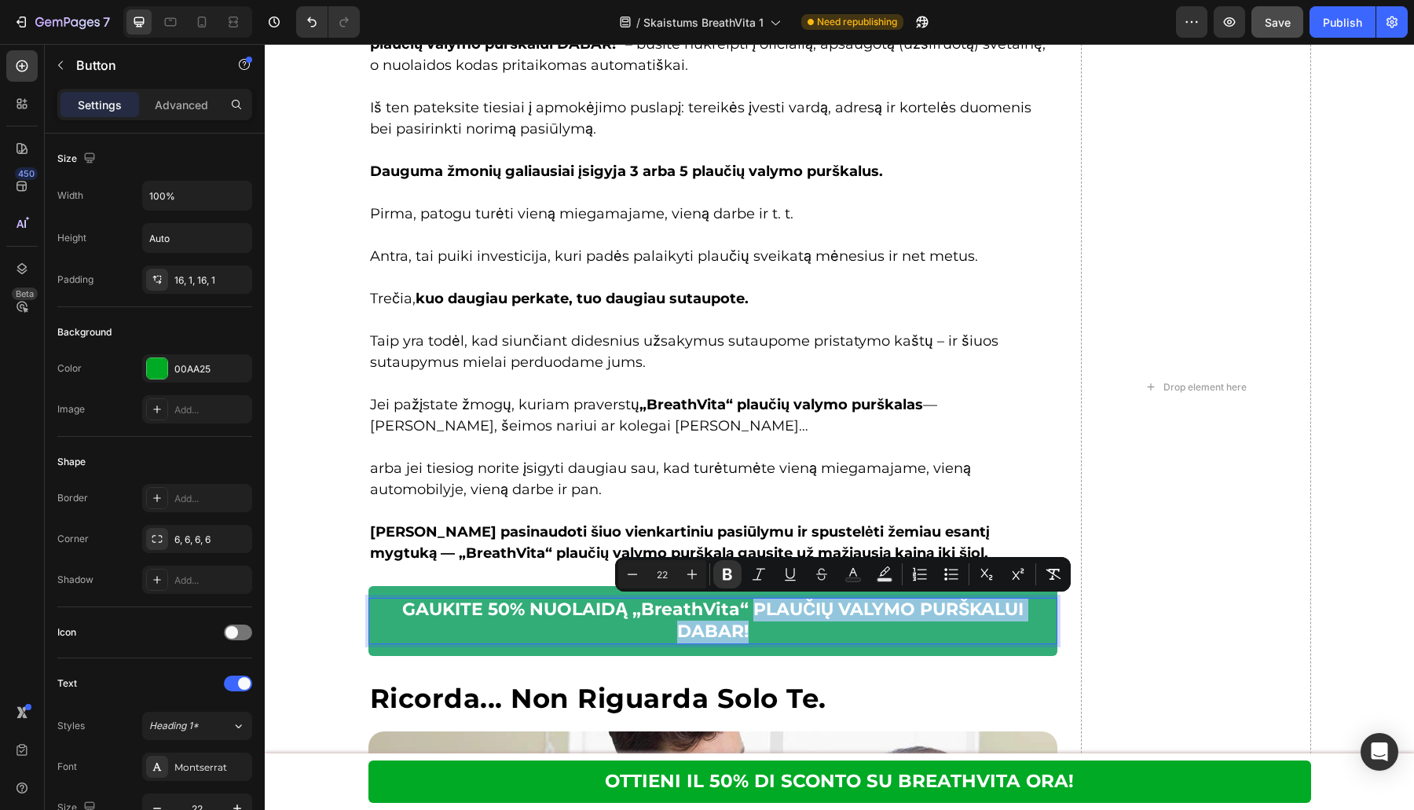
drag, startPoint x: 746, startPoint y: 609, endPoint x: 790, endPoint y: 631, distance: 49.5
click at [790, 631] on p "GAUKITE 50% NUOLAIDĄ „BreathVita“ PLAUČIŲ VALYMO PURŠKALUI DABAR!" at bounding box center [713, 620] width 688 height 45
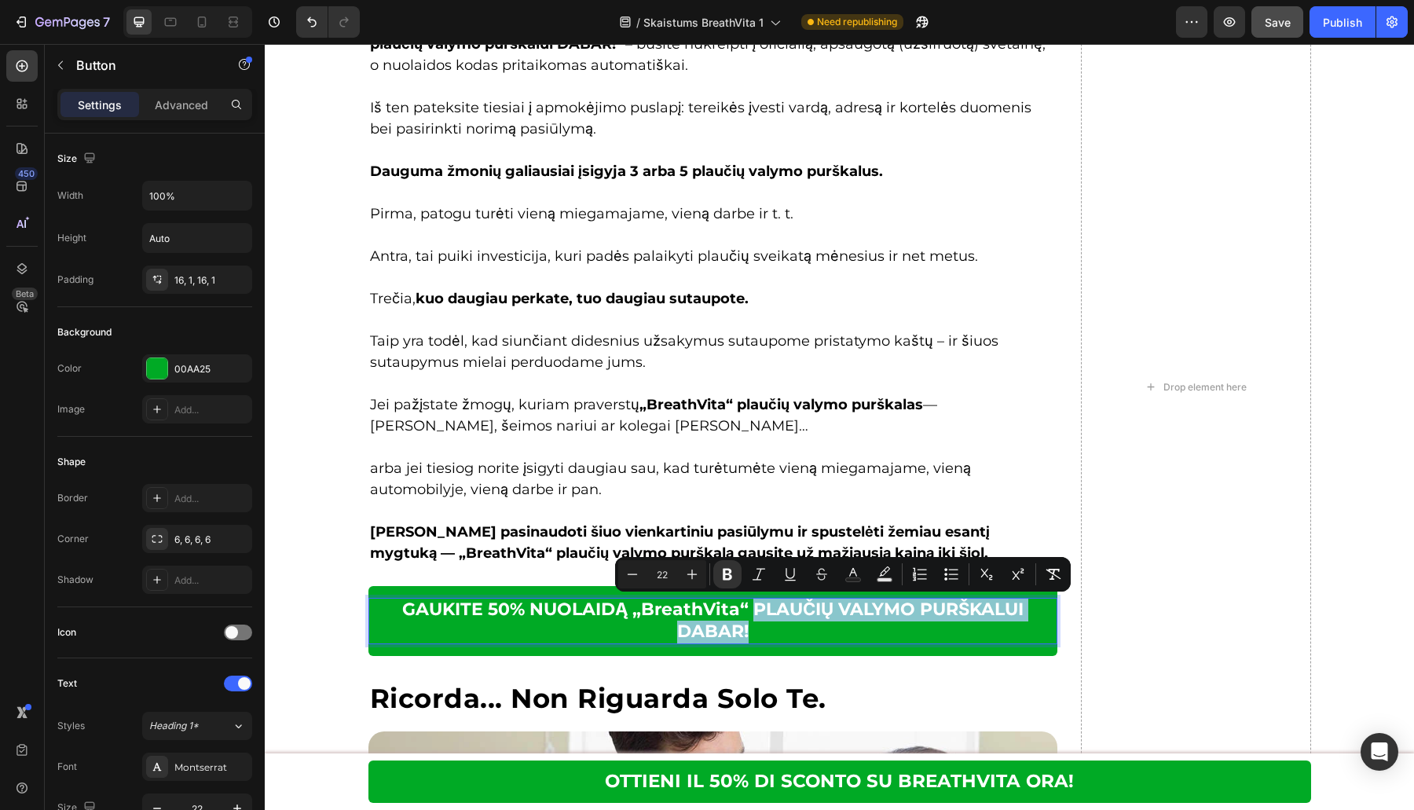
copy strong "PLAUČIŲ VALYMO PURŠKALUI DABAR!"
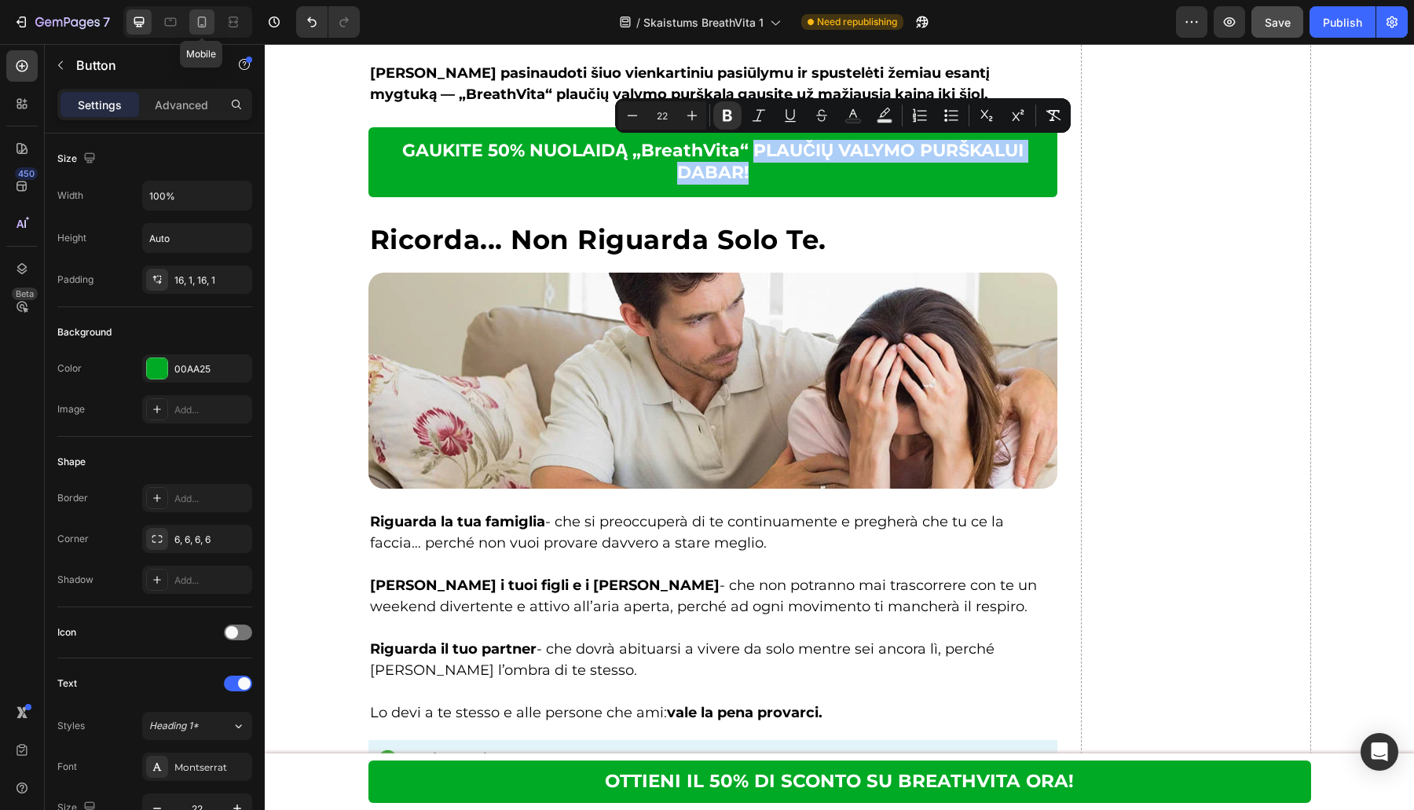
click at [199, 22] on icon at bounding box center [202, 22] width 16 height 16
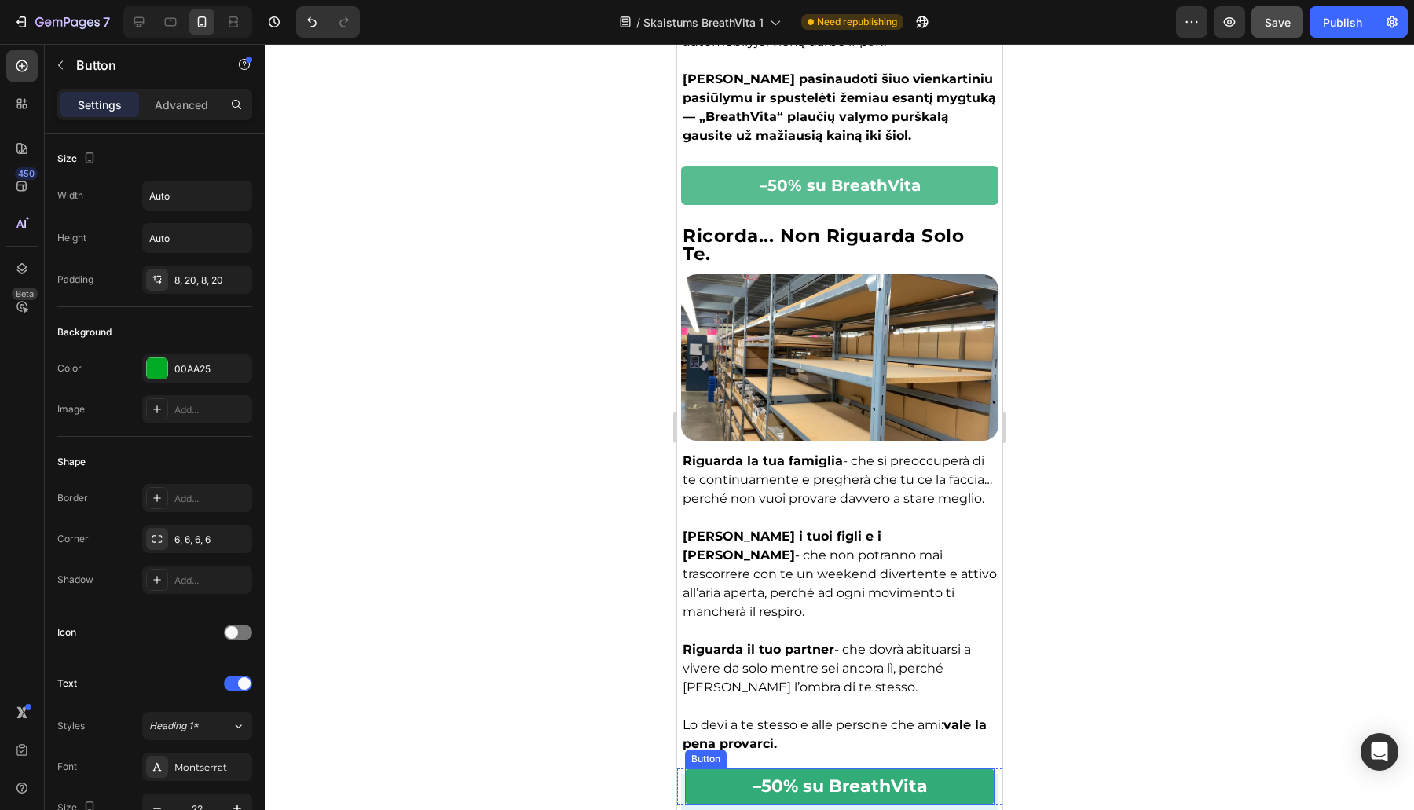
scroll to position [9201, 0]
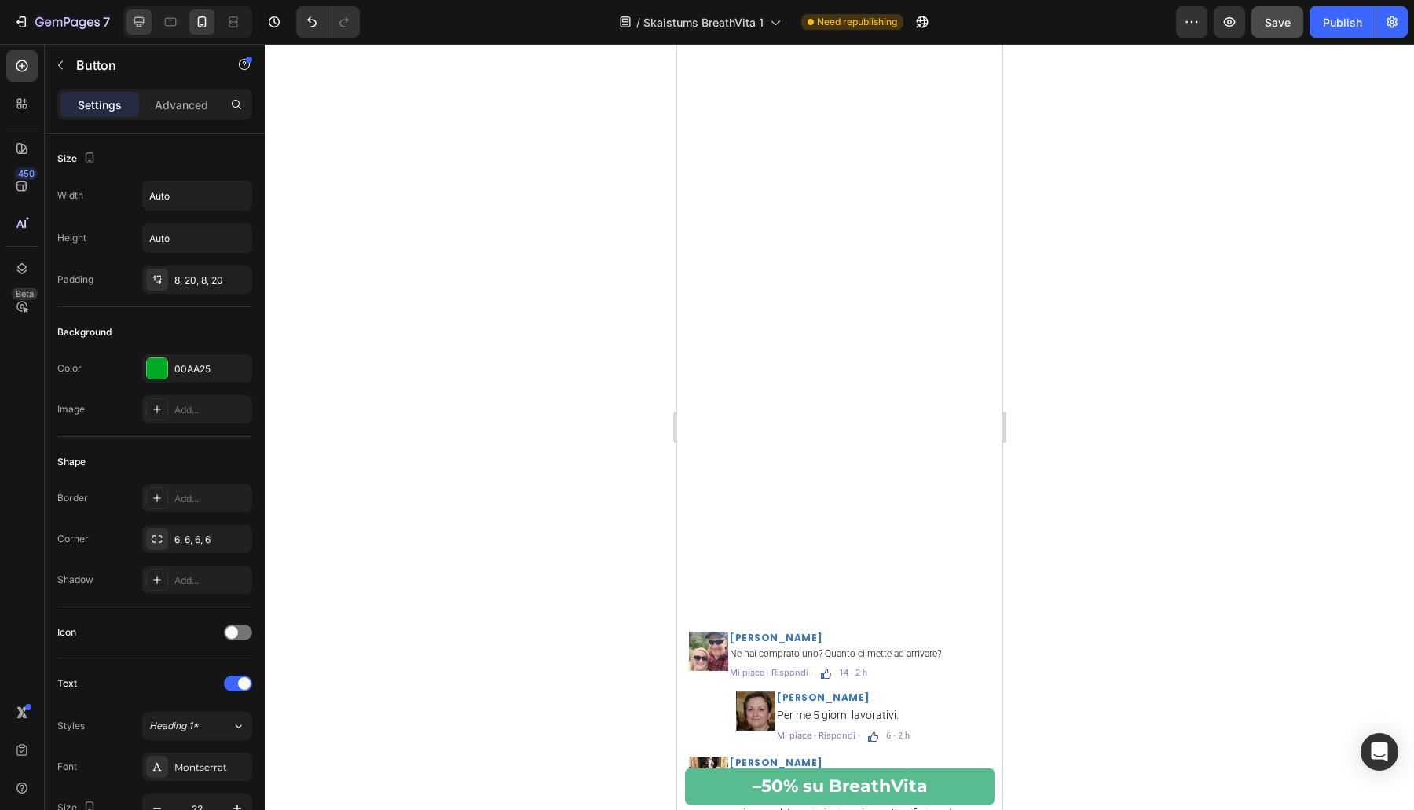
click at [137, 26] on icon at bounding box center [139, 22] width 10 height 10
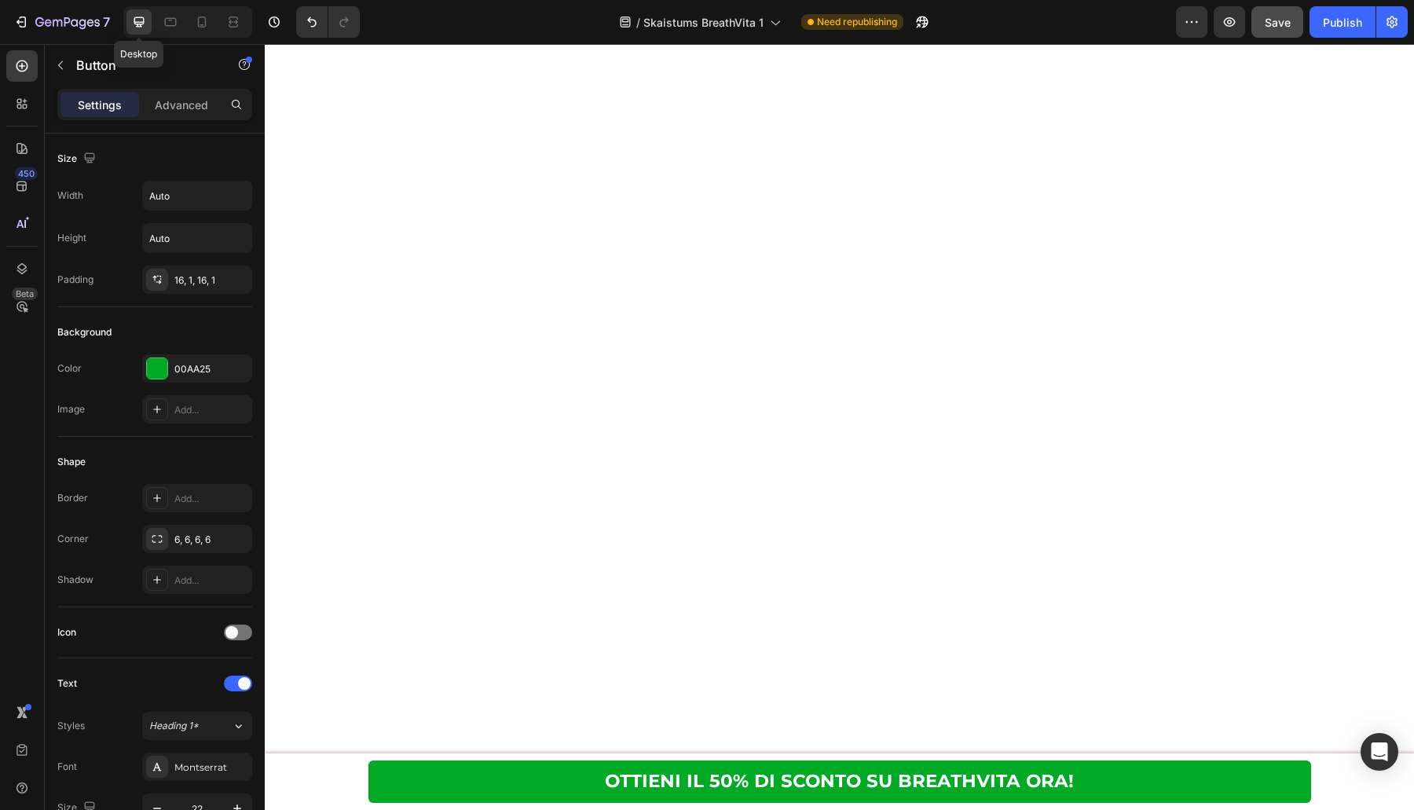
type input "100%"
click at [137, 26] on icon at bounding box center [139, 22] width 10 height 10
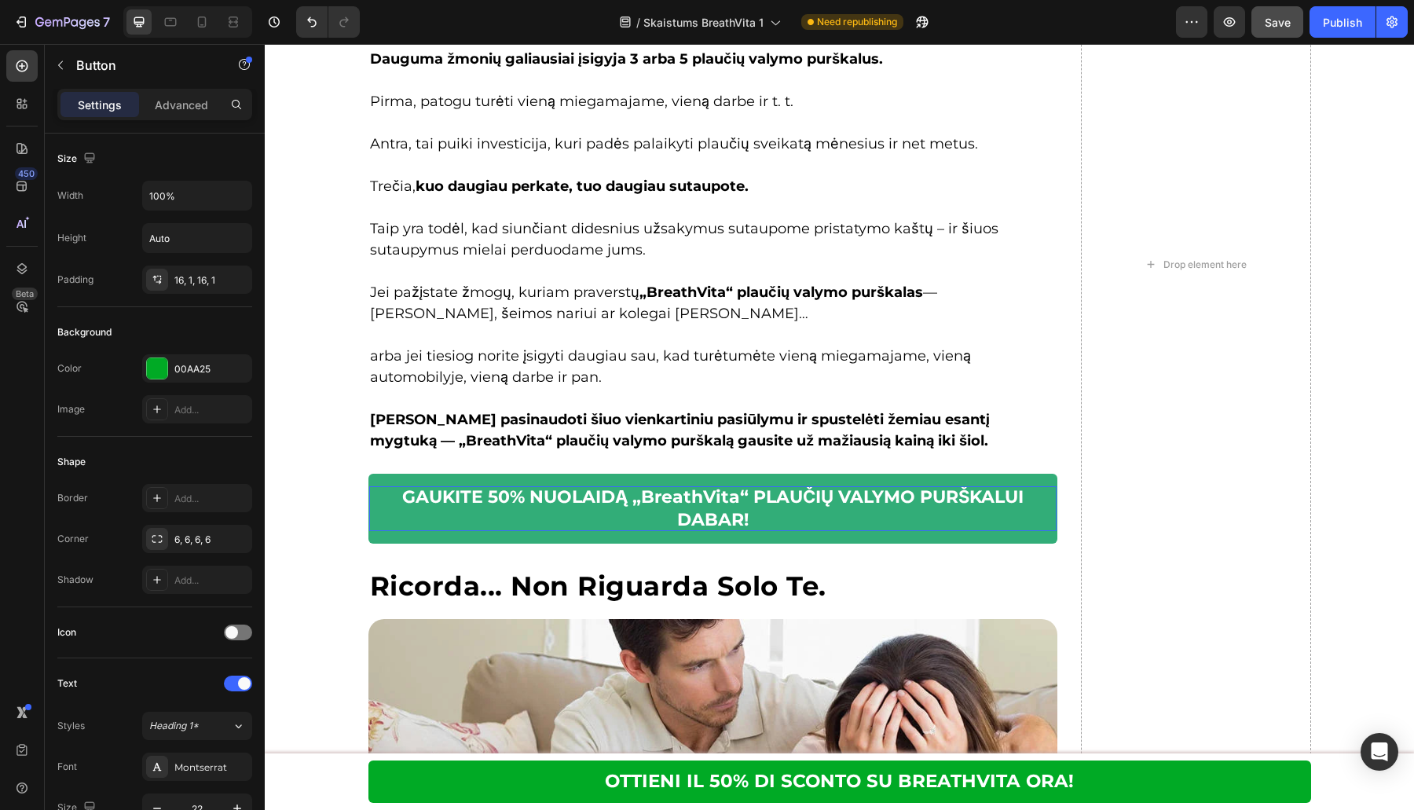
click at [812, 503] on strong "GAUKITE 50% NUOLAIDĄ „BreathVita“ PLAUČIŲ VALYMO PURŠKALUI DABAR!" at bounding box center [712, 508] width 621 height 44
click at [752, 493] on strong "GAUKITE 50% NUOLAIDĄ „BreathVita“ PLAUČIŲ VALYMO PURŠKALUI DABAR!" at bounding box center [712, 508] width 621 height 44
drag, startPoint x: 748, startPoint y: 503, endPoint x: 1013, endPoint y: 503, distance: 265.5
click at [1016, 503] on strong "GAUKITE 50% NUOLAIDĄ „BreathVita“ PLAUČIŲ VALYMO PURŠKALUI DABAR!" at bounding box center [712, 508] width 621 height 44
click at [836, 523] on p "GAUKITE 50% NUOLAIDĄ „BreathVita“ PLAUČIŲ VALYMO PURŠKALUI DABAR!" at bounding box center [713, 508] width 688 height 45
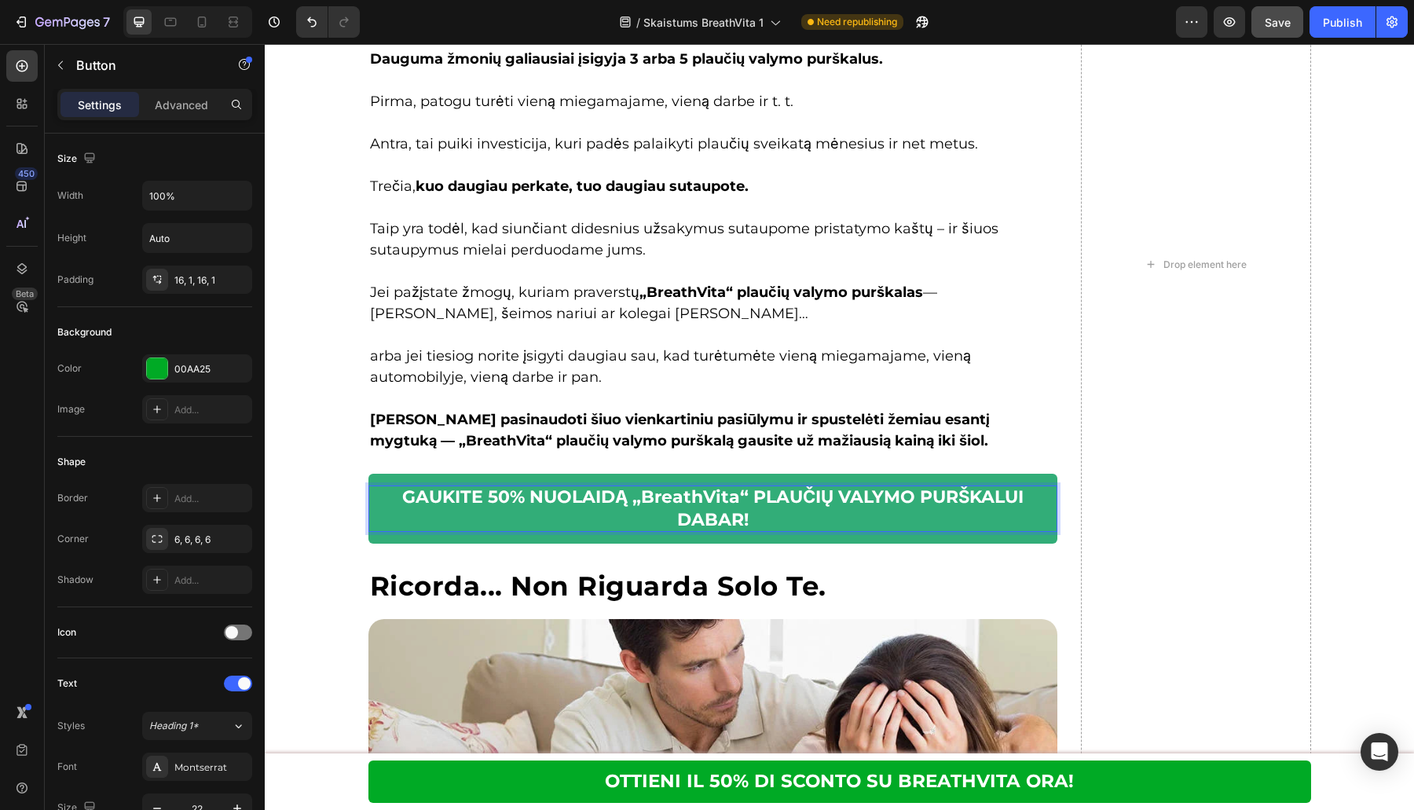
click at [836, 523] on p "GAUKITE 50% NUOLAIDĄ „BreathVita“ PLAUČIŲ VALYMO PURŠKALUI DABAR!" at bounding box center [713, 508] width 688 height 45
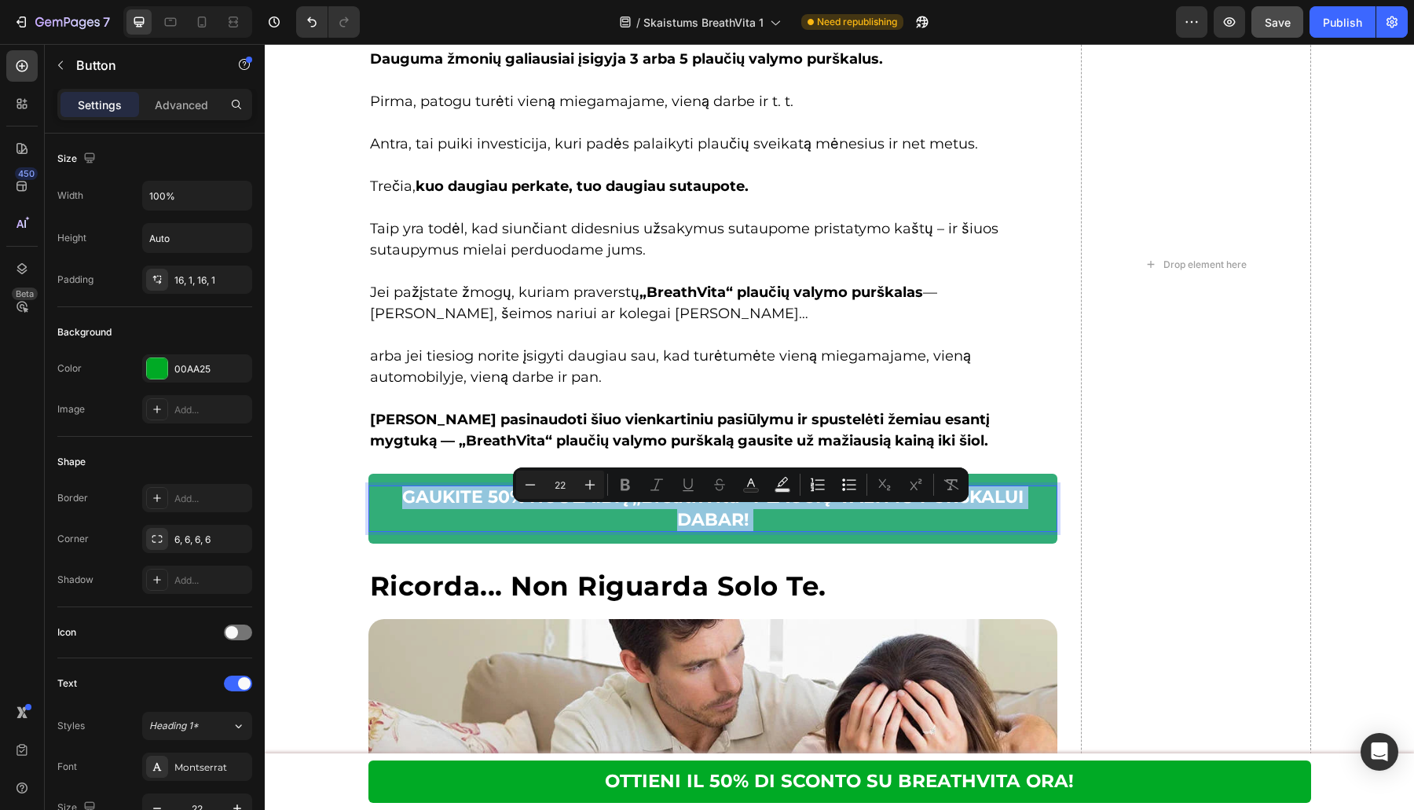
copy strong "GAUKITE 50% NUOLAIDĄ „BreathVita“ PLAUČIŲ VALYMO PURŠKALUI DABAR!"
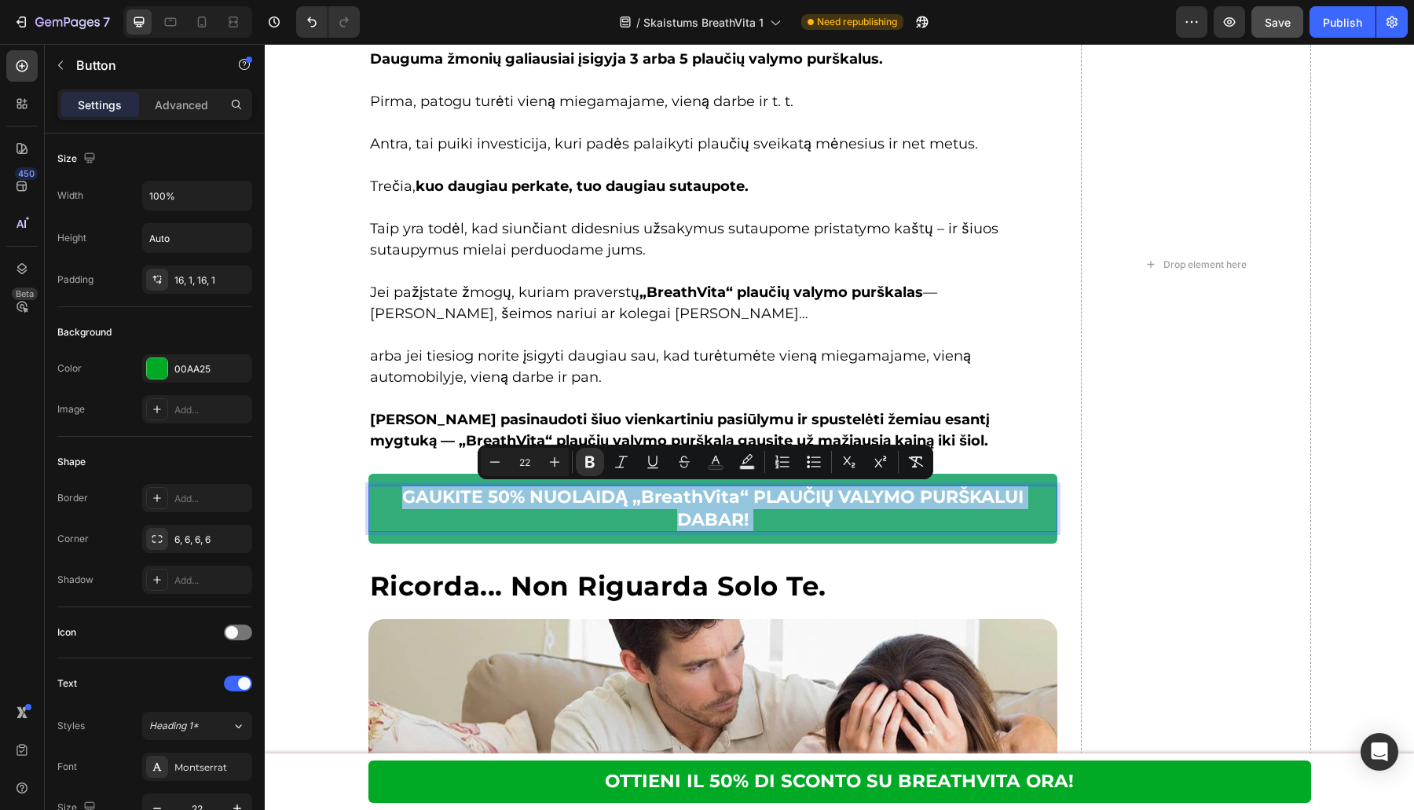
click at [691, 511] on strong "GAUKITE 50% NUOLAIDĄ „BreathVita“ PLAUČIŲ VALYMO PURŠKALUI DABAR!" at bounding box center [712, 508] width 621 height 44
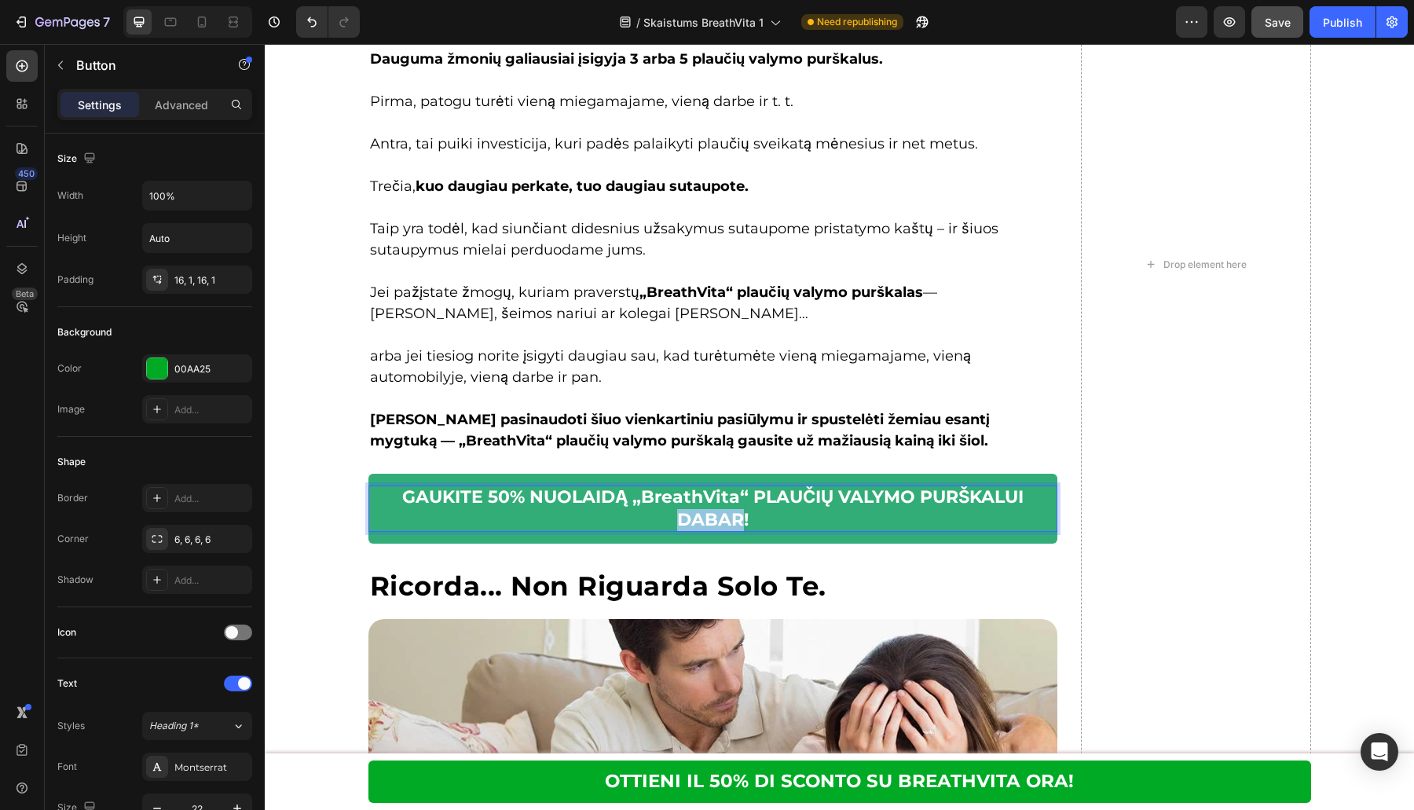
click at [691, 511] on strong "GAUKITE 50% NUOLAIDĄ „BreathVita“ PLAUČIŲ VALYMO PURŠKALUI DABAR!" at bounding box center [712, 508] width 621 height 44
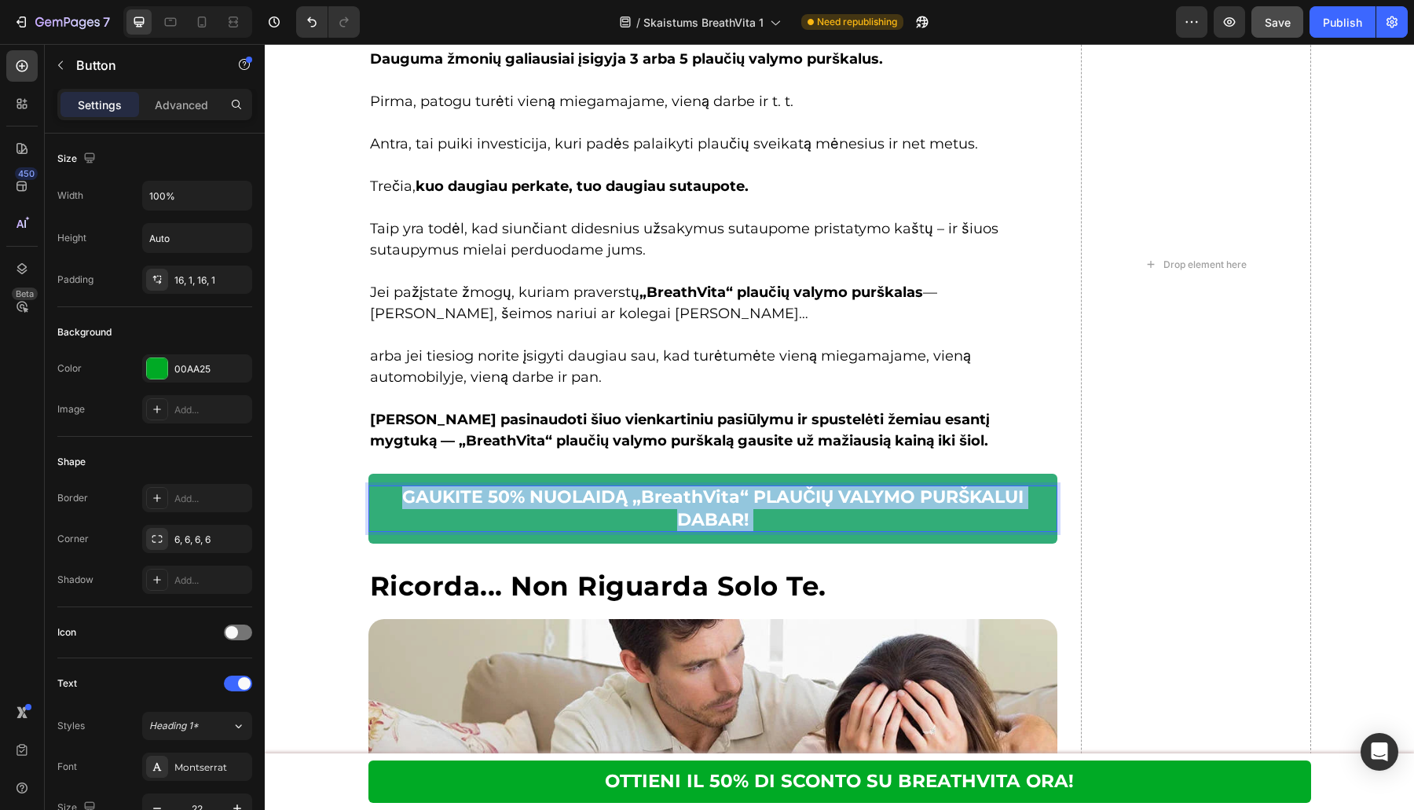
click at [691, 511] on strong "GAUKITE 50% NUOLAIDĄ „BreathVita“ PLAUČIŲ VALYMO PURŠKALUI DABAR!" at bounding box center [712, 508] width 621 height 44
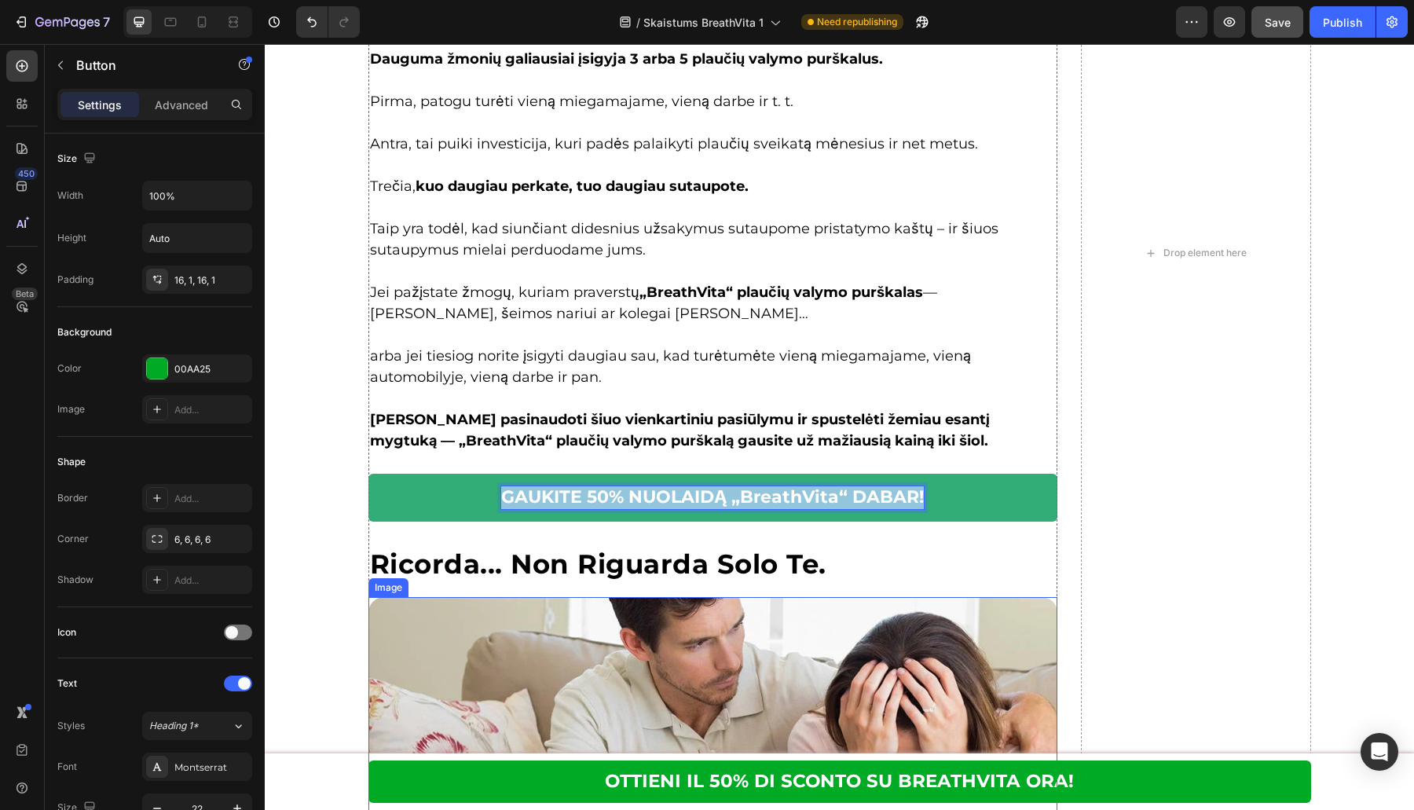
copy strong "GAUKITE 50% NUOLAIDĄ „BreathVita“ DABAR!"
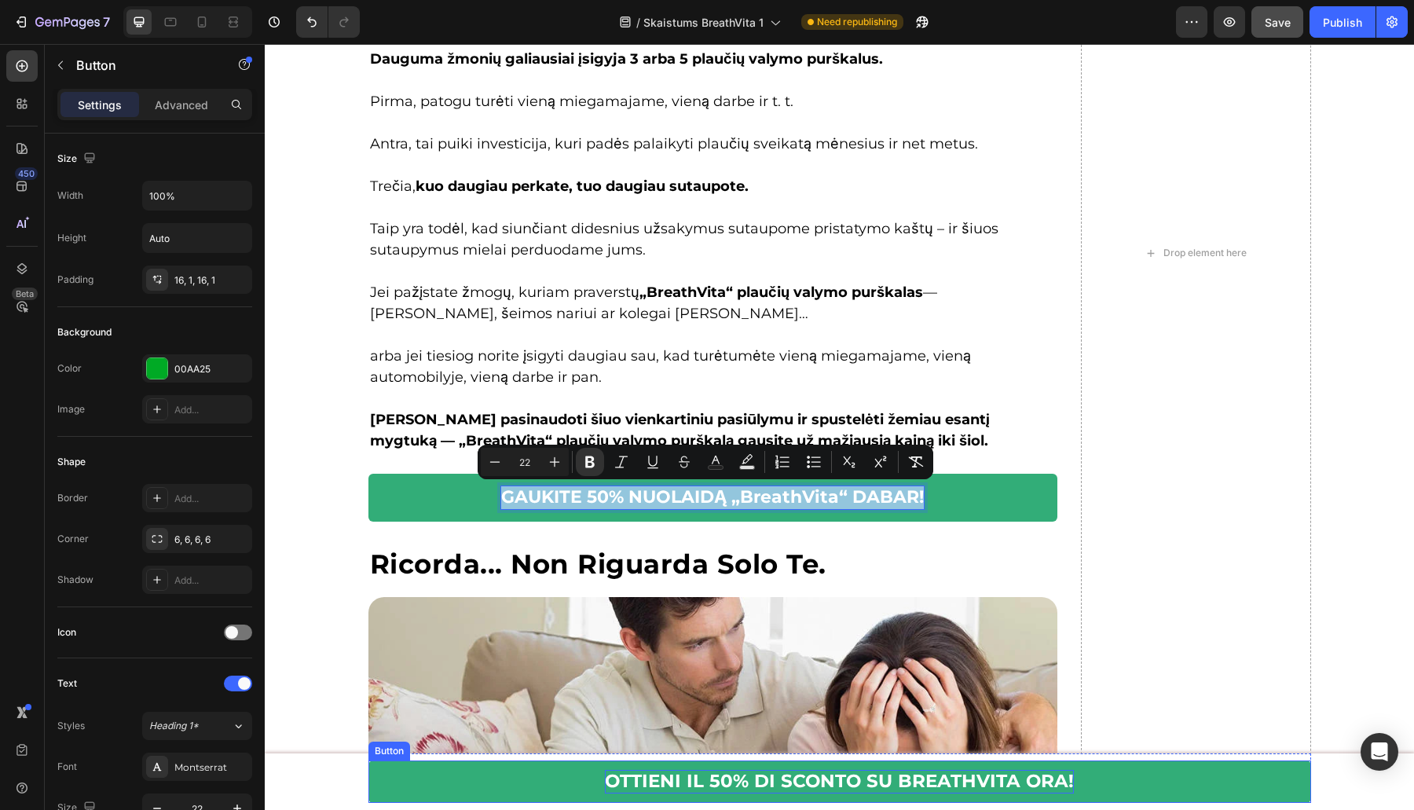
click at [786, 784] on p "OTTIENI IL 50% DI SCONTO SU BREATHVITA ORA!" at bounding box center [839, 782] width 469 height 24
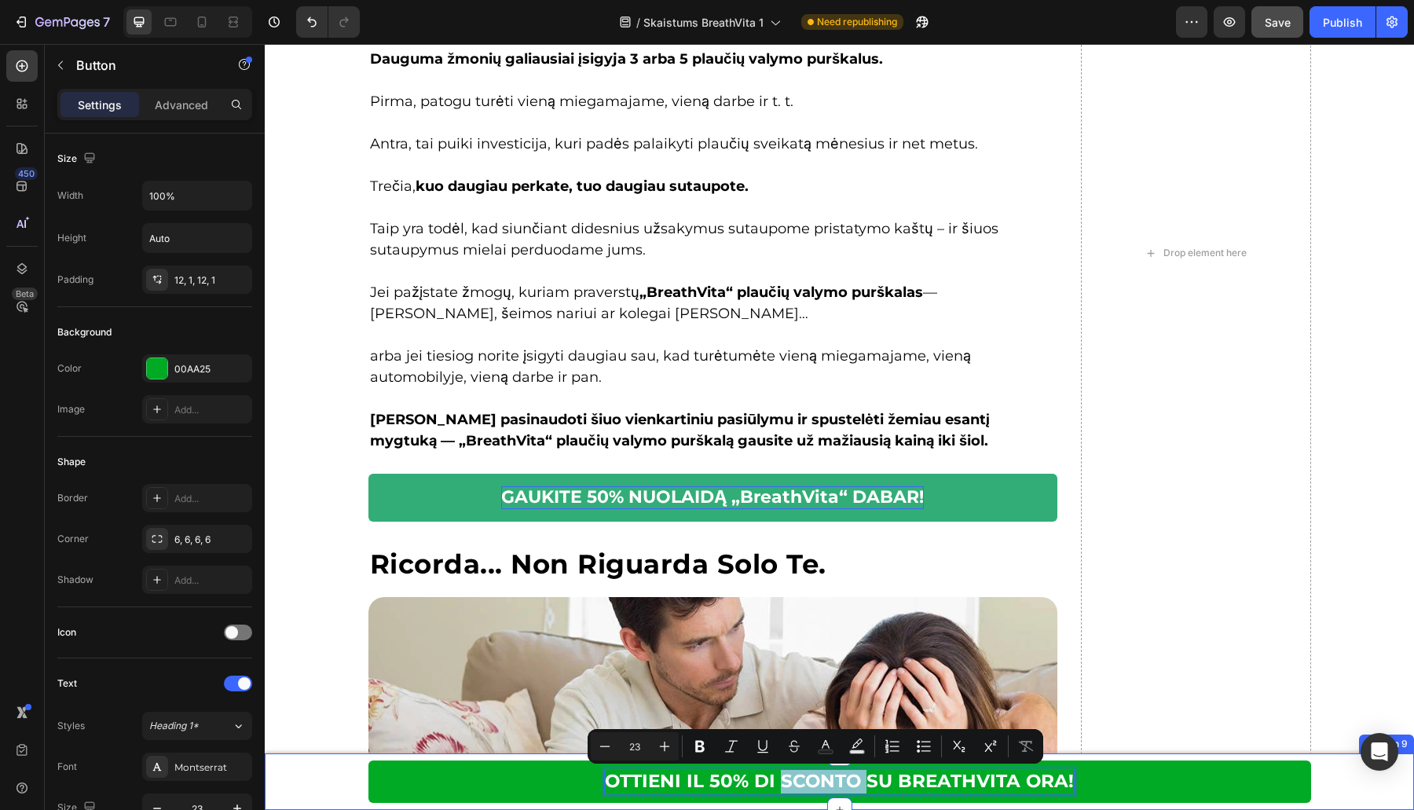
click at [317, 776] on div "OTTIENI IL 50% DI SCONTO SU BREATHVITA ORA! Button 0 Row Row" at bounding box center [839, 781] width 1149 height 57
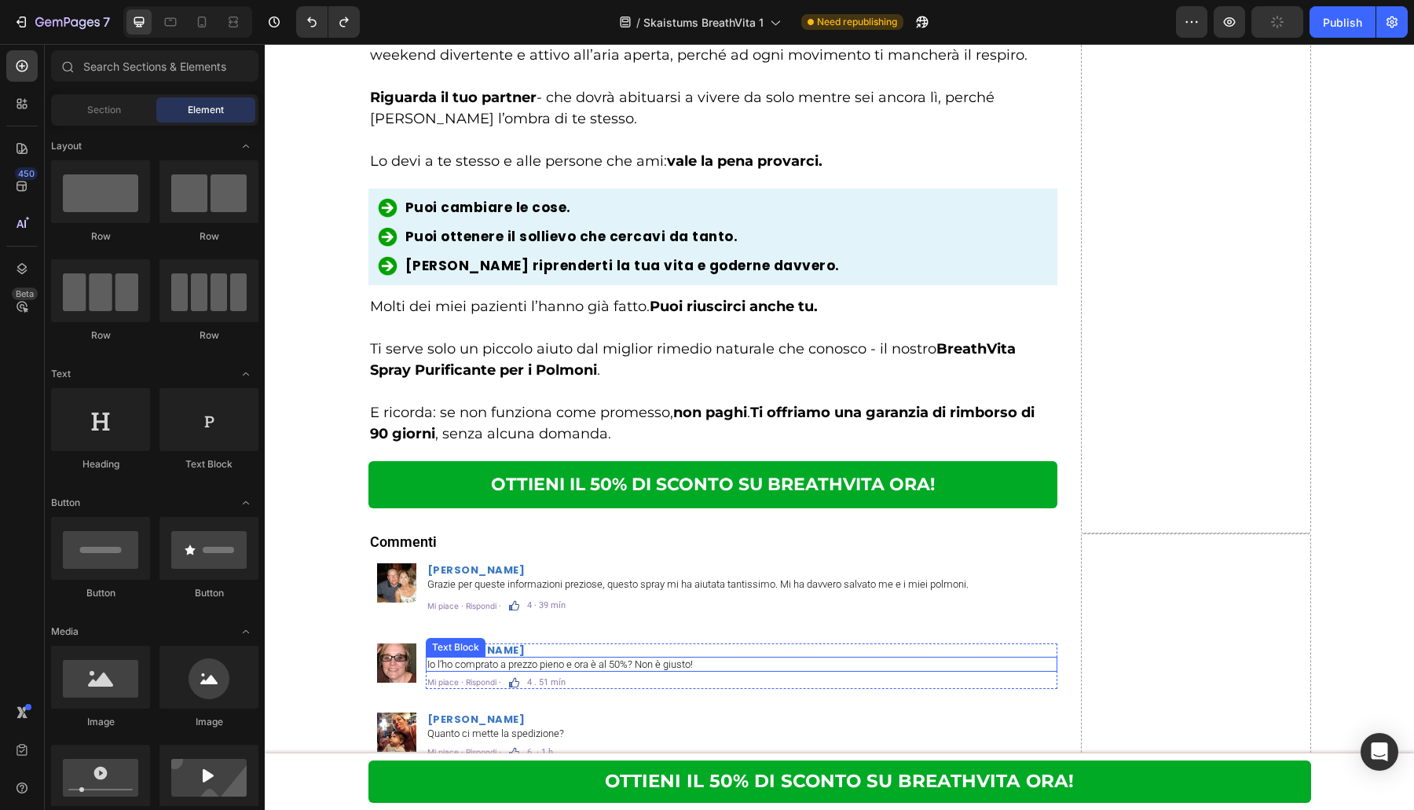
scroll to position [7391, 0]
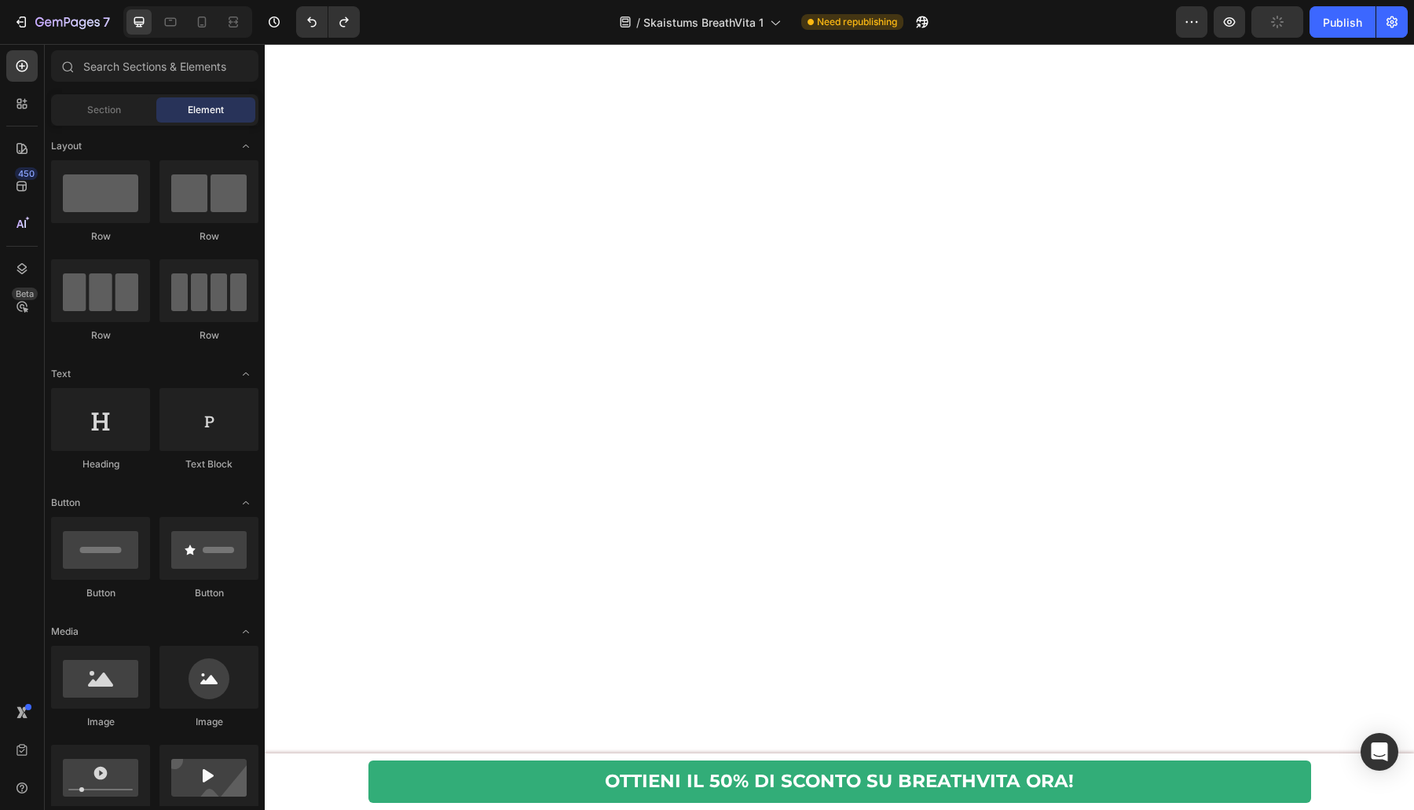
click at [328, 772] on div "OTTIENI IL 50% DI SCONTO SU BREATHVITA ORA! [GEOGRAPHIC_DATA] Row" at bounding box center [839, 781] width 1149 height 57
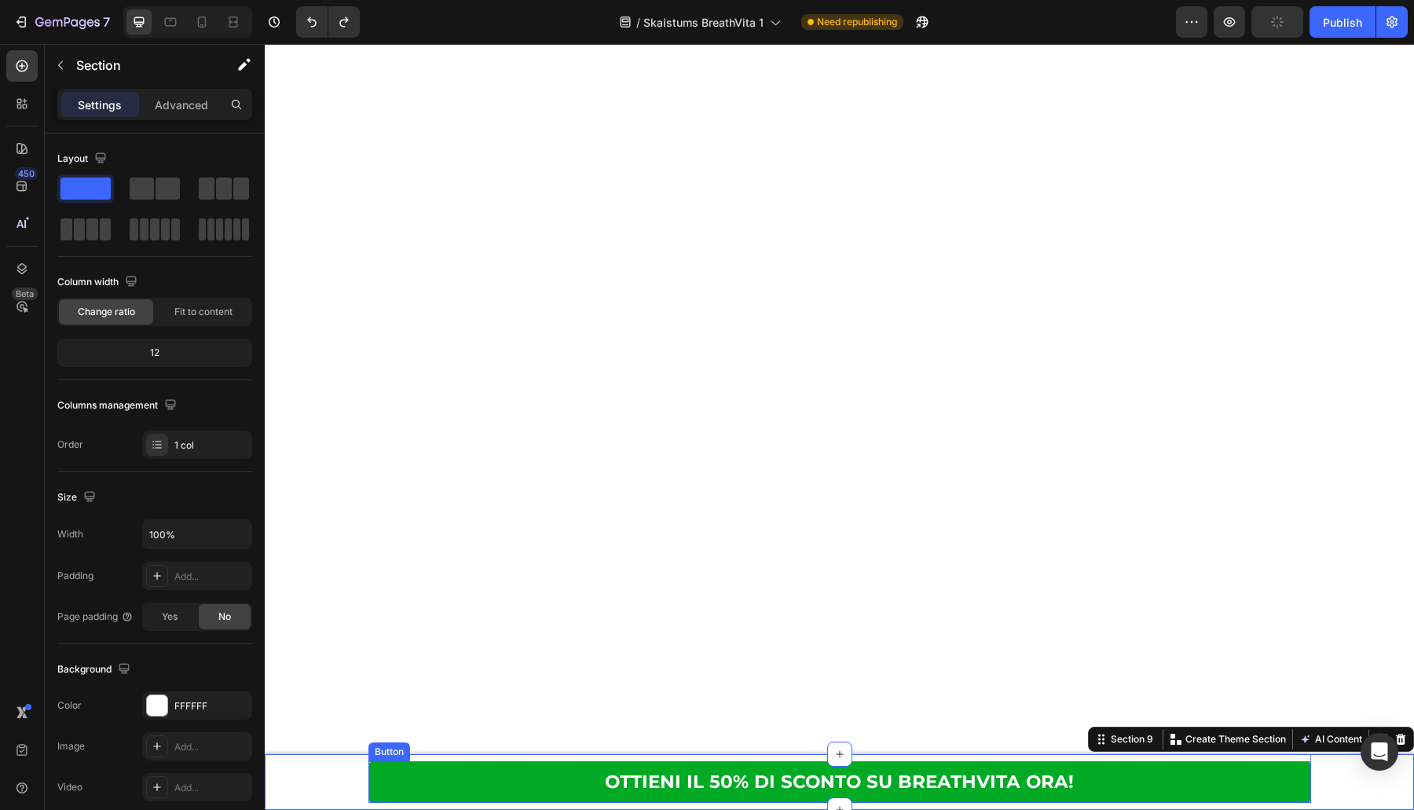
scroll to position [8601, 0]
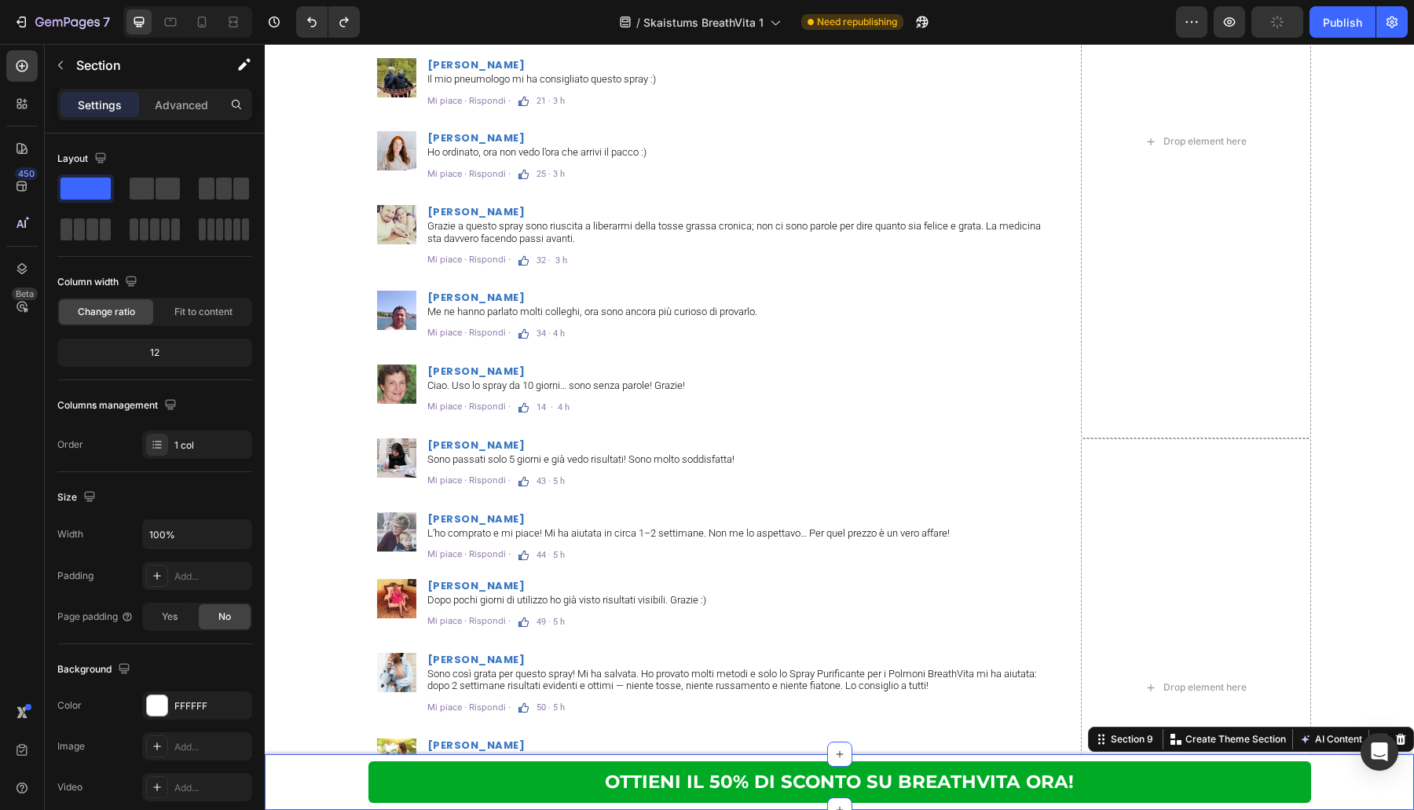
click at [1322, 774] on div "OTTIENI IL 50% DI SCONTO SU BREATHVITA ORA! [GEOGRAPHIC_DATA] Row" at bounding box center [839, 781] width 1149 height 57
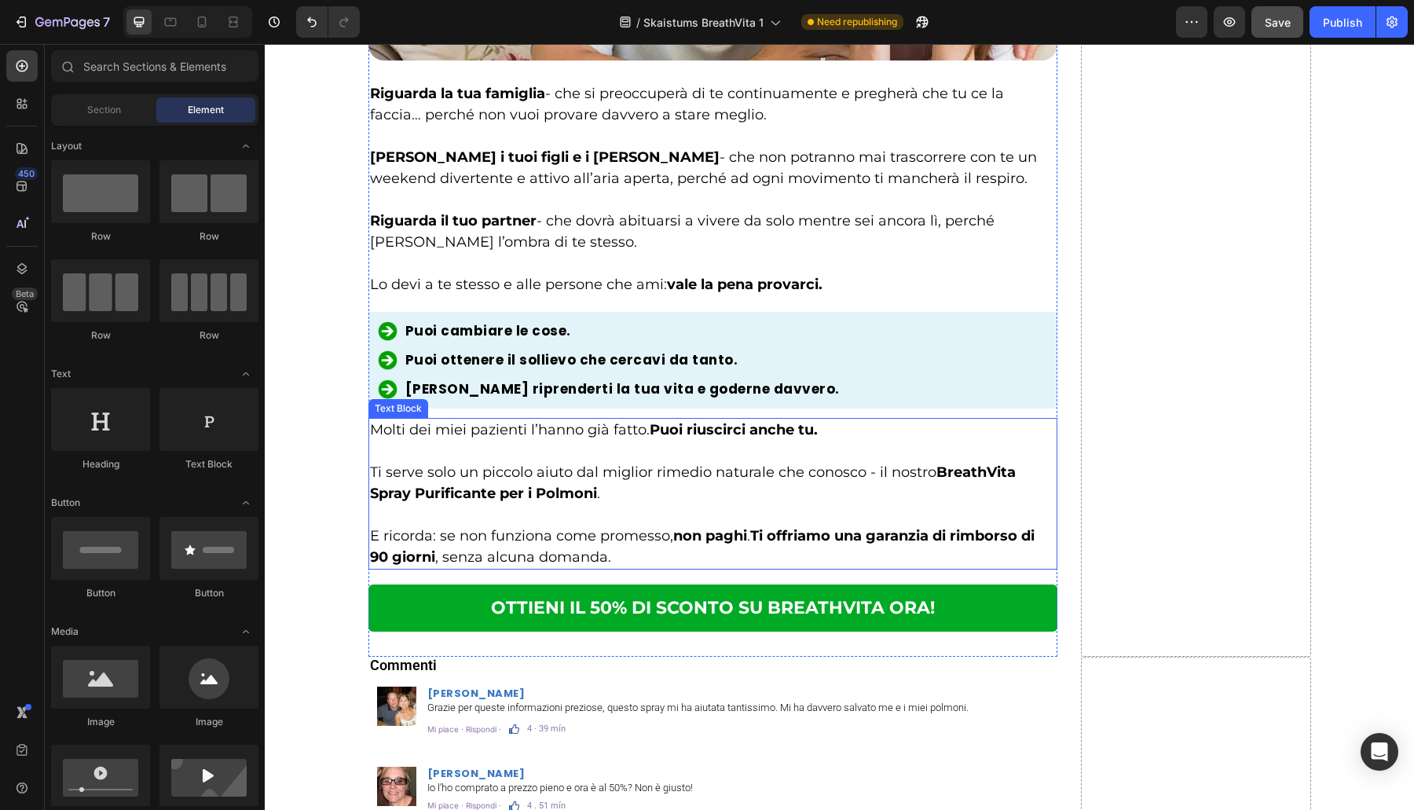
scroll to position [6768, 0]
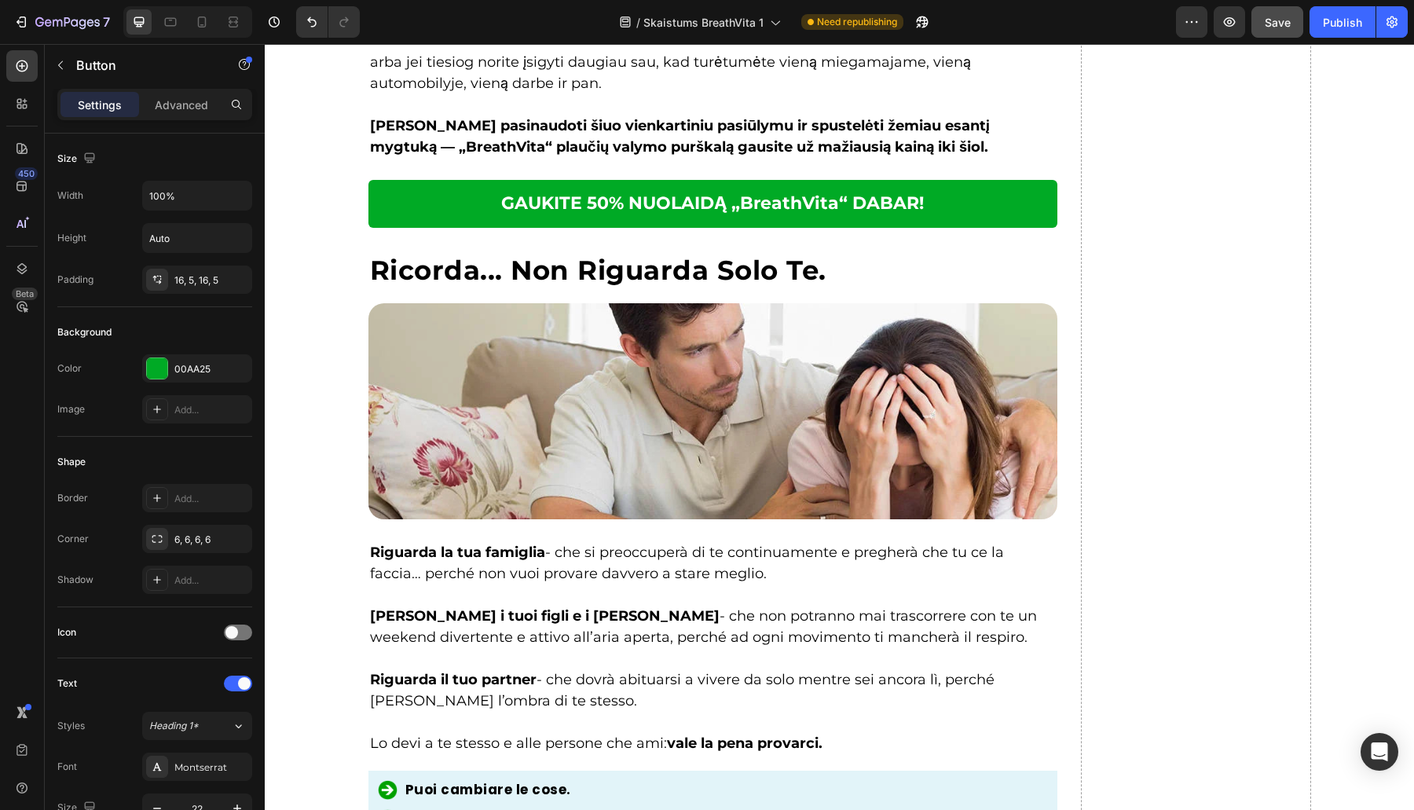
scroll to position [7227, 0]
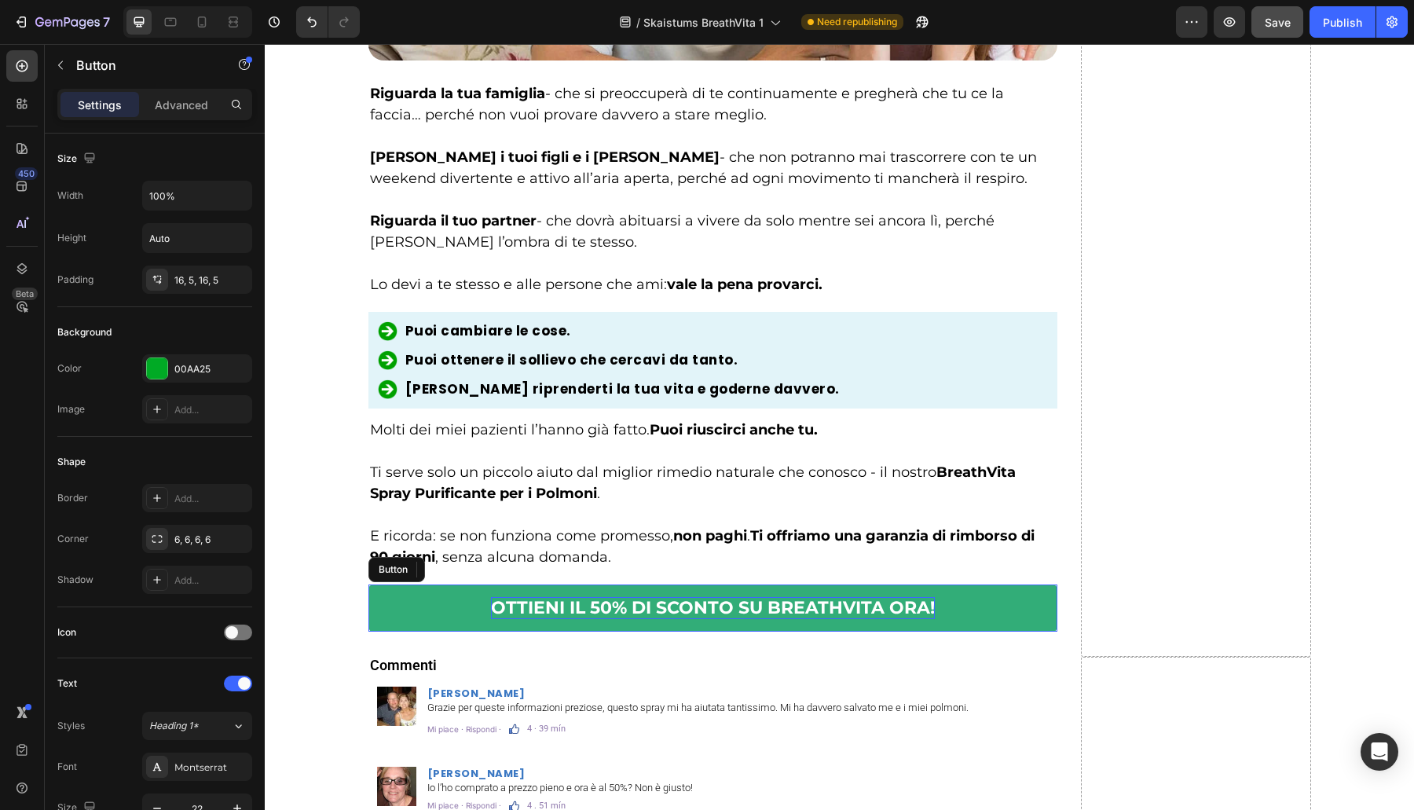
click at [609, 607] on p "OTTIENI IL 50% DI SCONTO SU BREATHVITA ORA!" at bounding box center [713, 608] width 444 height 23
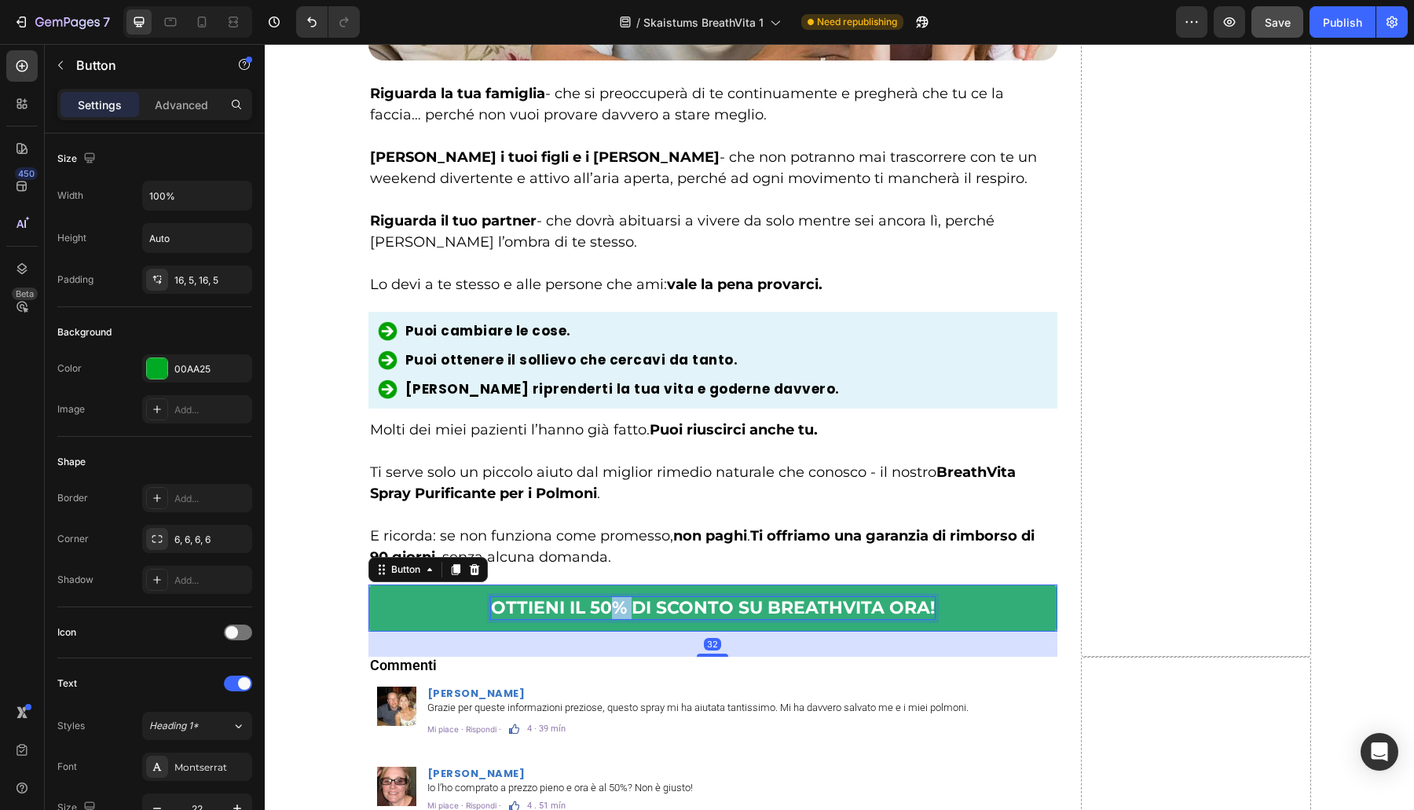
click at [609, 607] on p "OTTIENI IL 50% DI SCONTO SU BREATHVITA ORA!" at bounding box center [713, 608] width 444 height 23
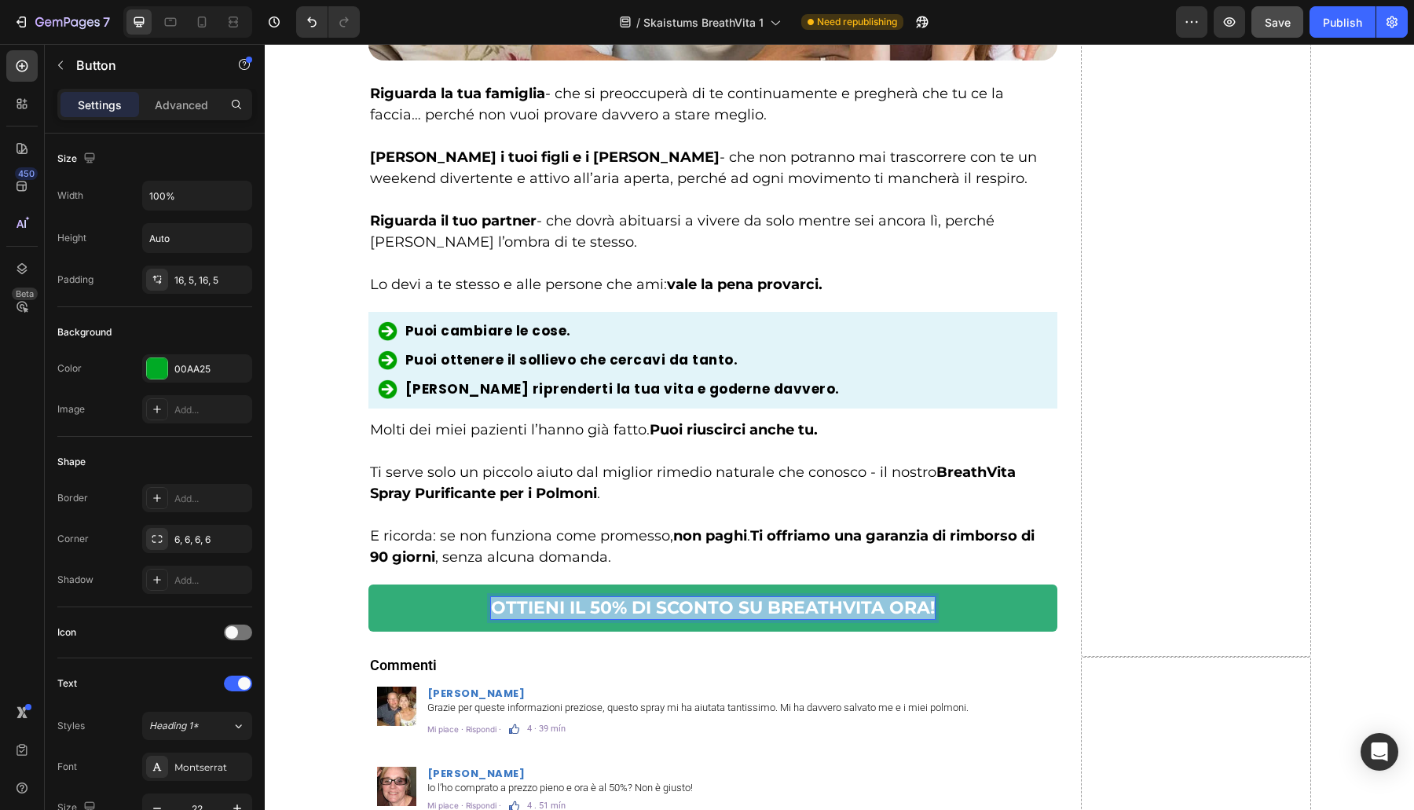
click at [609, 607] on p "OTTIENI IL 50% DI SCONTO SU BREATHVITA ORA!" at bounding box center [713, 608] width 444 height 23
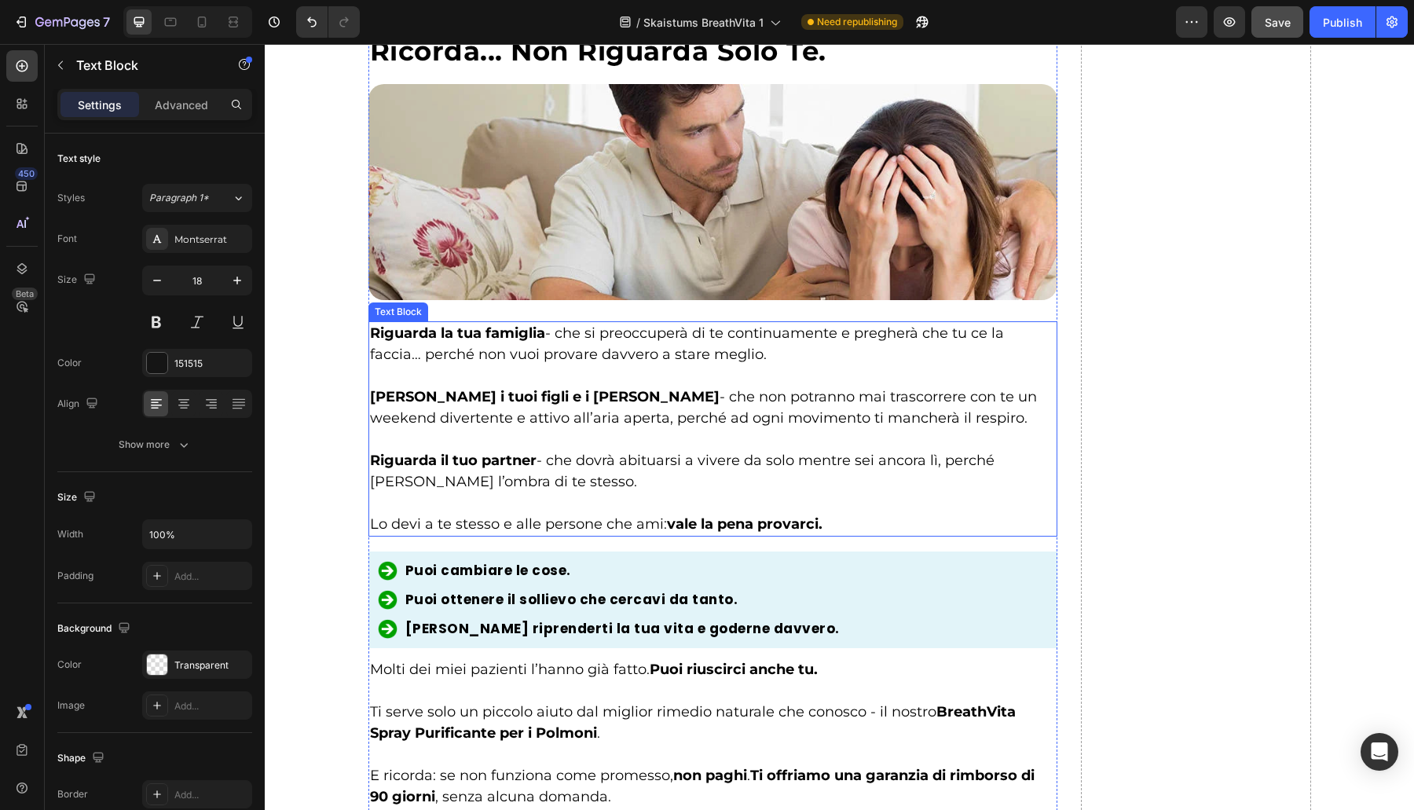
scroll to position [7685, 0]
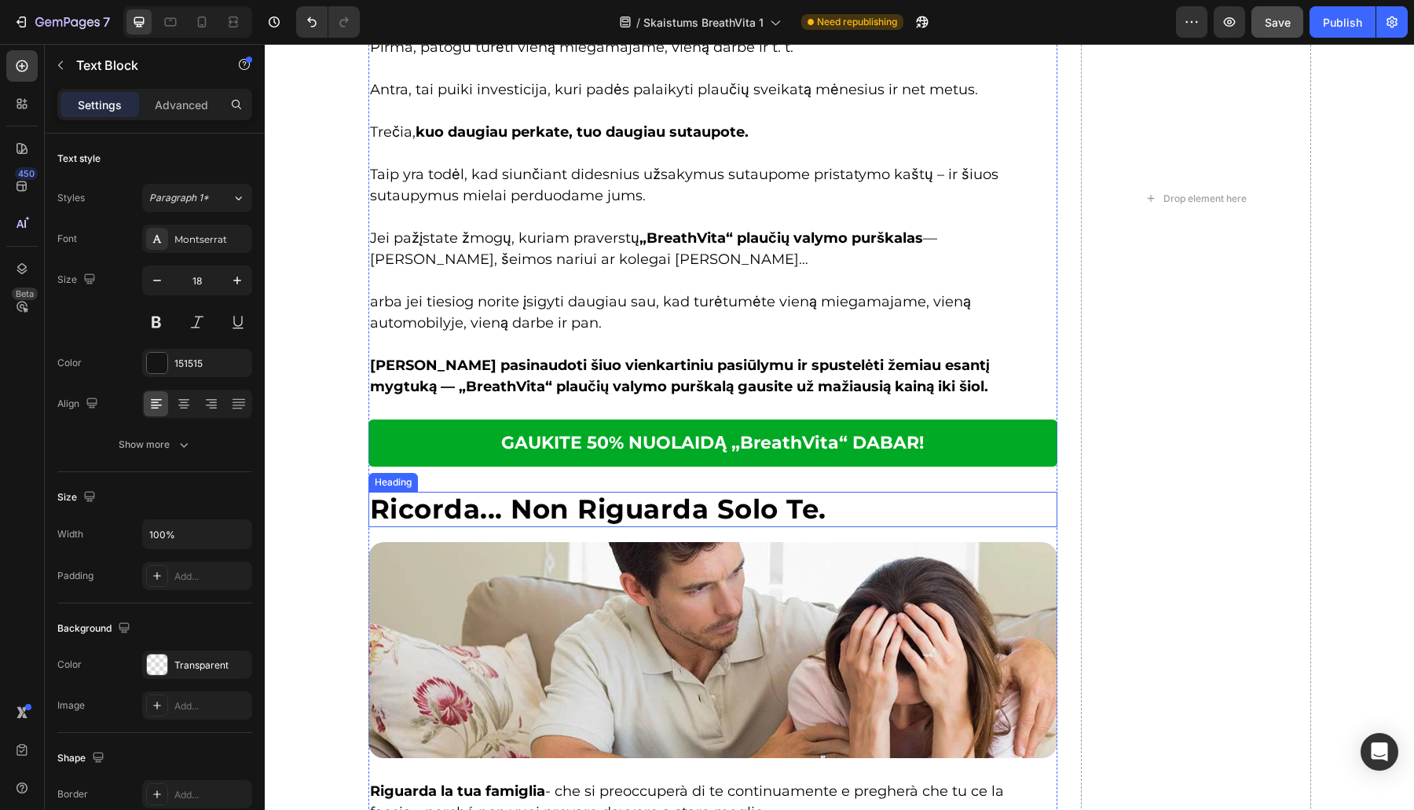
click at [691, 510] on h2 "Ricorda... Non Riguarda Solo Te." at bounding box center [713, 509] width 690 height 35
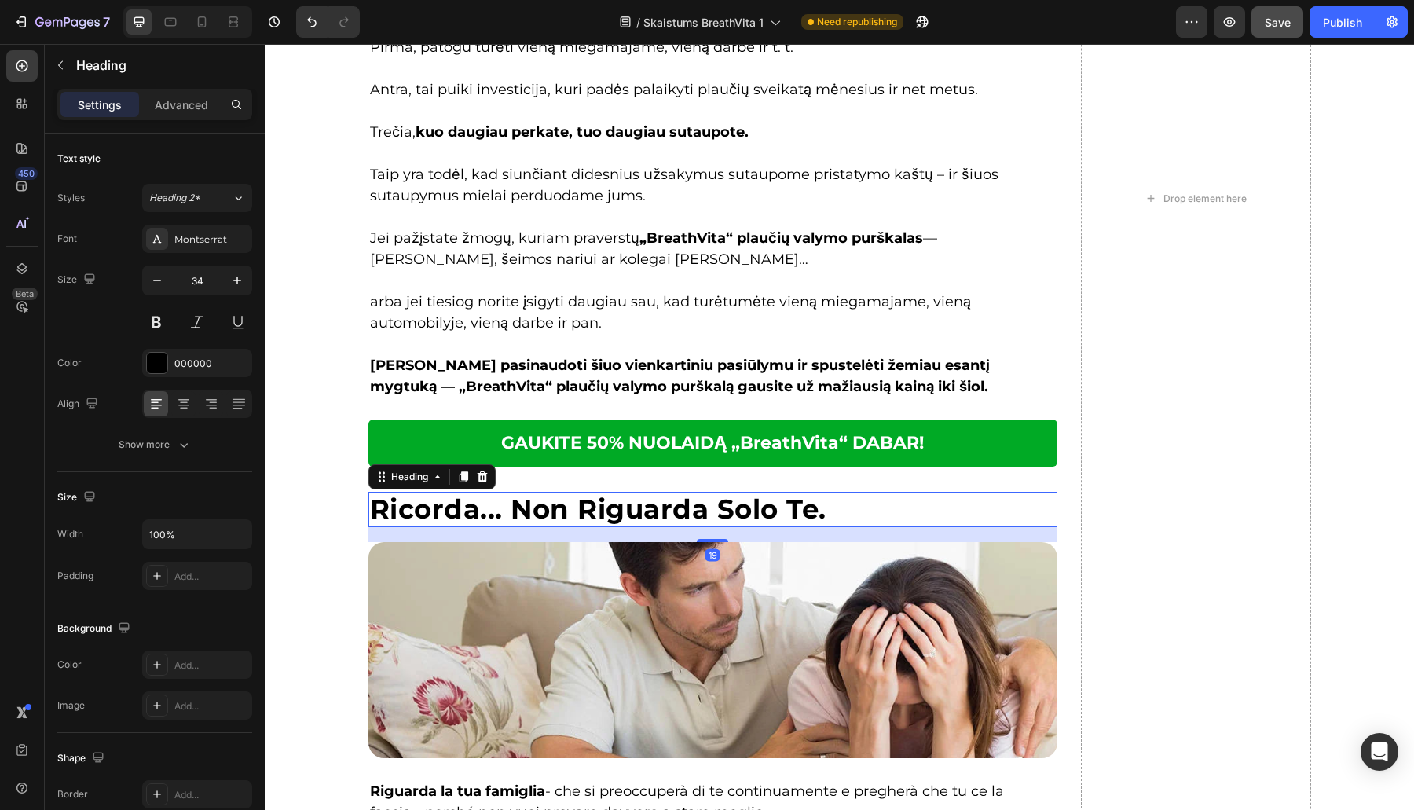
click at [691, 510] on h2 "Ricorda... Non Riguarda Solo Te." at bounding box center [713, 509] width 690 height 35
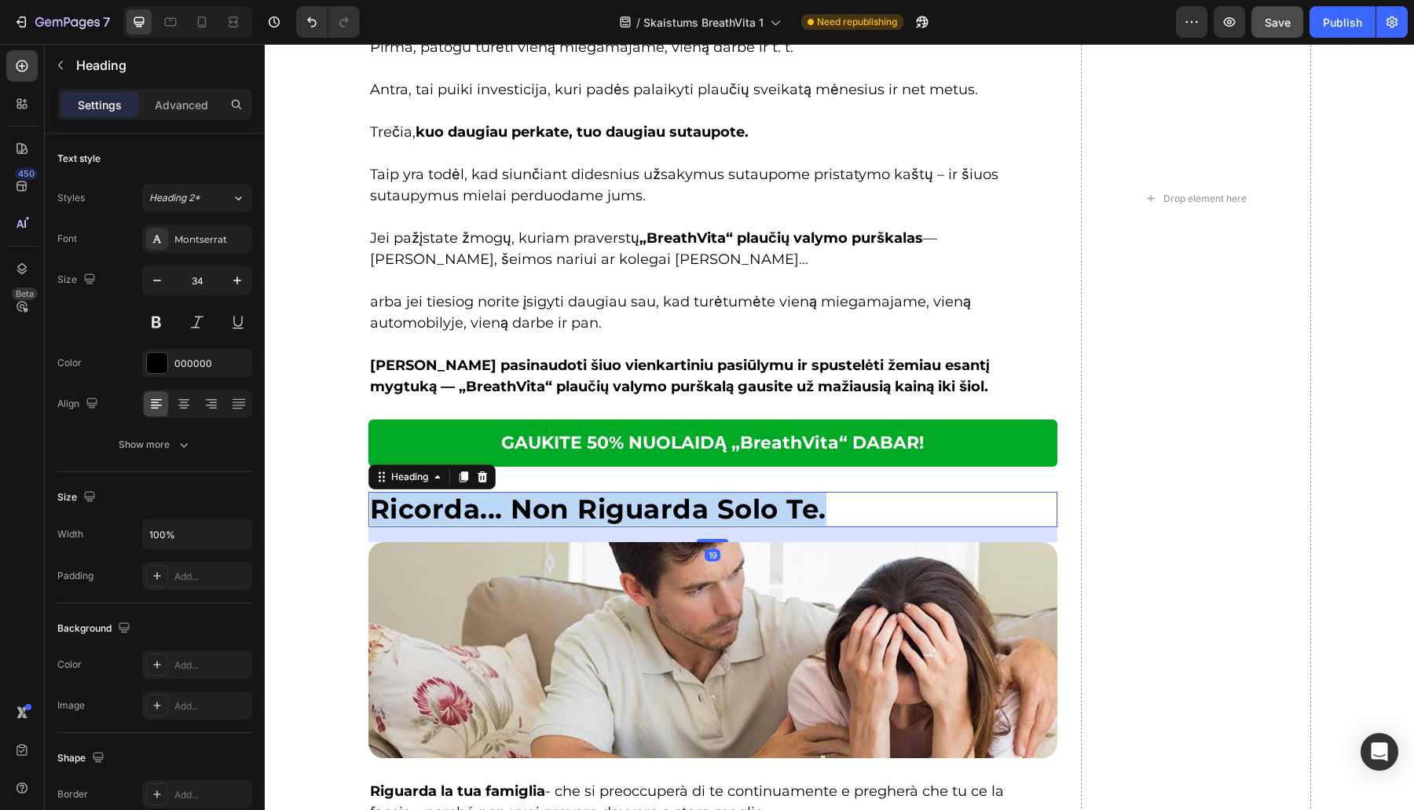
click at [691, 510] on p "Ricorda... Non Riguarda Solo Te." at bounding box center [713, 509] width 686 height 32
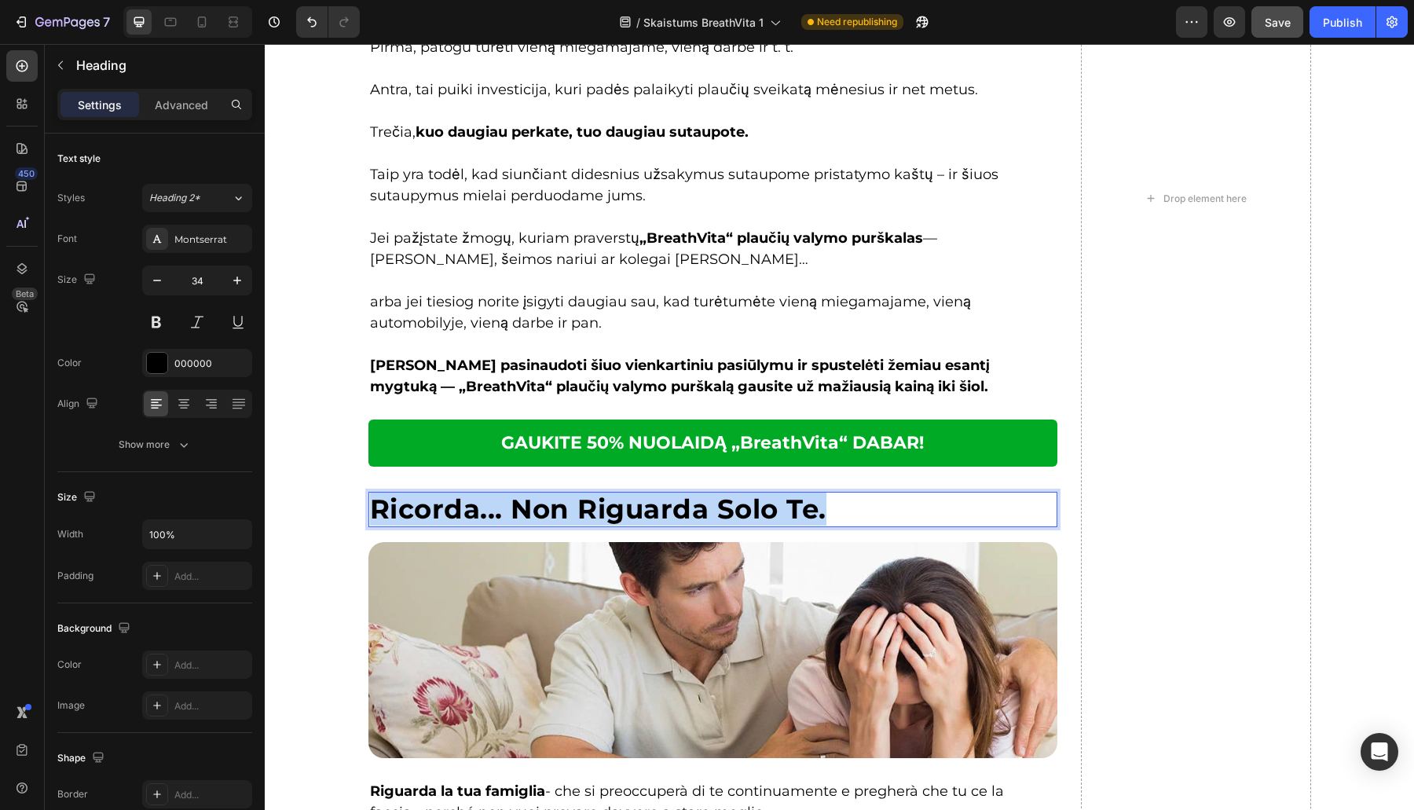
click at [691, 510] on p "Ricorda... Non Riguarda Solo Te." at bounding box center [713, 509] width 686 height 32
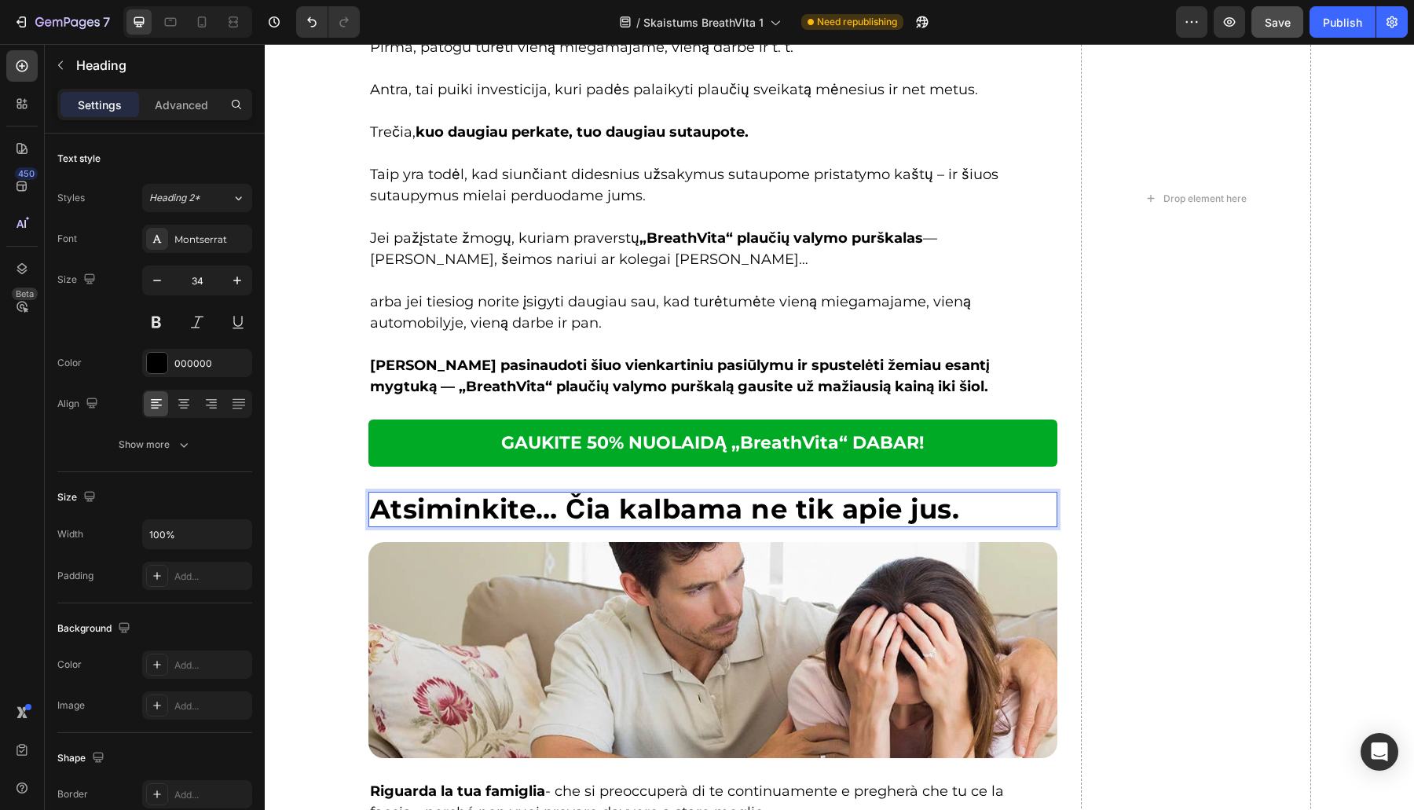
scroll to position [8143, 0]
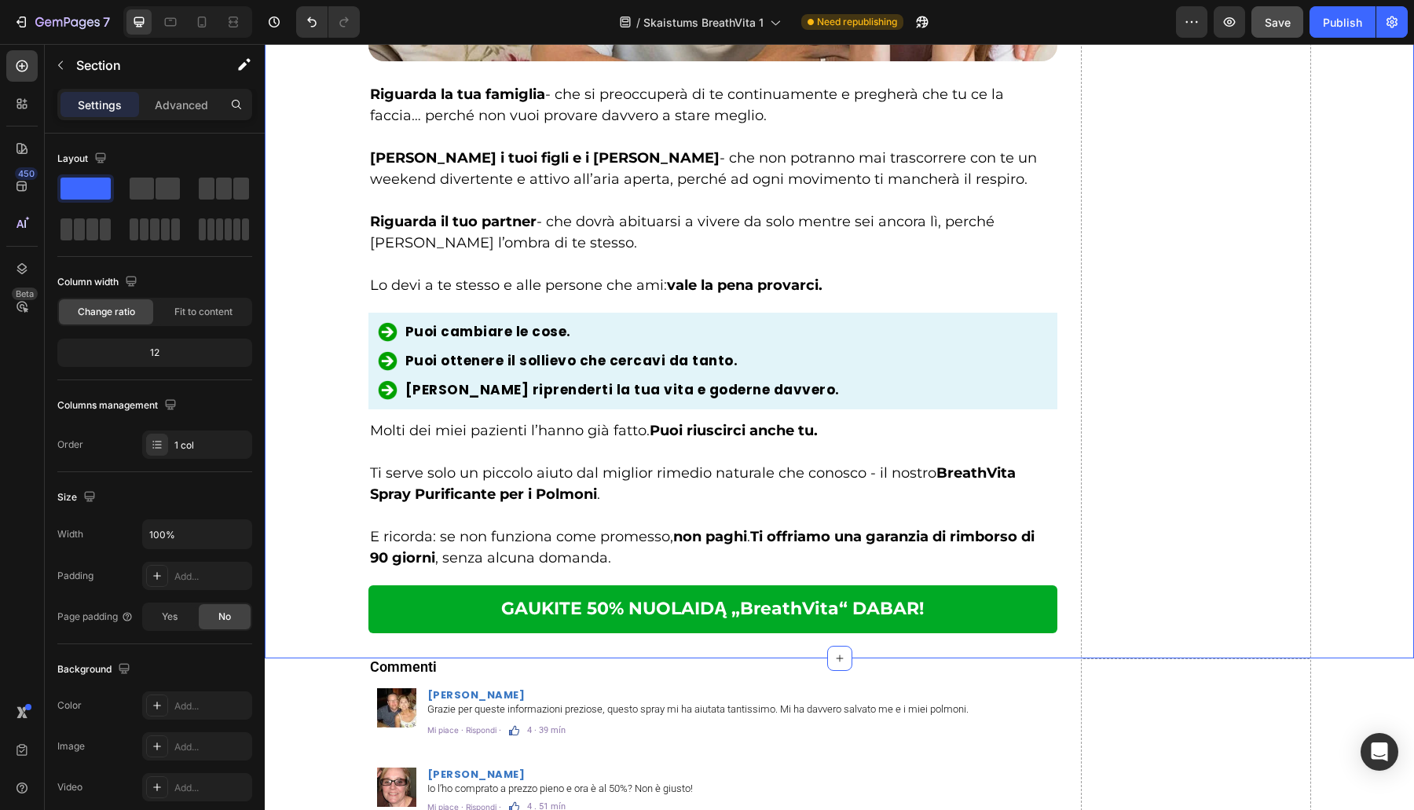
drag, startPoint x: 344, startPoint y: 243, endPoint x: 349, endPoint y: 125, distance: 118.7
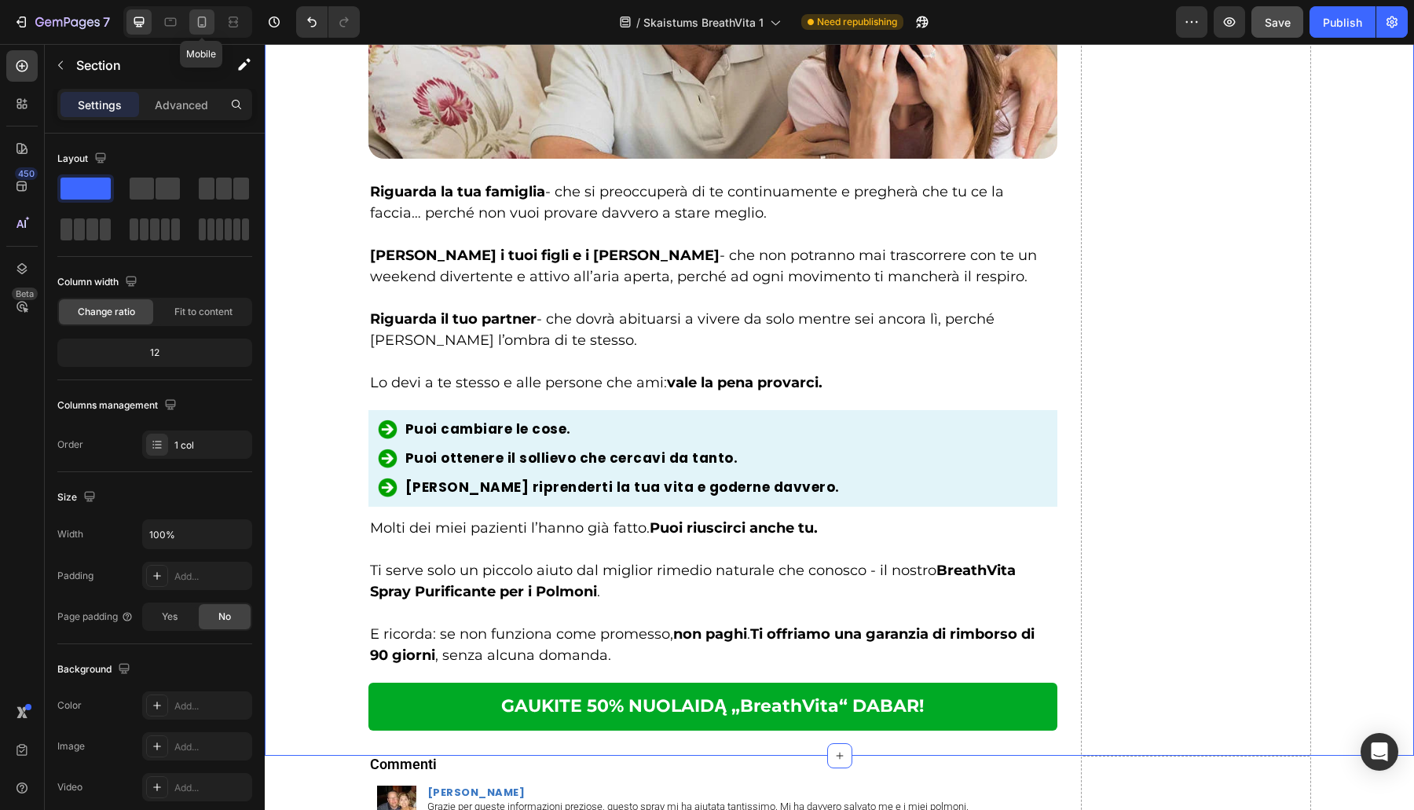
click at [198, 28] on icon at bounding box center [202, 22] width 16 height 16
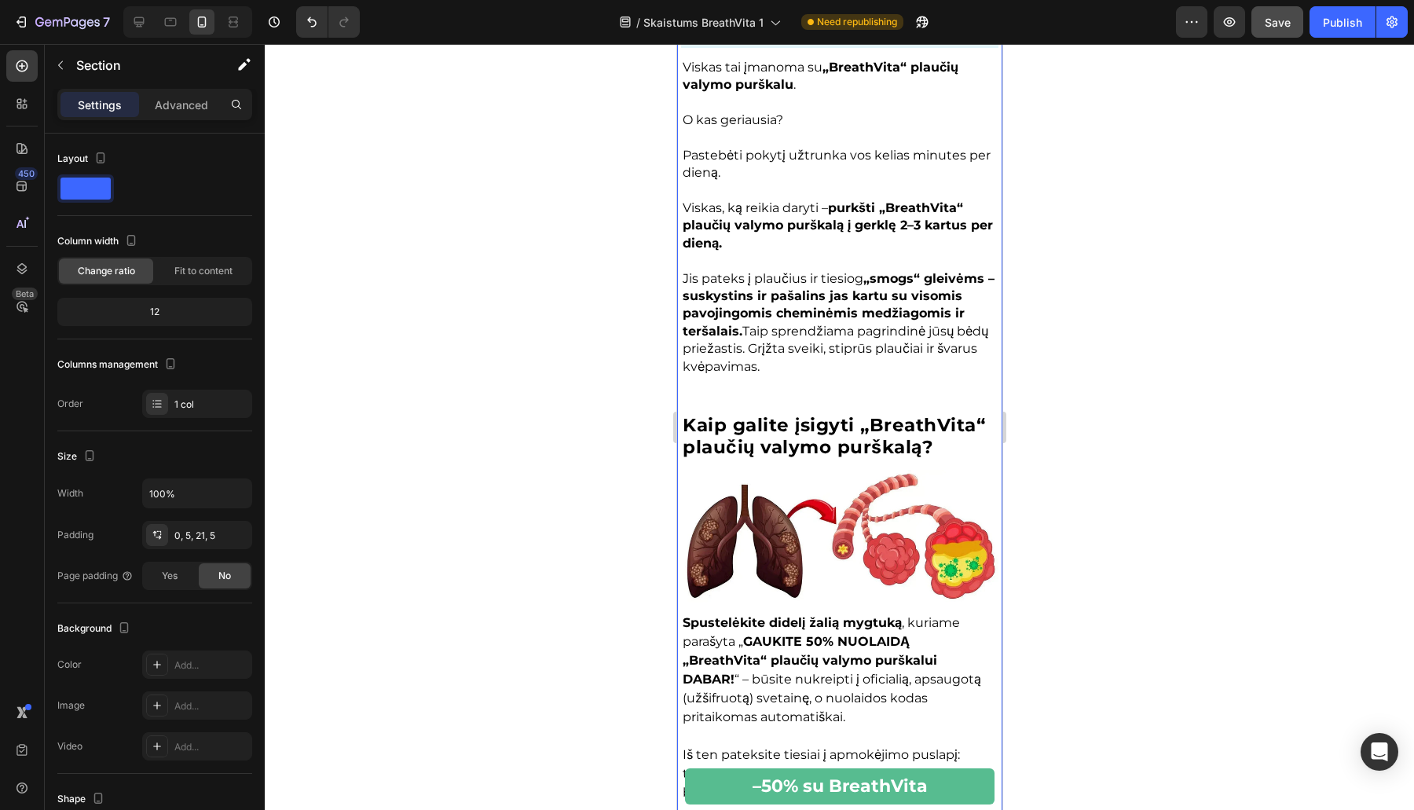
scroll to position [6708, 0]
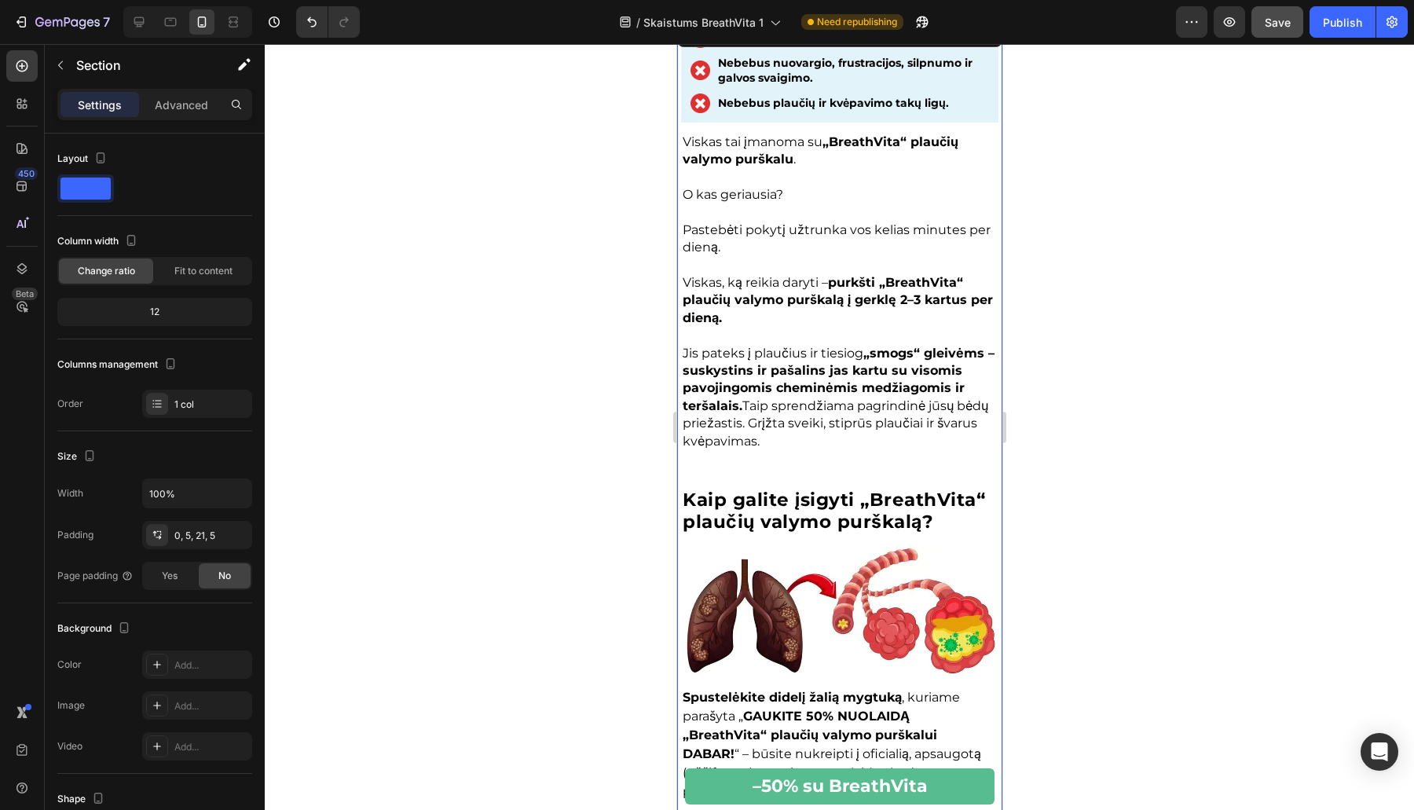
click at [830, 778] on strong "–50% su BreathVita" at bounding box center [839, 785] width 175 height 21
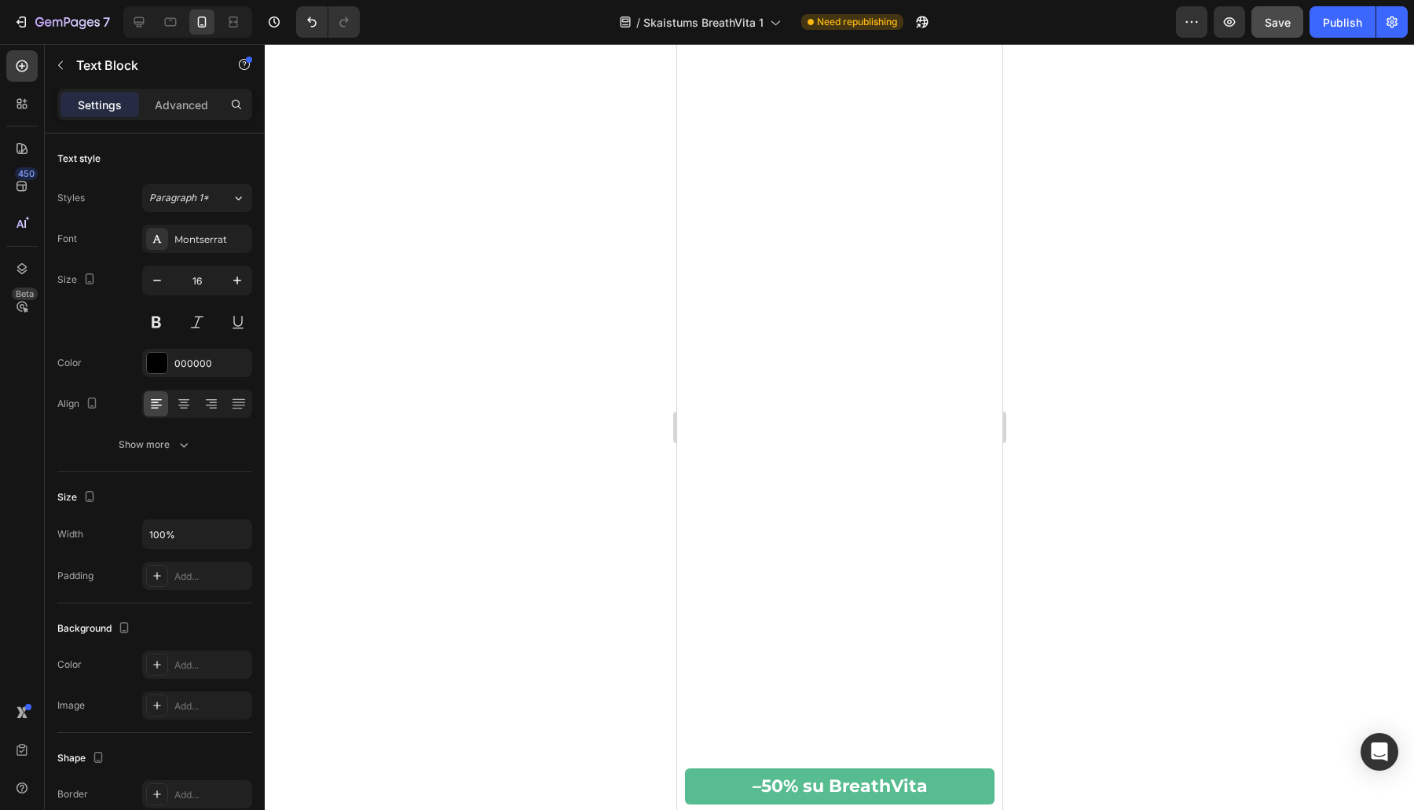
scroll to position [9834, 0]
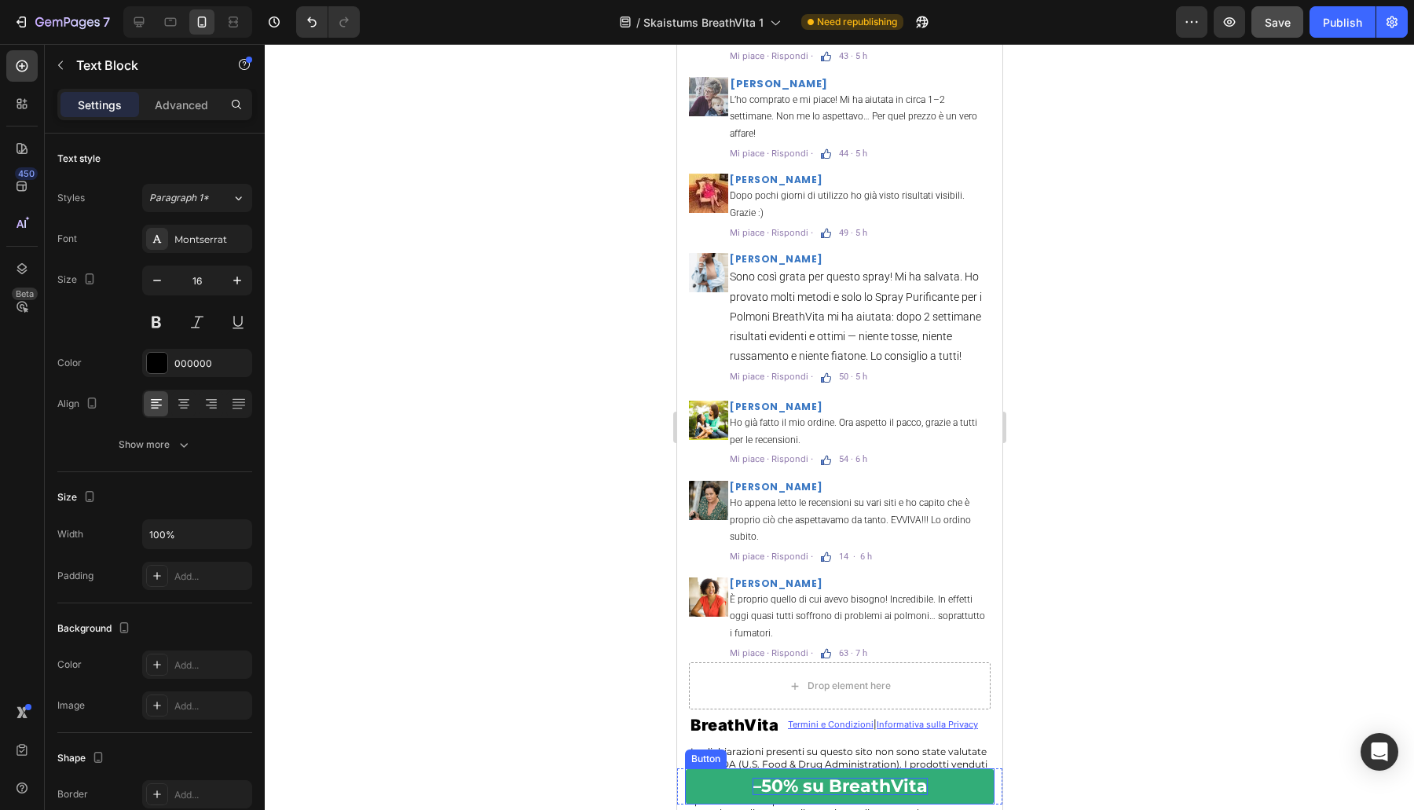
click at [822, 781] on strong "–50% su BreathVita" at bounding box center [839, 785] width 175 height 21
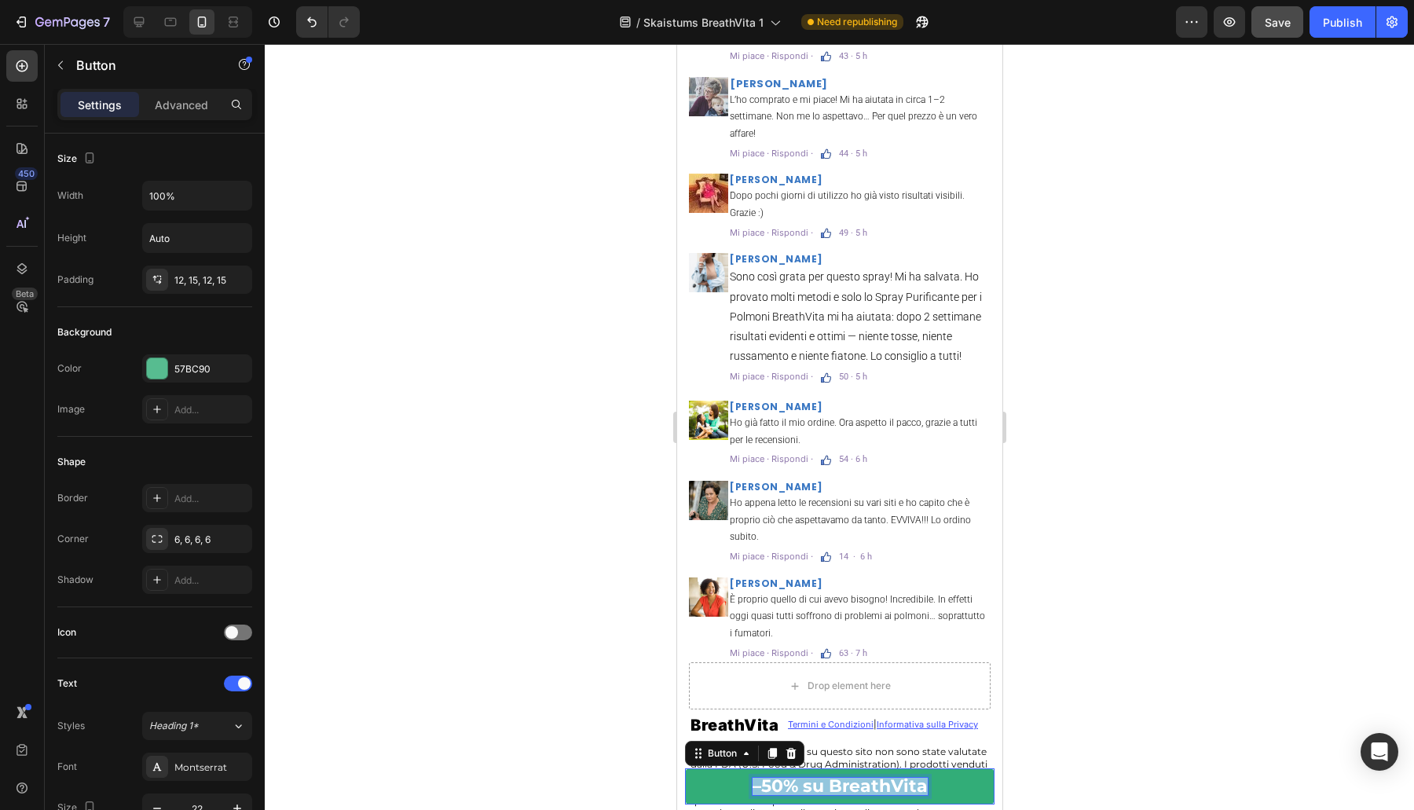
click at [822, 781] on strong "–50% su BreathVita" at bounding box center [839, 785] width 175 height 21
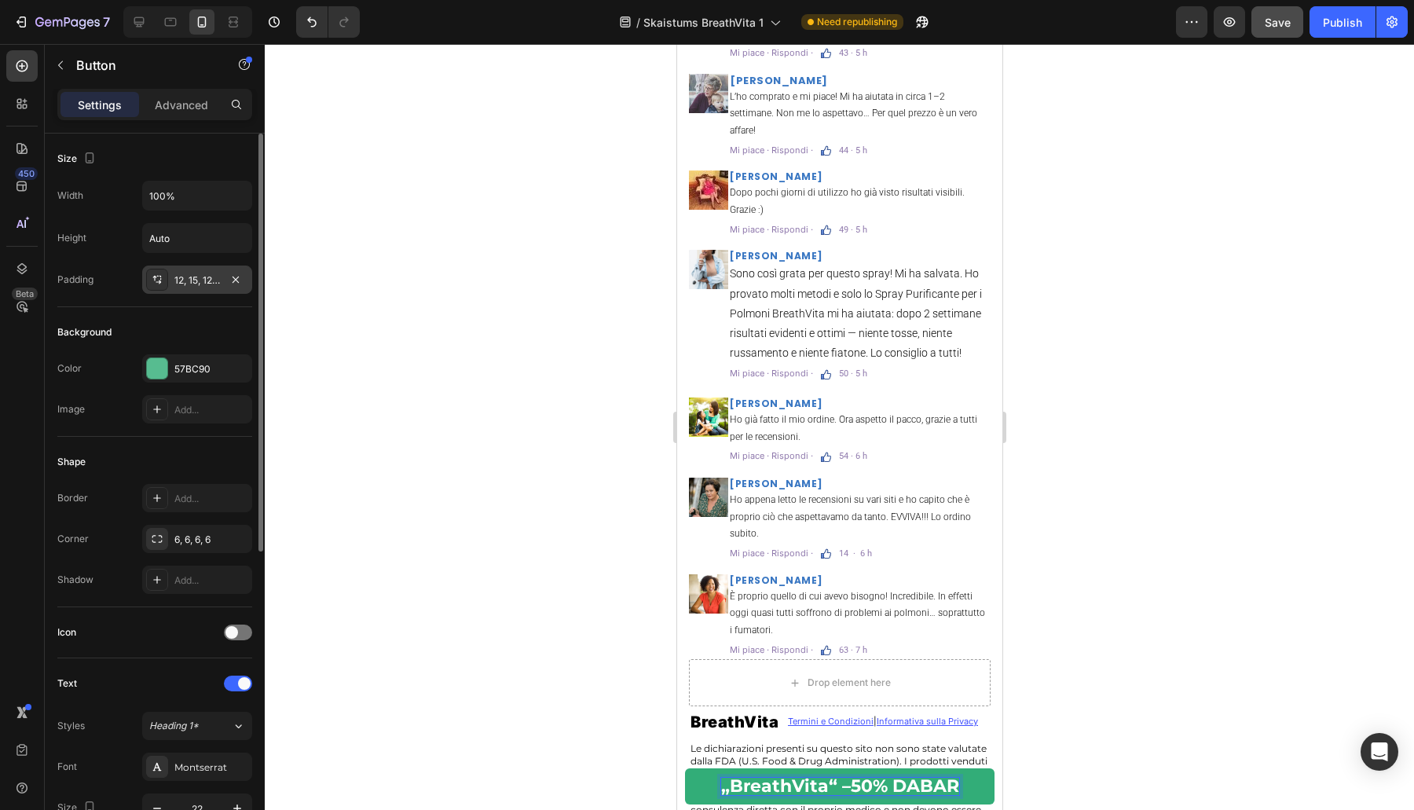
click at [170, 278] on div "12, 15, 12, 15" at bounding box center [197, 279] width 110 height 28
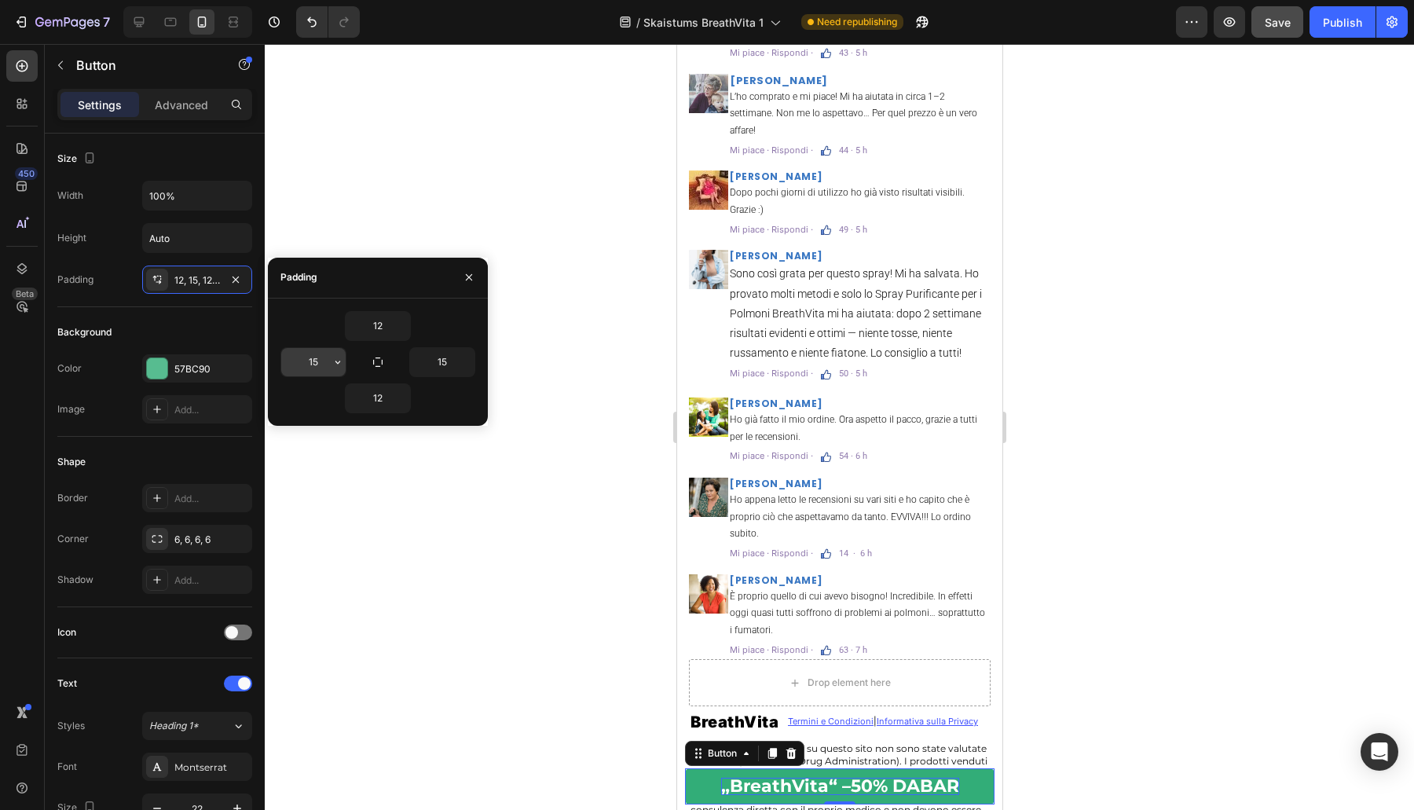
click at [303, 361] on input "15" at bounding box center [313, 362] width 64 height 28
type input "1"
click at [438, 371] on input "15" at bounding box center [442, 362] width 64 height 28
type input "1"
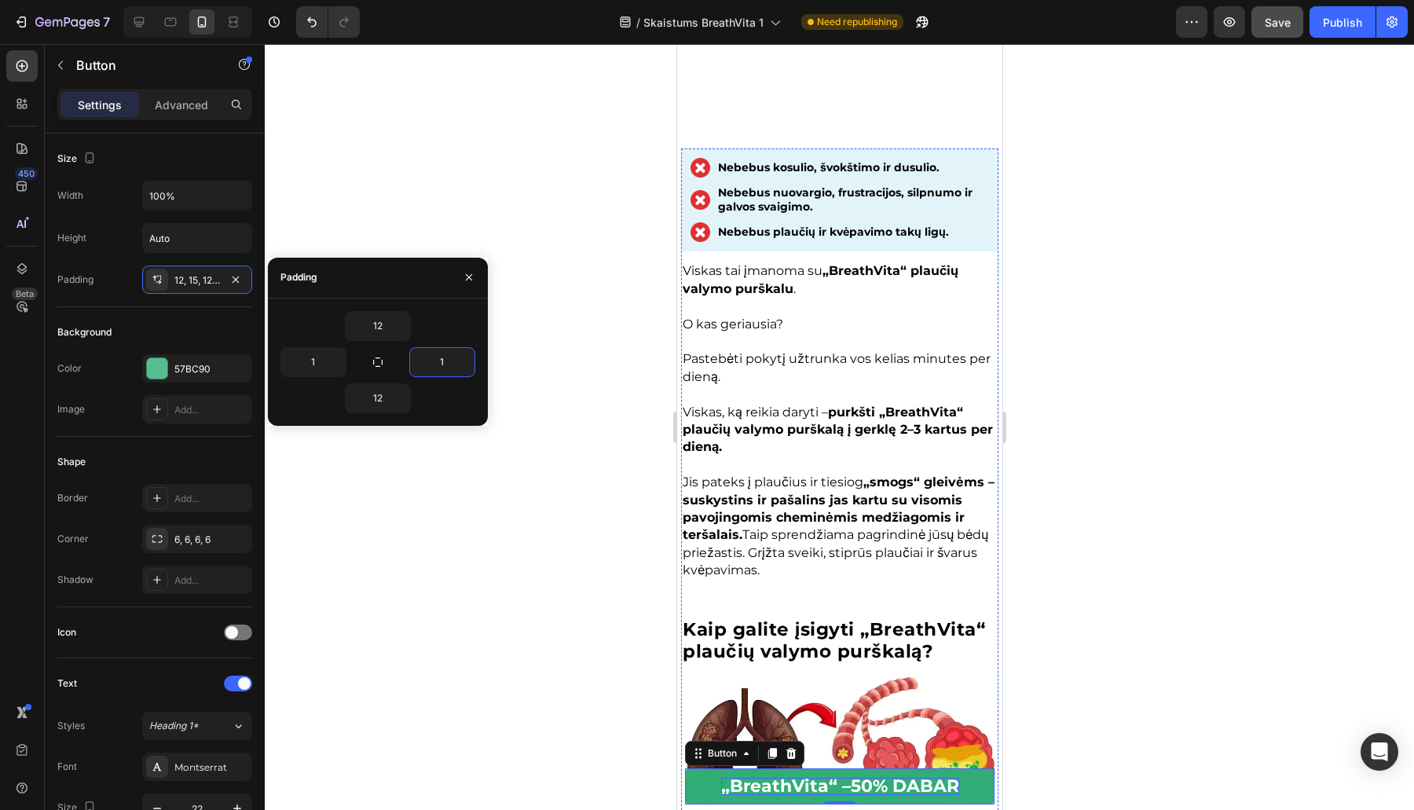
scroll to position [6873, 0]
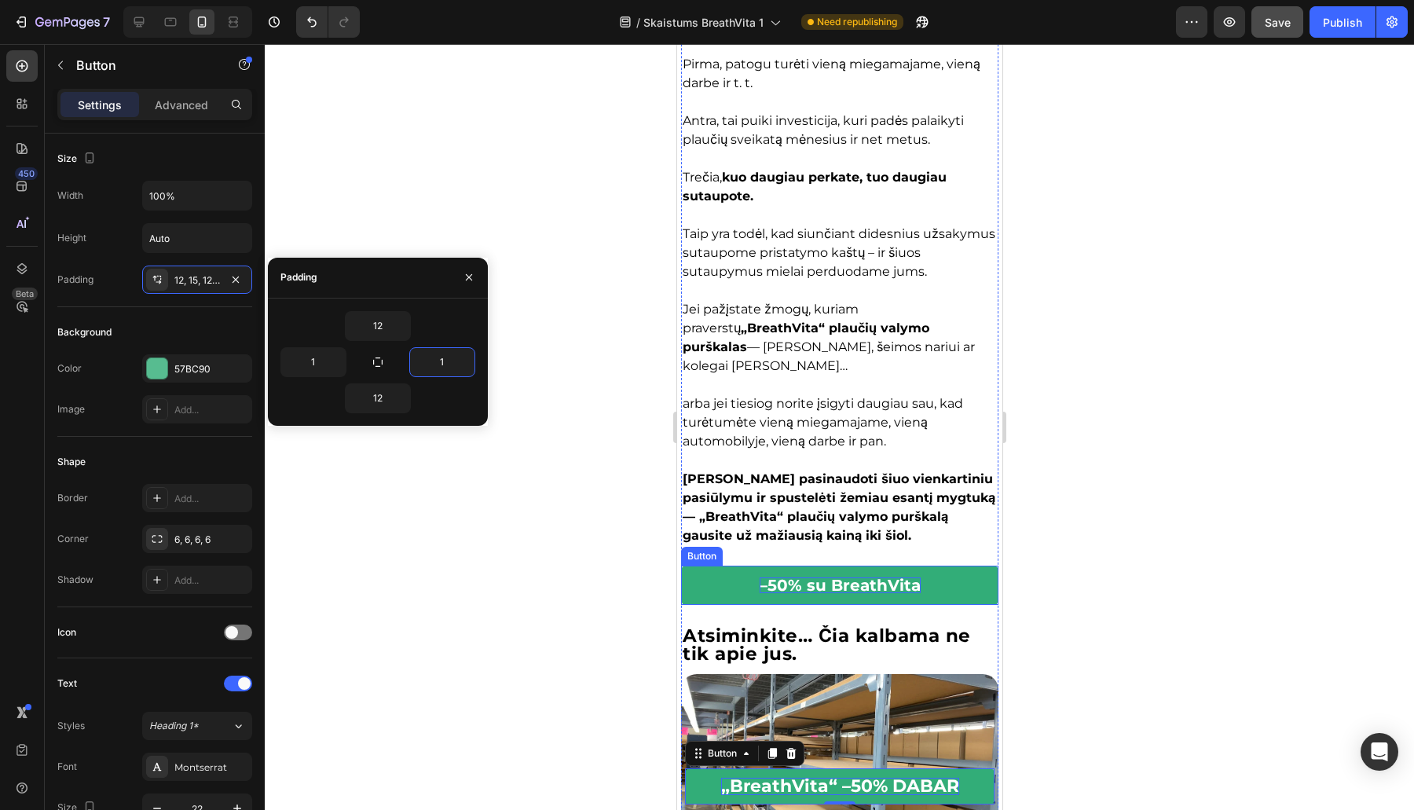
click at [799, 582] on p "–50% su BreathVita" at bounding box center [839, 585] width 161 height 16
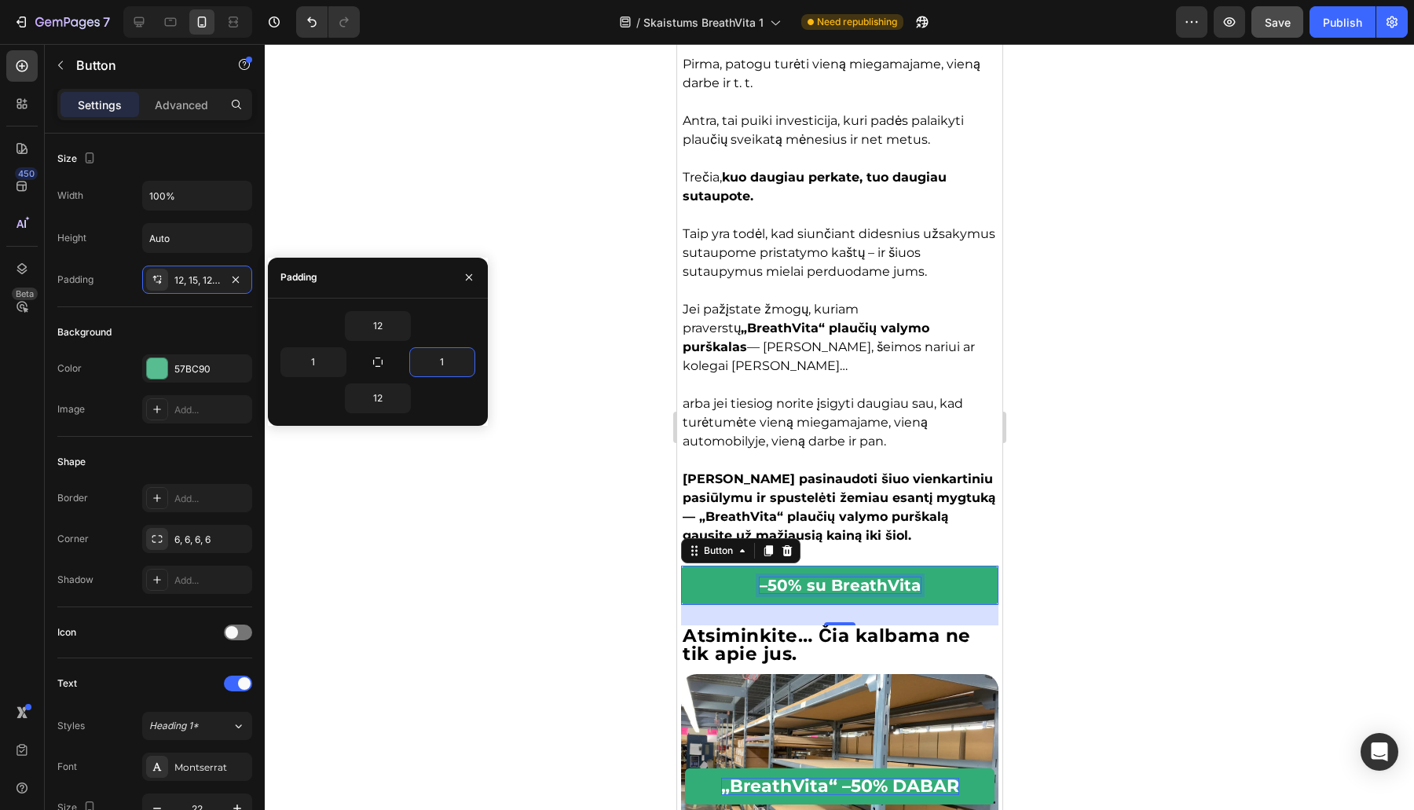
click at [799, 582] on p "–50% su BreathVita" at bounding box center [839, 585] width 161 height 16
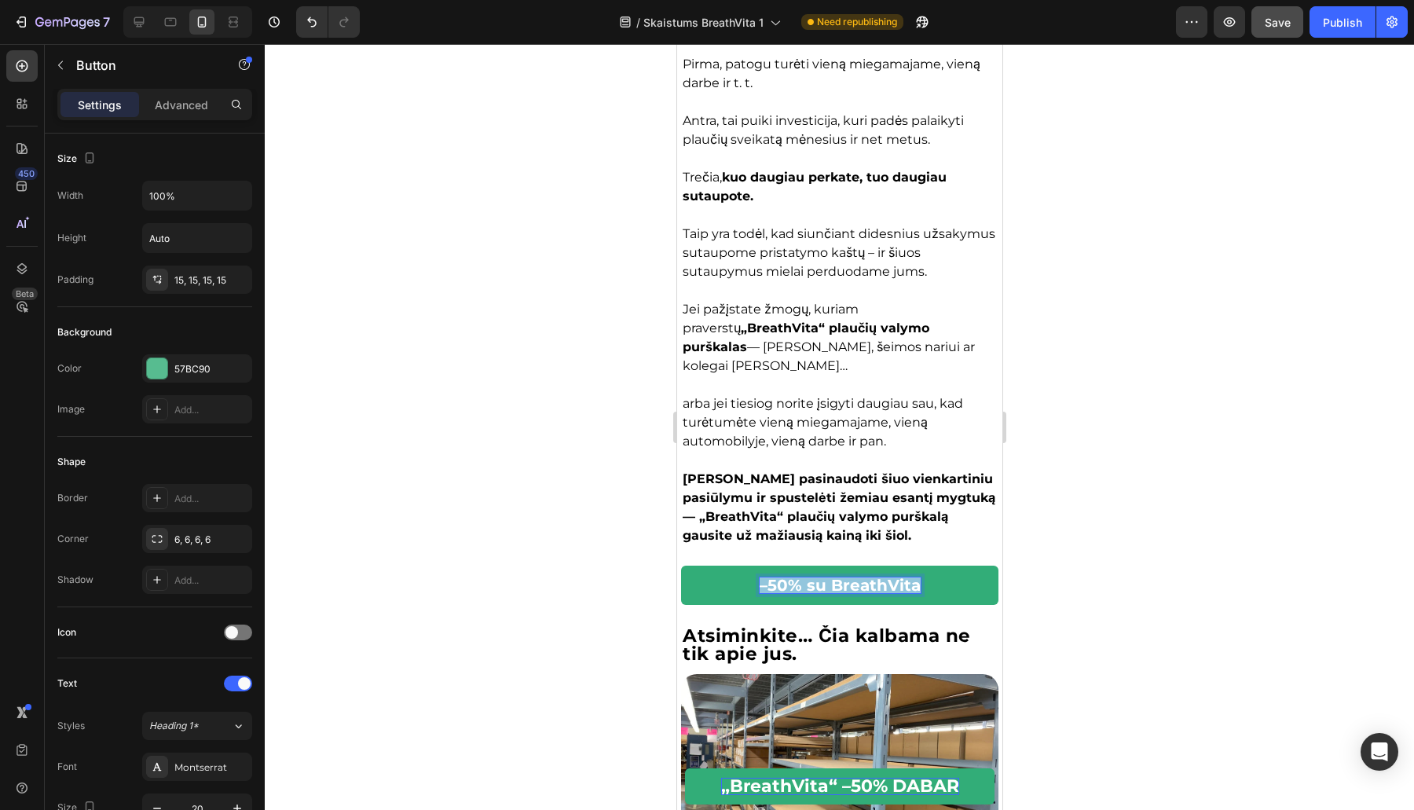
click at [799, 582] on p "–50% su BreathVita" at bounding box center [839, 585] width 161 height 16
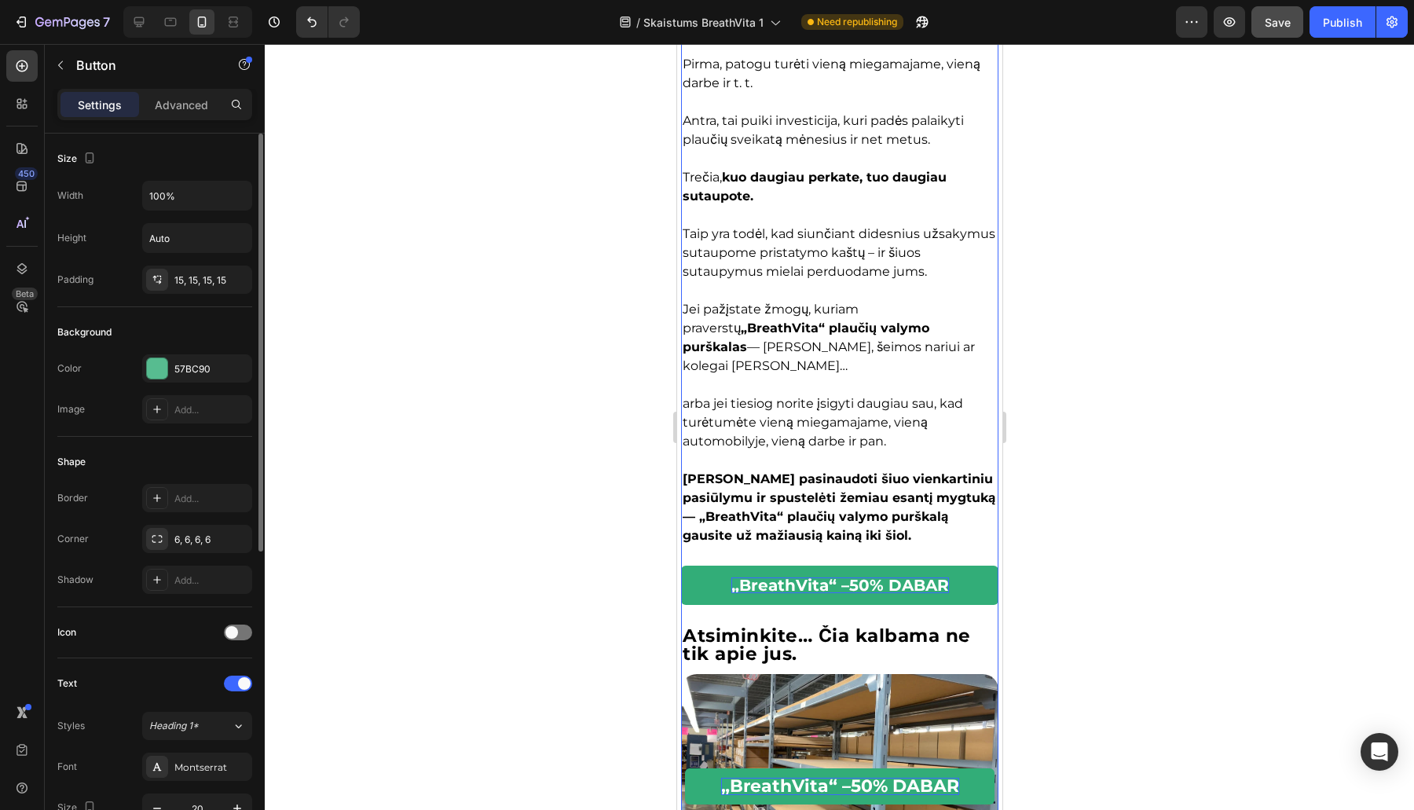
click at [191, 263] on div "Width 100% Height Auto Padding 15, 15, 15, 15" at bounding box center [154, 237] width 195 height 113
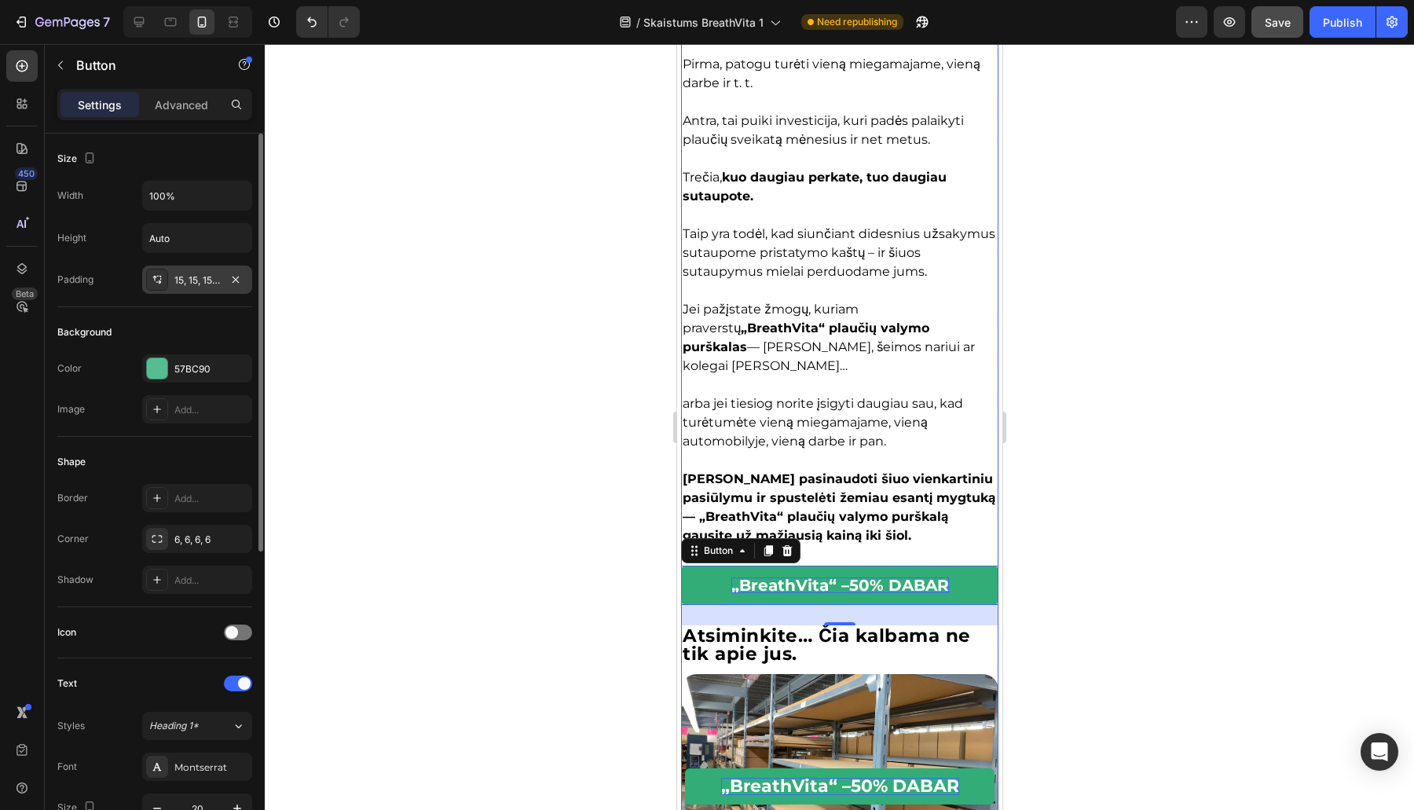
click at [178, 275] on div "15, 15, 15, 15" at bounding box center [197, 280] width 46 height 14
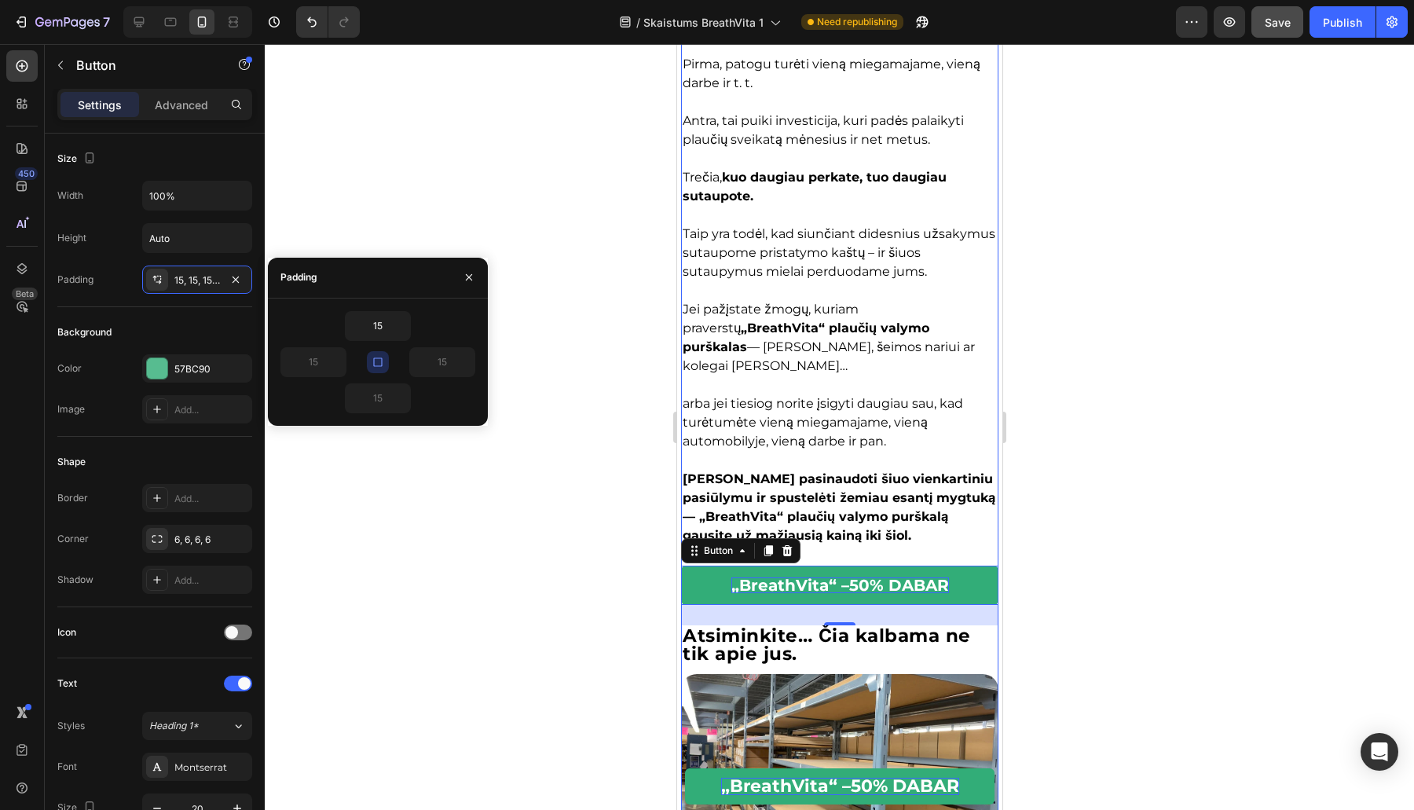
click at [382, 364] on icon "button" at bounding box center [378, 362] width 13 height 13
click at [327, 368] on input "15" at bounding box center [313, 362] width 64 height 28
type input "1"
click at [444, 364] on input "15" at bounding box center [442, 362] width 64 height 28
type input "1"
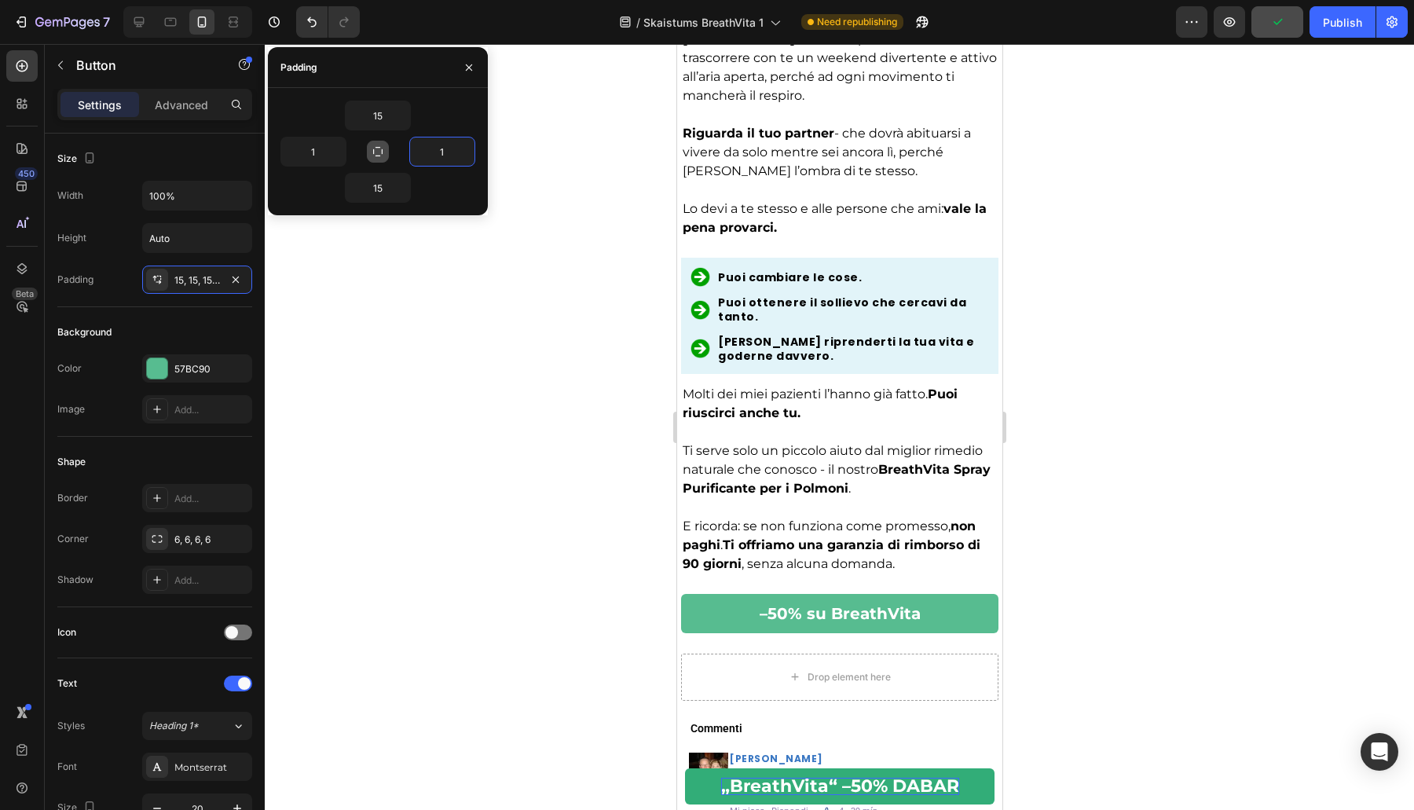
scroll to position [523, 0]
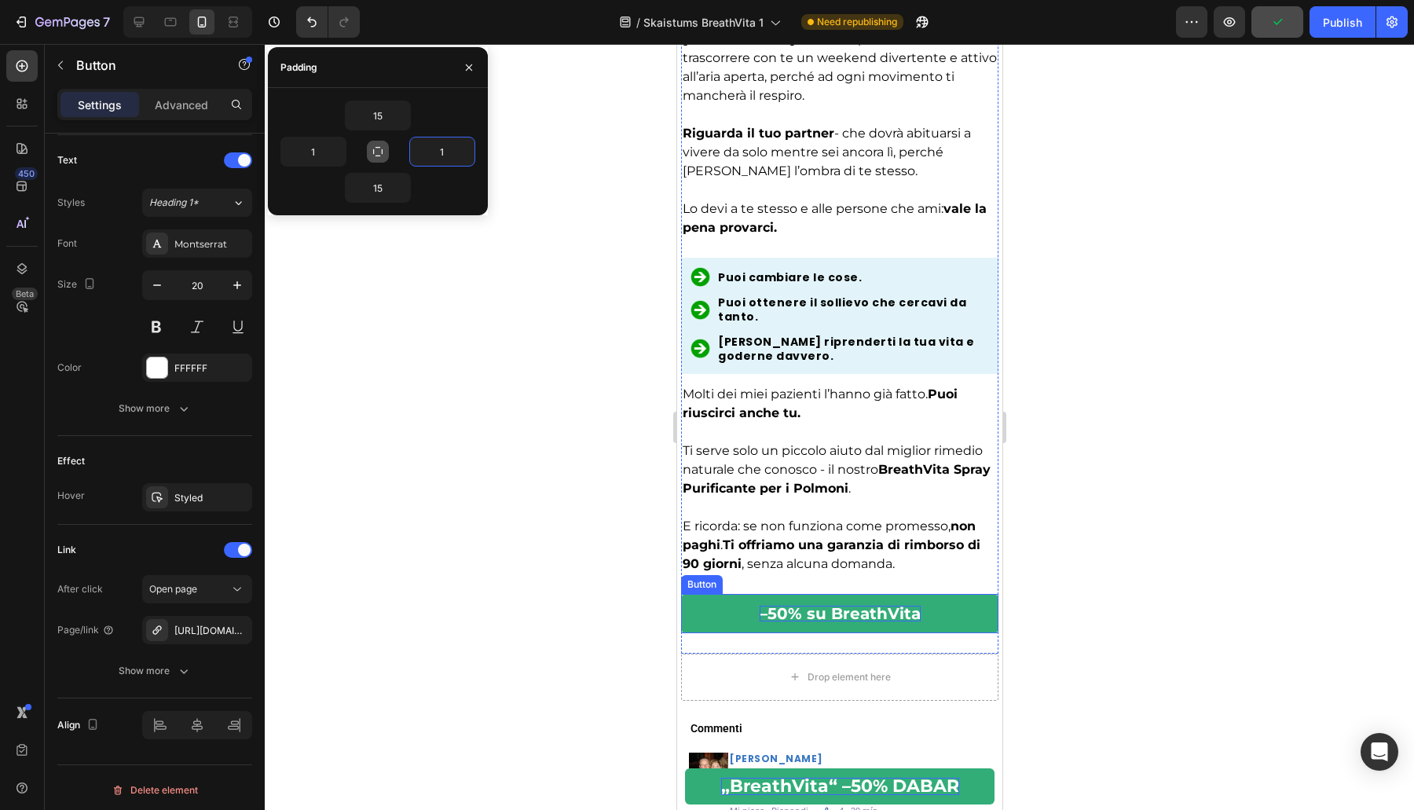
click at [788, 606] on p "–50% su BreathVita" at bounding box center [839, 614] width 161 height 16
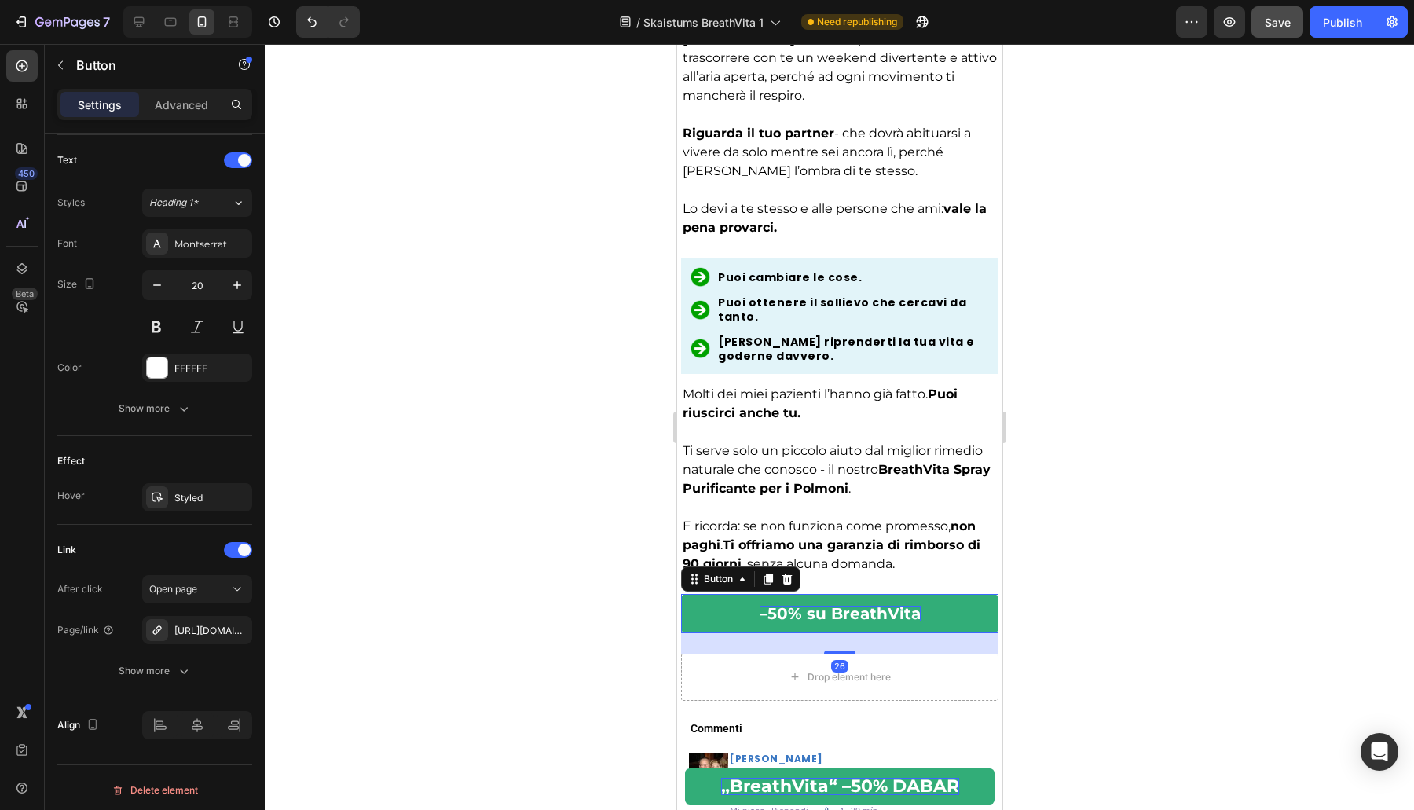
click at [814, 606] on p "–50% su BreathVita" at bounding box center [839, 614] width 161 height 16
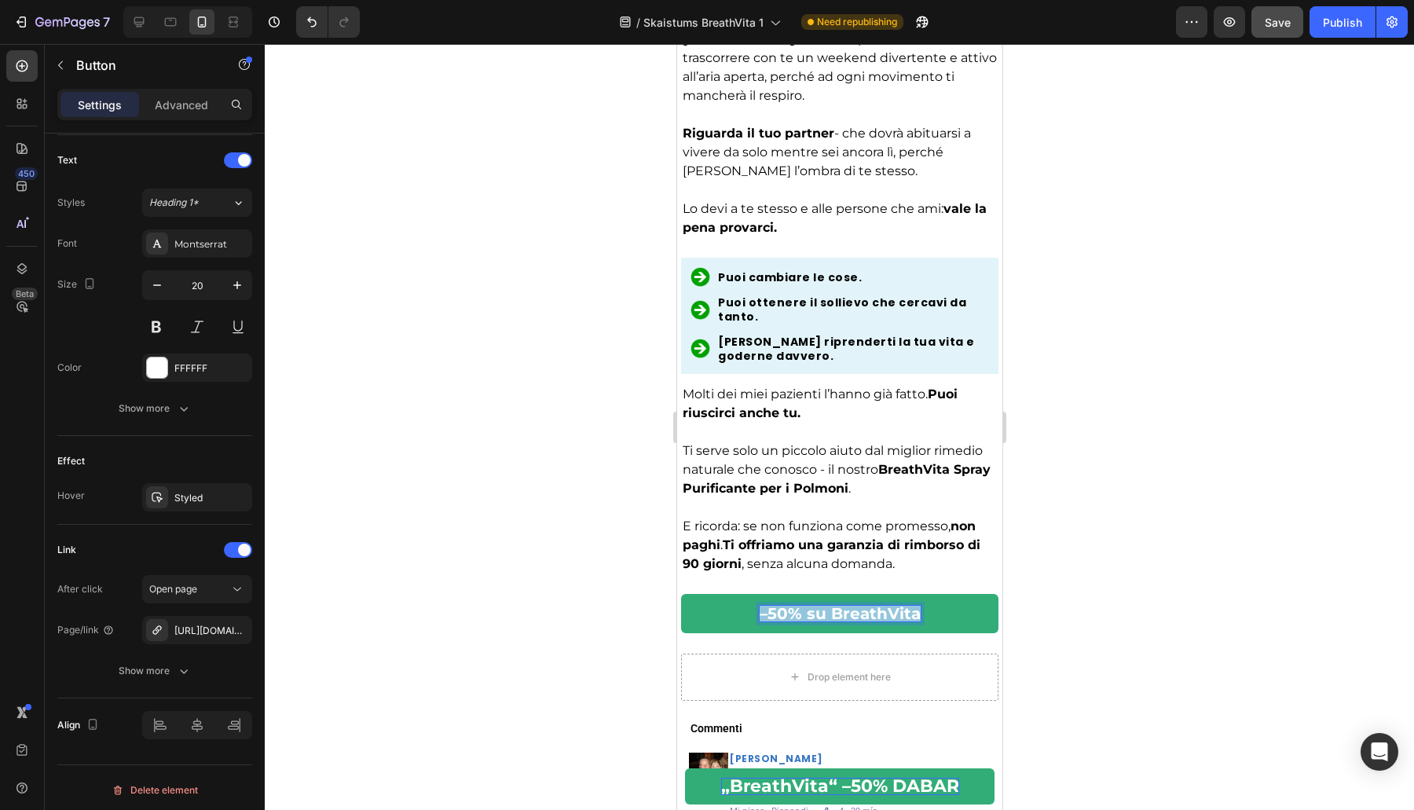
click at [814, 606] on p "–50% su BreathVita" at bounding box center [839, 614] width 161 height 16
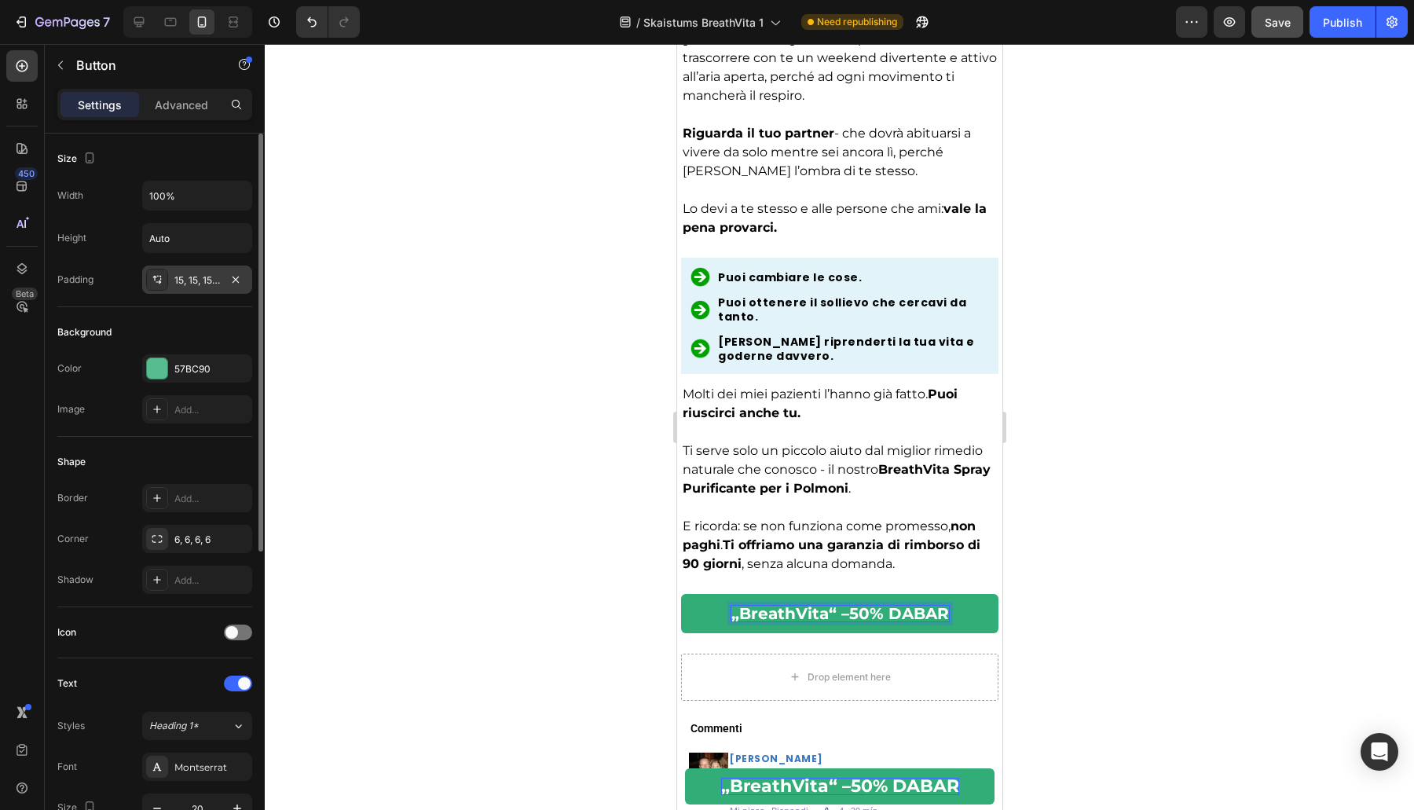
click at [189, 287] on div "15, 15, 15, 15" at bounding box center [197, 279] width 110 height 28
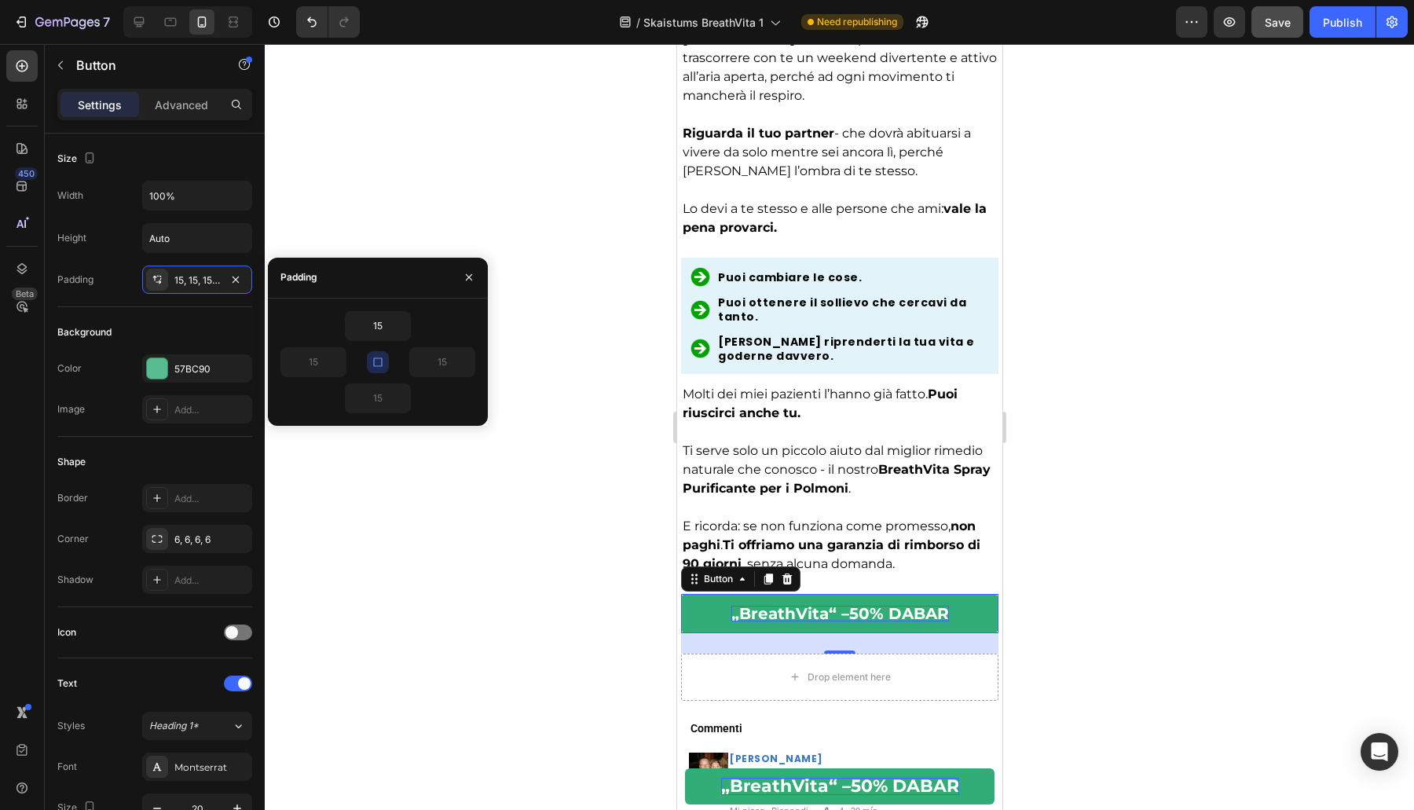
click at [385, 368] on button "button" at bounding box center [378, 362] width 22 height 22
click at [323, 359] on input "15" at bounding box center [313, 362] width 64 height 28
type input "1"
click at [437, 362] on input "15" at bounding box center [442, 362] width 64 height 28
type input "1"
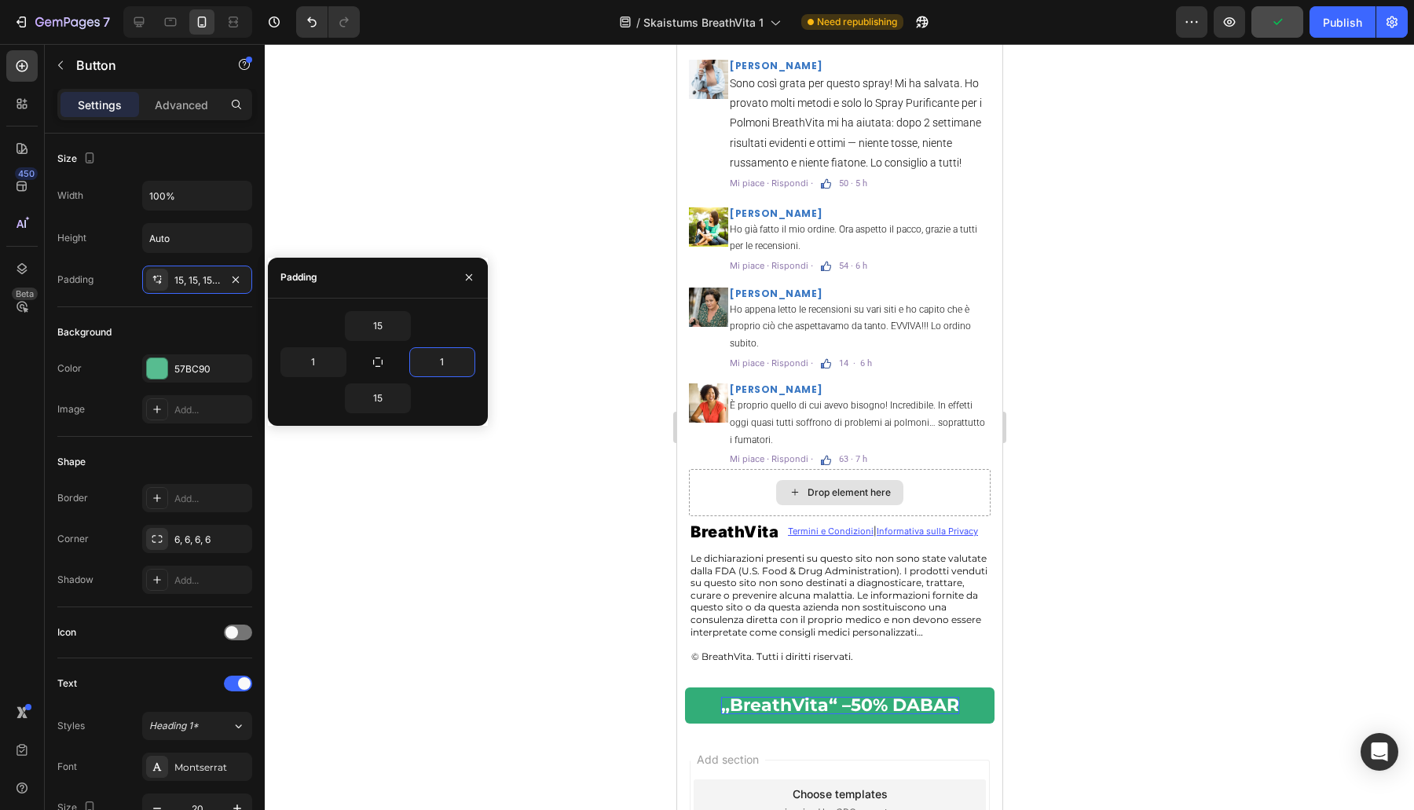
scroll to position [10339, 0]
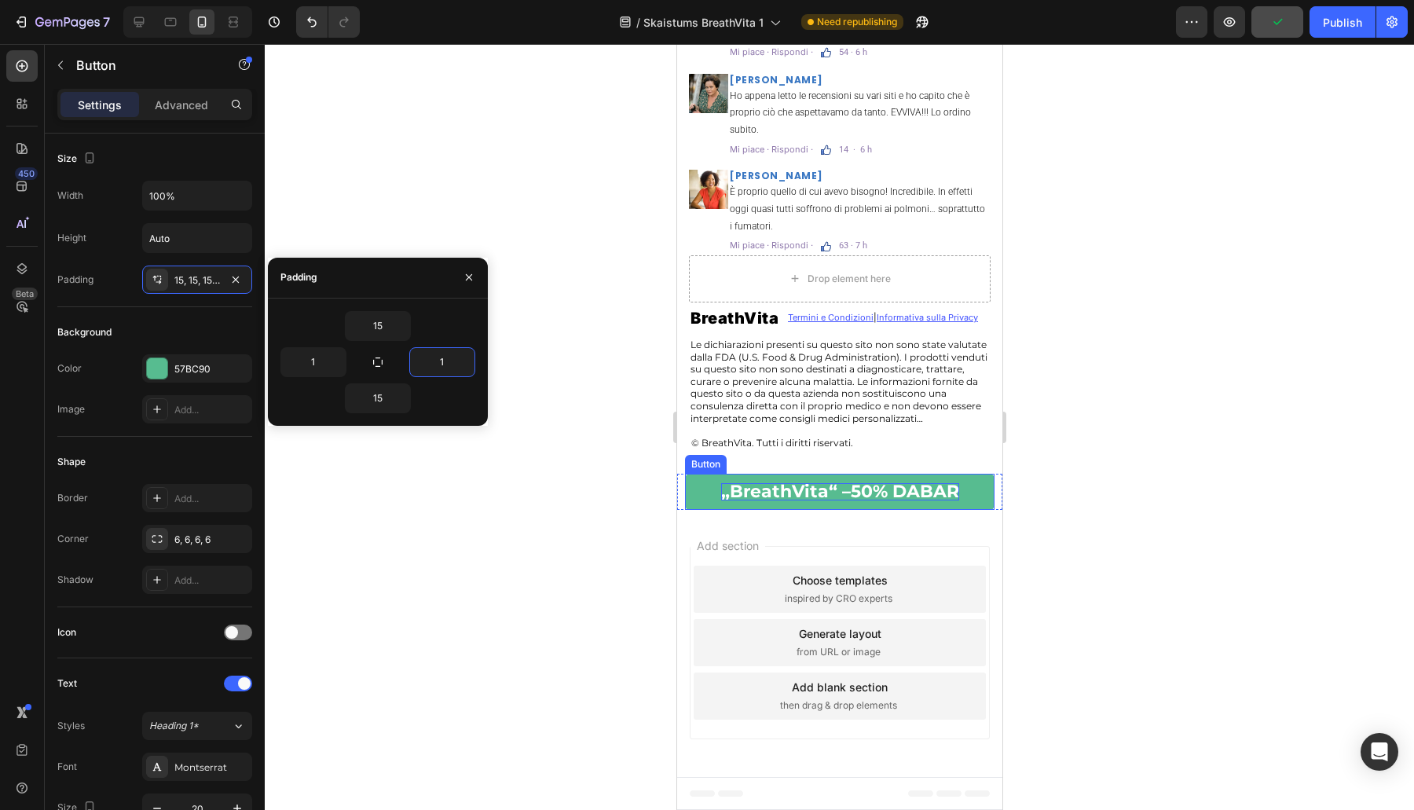
click at [726, 492] on strong "„BreathVita“ –50% DABAR" at bounding box center [839, 491] width 238 height 21
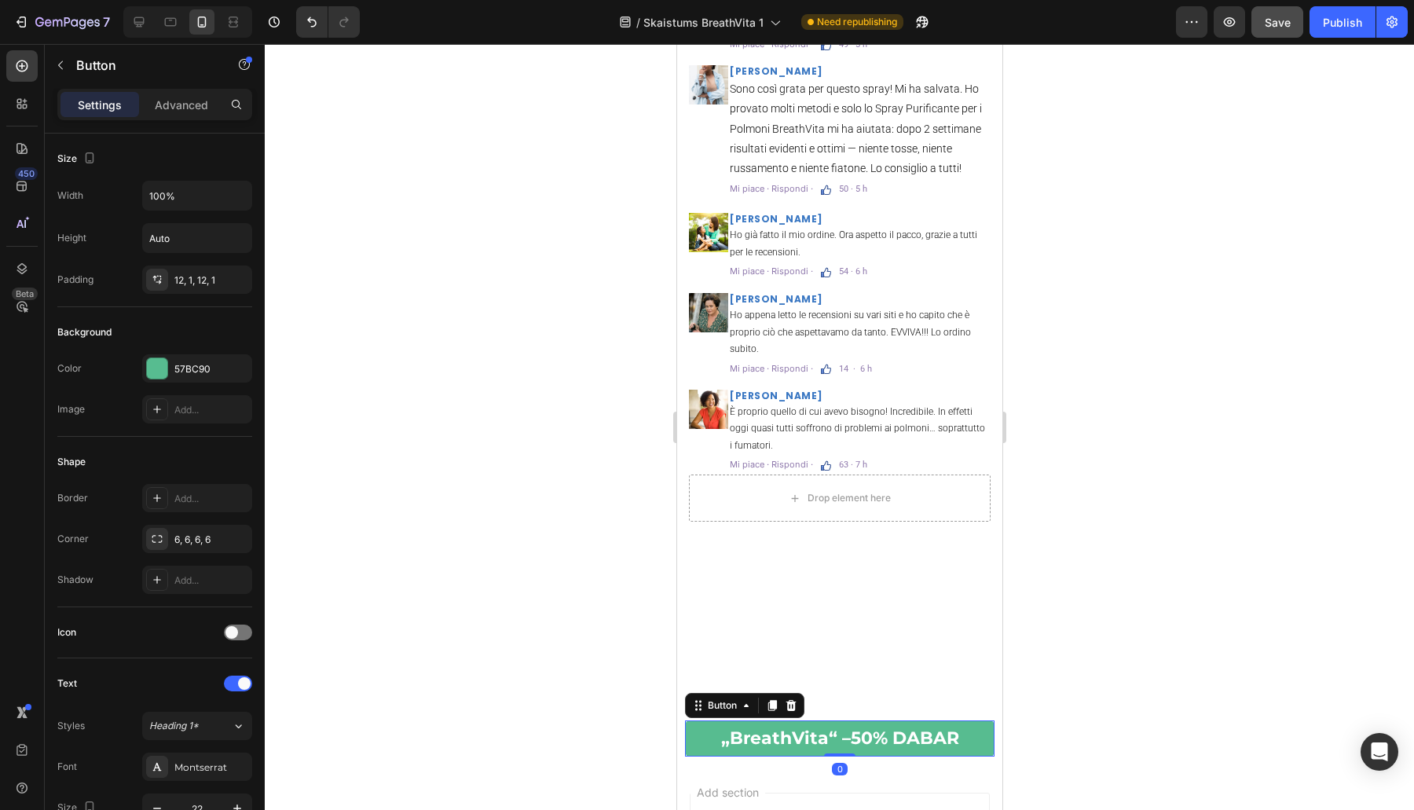
scroll to position [9709, 0]
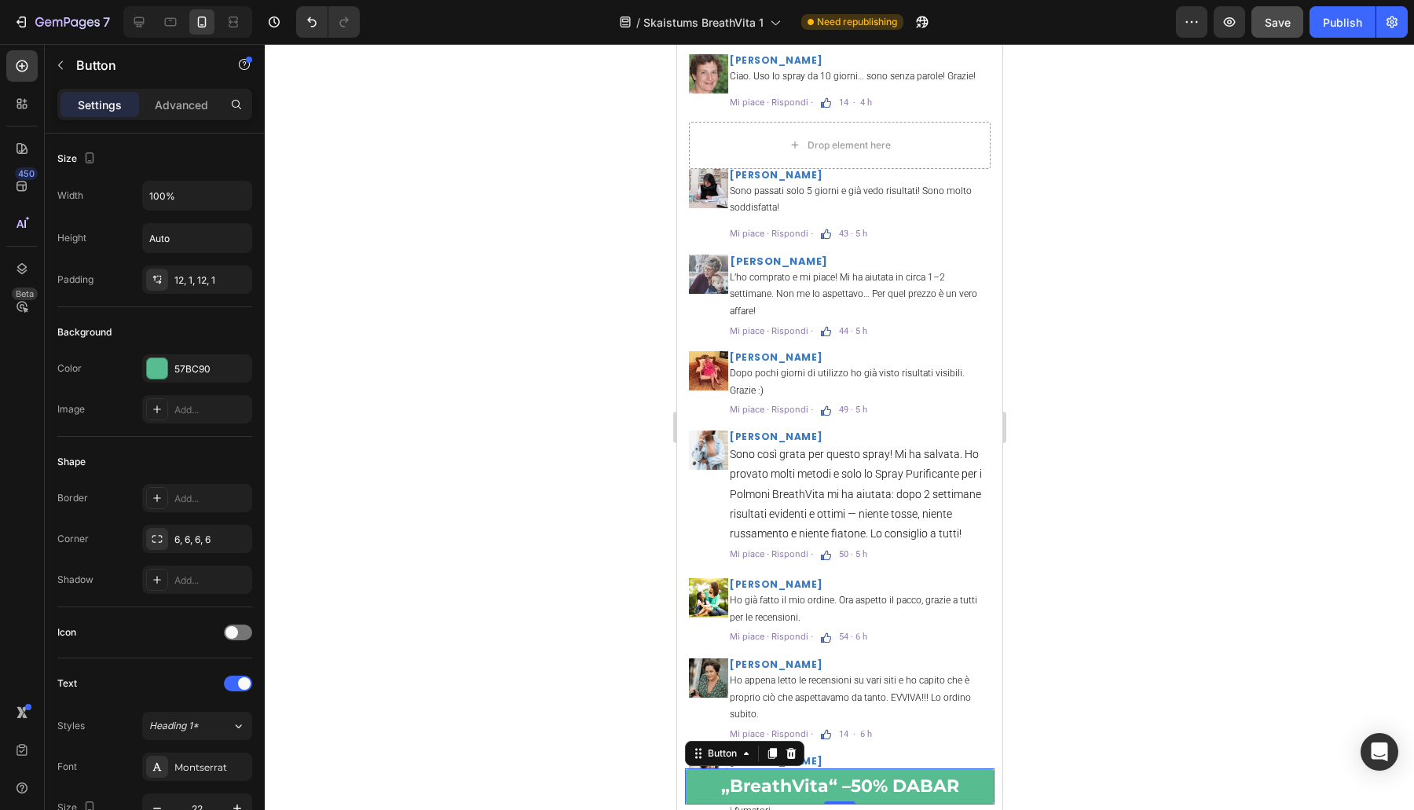
click at [1096, 734] on div at bounding box center [839, 427] width 1149 height 766
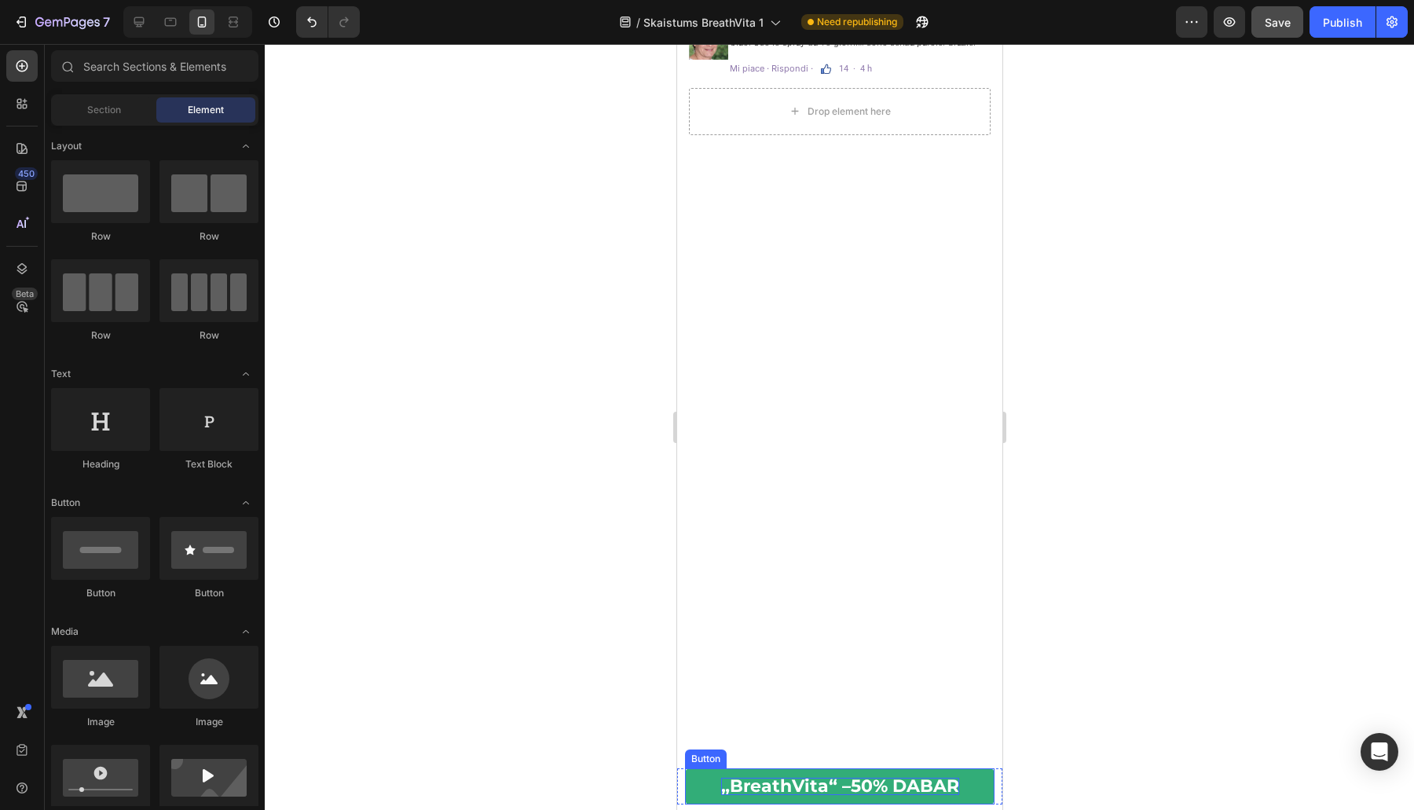
scroll to position [8964, 0]
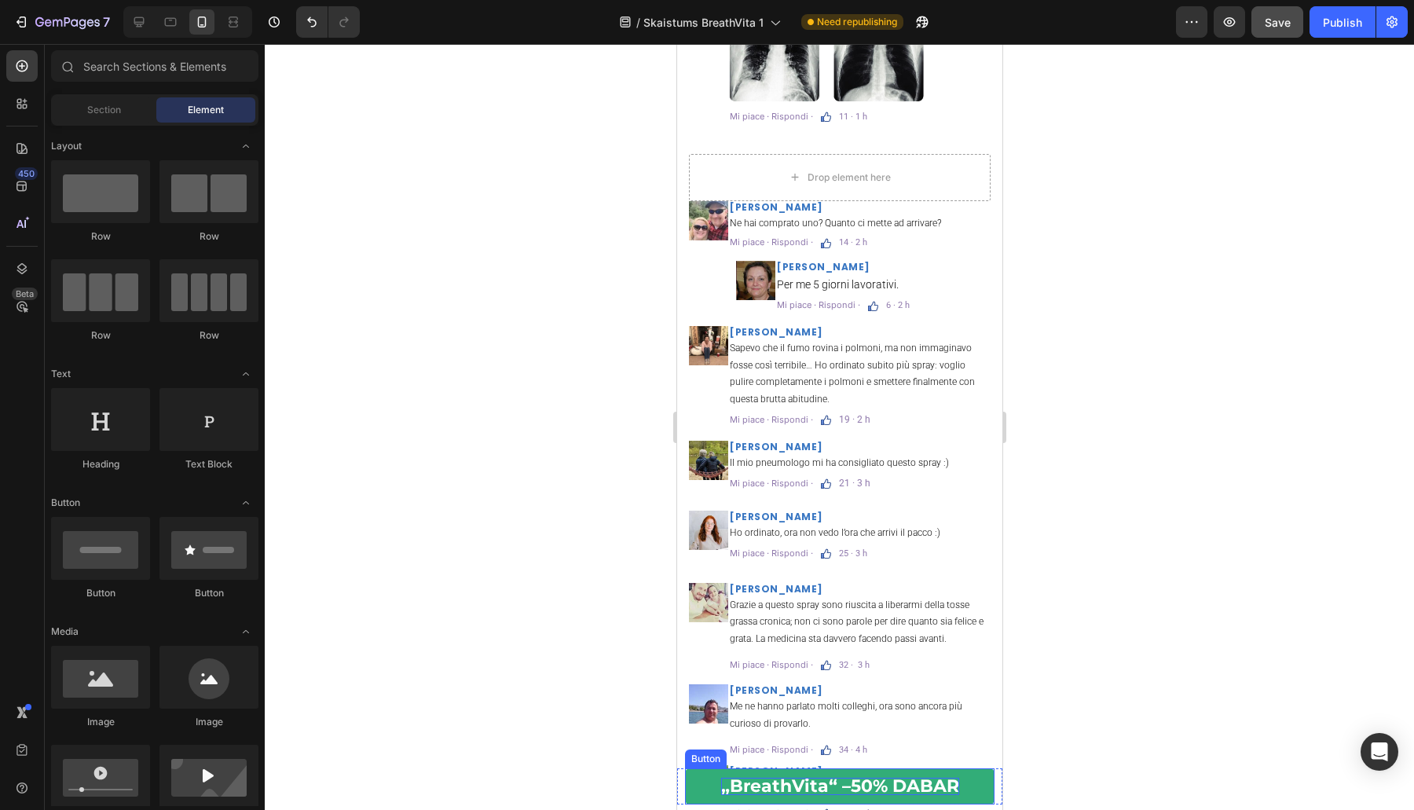
click at [918, 782] on strong "„BreathVita“ –50% DABAR" at bounding box center [839, 785] width 238 height 21
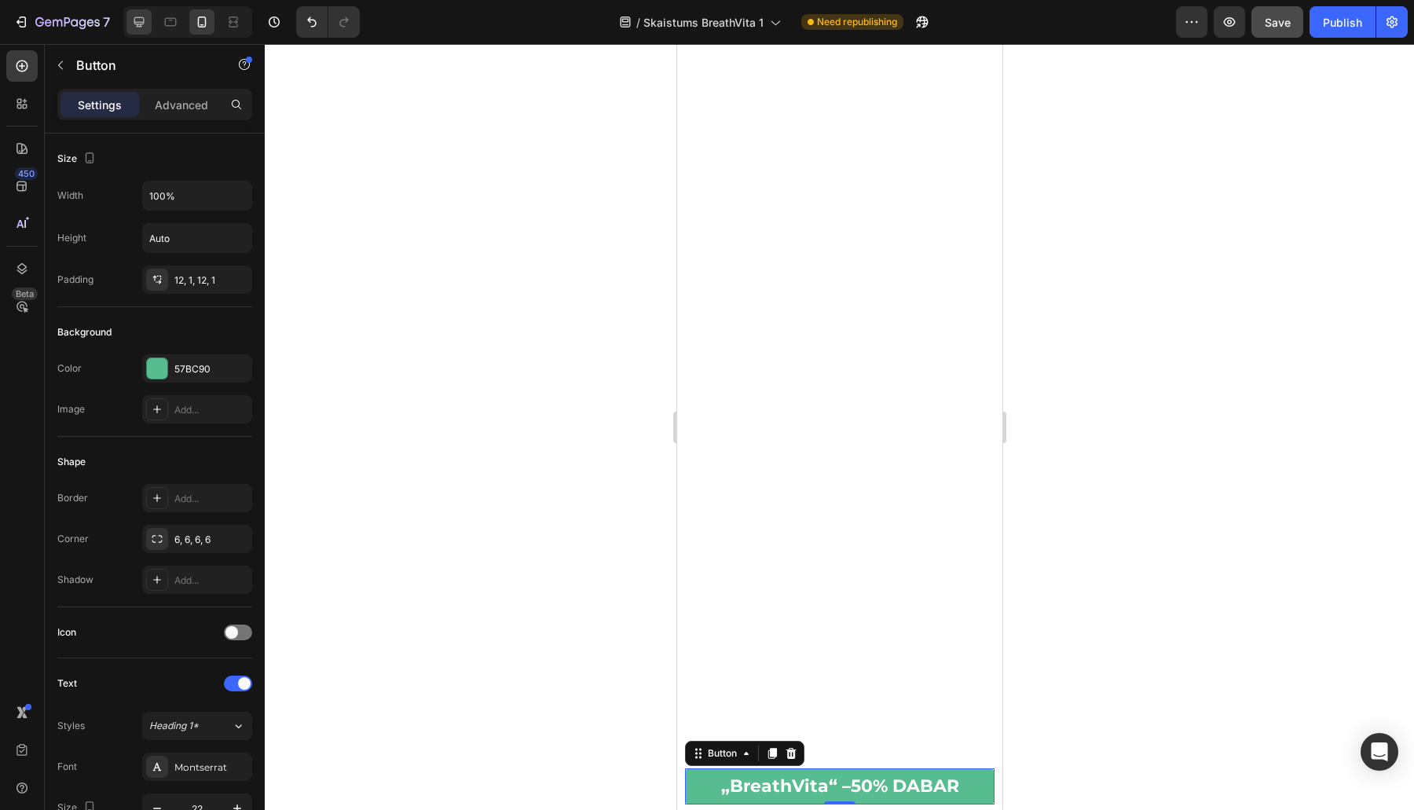
scroll to position [9881, 0]
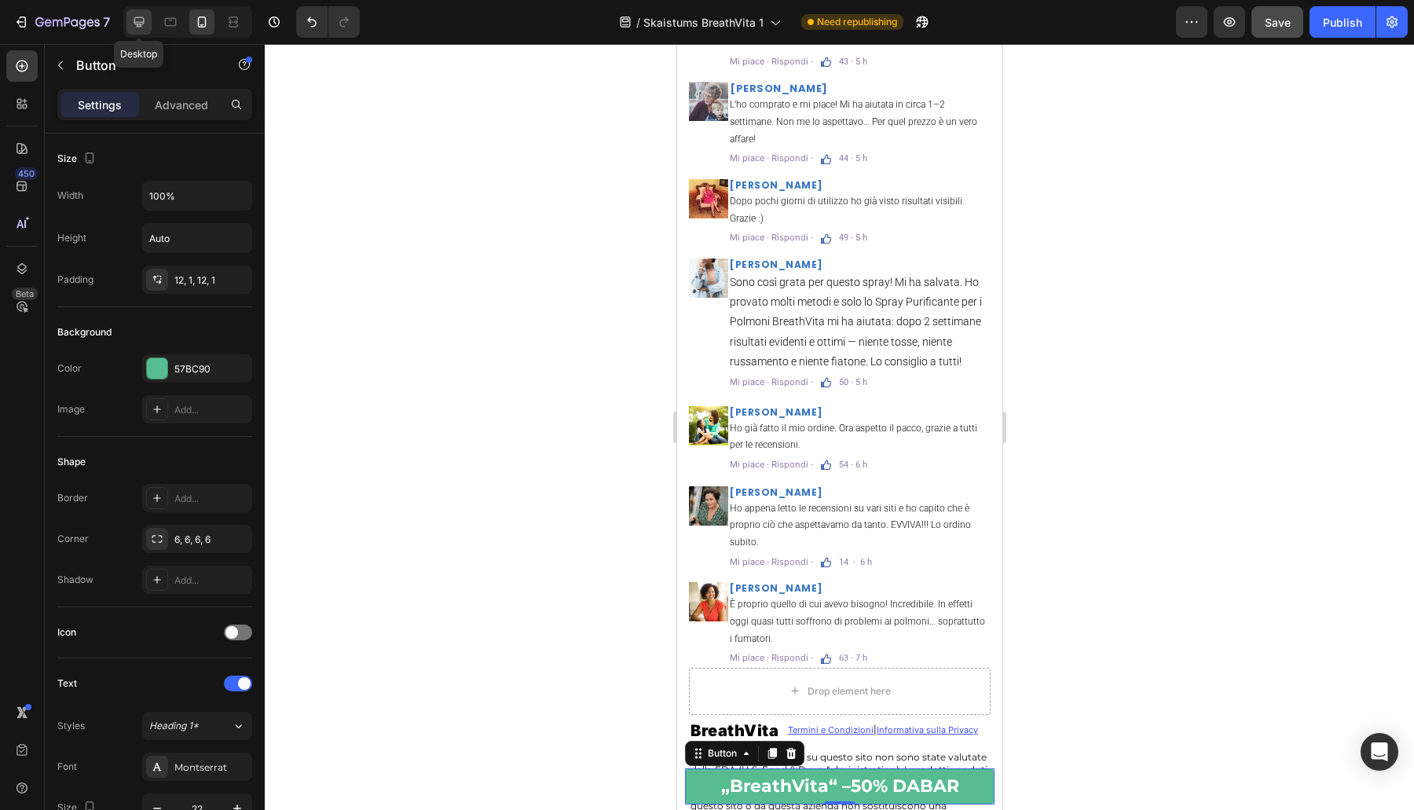
click at [144, 23] on icon at bounding box center [139, 22] width 16 height 16
type input "Auto"
type input "25"
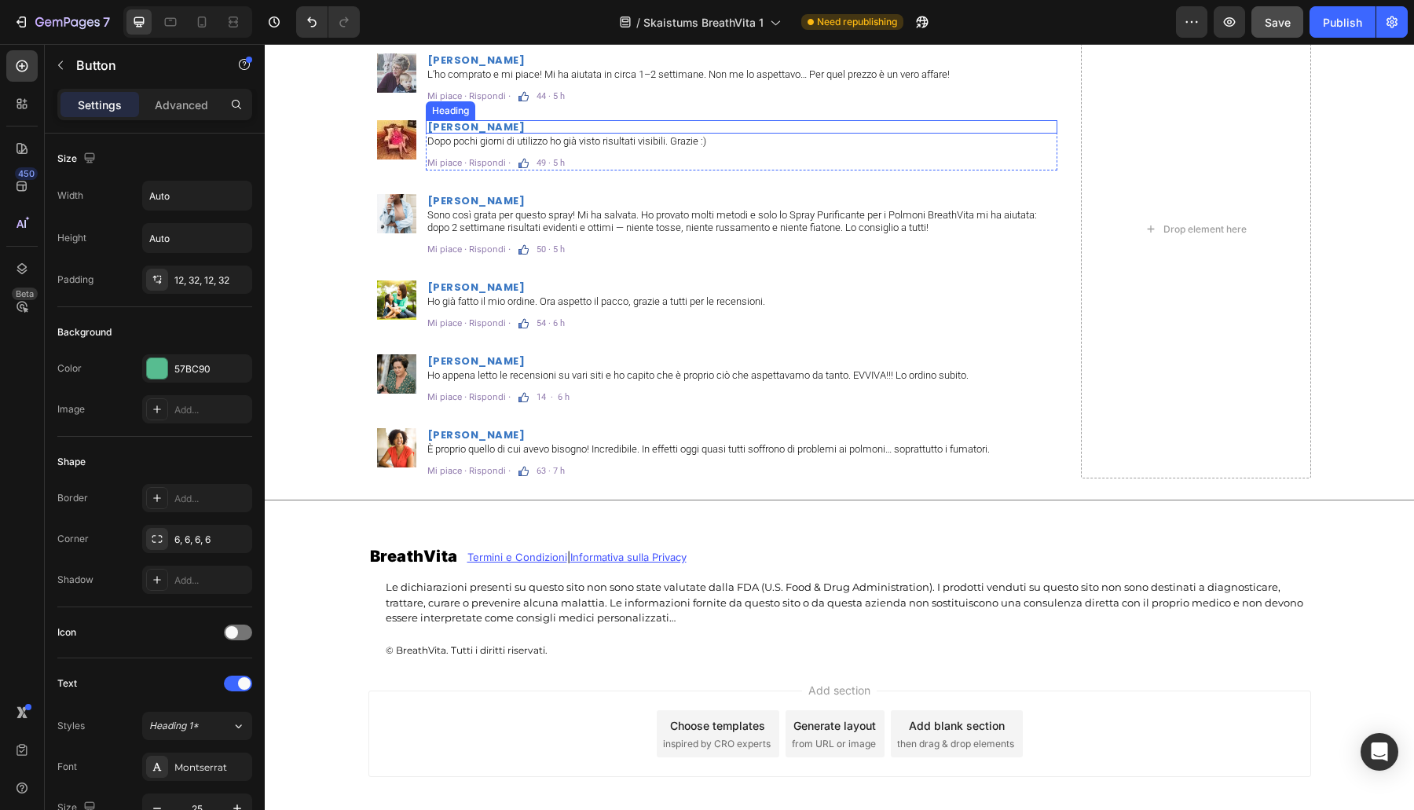
scroll to position [9826, 0]
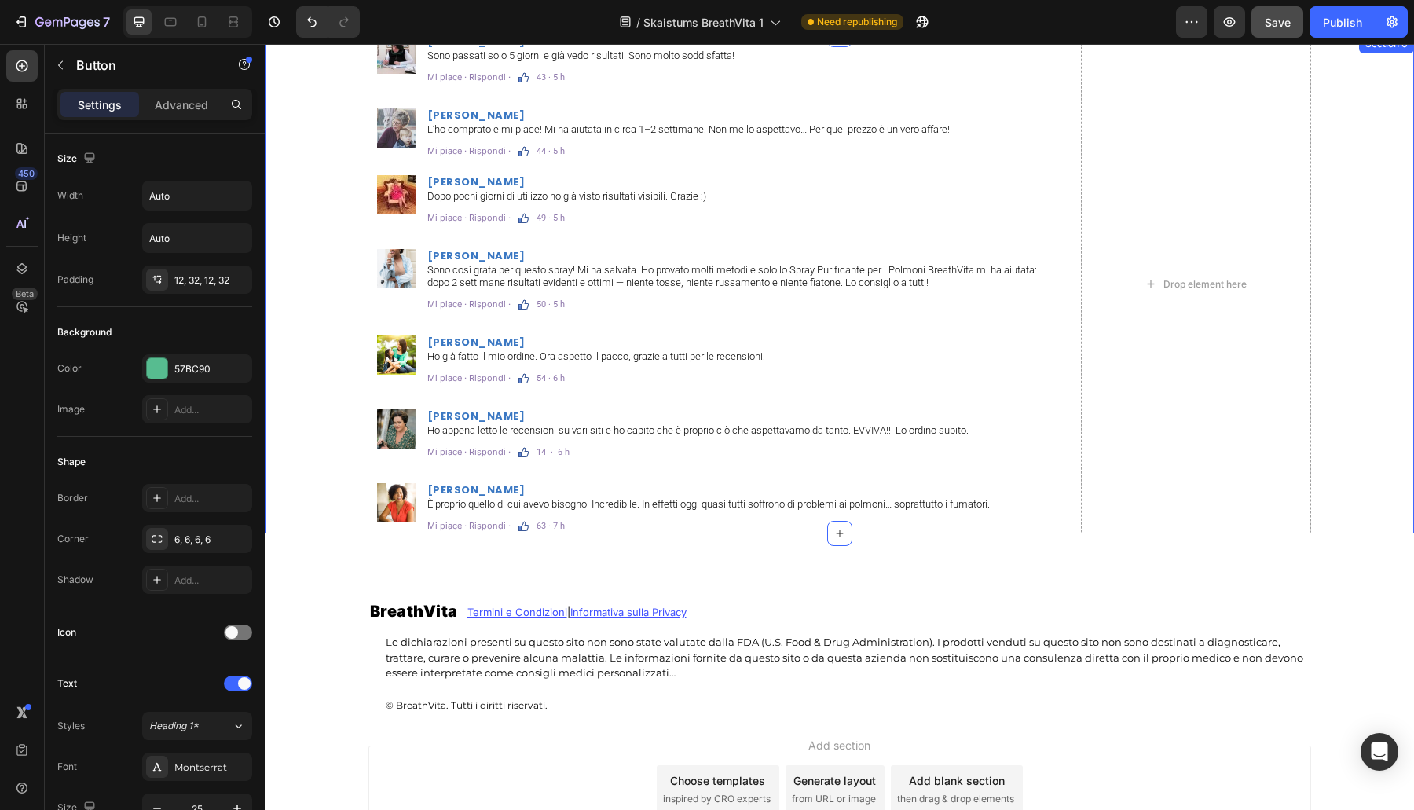
click at [319, 232] on div "Image [PERSON_NAME] Heading Sono passati solo 5 giorni e già vedo risultati! So…" at bounding box center [839, 284] width 1126 height 499
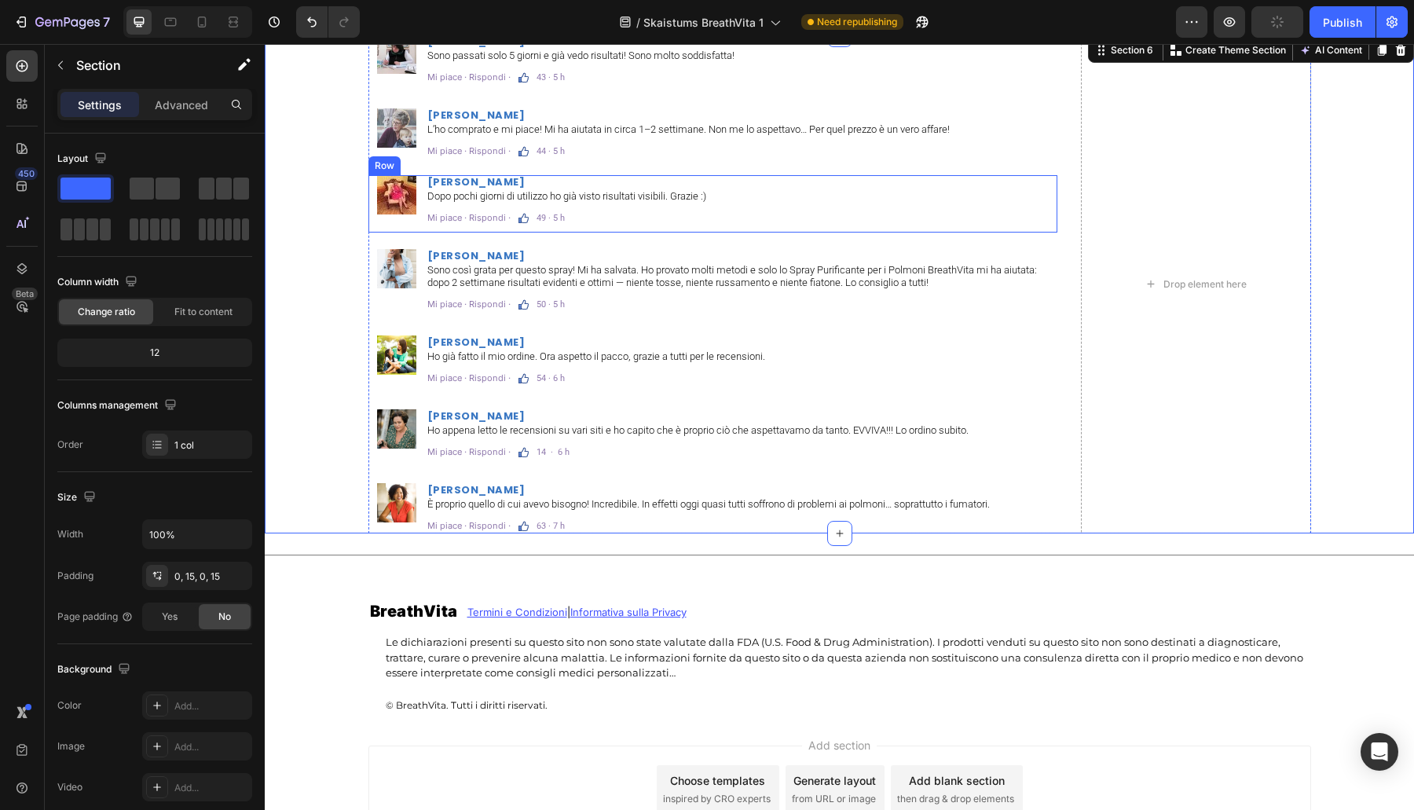
click at [653, 230] on div "Image [PERSON_NAME] Heading Dopo pochi giorni di utilizzo ho già visto risultat…" at bounding box center [713, 203] width 690 height 57
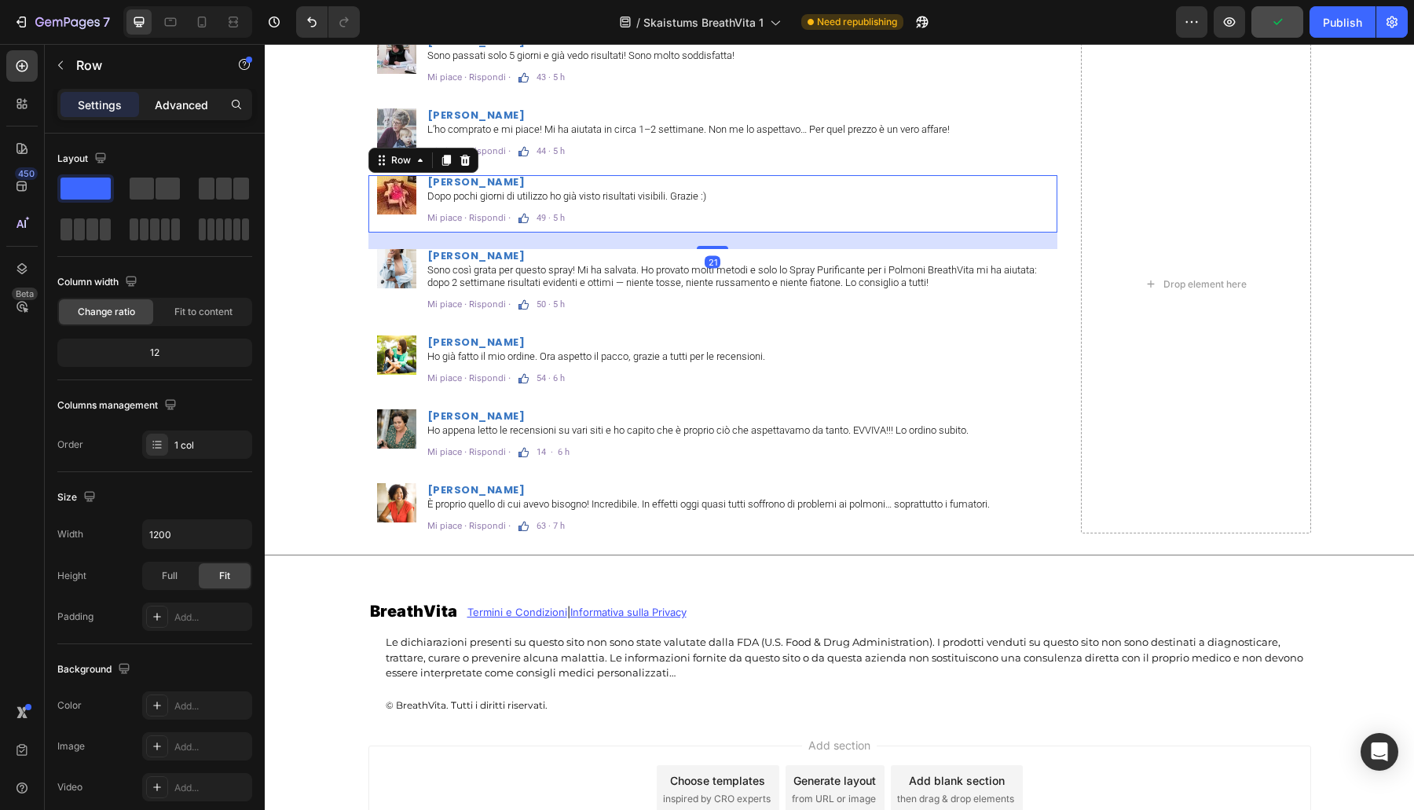
click at [181, 110] on p "Advanced" at bounding box center [181, 105] width 53 height 16
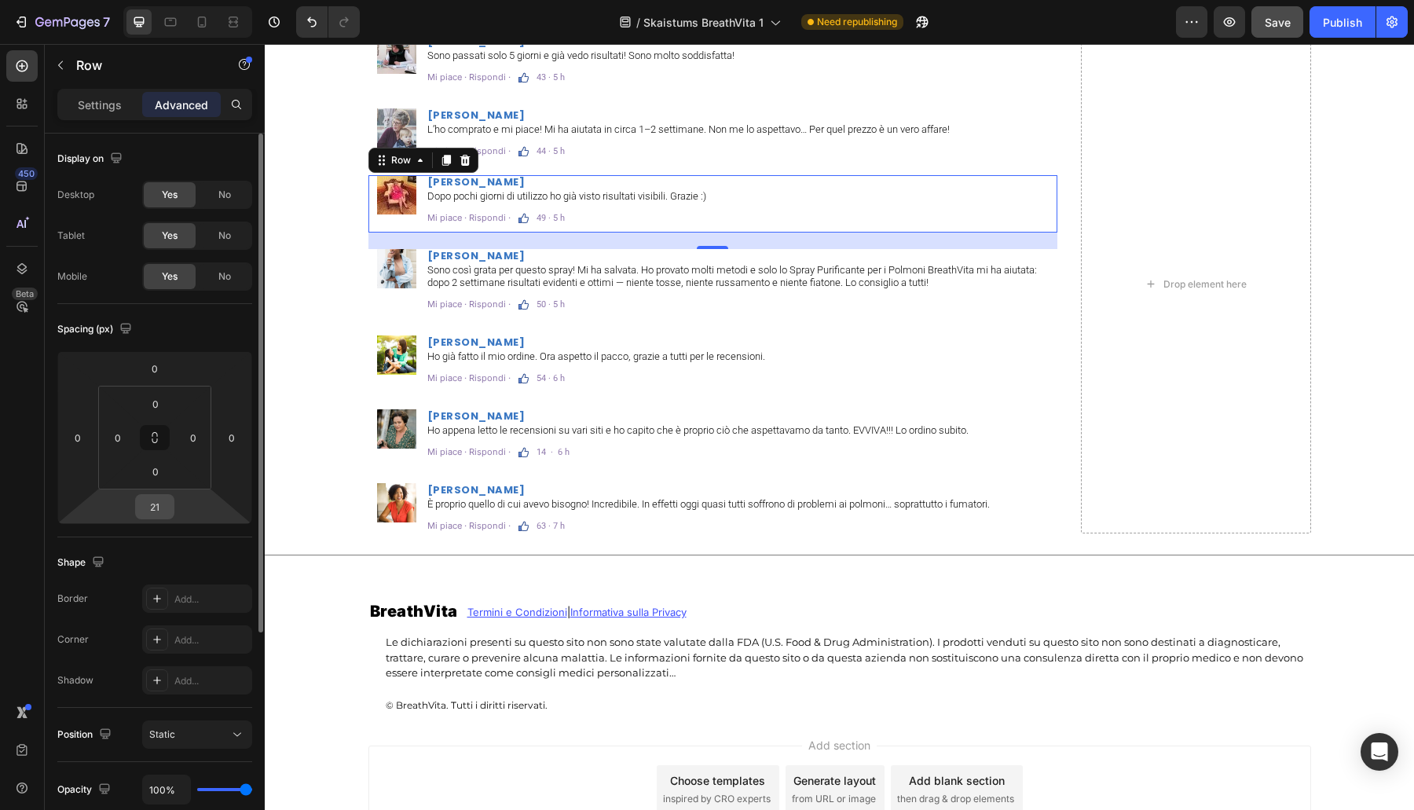
click at [156, 503] on input "21" at bounding box center [154, 507] width 31 height 24
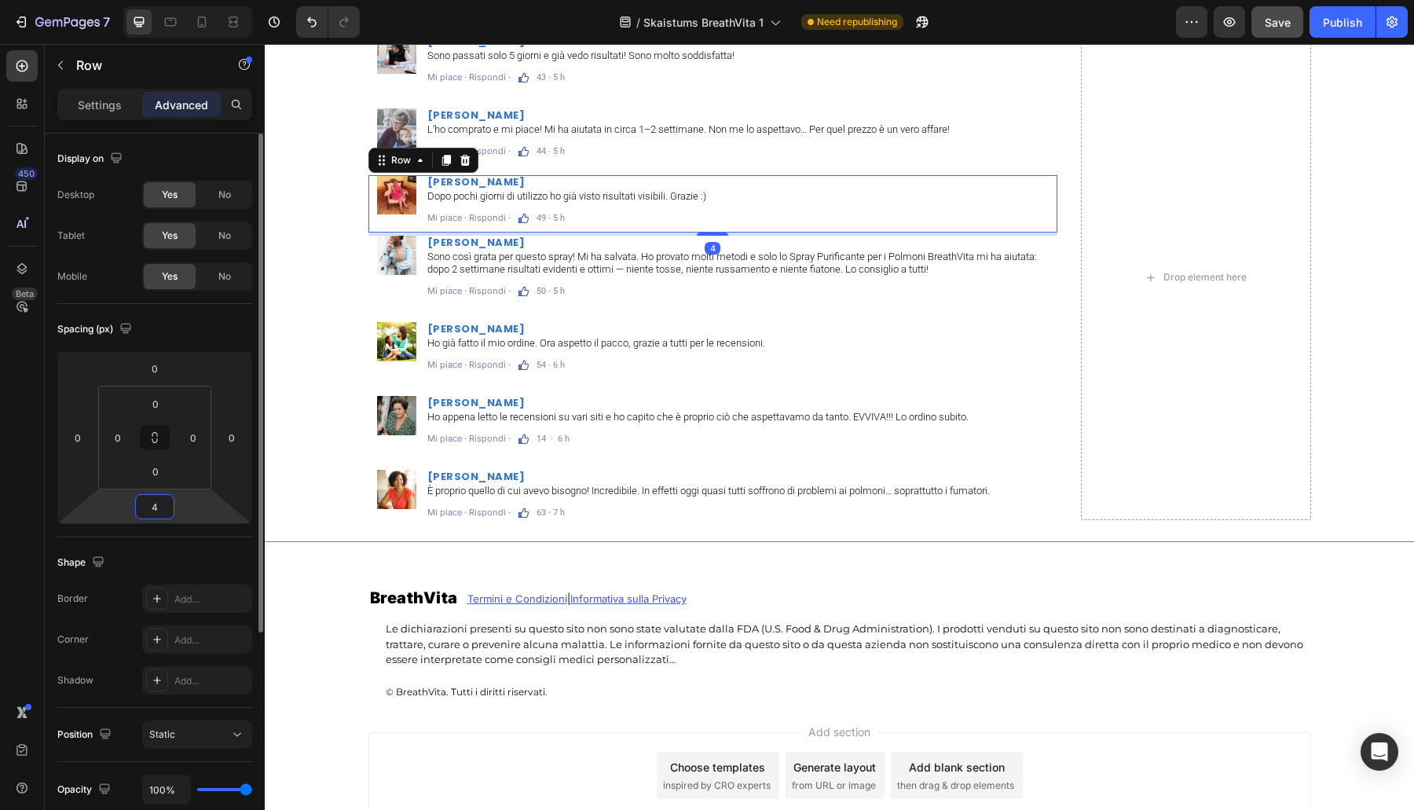
click at [156, 507] on input "4" at bounding box center [154, 507] width 31 height 24
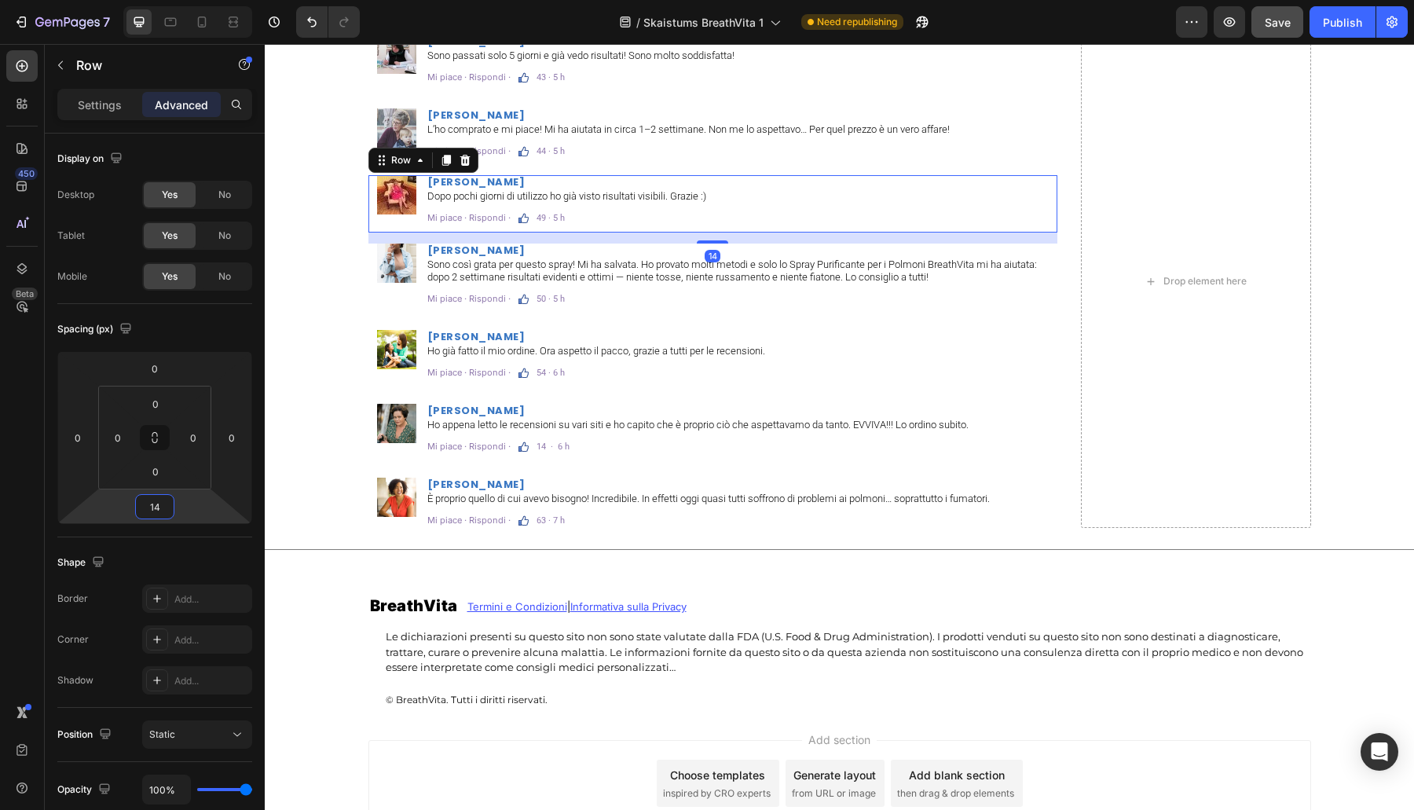
type input "1"
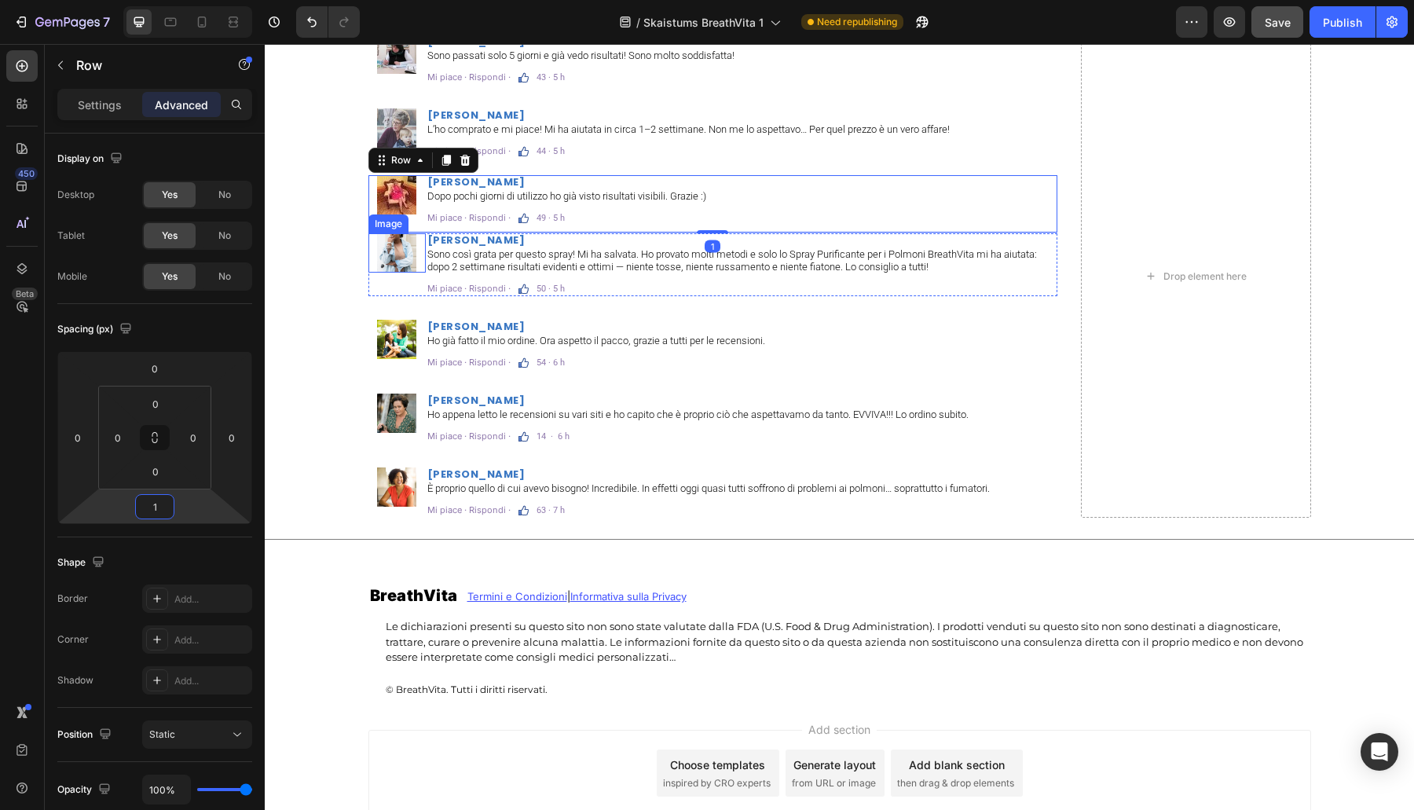
type input "15"
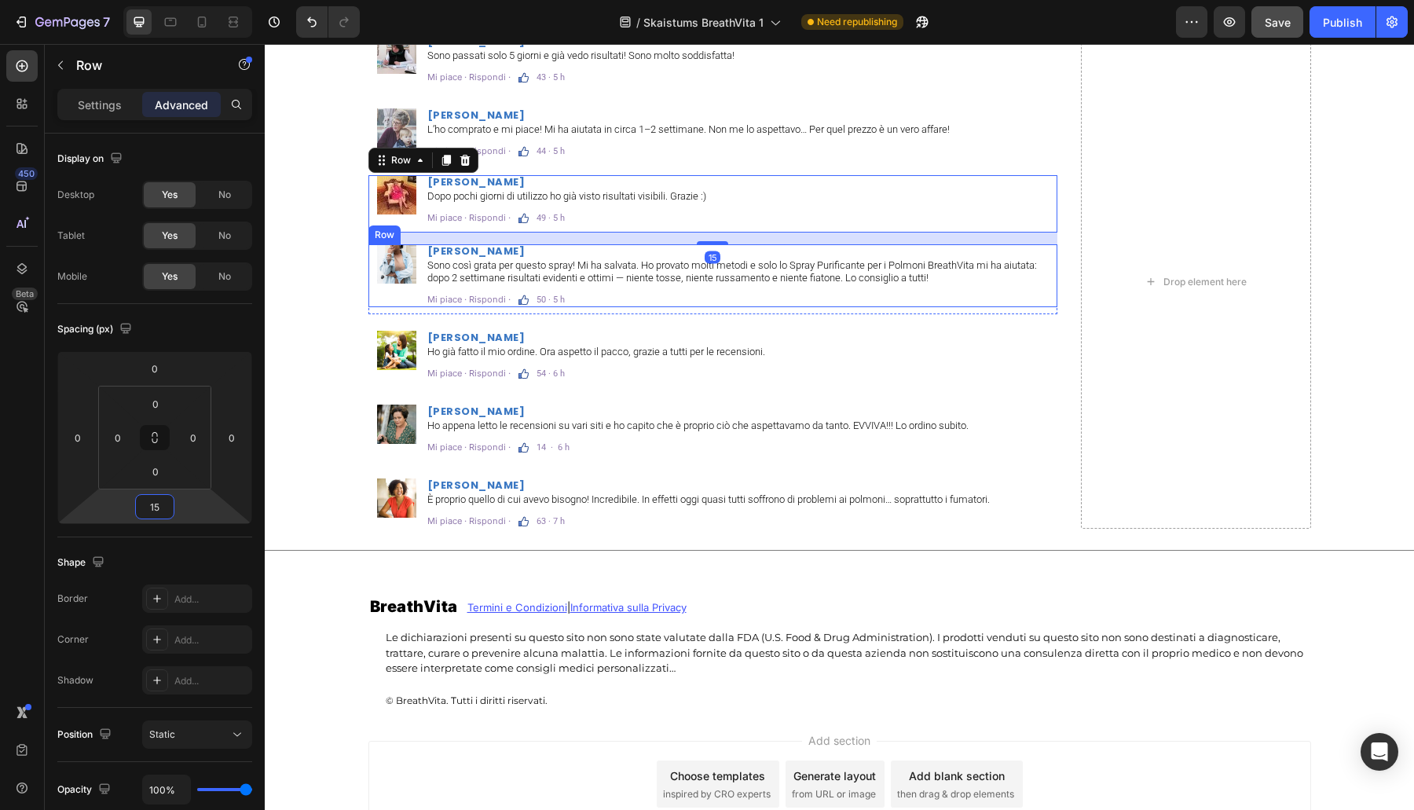
click at [404, 298] on div "Image" at bounding box center [396, 275] width 57 height 63
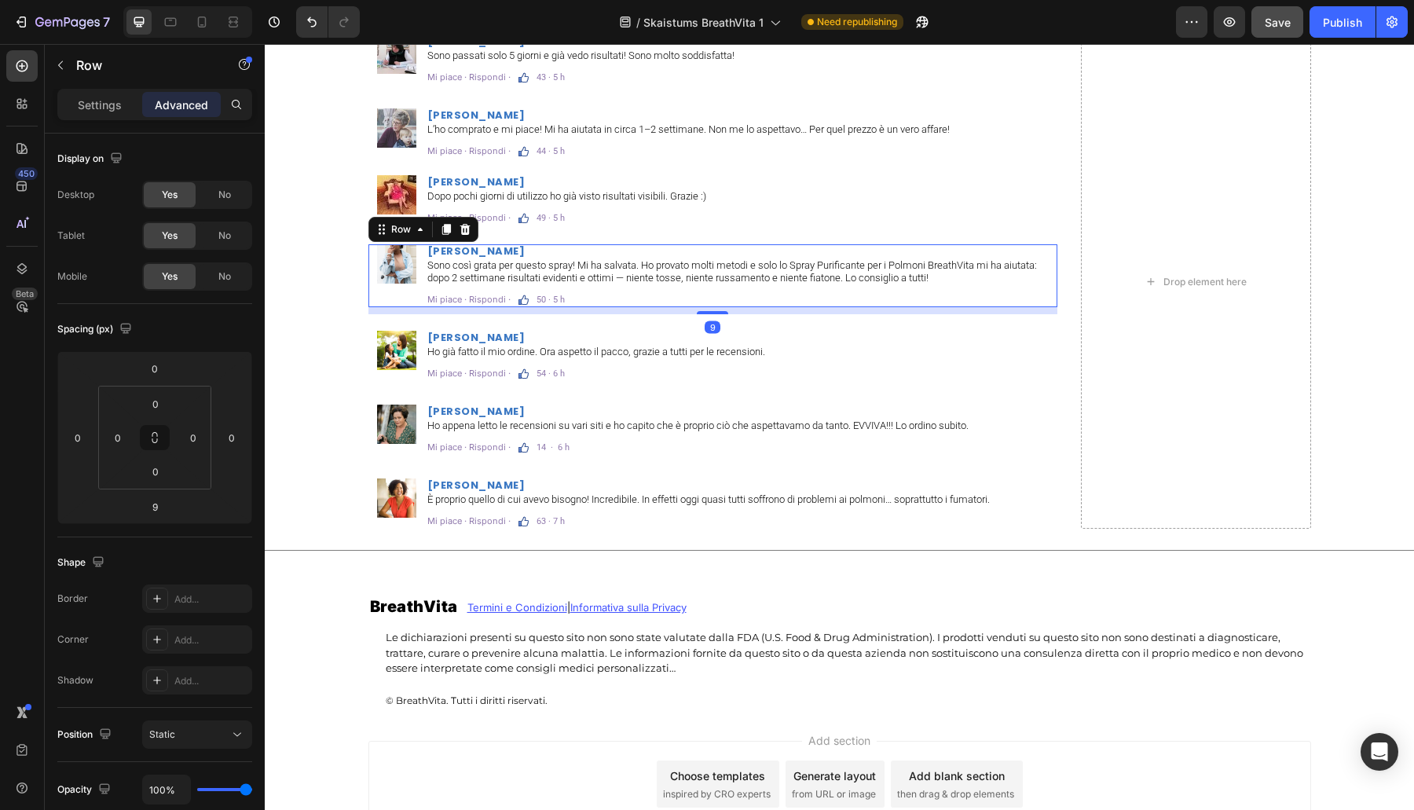
click at [408, 308] on div "9" at bounding box center [713, 310] width 690 height 7
drag, startPoint x: 704, startPoint y: 313, endPoint x: 707, endPoint y: 302, distance: 11.4
click at [718, 269] on div "Image [PERSON_NAME] Heading Sono così grata per questo spray! Mi ha salvata. Ho…" at bounding box center [713, 275] width 690 height 63
type input "0"
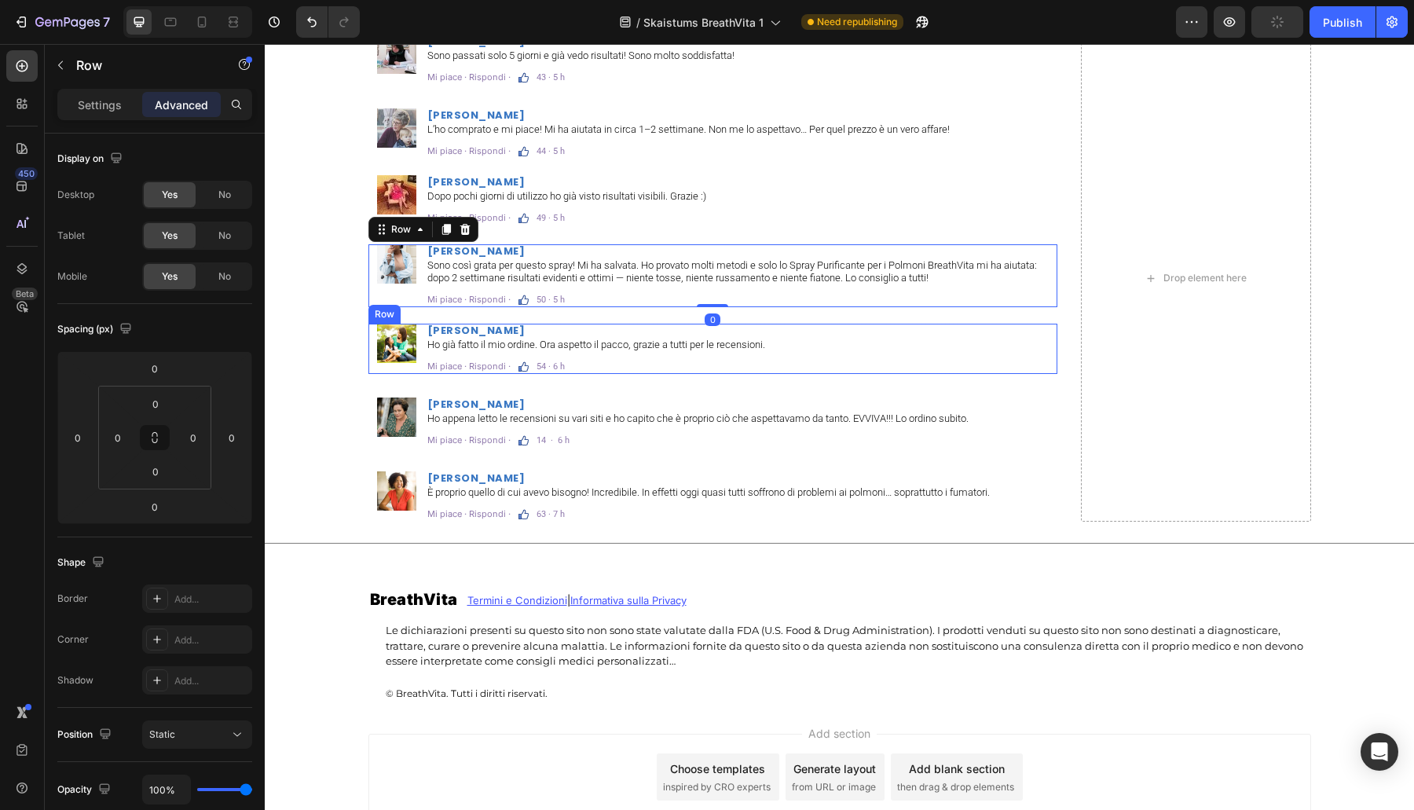
click at [405, 374] on div "Image [PERSON_NAME] Heading Sono passati solo 5 giorni e già vedo risultati! So…" at bounding box center [713, 278] width 690 height 487
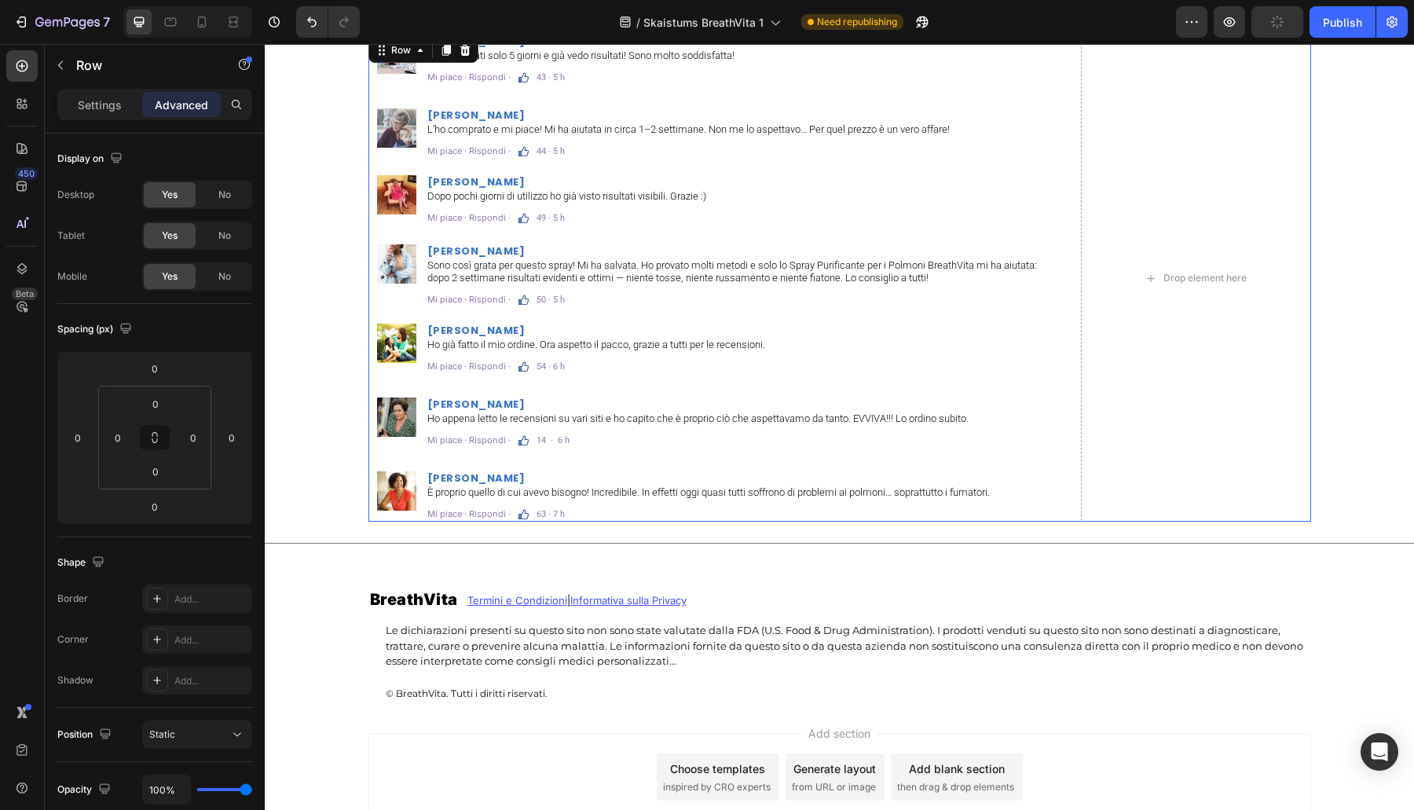
click at [404, 369] on div "Image" at bounding box center [396, 349] width 57 height 50
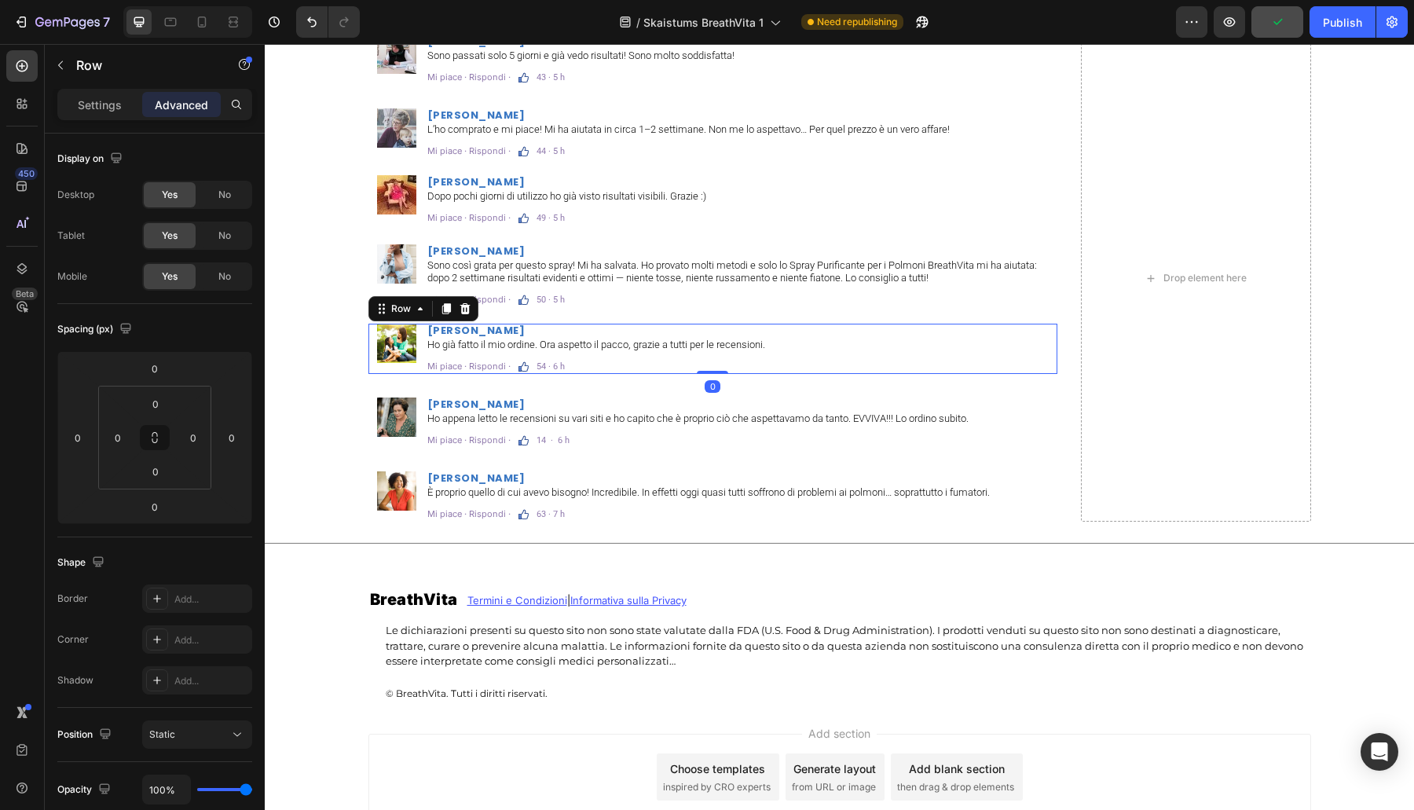
click at [404, 369] on div "Image" at bounding box center [396, 349] width 57 height 50
click at [391, 319] on div "Row" at bounding box center [423, 308] width 110 height 25
click at [389, 307] on div "Row" at bounding box center [401, 309] width 26 height 14
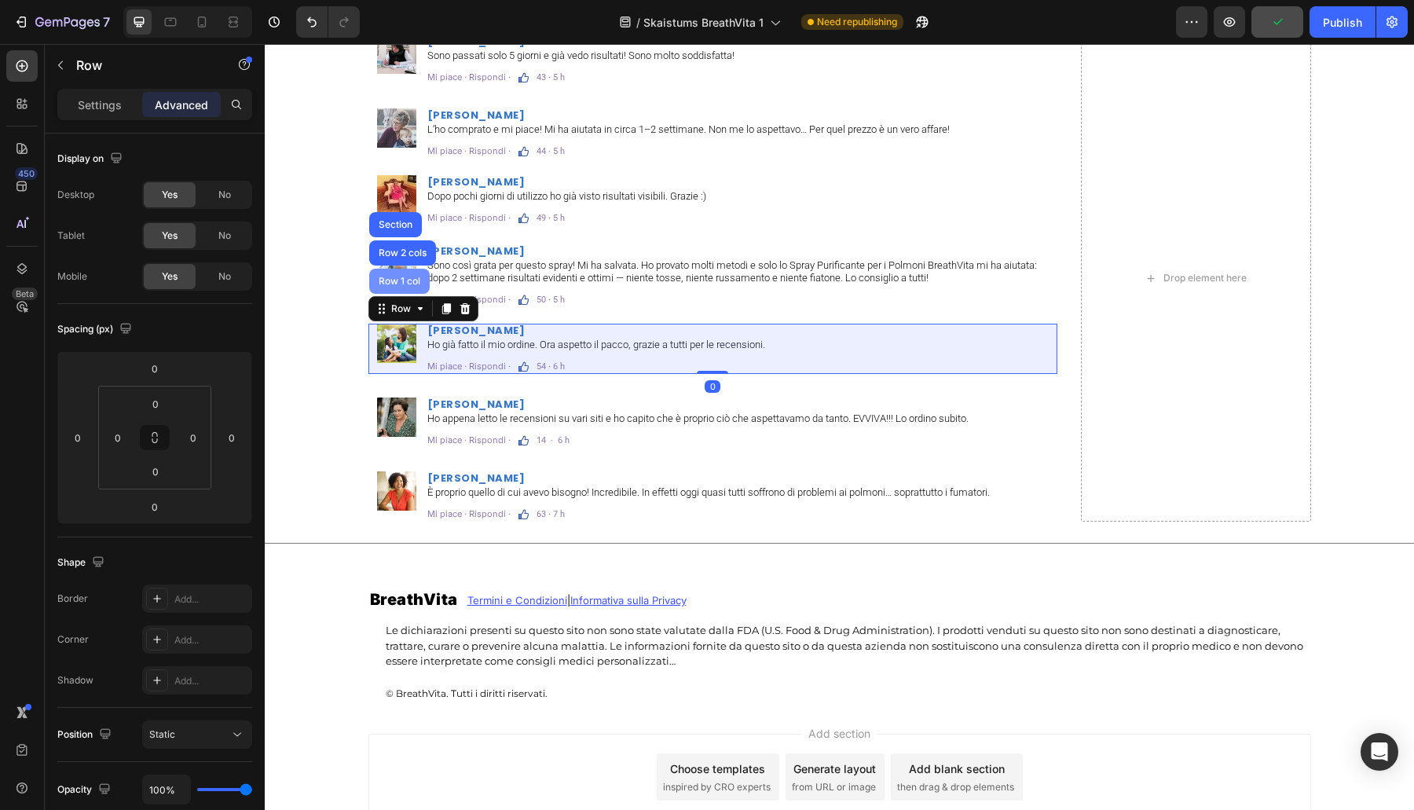
click at [391, 294] on div "Row 1 col" at bounding box center [399, 281] width 60 height 25
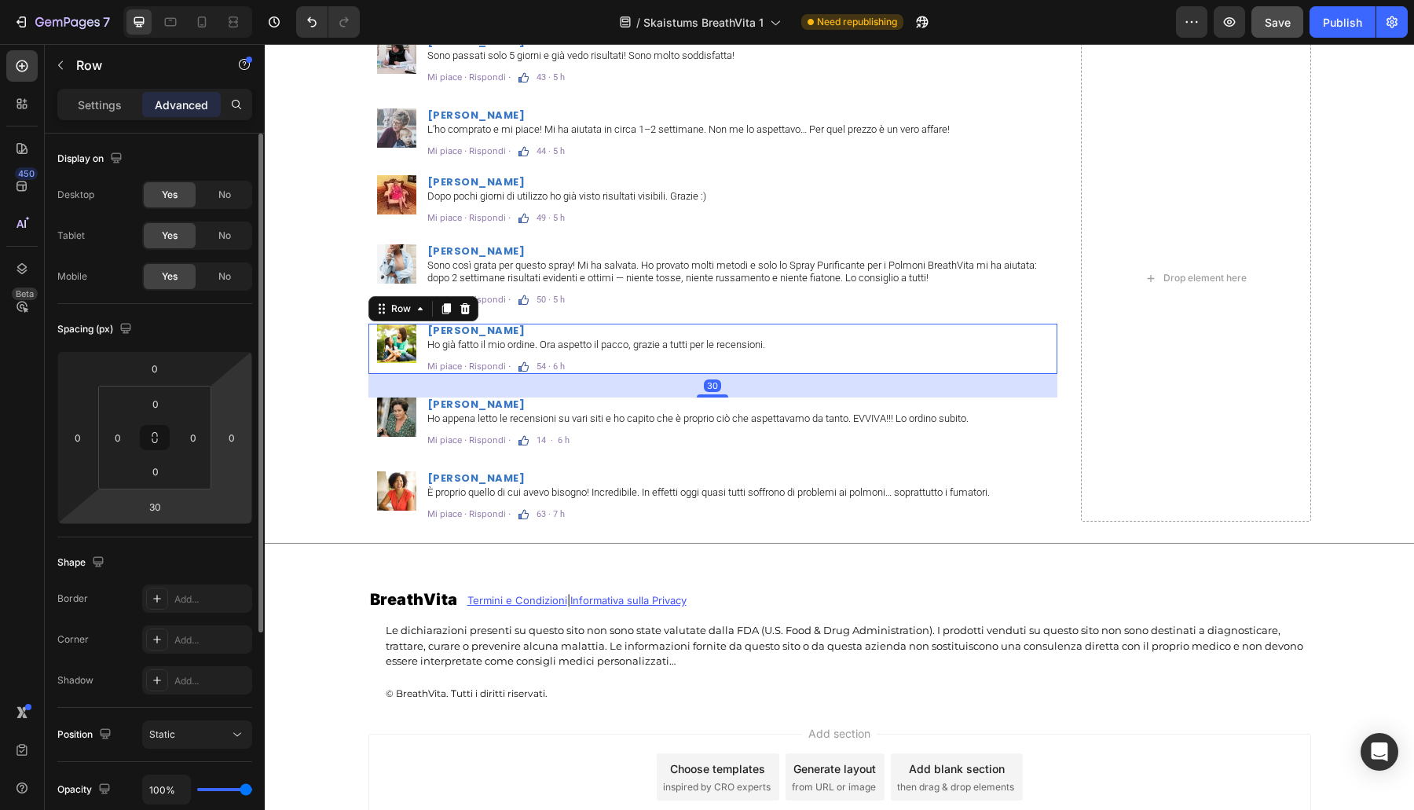
click at [157, 514] on input "30" at bounding box center [154, 507] width 31 height 24
paste input "15"
type input "15"
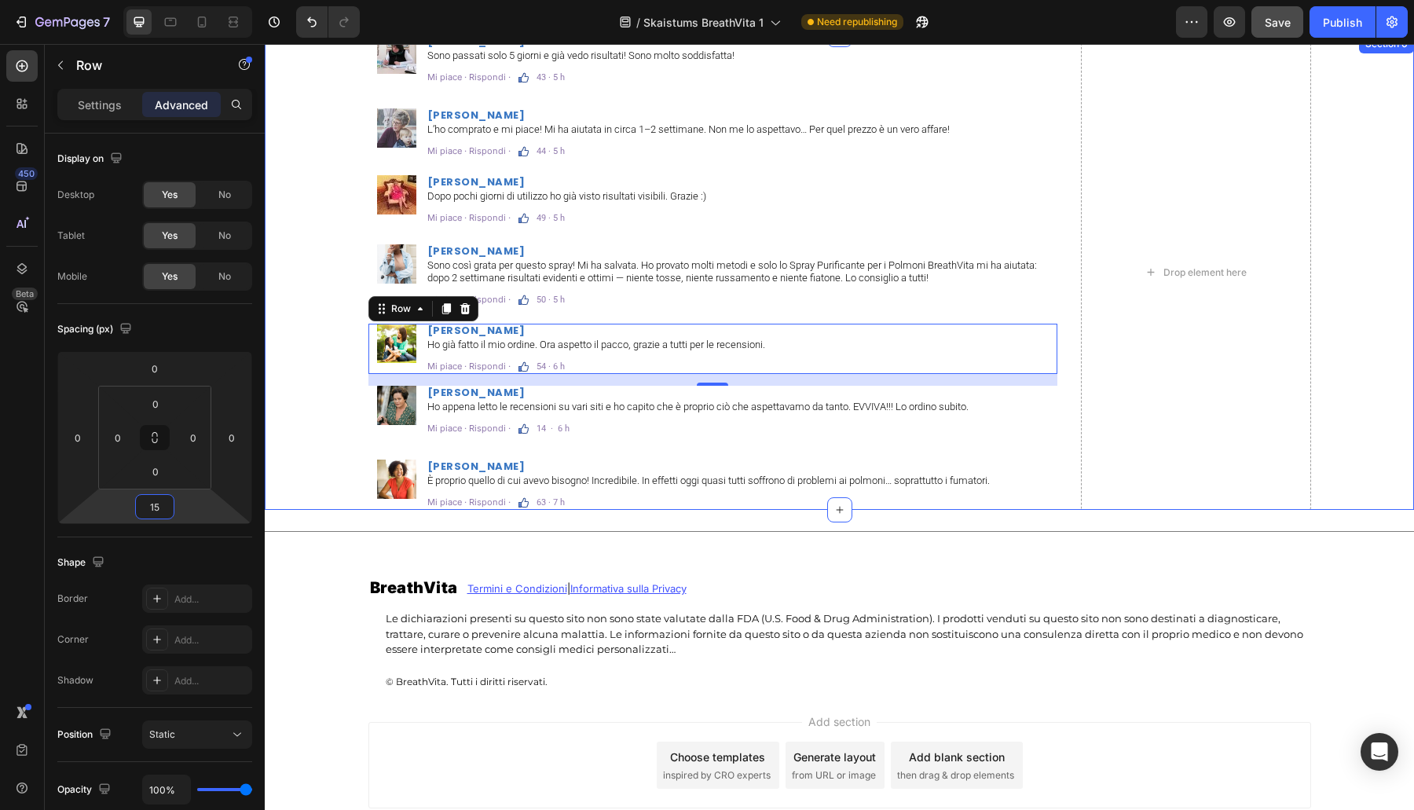
click at [295, 221] on div "Image [PERSON_NAME] Heading Sono passati solo 5 giorni e già vedo risultati! So…" at bounding box center [839, 272] width 1126 height 475
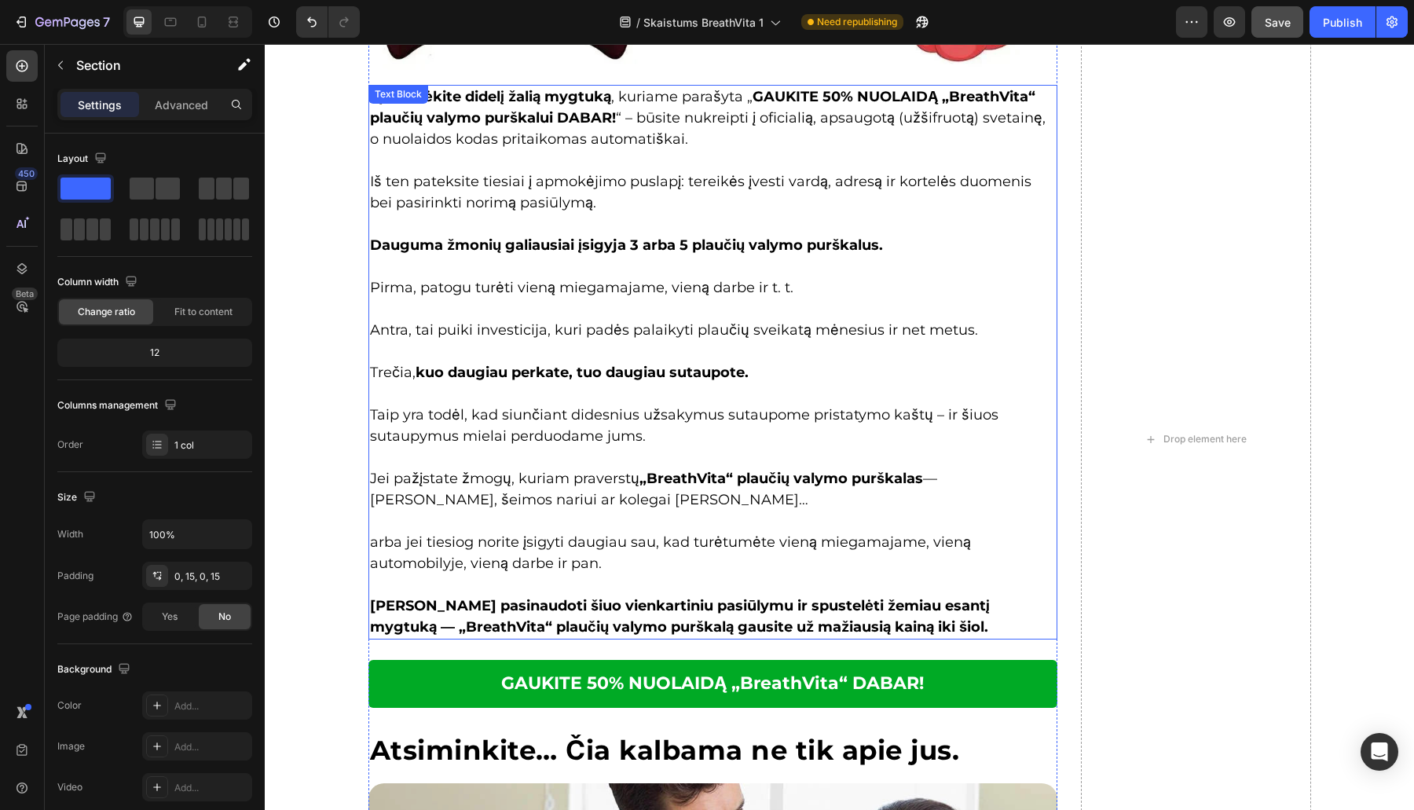
scroll to position [7169, 0]
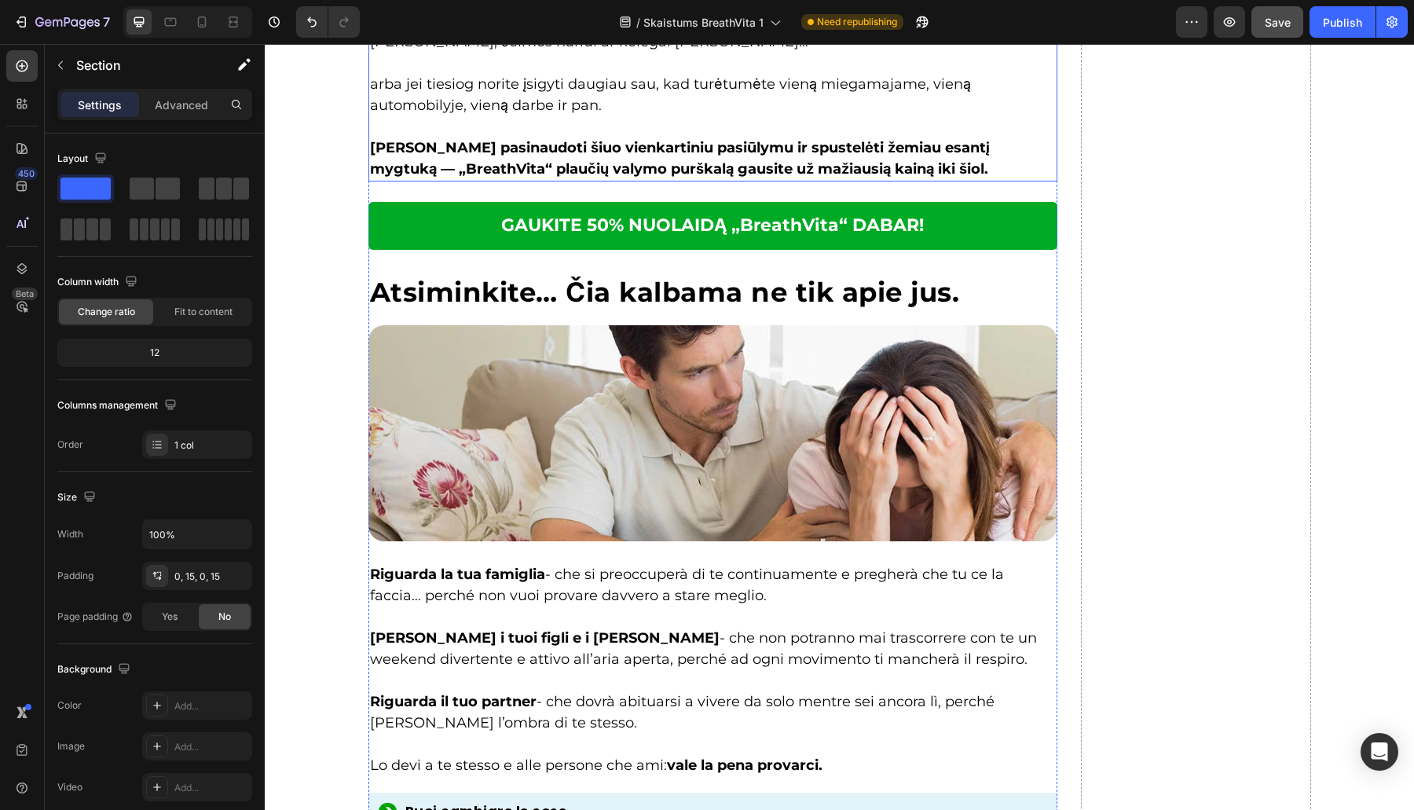
click at [554, 606] on p at bounding box center [713, 616] width 686 height 21
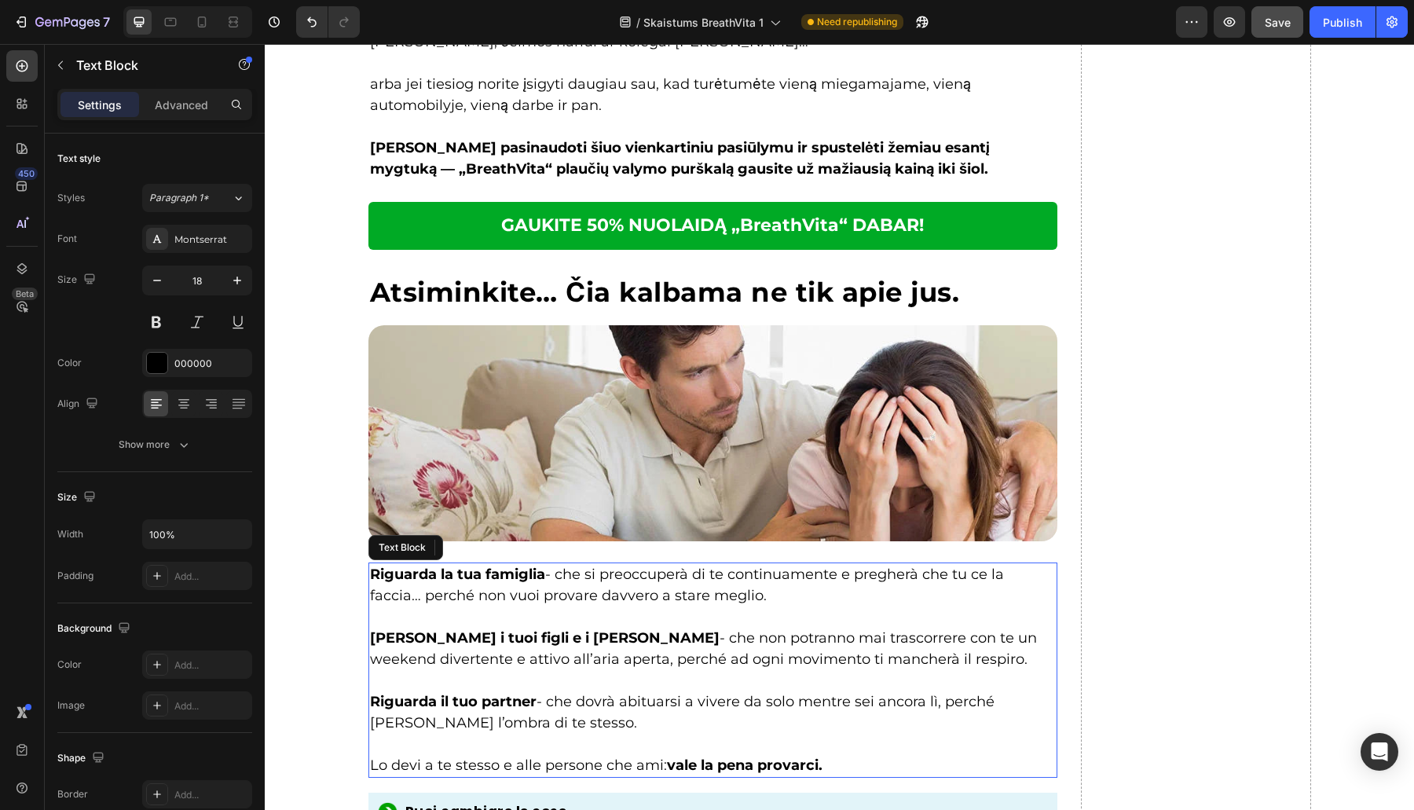
scroll to position [7627, 0]
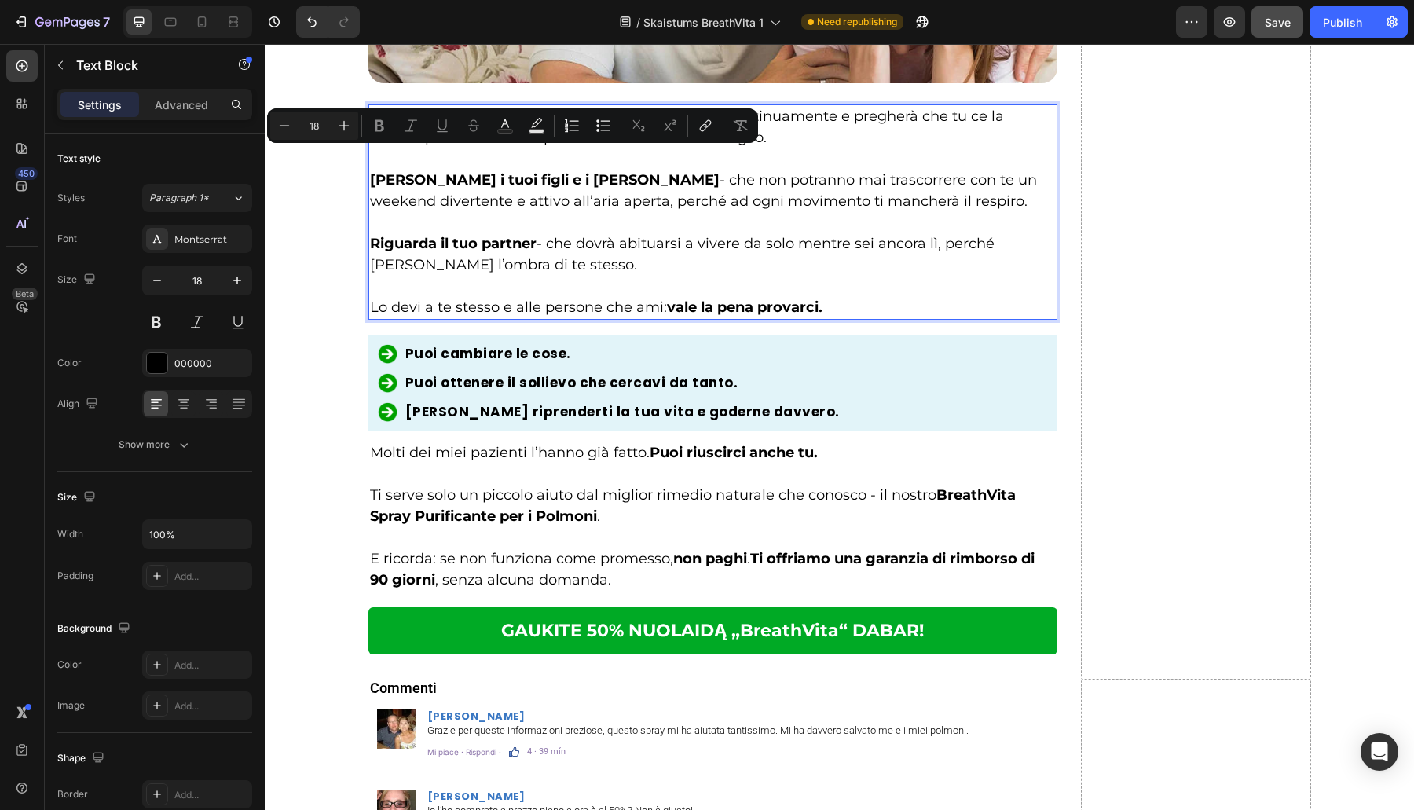
click at [503, 216] on p "Rich Text Editor. Editing area: main" at bounding box center [713, 222] width 686 height 21
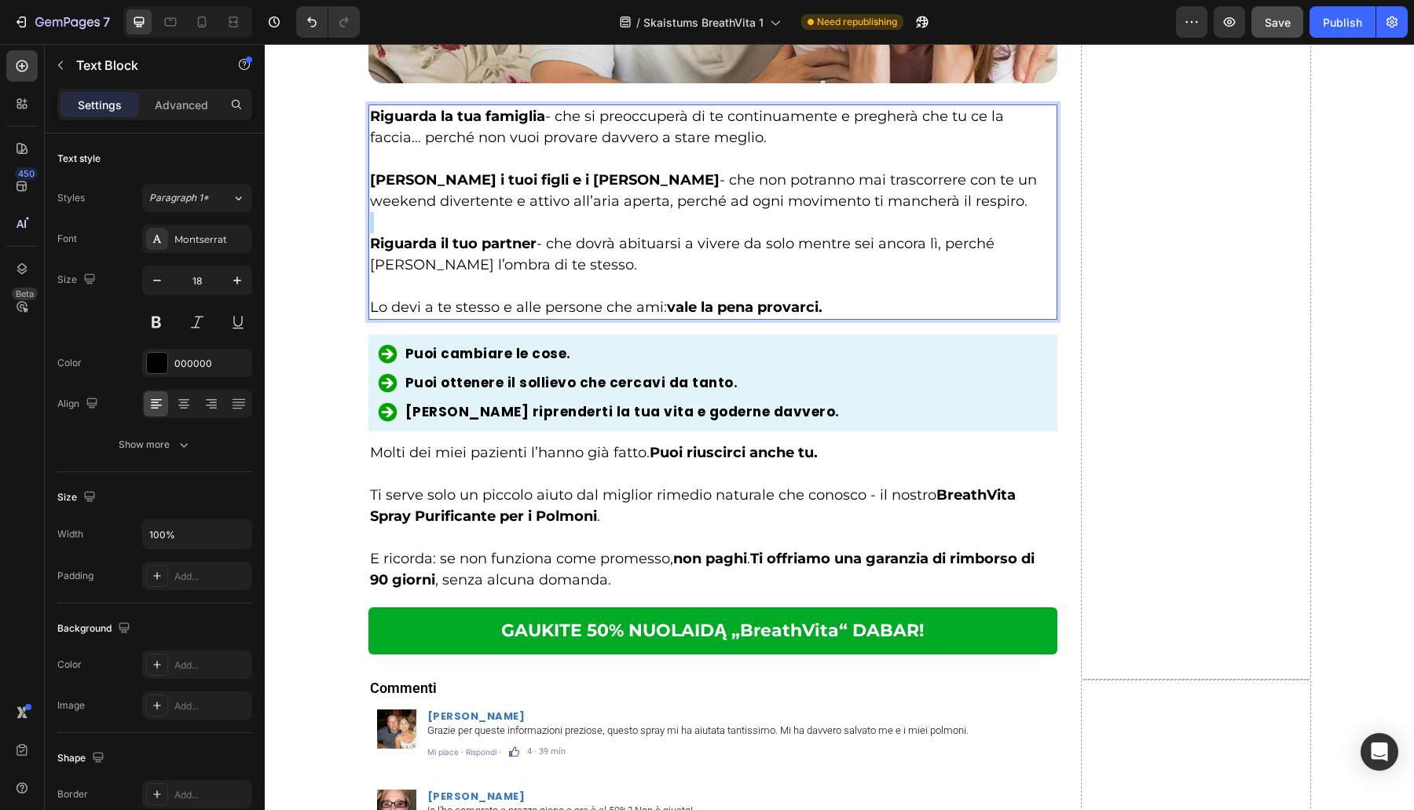
click at [503, 216] on p "Rich Text Editor. Editing area: main" at bounding box center [713, 222] width 686 height 21
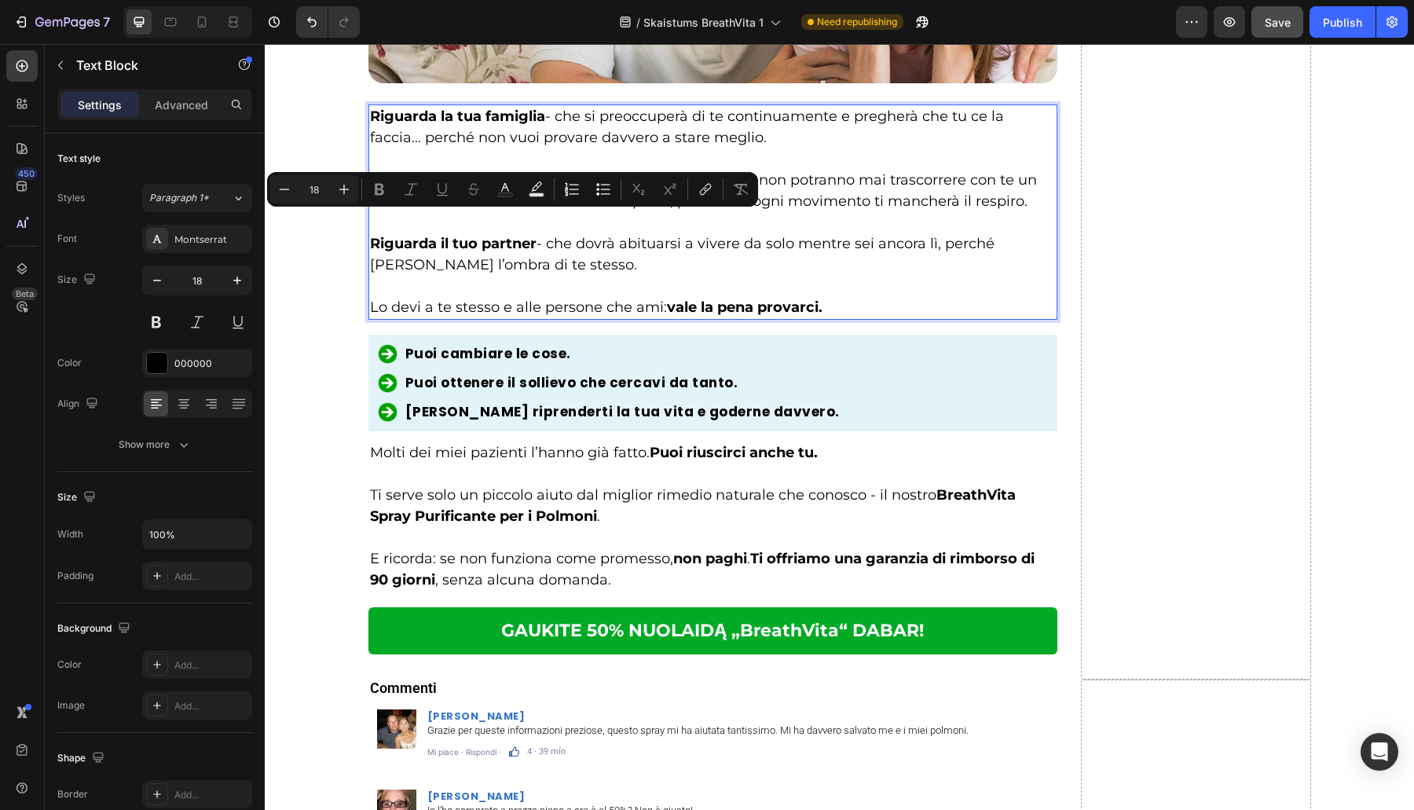
click at [644, 284] on p "Rich Text Editor. Editing area: main" at bounding box center [713, 286] width 686 height 21
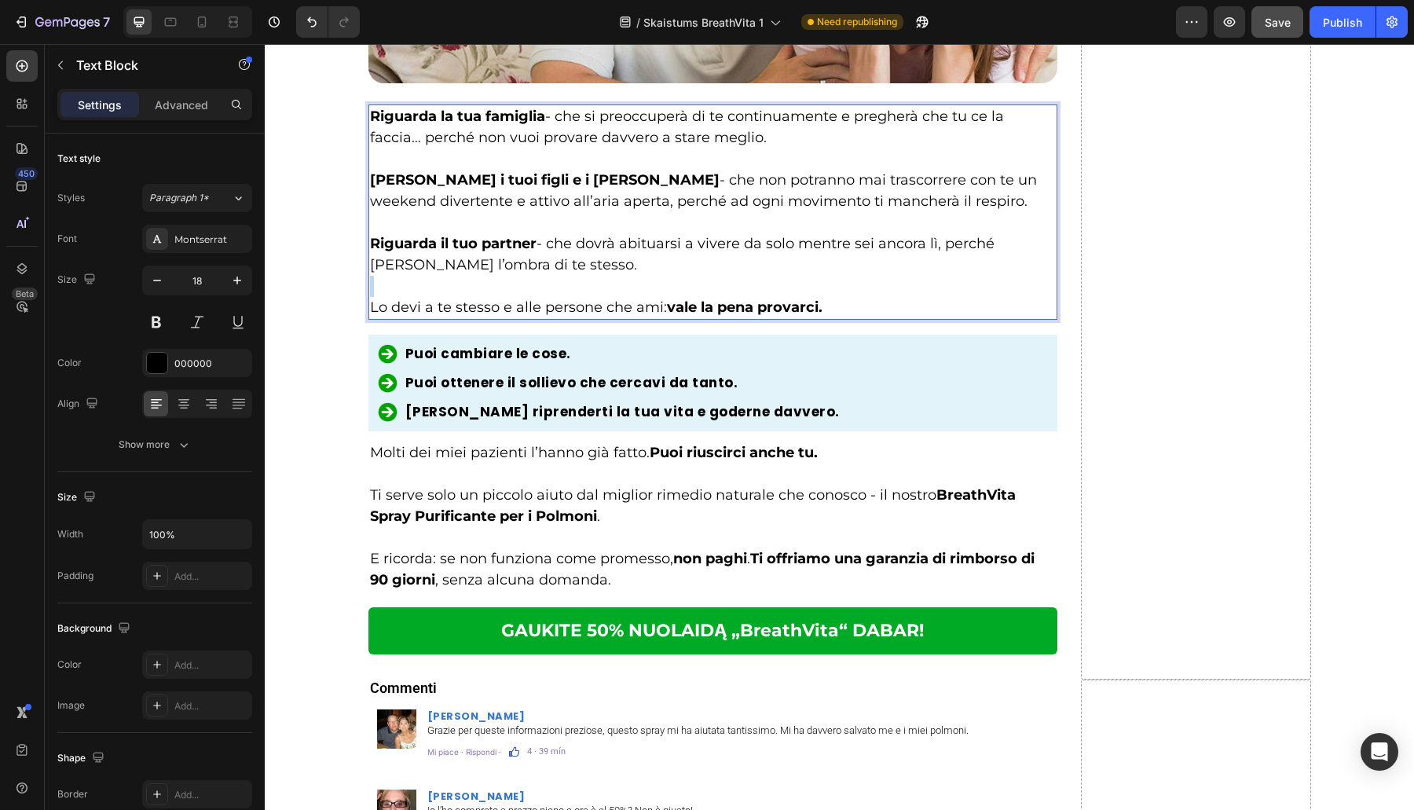
click at [644, 284] on p "Rich Text Editor. Editing area: main" at bounding box center [713, 286] width 686 height 21
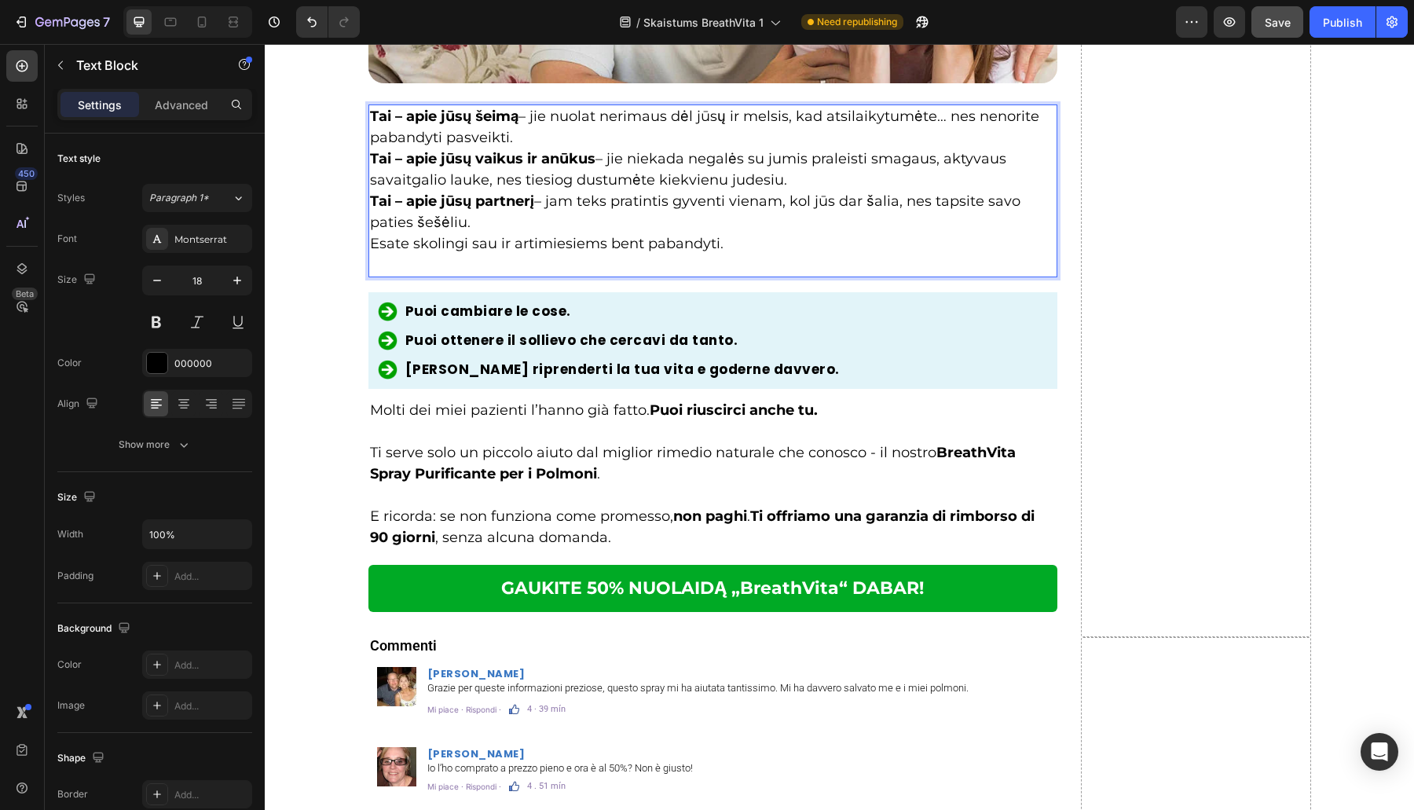
click at [690, 126] on p "Tai – apie jūsų šeimą – jie nuolat nerimaus dėl jūsų ir melsis, kad atsilaikytu…" at bounding box center [713, 127] width 686 height 42
click at [680, 141] on p "Tai – apie jūsų šeimą – jie nuolat nerimaus dėl jūsų ir melsis, kad atsilaikytu…" at bounding box center [713, 127] width 686 height 42
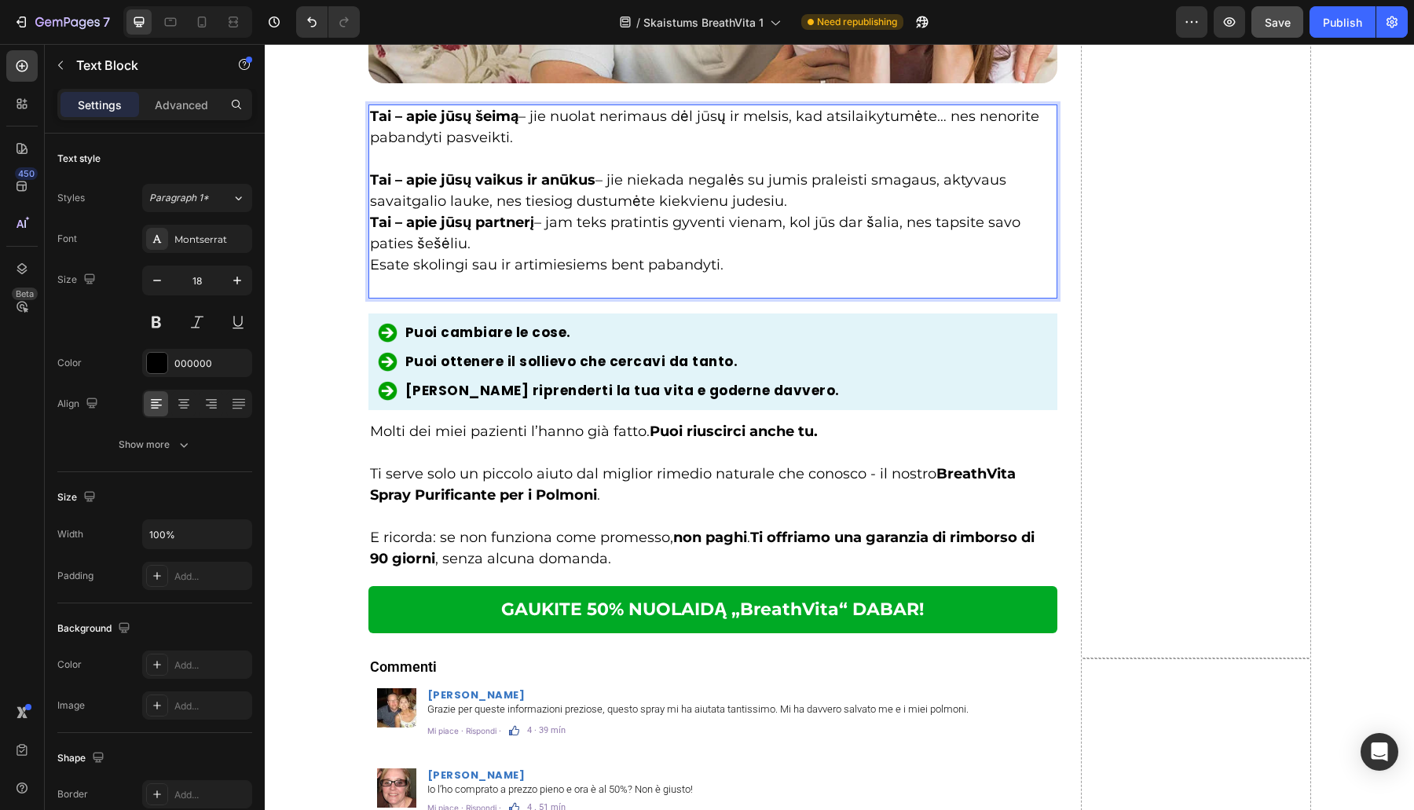
click at [798, 203] on p "Tai – apie jūsų vaikus ir anūkus – jie niekada negalės su jumis praleisti smaga…" at bounding box center [713, 191] width 686 height 42
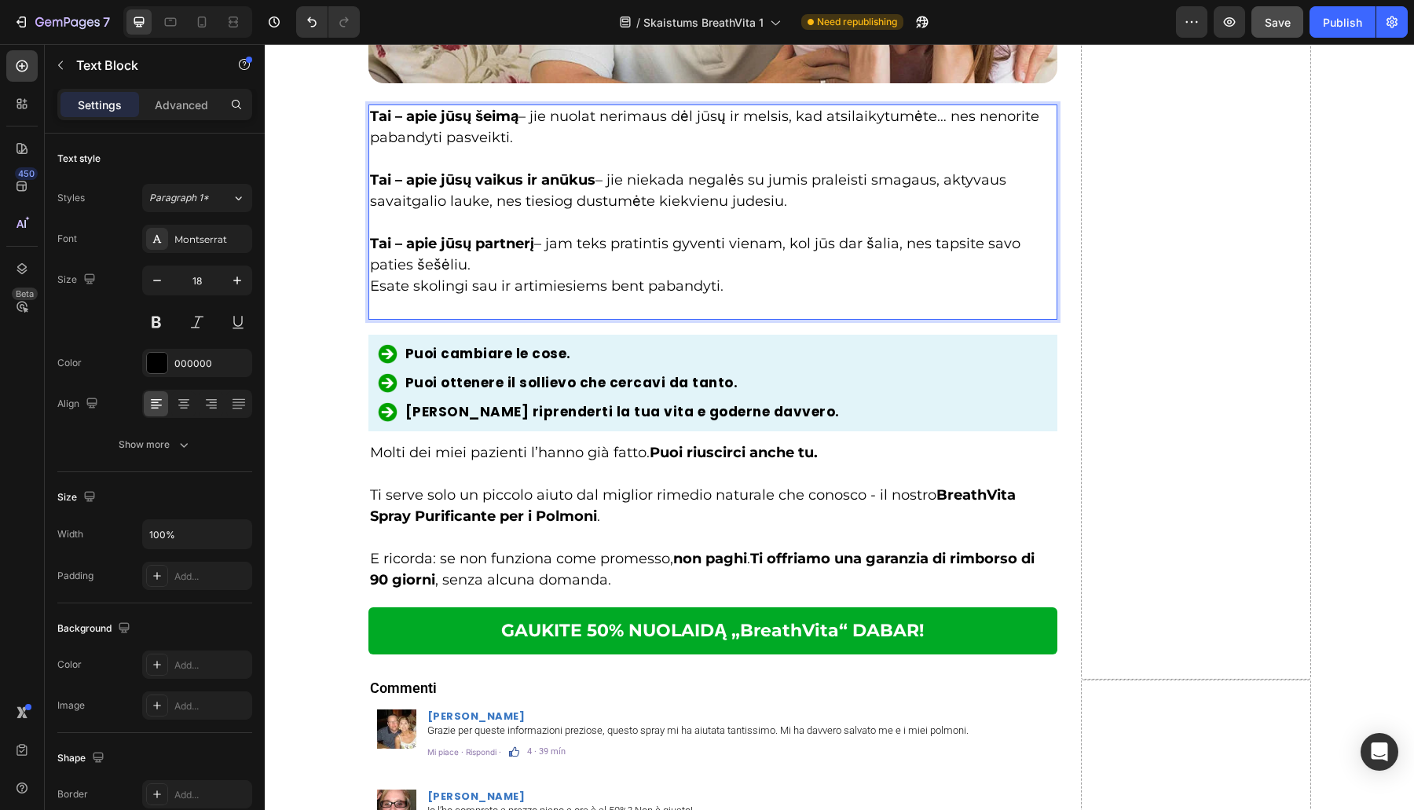
click at [687, 271] on p "Tai – apie jūsų partnerį – jam teks pratintis gyventi vienam, kol jūs dar šalia…" at bounding box center [713, 254] width 686 height 42
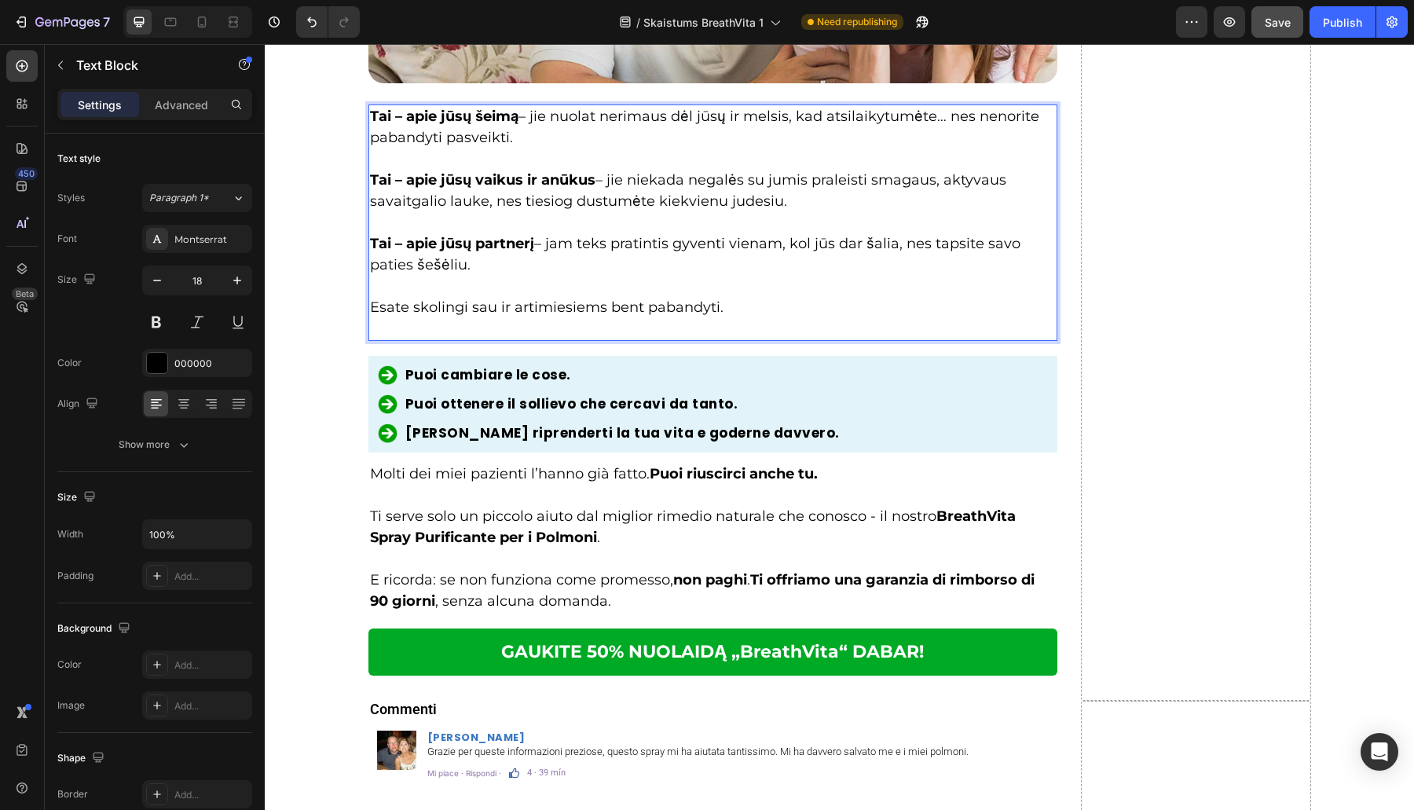
drag, startPoint x: 676, startPoint y: 308, endPoint x: 675, endPoint y: 317, distance: 8.8
click at [676, 310] on p "Esate skolingi sau ir artimiesiems bent pabandyti." at bounding box center [713, 307] width 686 height 21
click at [675, 318] on p "Rich Text Editor. Editing area: main" at bounding box center [713, 328] width 686 height 21
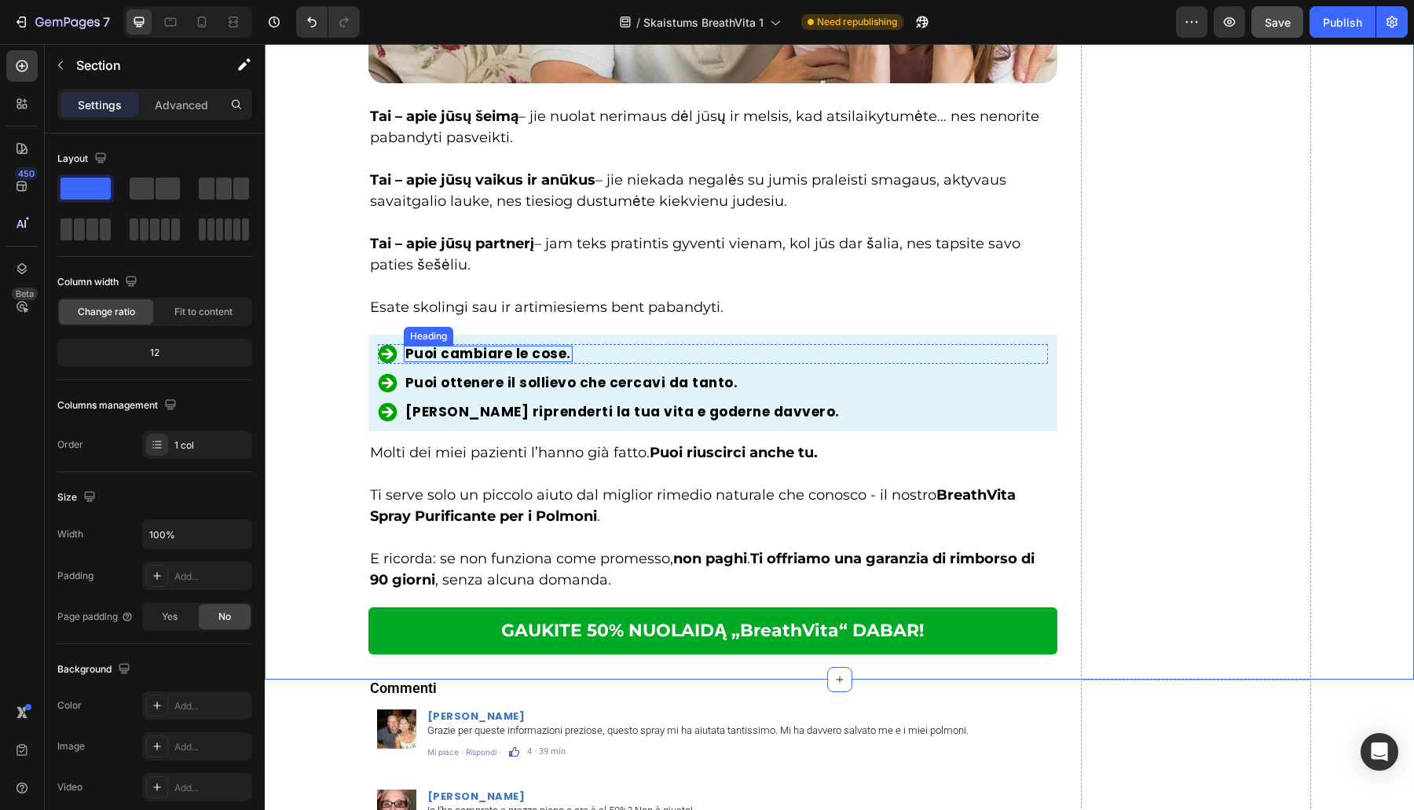
click at [467, 358] on strong "Puoi cambiare le cose." at bounding box center [488, 353] width 166 height 19
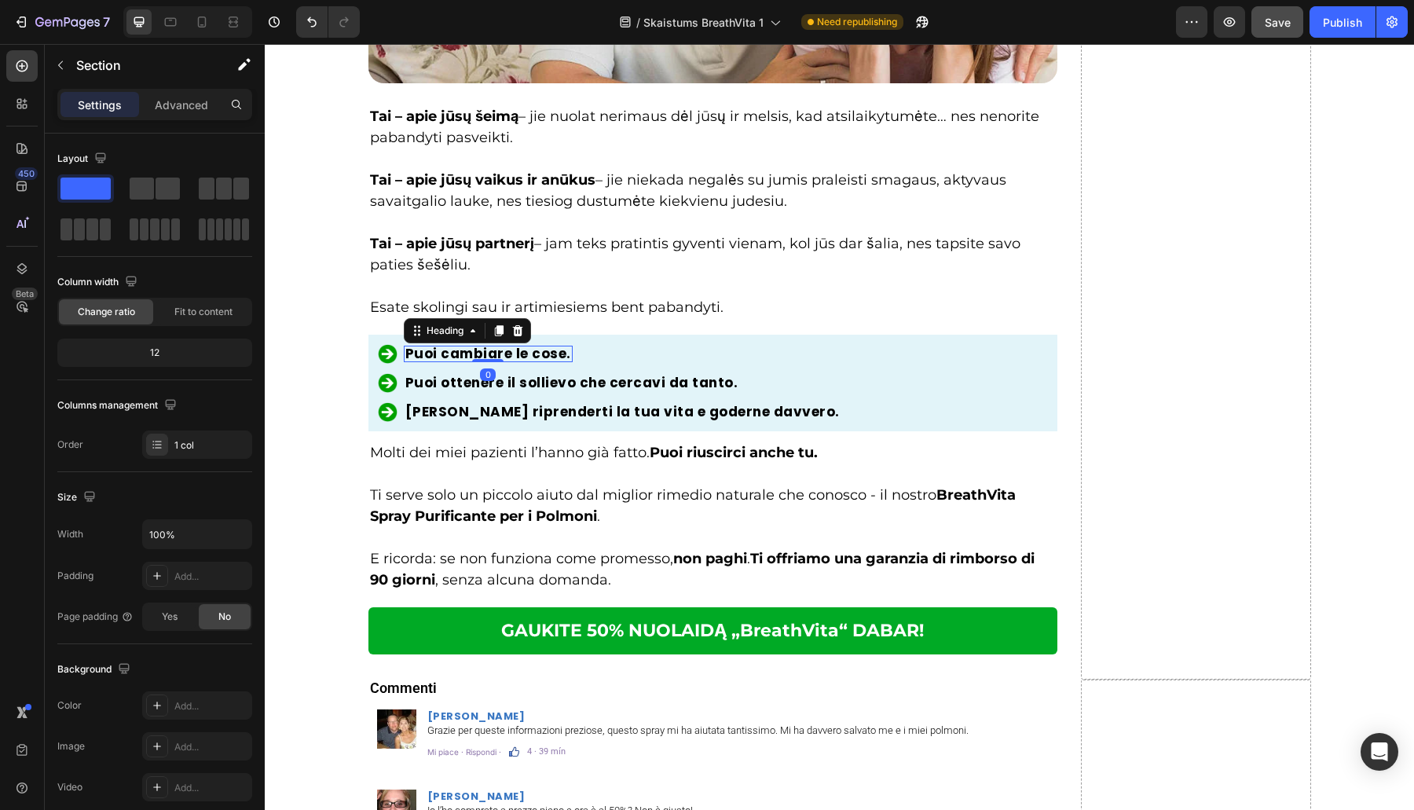
click at [472, 359] on div at bounding box center [487, 360] width 31 height 3
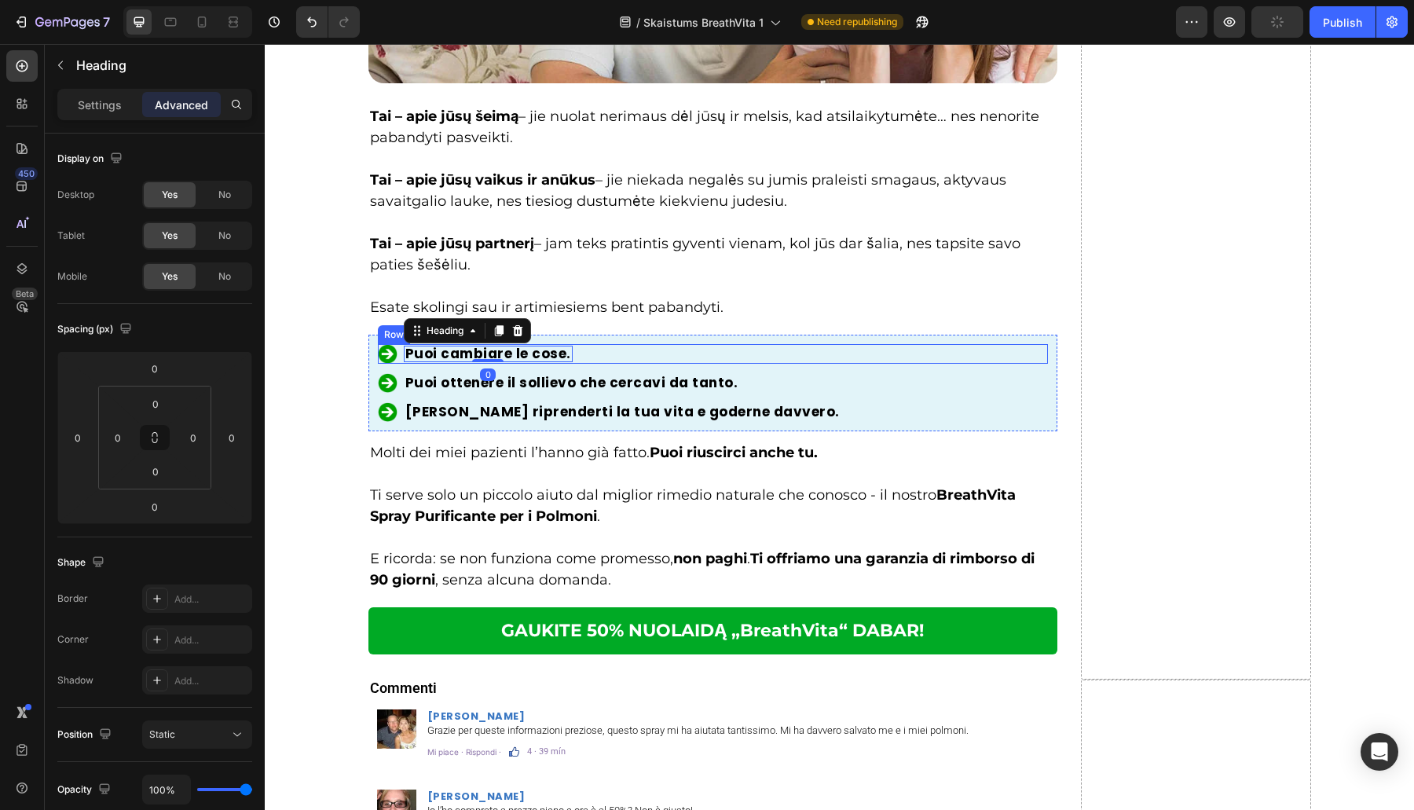
click at [535, 361] on div "Puoi cambiare le cose. Heading 0" at bounding box center [488, 354] width 169 height 20
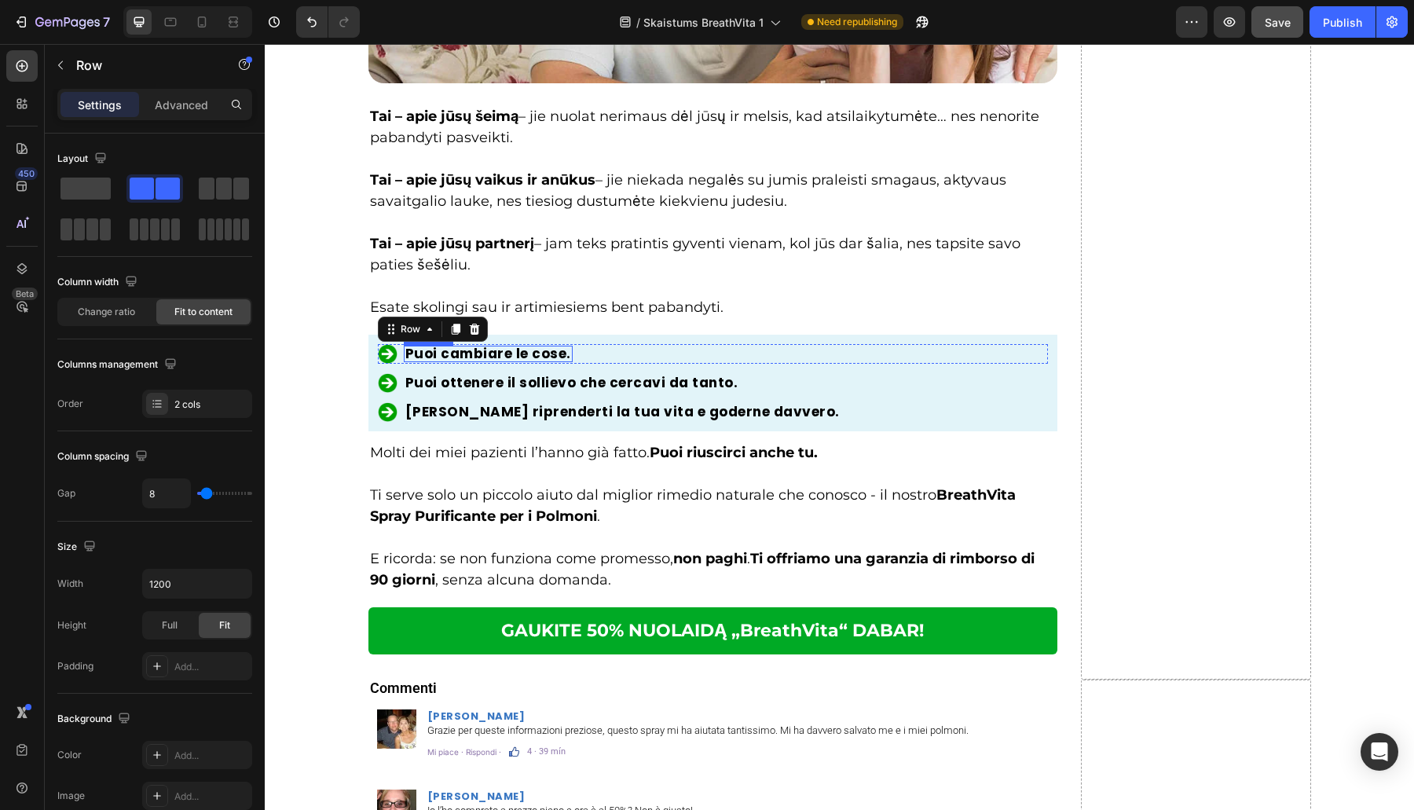
click at [529, 346] on strong "Puoi cambiare le cose." at bounding box center [488, 353] width 166 height 19
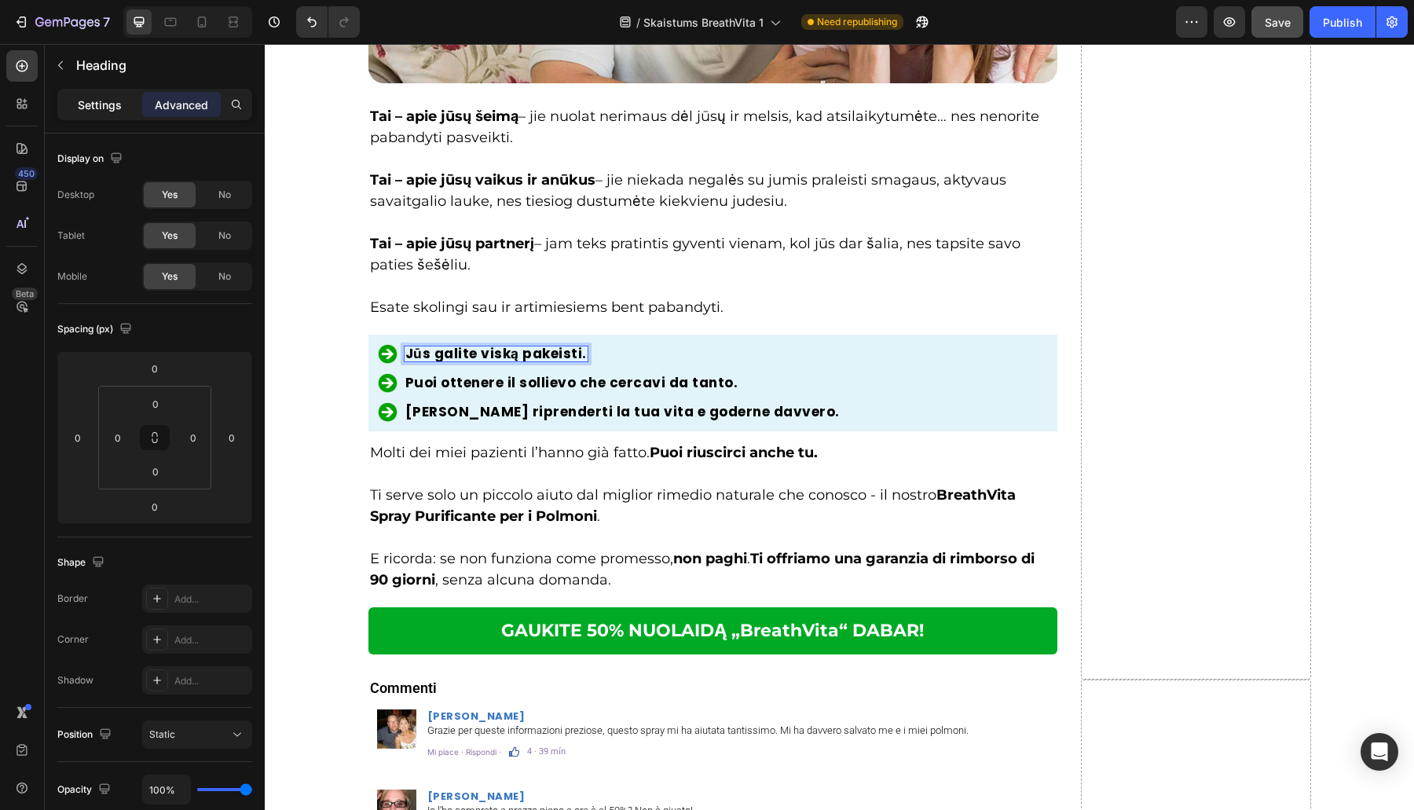
click at [98, 112] on p "Settings" at bounding box center [100, 105] width 44 height 16
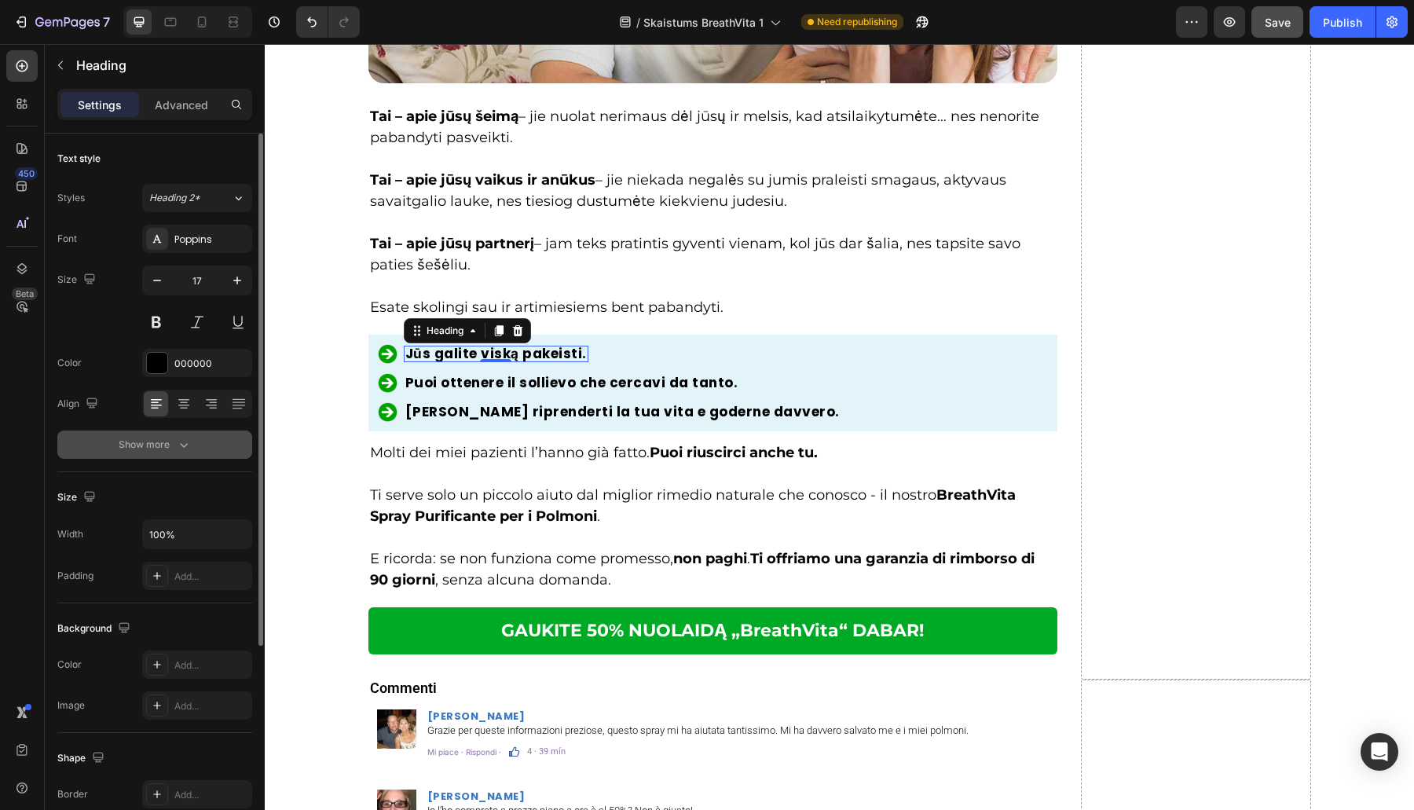
click at [165, 441] on div "Show more" at bounding box center [155, 445] width 73 height 16
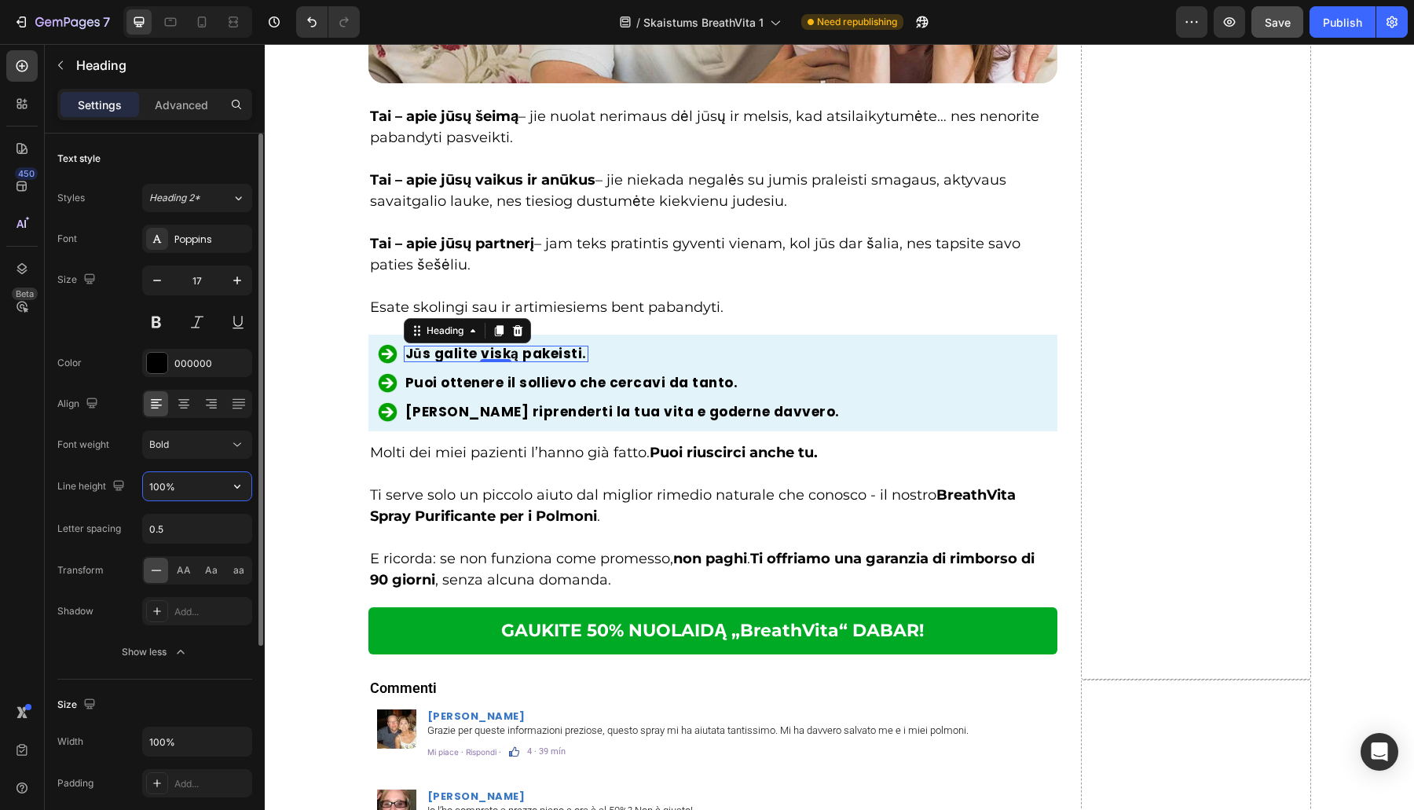
click at [156, 485] on input "100%" at bounding box center [197, 486] width 108 height 28
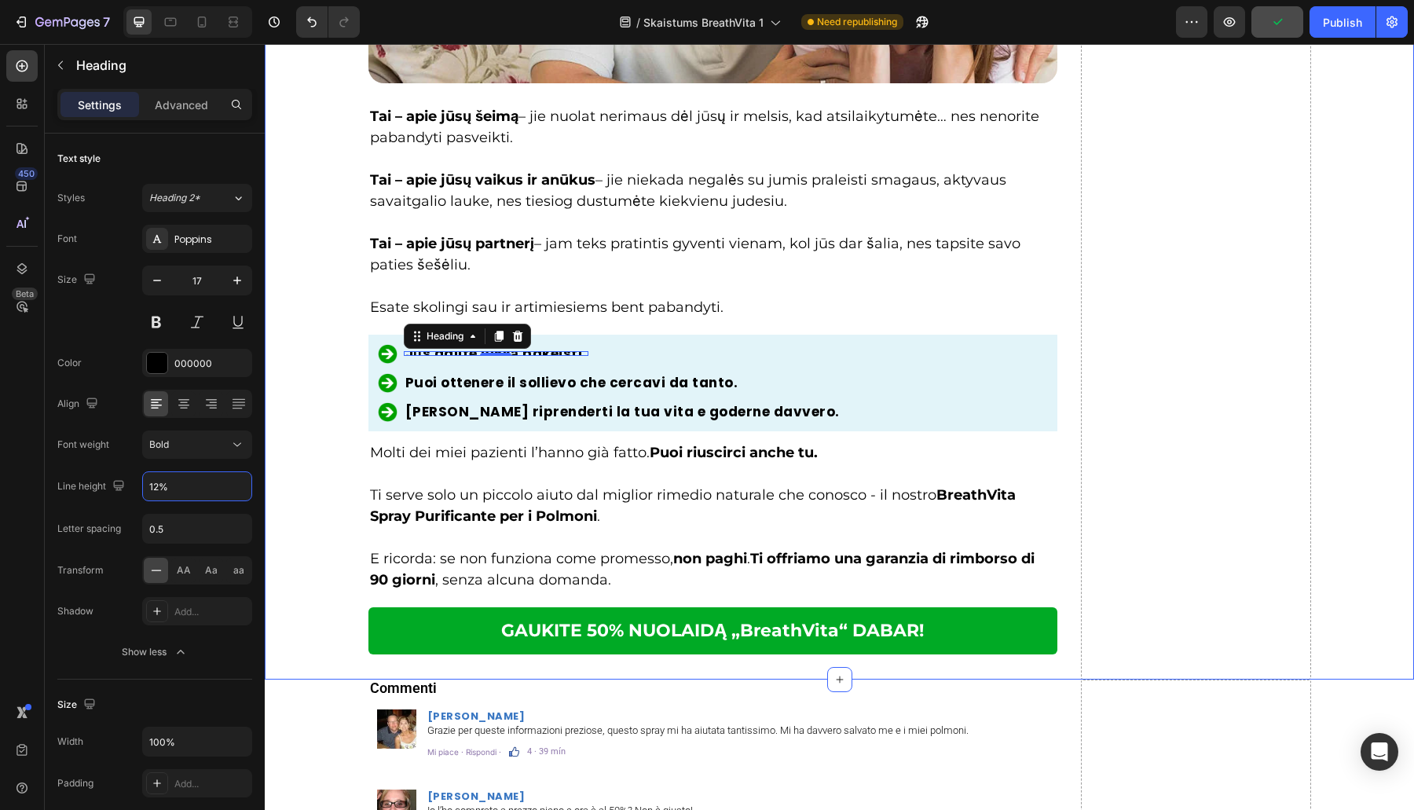
type input "120%"
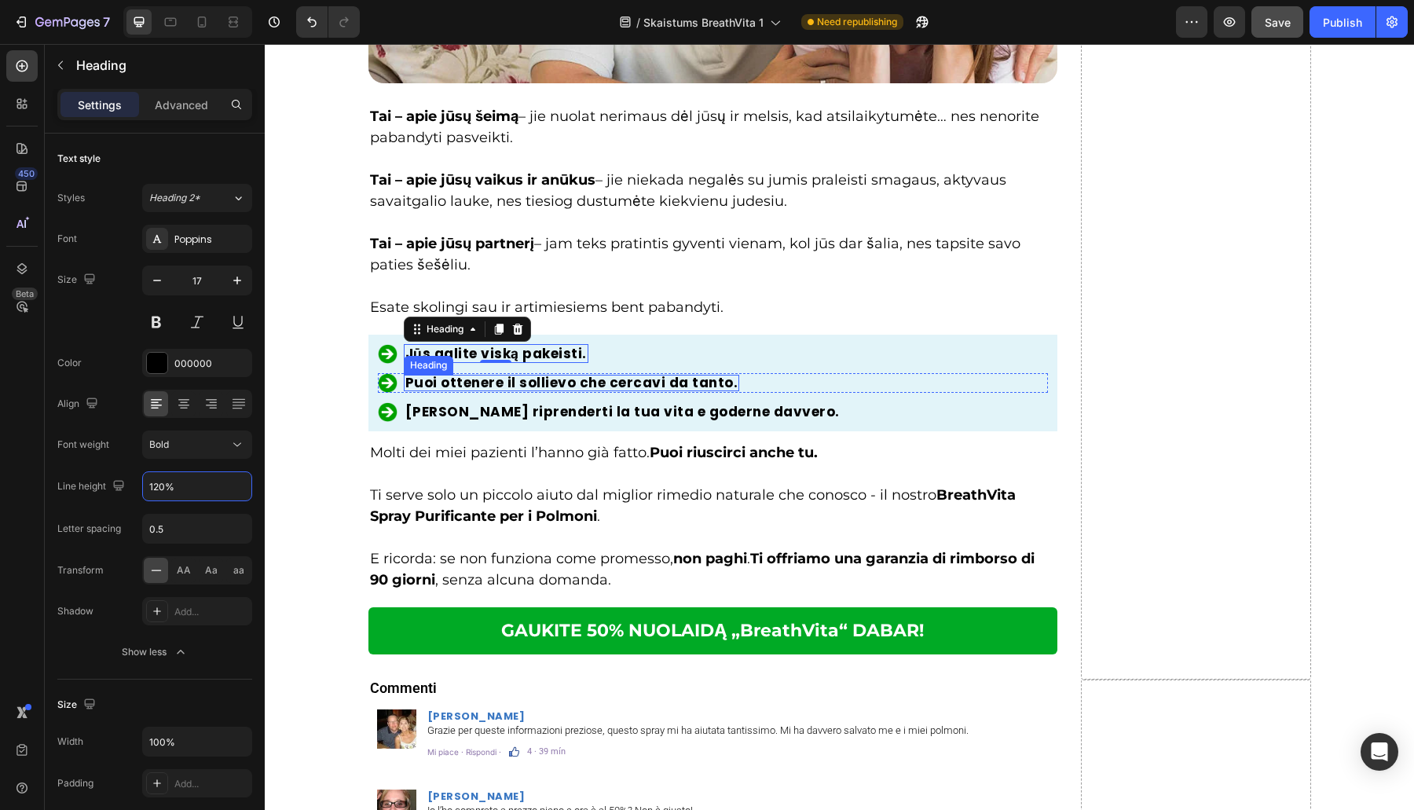
click at [623, 379] on h2 "Puoi ottenere il sollievo che cercavi da tanto." at bounding box center [572, 383] width 336 height 16
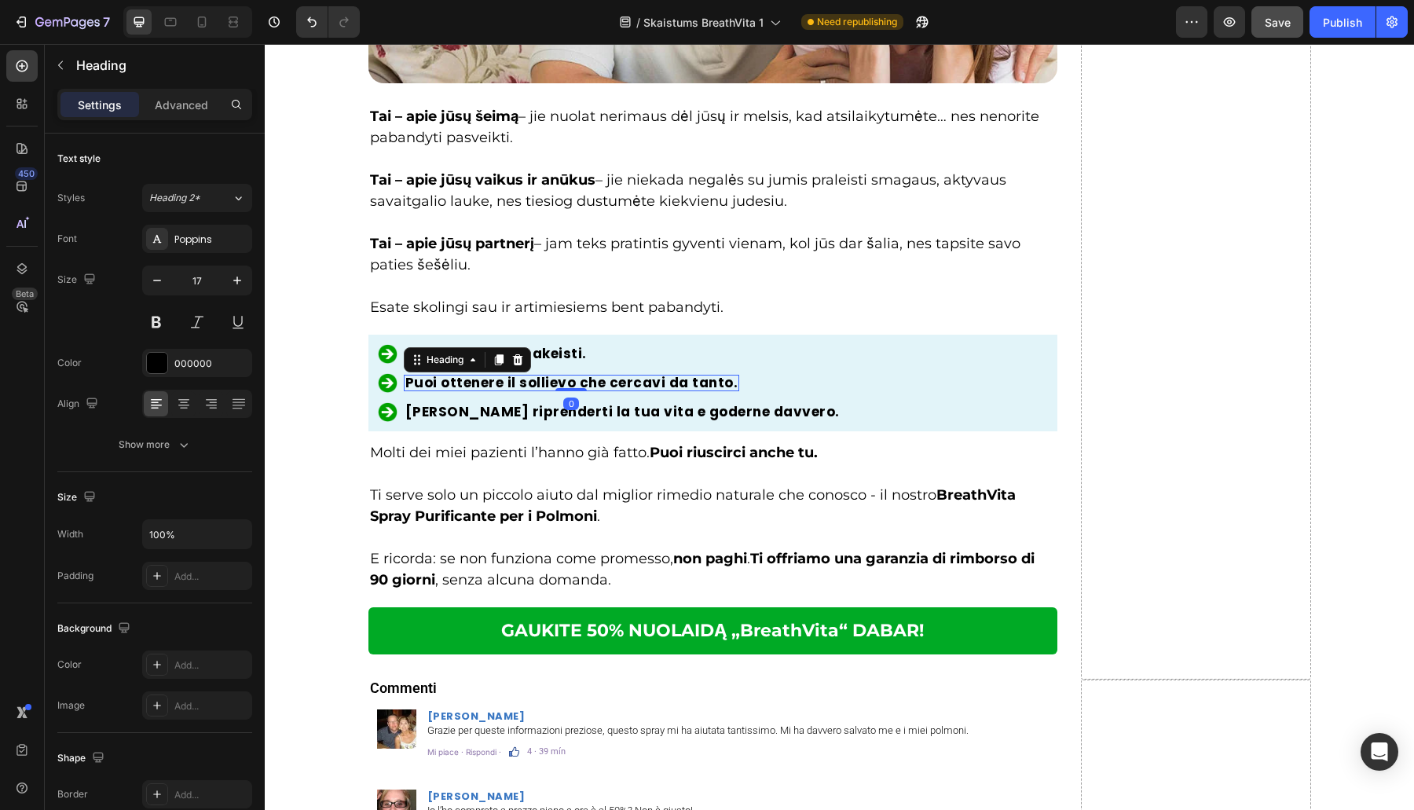
click at [465, 377] on h2 "Puoi ottenere il sollievo che cercavi da tanto." at bounding box center [572, 383] width 336 height 16
click at [163, 440] on div "Show more" at bounding box center [155, 445] width 73 height 16
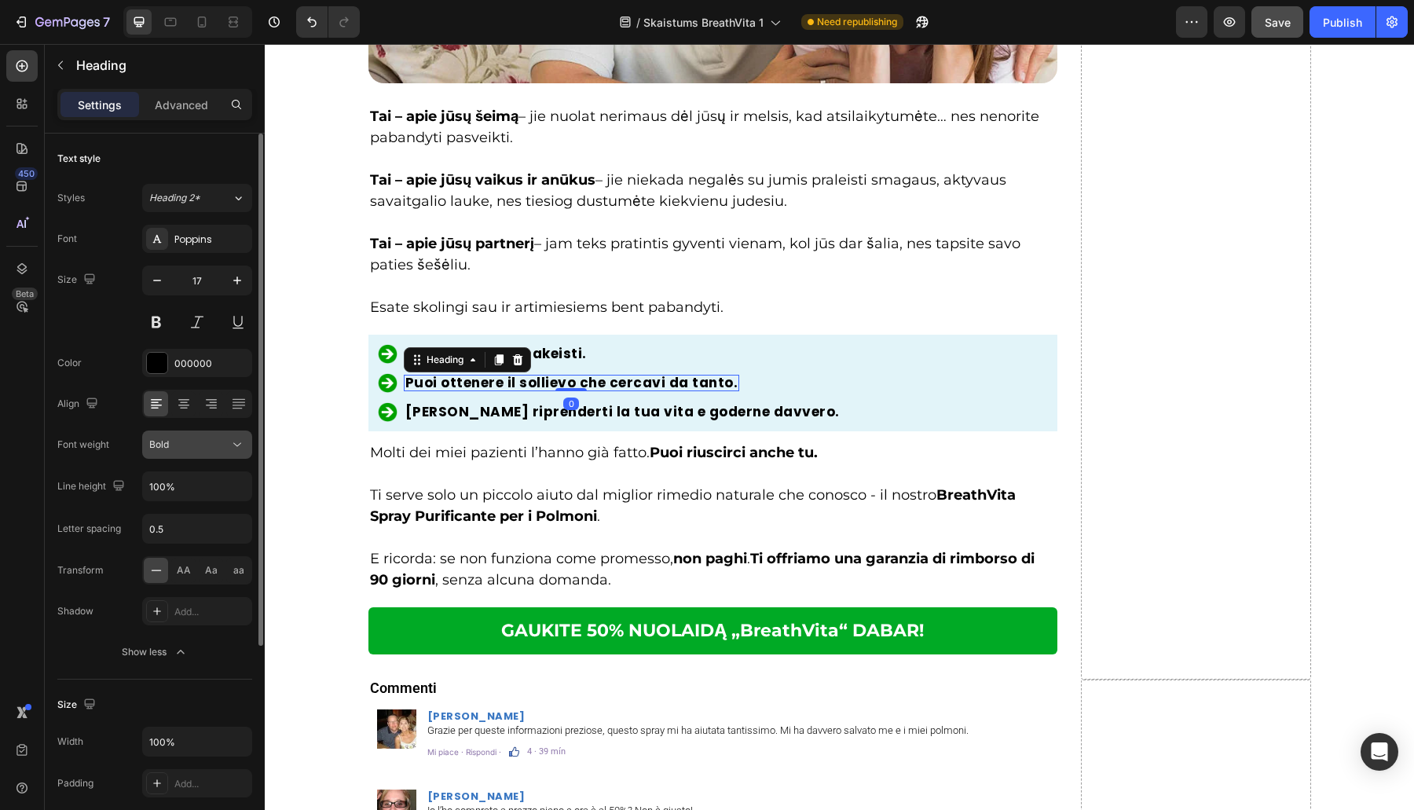
click at [163, 446] on span "Bold" at bounding box center [159, 444] width 20 height 12
